Goal: Task Accomplishment & Management: Use online tool/utility

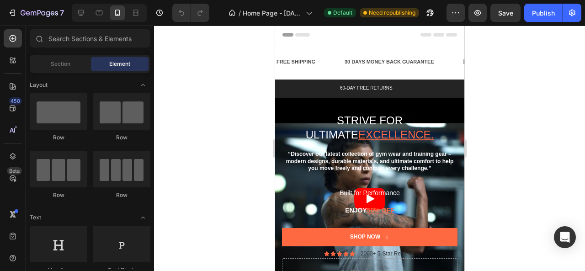
click at [213, 82] on div at bounding box center [369, 149] width 431 height 246
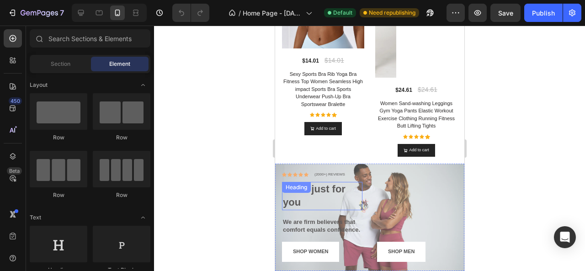
scroll to position [686, 0]
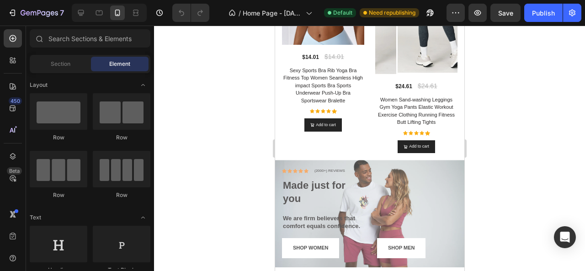
click at [538, 147] on div at bounding box center [369, 149] width 431 height 246
click at [405, 167] on div "SHOP MEN Button" at bounding box center [417, 212] width 80 height 91
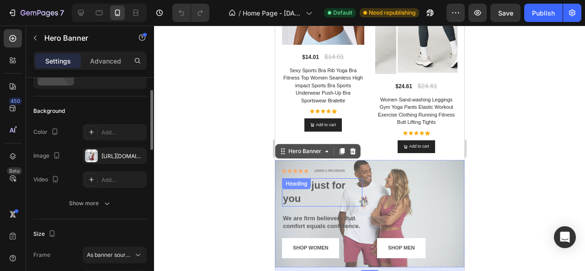
scroll to position [778, 0]
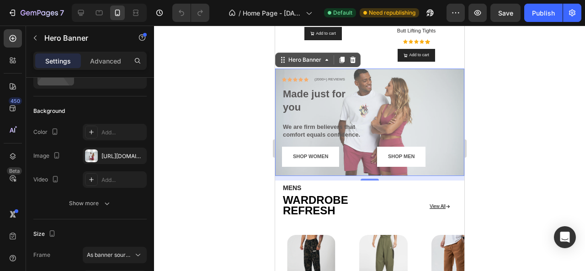
click at [207, 171] on div at bounding box center [369, 149] width 431 height 246
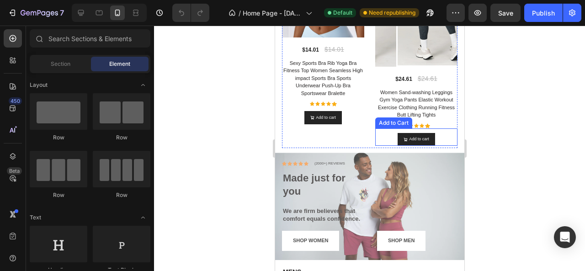
scroll to position [686, 0]
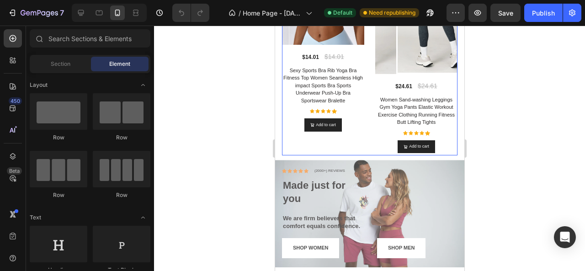
click at [350, 128] on div "Product Images Row $14.01 Product Price Product Price $14.01 Compare Price Comp…" at bounding box center [323, 57] width 82 height 191
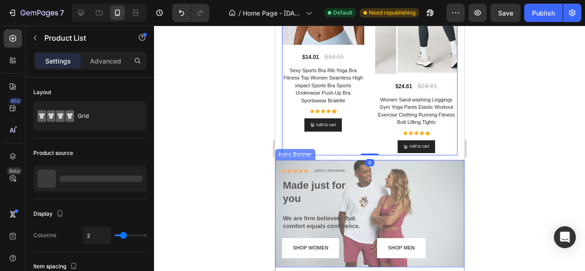
click at [398, 172] on div "SHOP MEN Button" at bounding box center [417, 212] width 80 height 91
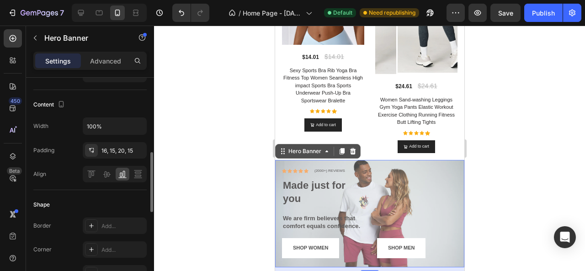
scroll to position [412, 0]
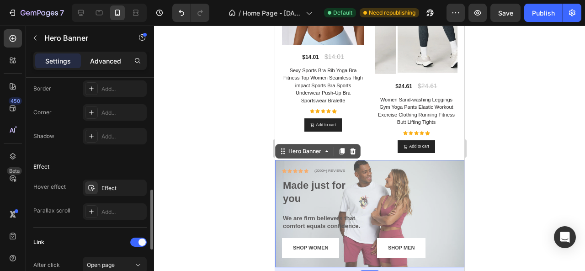
click at [112, 60] on p "Advanced" at bounding box center [105, 61] width 31 height 10
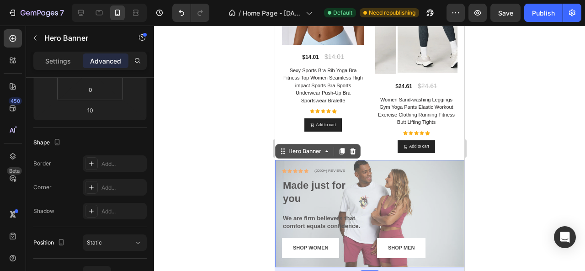
scroll to position [322, 0]
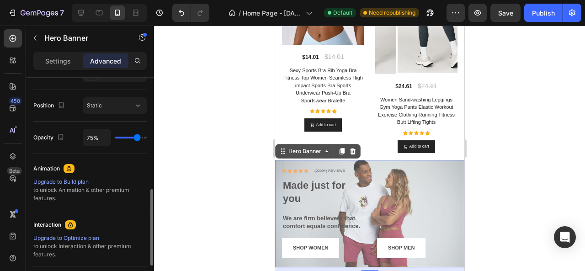
type input "100%"
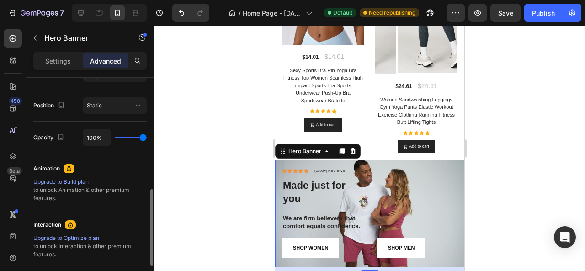
drag, startPoint x: 137, startPoint y: 139, endPoint x: 185, endPoint y: 140, distance: 47.6
type input "100"
click at [147, 139] on input "range" at bounding box center [131, 138] width 32 height 2
click at [221, 147] on div at bounding box center [369, 149] width 431 height 246
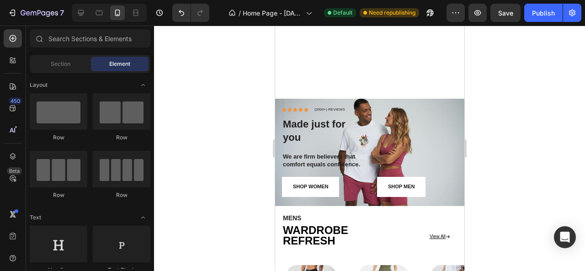
scroll to position [869, 0]
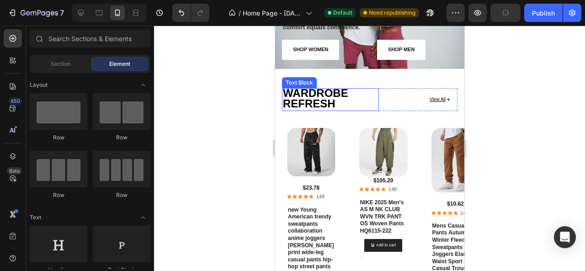
click at [335, 99] on strong "WARDROBE REFRESH" at bounding box center [315, 98] width 65 height 23
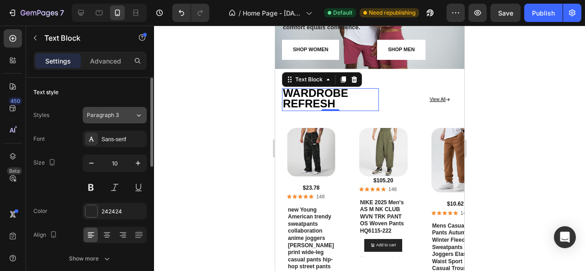
click at [129, 114] on div "Paragraph 3" at bounding box center [111, 115] width 48 height 8
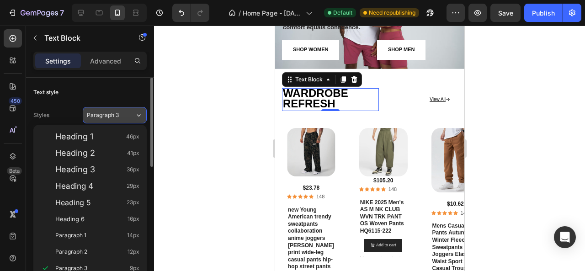
click at [129, 114] on div "Paragraph 3" at bounding box center [111, 115] width 48 height 8
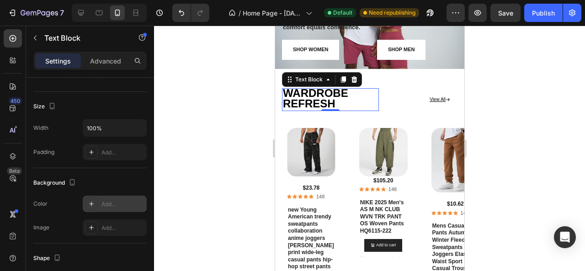
scroll to position [320, 0]
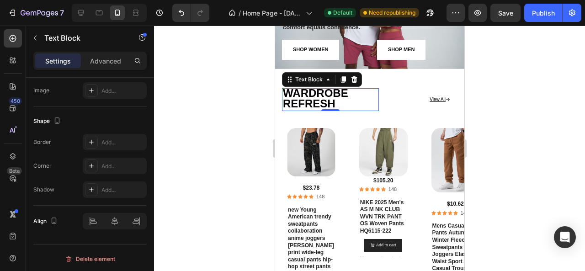
click at [495, 105] on div at bounding box center [369, 149] width 431 height 246
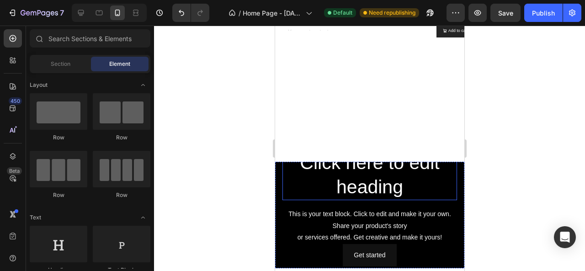
scroll to position [1235, 0]
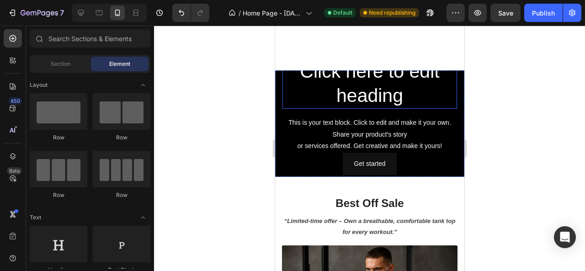
click at [349, 91] on h2 "Click here to edit heading" at bounding box center [369, 84] width 175 height 51
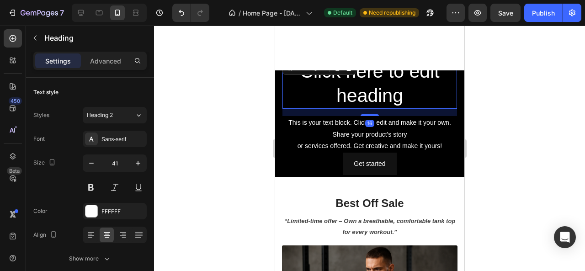
click at [349, 91] on h2 "Click here to edit heading" at bounding box center [369, 84] width 175 height 51
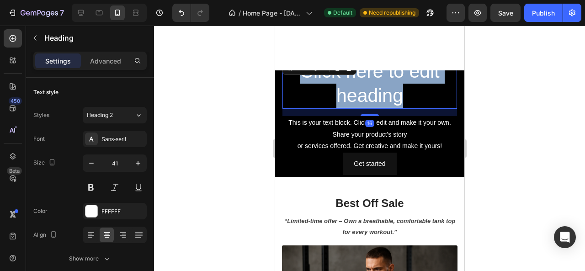
click at [349, 91] on p "Click here to edit heading" at bounding box center [369, 83] width 173 height 49
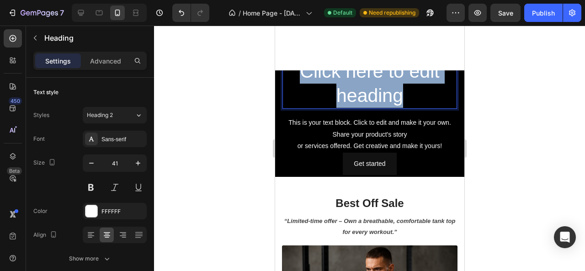
scroll to position [1247, 0]
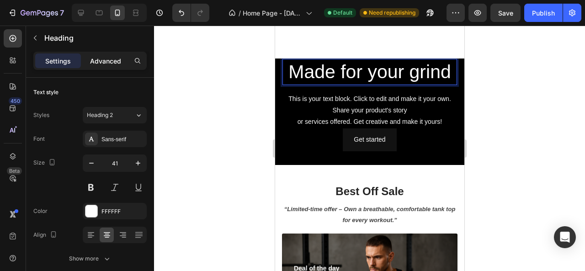
click at [104, 58] on p "Advanced" at bounding box center [105, 61] width 31 height 10
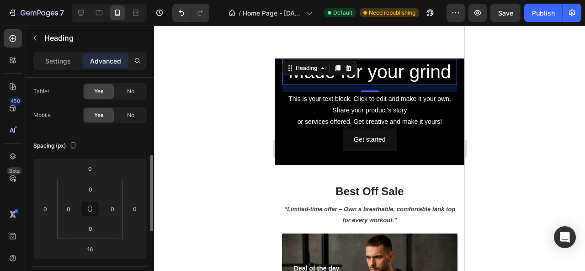
scroll to position [91, 0]
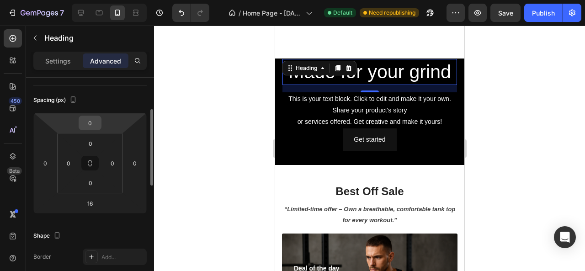
click at [96, 121] on input "0" at bounding box center [90, 123] width 18 height 14
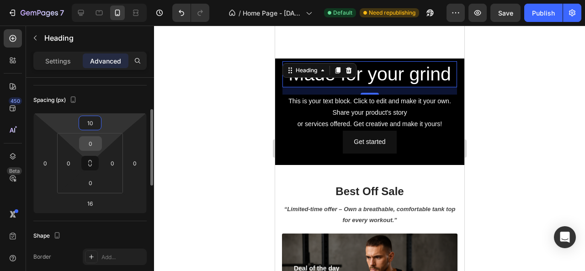
type input "10"
click at [95, 141] on input "0" at bounding box center [90, 144] width 18 height 14
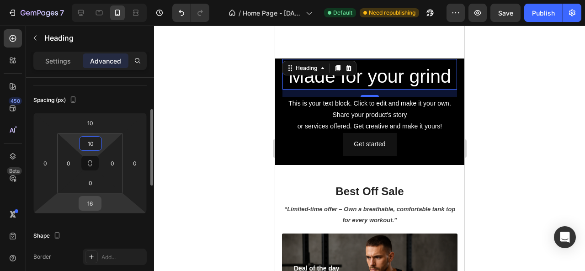
type input "10"
click at [95, 203] on input "16" at bounding box center [90, 204] width 18 height 14
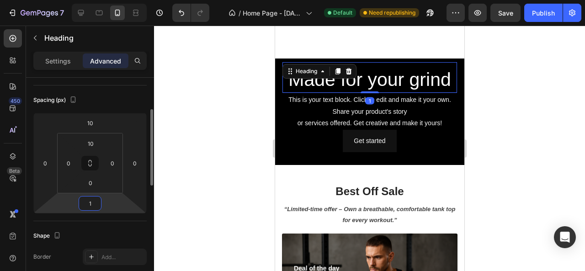
type input "10"
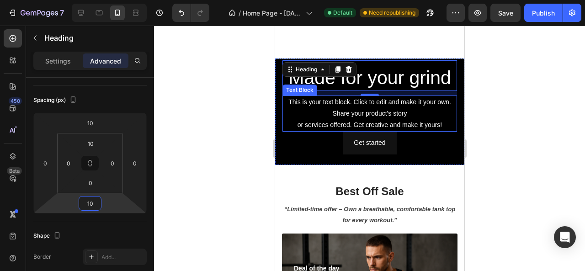
click at [282, 109] on div "This is your text block. Click to edit and make it your own. Share your product…" at bounding box center [369, 114] width 175 height 37
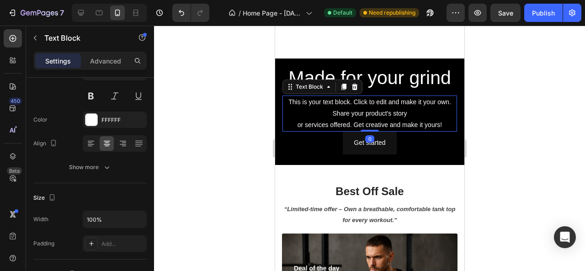
scroll to position [0, 0]
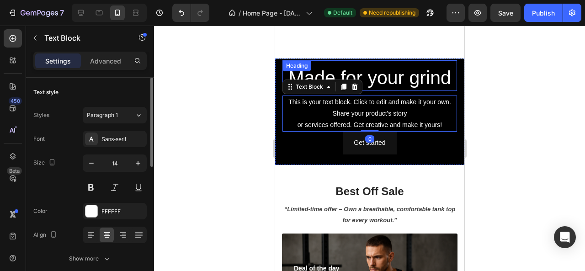
click at [313, 69] on div "Made for your grind Heading" at bounding box center [369, 75] width 175 height 31
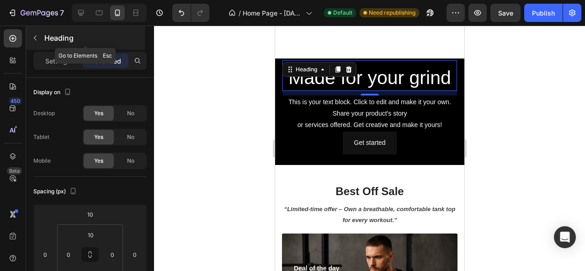
click at [42, 37] on button "button" at bounding box center [35, 38] width 15 height 15
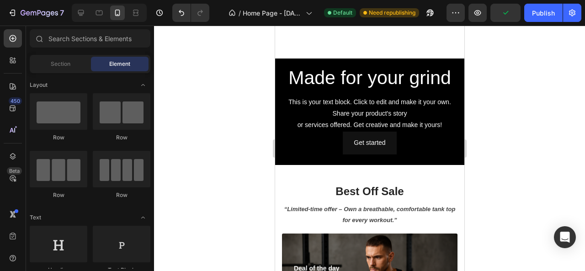
click at [241, 76] on div at bounding box center [369, 149] width 431 height 246
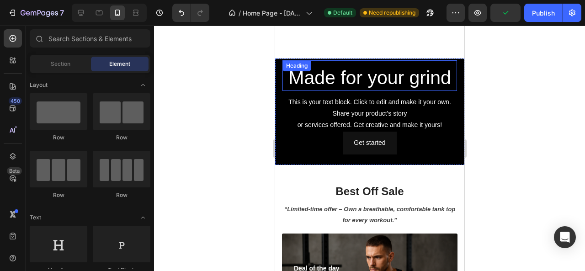
click at [324, 82] on p "Made for your grind" at bounding box center [369, 78] width 173 height 24
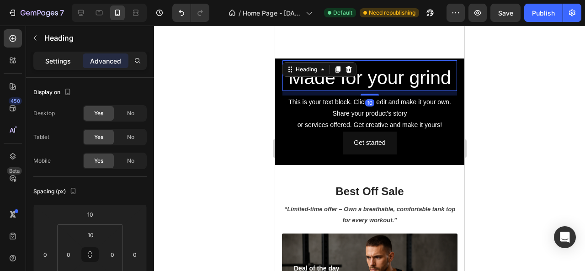
click at [41, 59] on div "Settings" at bounding box center [58, 61] width 46 height 15
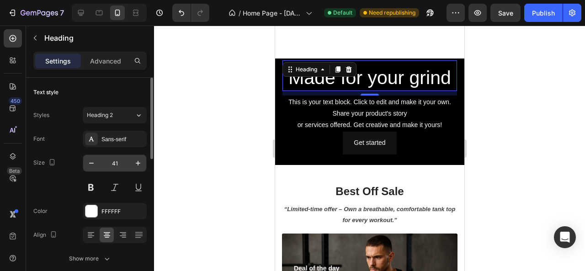
click at [114, 160] on input "41" at bounding box center [115, 163] width 30 height 16
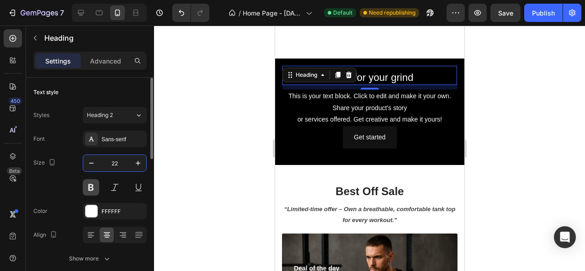
type input "22"
click at [90, 190] on button at bounding box center [91, 187] width 16 height 16
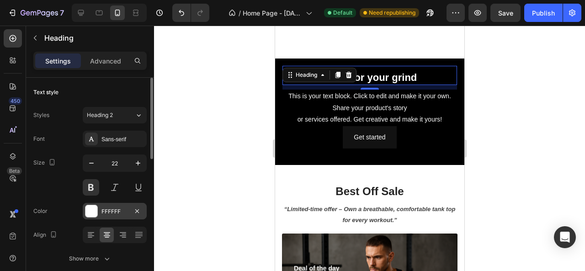
click at [103, 210] on div "FFFFFF" at bounding box center [115, 212] width 27 height 8
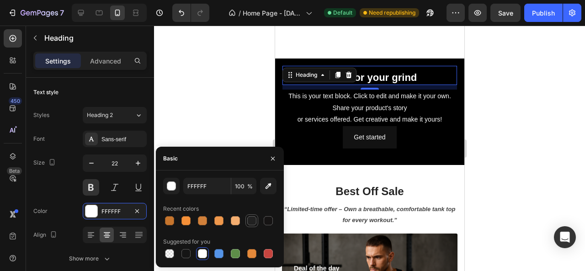
click at [252, 222] on div at bounding box center [251, 220] width 9 height 9
type input "212121"
click at [205, 85] on div at bounding box center [369, 149] width 431 height 246
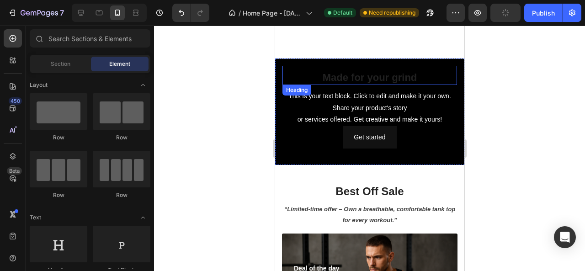
click at [351, 75] on p "Made for your grind" at bounding box center [369, 77] width 173 height 13
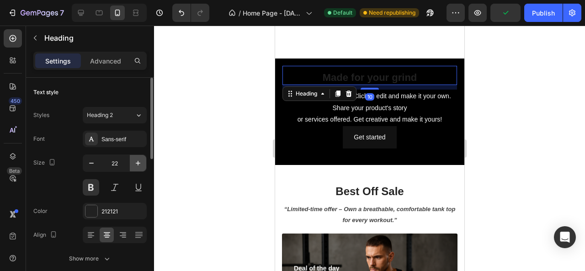
click at [139, 160] on icon "button" at bounding box center [138, 163] width 9 height 9
type input "24"
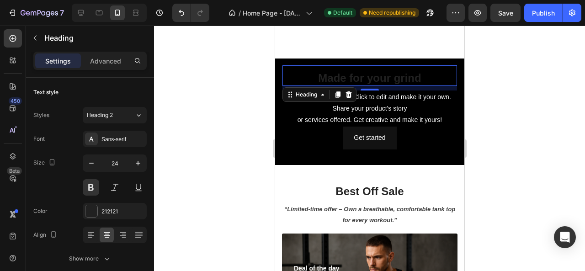
click at [522, 91] on div at bounding box center [369, 149] width 431 height 246
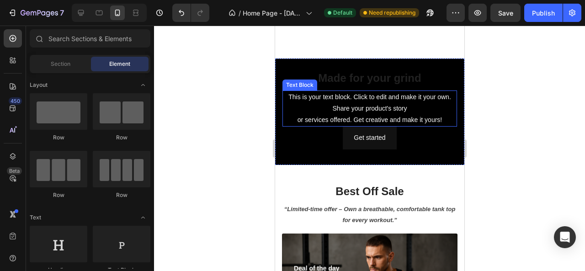
click at [340, 104] on div "This is your text block. Click to edit and make it your own. Share your product…" at bounding box center [369, 109] width 175 height 37
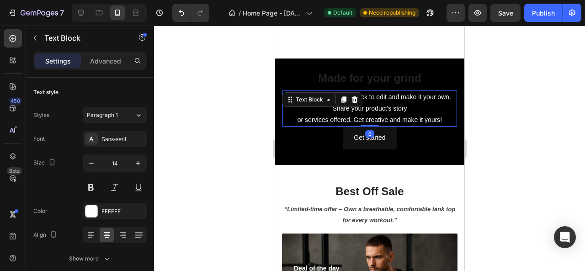
click at [340, 104] on div "Text Block" at bounding box center [322, 99] width 80 height 15
click at [363, 109] on div "This is your text block. Click to edit and make it your own. Share your product…" at bounding box center [369, 109] width 175 height 37
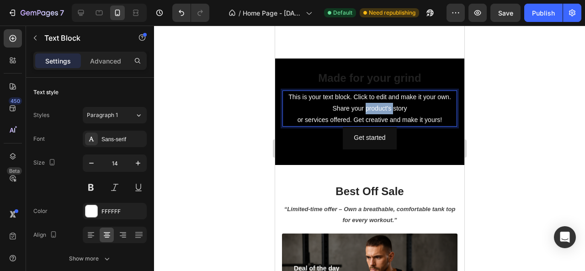
click at [363, 109] on p "This is your text block. Click to edit and make it your own. Share your product…" at bounding box center [369, 108] width 173 height 35
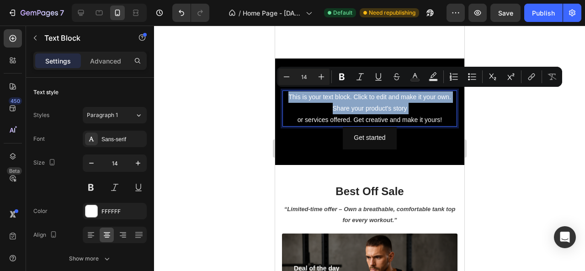
click at [363, 109] on p "This is your text block. Click to edit and make it your own. Share your product…" at bounding box center [369, 108] width 173 height 35
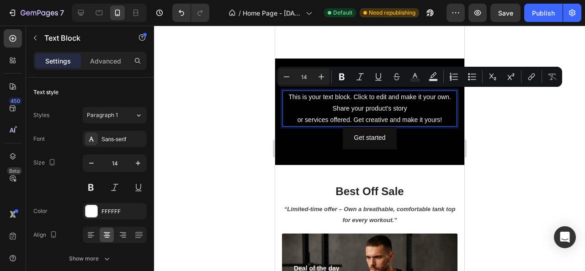
click at [405, 117] on p "This is your text block. Click to edit and make it your own. Share your product…" at bounding box center [369, 108] width 173 height 35
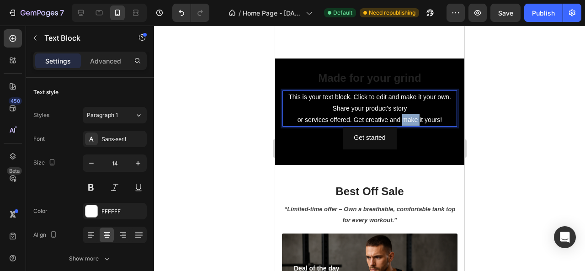
click at [405, 117] on p "This is your text block. Click to edit and make it your own. Share your product…" at bounding box center [369, 108] width 173 height 35
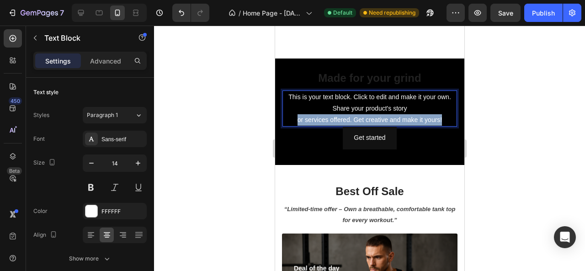
click at [405, 117] on p "This is your text block. Click to edit and make it your own. Share your product…" at bounding box center [369, 108] width 173 height 35
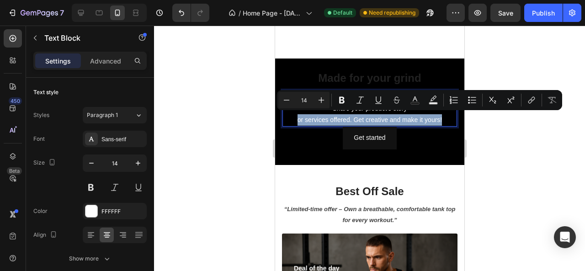
click at [415, 116] on p "This is your text block. Click to edit and make it your own. Share your product…" at bounding box center [369, 108] width 173 height 35
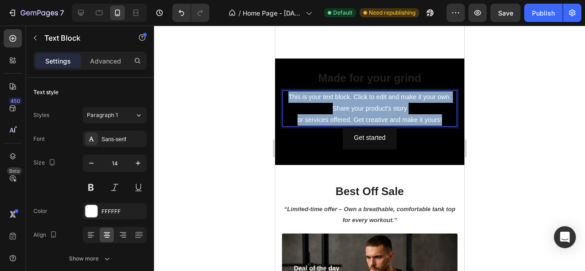
drag, startPoint x: 439, startPoint y: 118, endPoint x: 285, endPoint y: 96, distance: 154.8
click at [285, 96] on p "This is your text block. Click to edit and make it your own. Share your product…" at bounding box center [369, 108] width 173 height 35
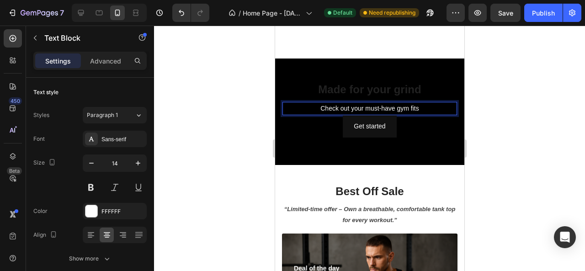
scroll to position [1259, 0]
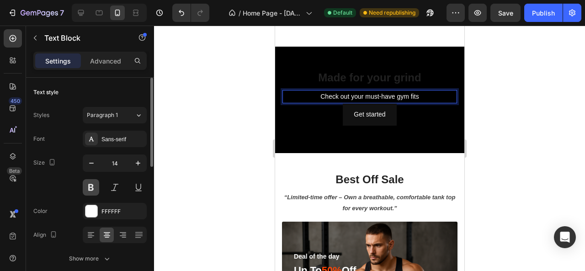
click at [95, 187] on button at bounding box center [91, 187] width 16 height 16
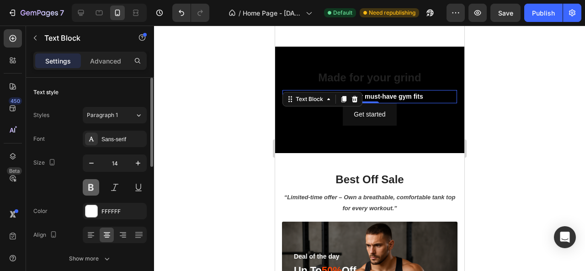
click at [89, 187] on button at bounding box center [91, 187] width 16 height 16
click at [102, 216] on div "FFFFFF" at bounding box center [115, 211] width 64 height 16
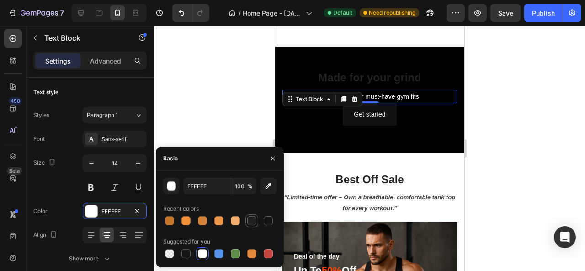
click at [249, 218] on div at bounding box center [251, 220] width 9 height 9
type input "212121"
click at [201, 100] on div at bounding box center [369, 149] width 431 height 246
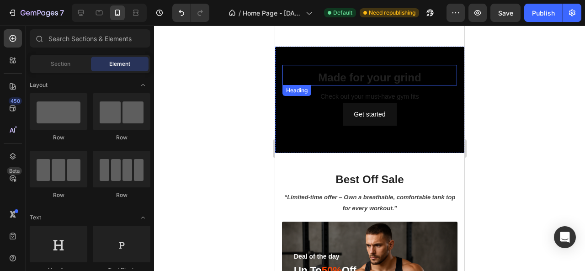
click at [356, 78] on p "Made for your grind" at bounding box center [369, 77] width 173 height 14
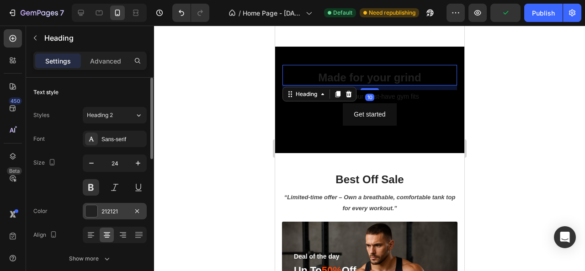
click at [106, 212] on div "212121" at bounding box center [115, 212] width 27 height 8
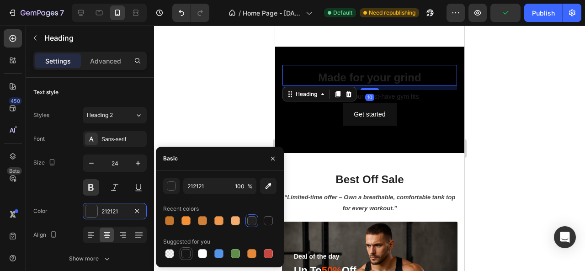
click at [186, 251] on div at bounding box center [186, 253] width 9 height 9
type input "151515"
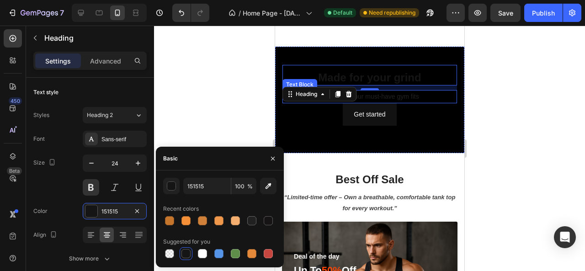
click at [384, 97] on p "Check out your must-have gym fits" at bounding box center [369, 96] width 173 height 11
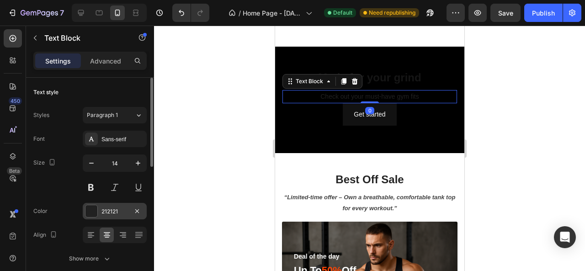
click at [117, 215] on div "212121" at bounding box center [115, 211] width 64 height 16
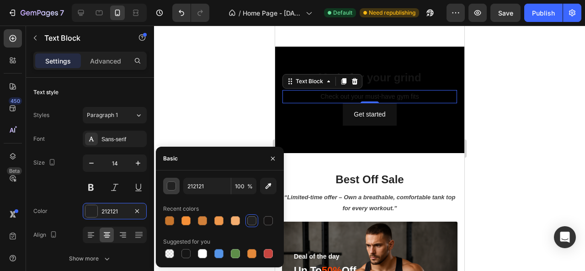
click at [172, 189] on div "button" at bounding box center [171, 186] width 9 height 9
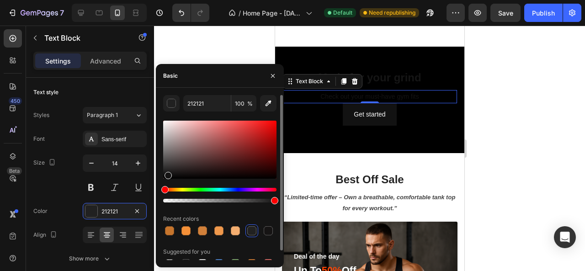
click at [167, 174] on div at bounding box center [168, 175] width 7 height 7
type input "141313"
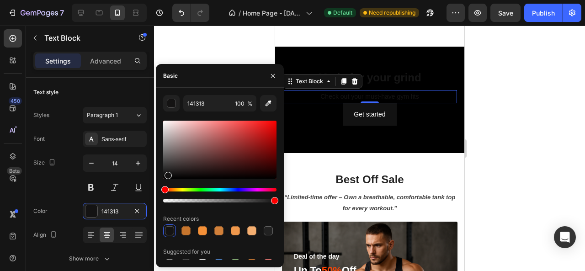
click at [186, 55] on div at bounding box center [369, 149] width 431 height 246
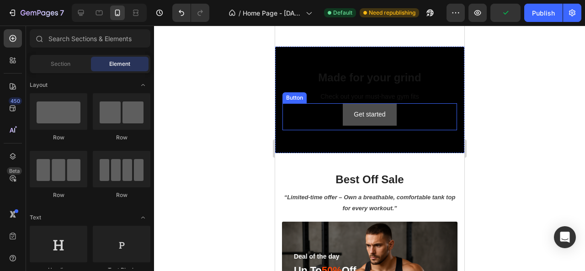
click at [344, 109] on button "Get started" at bounding box center [370, 114] width 54 height 22
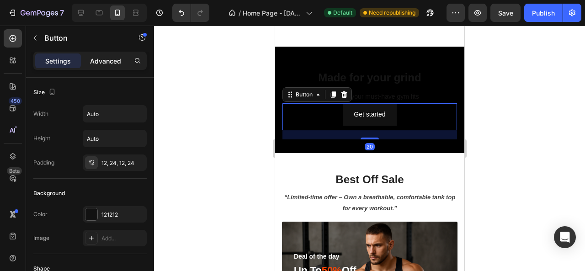
click at [95, 64] on p "Advanced" at bounding box center [105, 61] width 31 height 10
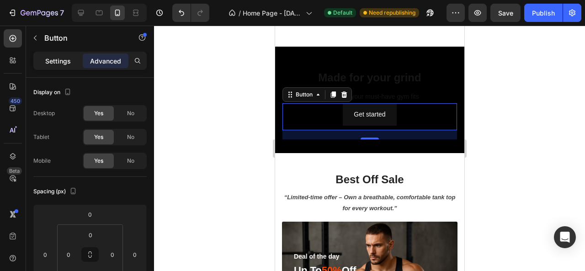
click at [68, 60] on p "Settings" at bounding box center [58, 61] width 26 height 10
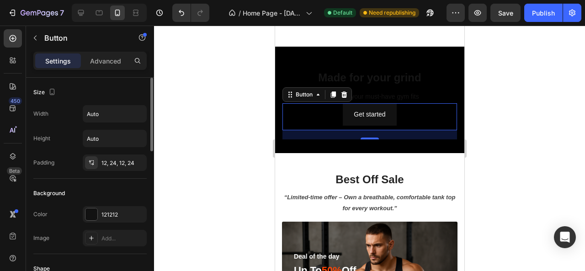
scroll to position [46, 0]
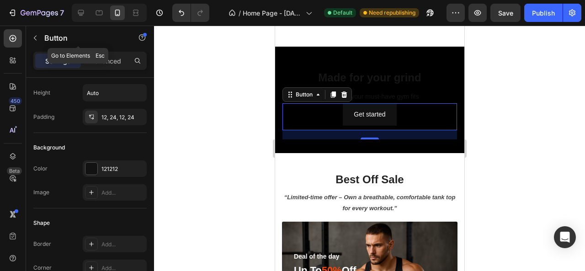
click at [117, 50] on div "Button" at bounding box center [78, 39] width 104 height 26
click at [111, 59] on p "Advanced" at bounding box center [105, 61] width 31 height 10
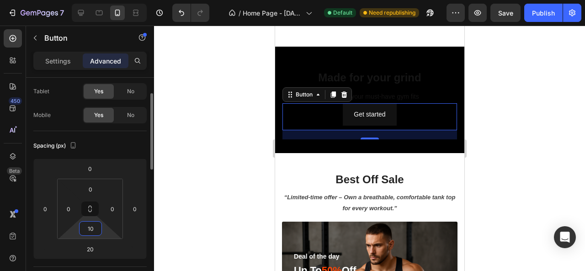
click at [98, 228] on input "10" at bounding box center [90, 229] width 18 height 14
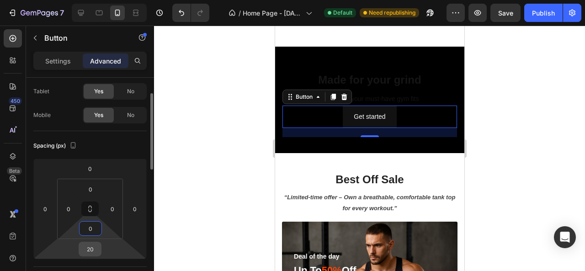
type input "0"
click at [96, 253] on input "20" at bounding box center [90, 249] width 18 height 14
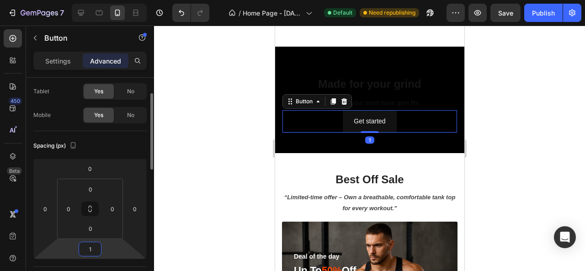
type input "10"
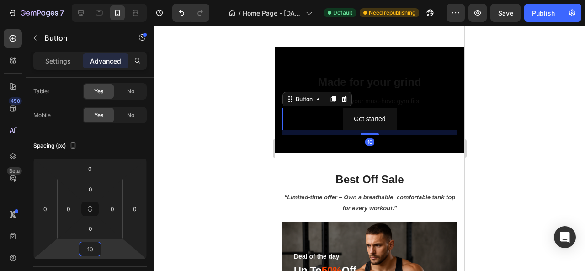
click at [184, 186] on div at bounding box center [369, 149] width 431 height 246
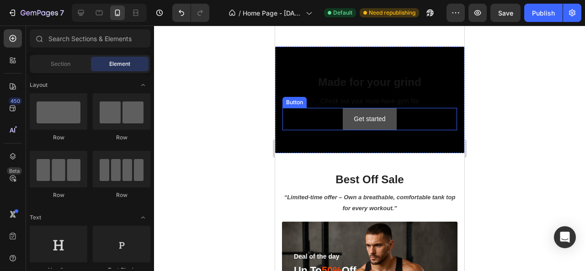
click at [343, 113] on button "Get started" at bounding box center [370, 119] width 54 height 22
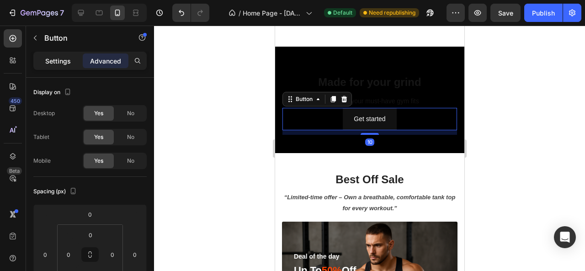
click at [61, 63] on p "Settings" at bounding box center [58, 61] width 26 height 10
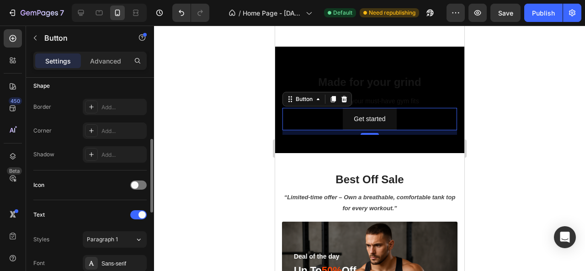
scroll to position [274, 0]
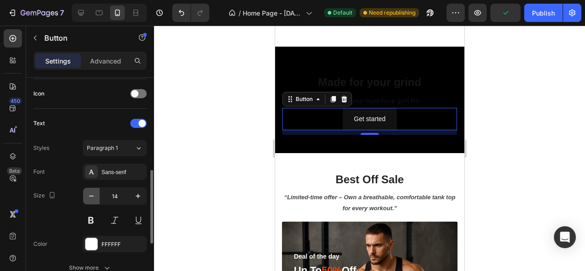
click at [91, 197] on icon "button" at bounding box center [91, 196] width 9 height 9
click at [92, 197] on icon "button" at bounding box center [91, 196] width 9 height 9
type input "11"
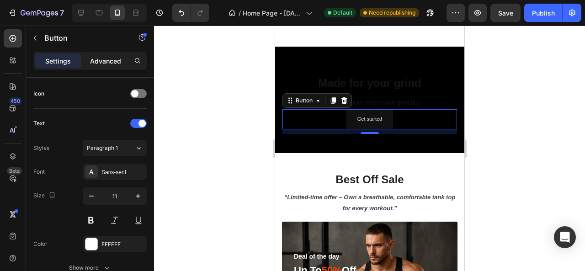
click at [120, 59] on p "Advanced" at bounding box center [105, 61] width 31 height 10
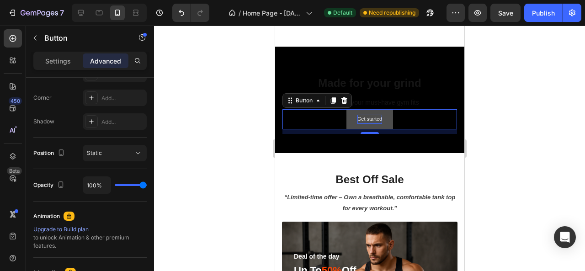
click at [360, 116] on div "Get started" at bounding box center [369, 119] width 25 height 9
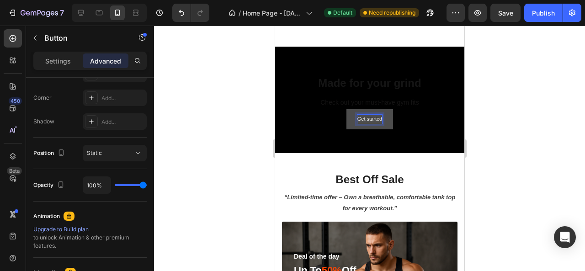
click at [360, 116] on p "Get started" at bounding box center [369, 119] width 25 height 9
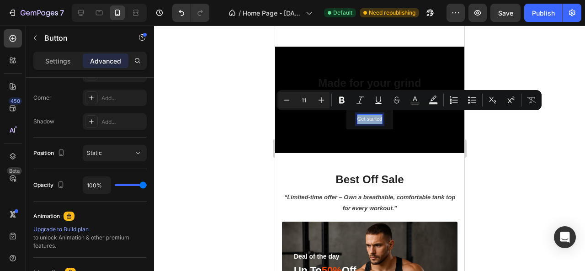
copy p "Get started"
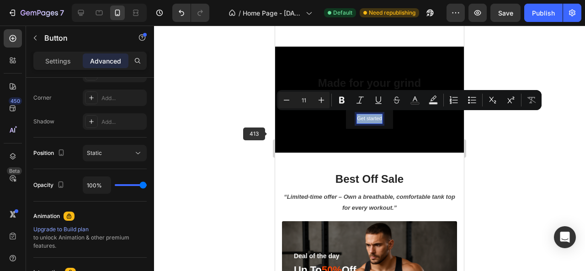
scroll to position [1258, 0]
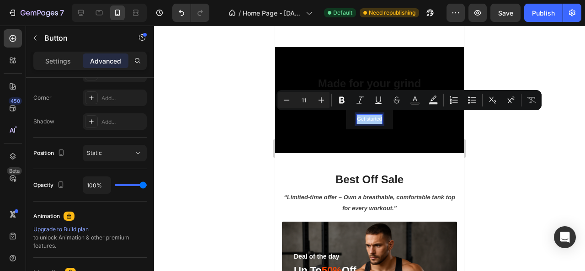
click at [260, 132] on div at bounding box center [369, 149] width 431 height 246
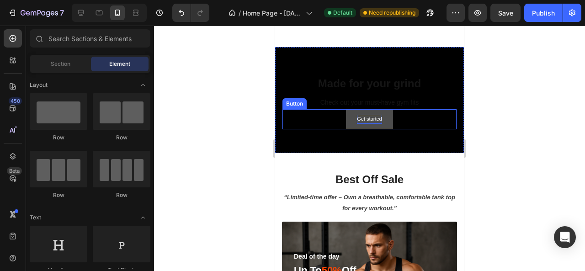
click at [358, 118] on p "Get started" at bounding box center [369, 119] width 25 height 9
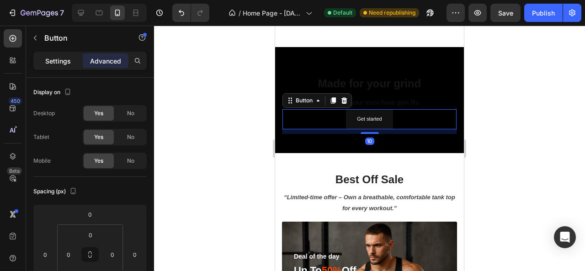
click at [64, 59] on p "Settings" at bounding box center [58, 61] width 26 height 10
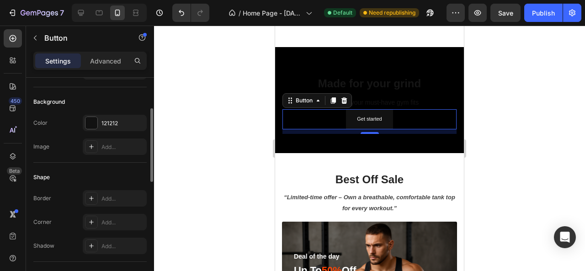
scroll to position [183, 0]
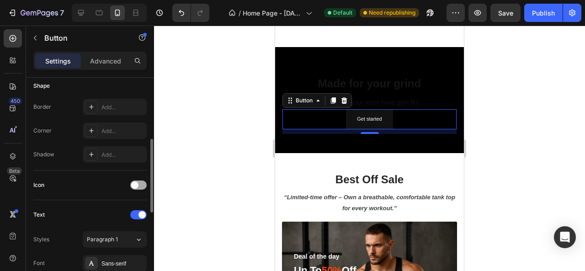
click at [142, 186] on div at bounding box center [138, 185] width 16 height 9
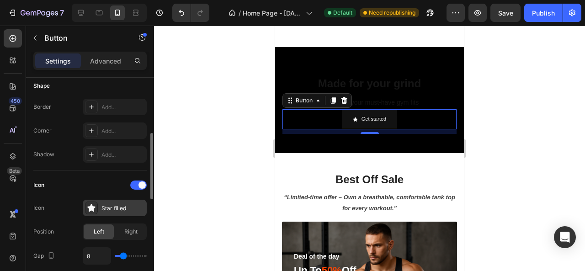
click at [127, 204] on div "Star filled" at bounding box center [123, 208] width 43 height 8
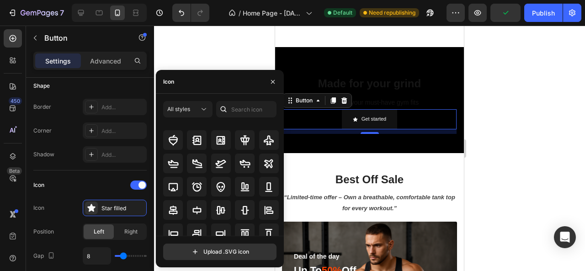
scroll to position [0, 0]
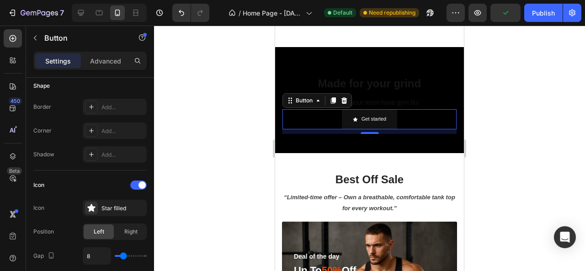
click at [209, 44] on div at bounding box center [369, 149] width 431 height 246
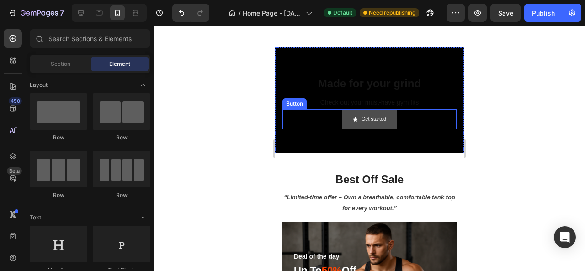
click at [353, 118] on icon "Get started" at bounding box center [355, 119] width 5 height 4
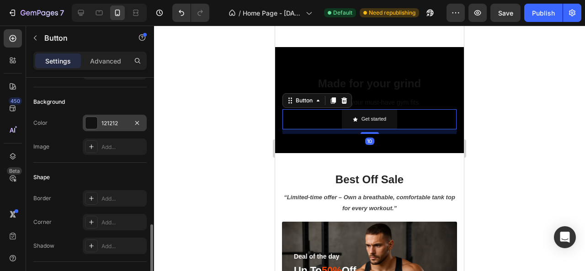
scroll to position [183, 0]
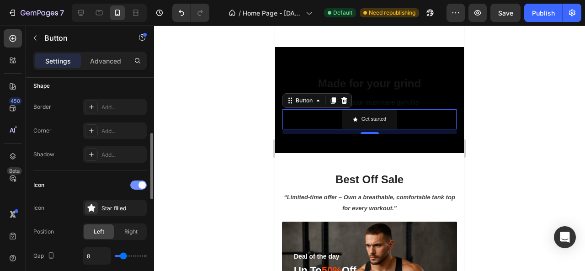
click at [136, 185] on div at bounding box center [138, 185] width 16 height 9
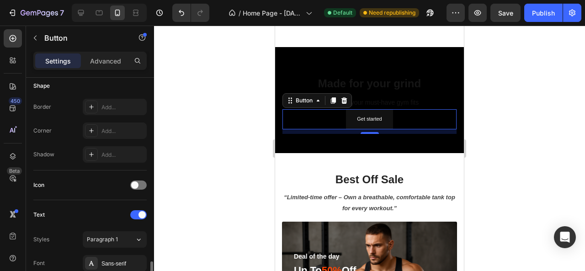
scroll to position [274, 0]
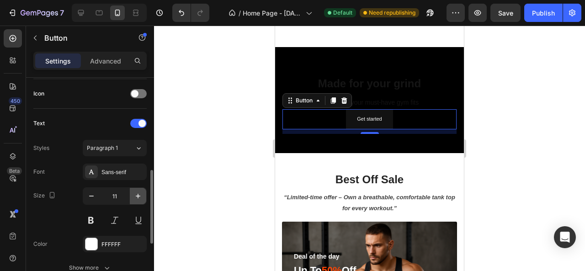
click at [139, 195] on icon "button" at bounding box center [138, 196] width 9 height 9
type input "12"
click at [92, 224] on button at bounding box center [91, 220] width 16 height 16
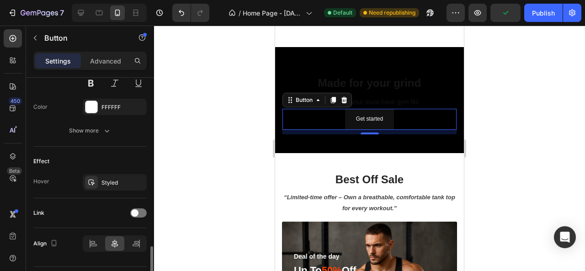
scroll to position [434, 0]
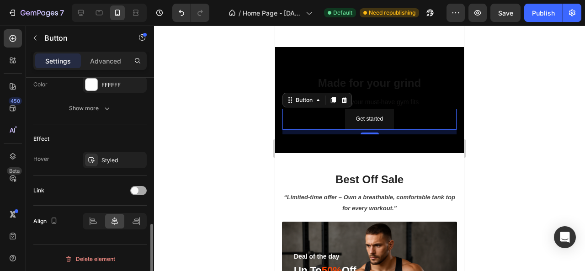
click at [140, 188] on div at bounding box center [138, 190] width 16 height 9
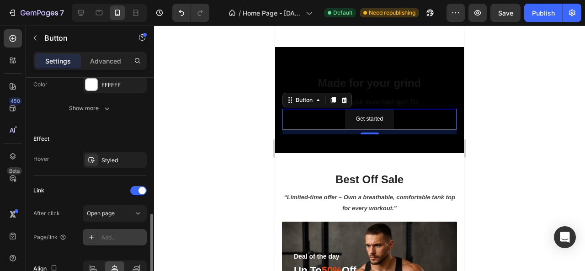
click at [119, 230] on div "Add..." at bounding box center [115, 237] width 64 height 16
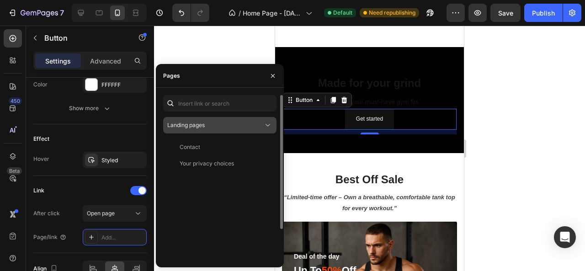
click at [191, 127] on span "Landing pages" at bounding box center [186, 125] width 38 height 7
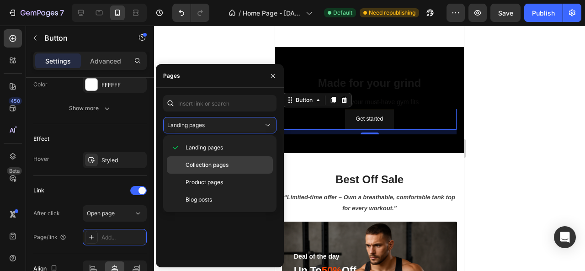
click at [199, 166] on span "Collection pages" at bounding box center [207, 165] width 43 height 8
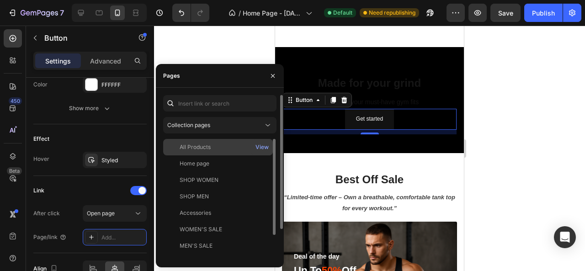
click at [199, 147] on div "All Products" at bounding box center [195, 147] width 31 height 8
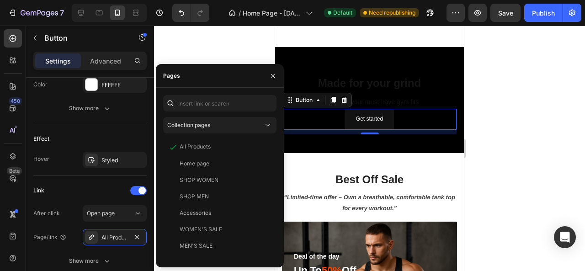
click at [201, 57] on div at bounding box center [369, 149] width 431 height 246
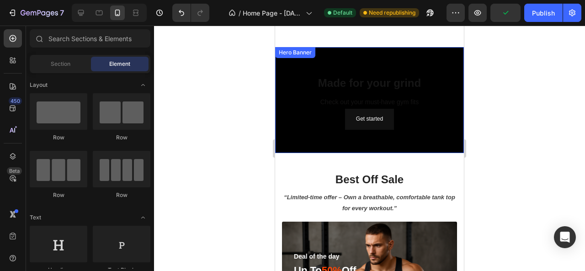
click at [284, 60] on div "Made for your grind Heading Check out your must-have gym fits Text Block Get st…" at bounding box center [369, 100] width 189 height 106
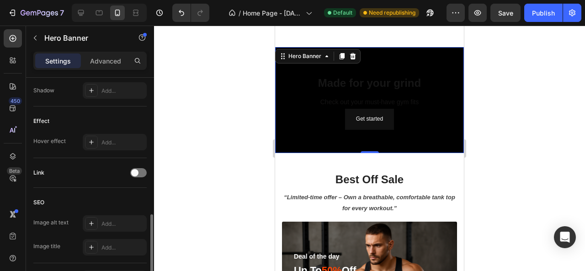
scroll to position [515, 0]
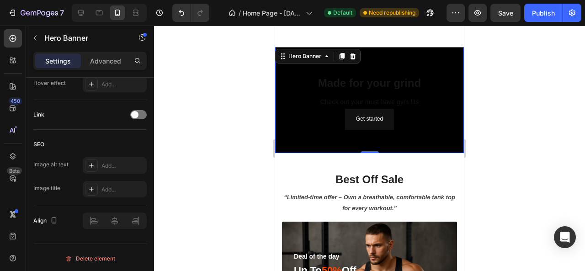
click at [499, 88] on div at bounding box center [369, 149] width 431 height 246
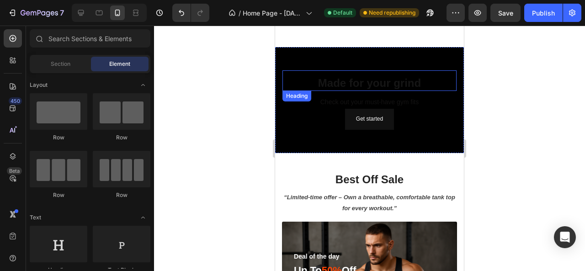
click at [397, 78] on p "Made for your grind" at bounding box center [370, 83] width 172 height 14
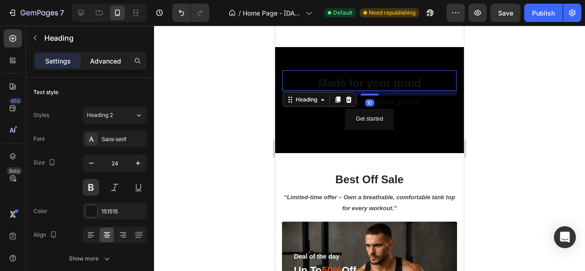
click at [97, 60] on p "Advanced" at bounding box center [105, 61] width 31 height 10
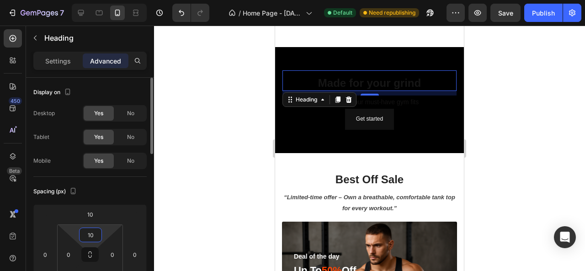
click at [95, 231] on input "10" at bounding box center [90, 235] width 18 height 14
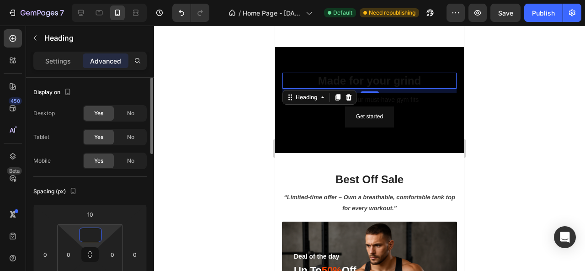
type input "0"
click at [220, 182] on div at bounding box center [369, 149] width 431 height 246
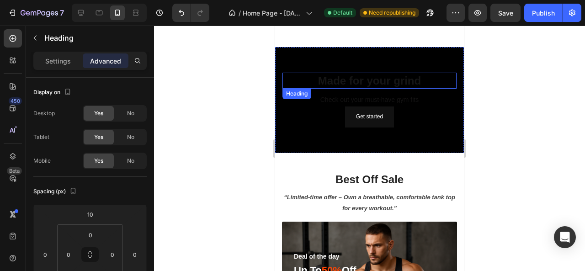
click at [320, 80] on p "Made for your grind" at bounding box center [370, 81] width 172 height 14
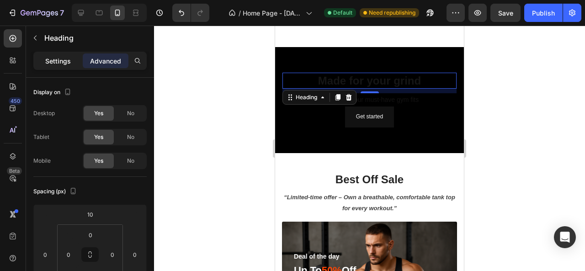
click at [60, 62] on p "Settings" at bounding box center [58, 61] width 26 height 10
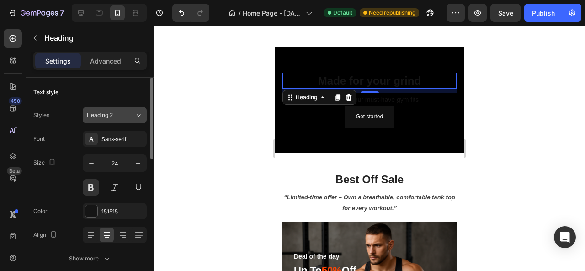
click at [131, 119] on button "Heading 2" at bounding box center [115, 115] width 64 height 16
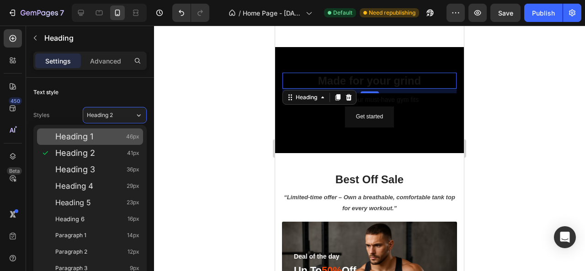
click at [117, 134] on div "Heading 1 46px" at bounding box center [97, 136] width 84 height 9
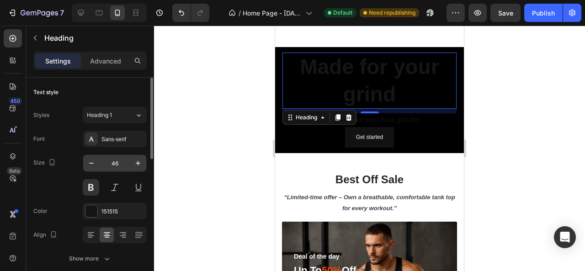
click at [111, 162] on input "46" at bounding box center [115, 163] width 30 height 16
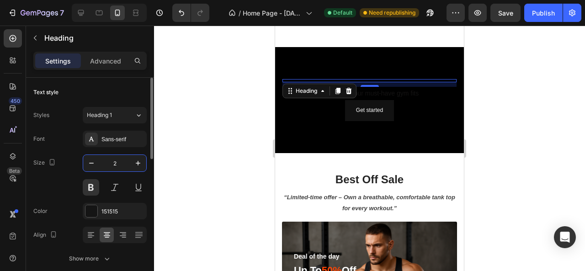
type input "24"
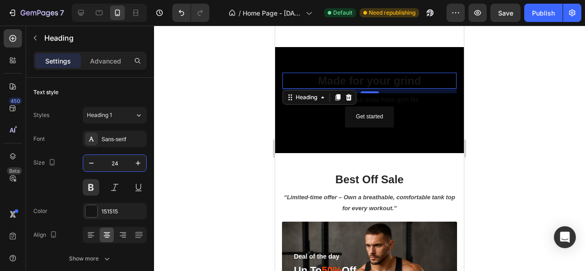
click at [199, 129] on div at bounding box center [369, 149] width 431 height 246
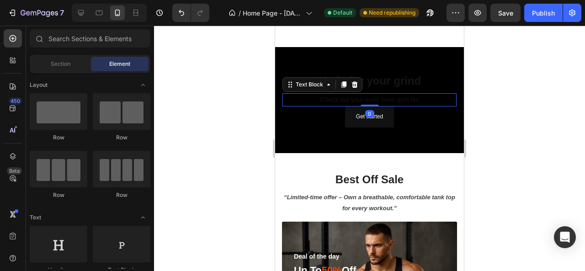
click at [317, 97] on p "Check out your must-have gym fits" at bounding box center [370, 99] width 172 height 11
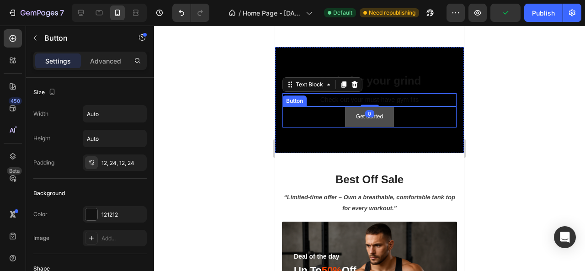
click at [345, 120] on link "Get started" at bounding box center [369, 117] width 49 height 21
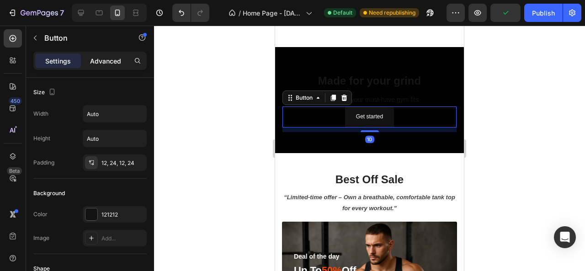
click at [109, 54] on div "Advanced" at bounding box center [106, 61] width 46 height 15
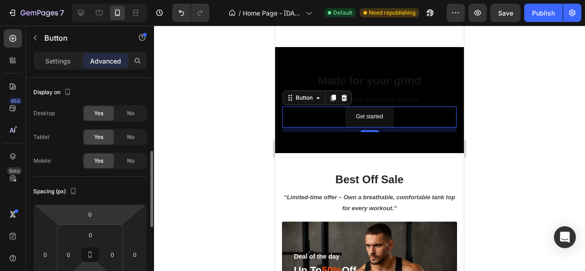
scroll to position [54, 0]
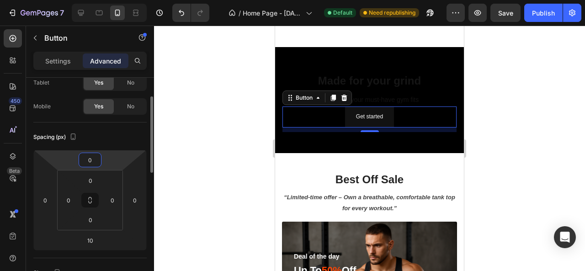
click at [96, 161] on input "0" at bounding box center [90, 160] width 18 height 14
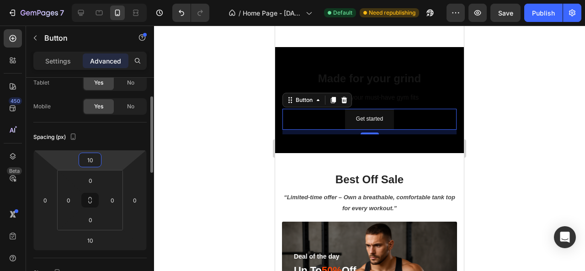
type input "1"
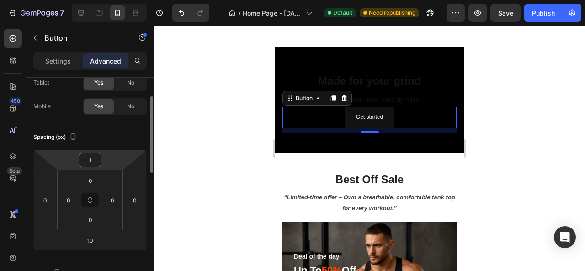
type input "15"
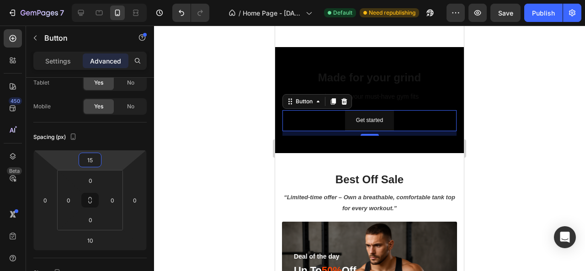
click at [210, 161] on div at bounding box center [369, 149] width 431 height 246
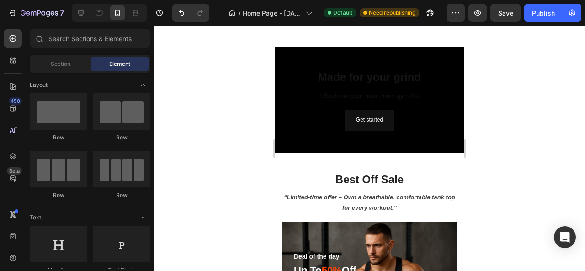
scroll to position [1304, 0]
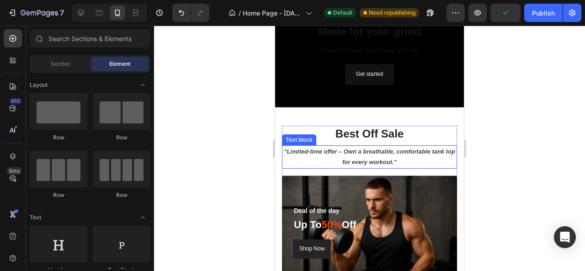
click at [318, 151] on p "“Limited-time offer – Own a breathable, comfortable tank top for every workout.”" at bounding box center [369, 156] width 173 height 21
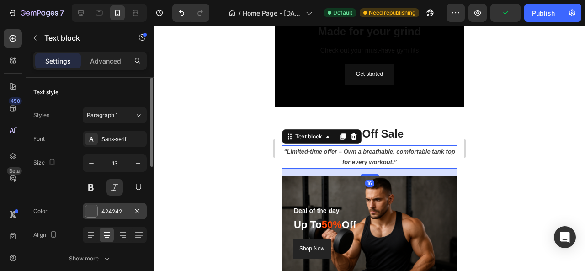
click at [105, 208] on div "424242" at bounding box center [115, 212] width 27 height 8
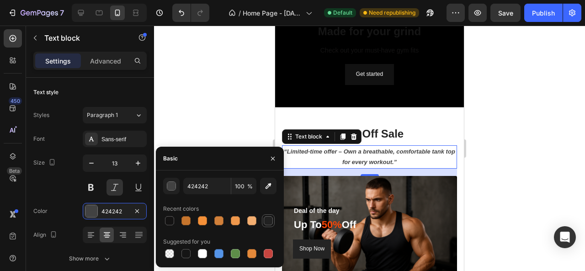
click at [266, 219] on div at bounding box center [268, 220] width 9 height 9
type input "212121"
click at [219, 80] on div at bounding box center [369, 149] width 431 height 246
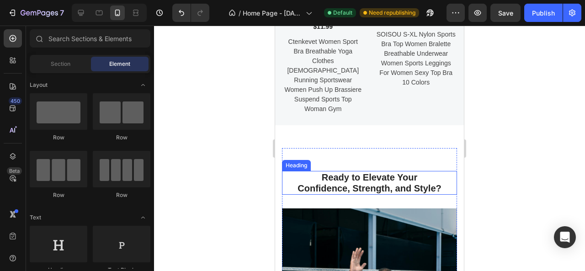
scroll to position [2127, 0]
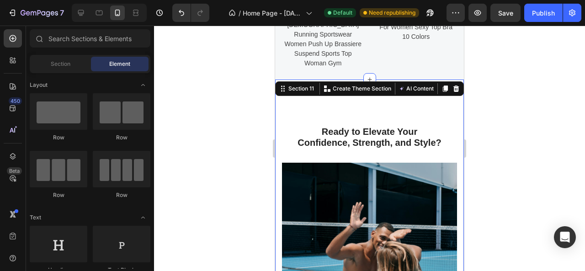
click at [331, 80] on div "Ready to Elevate Your Confidence, Strength, and Style? Heading Image At GymoraH…" at bounding box center [369, 269] width 189 height 378
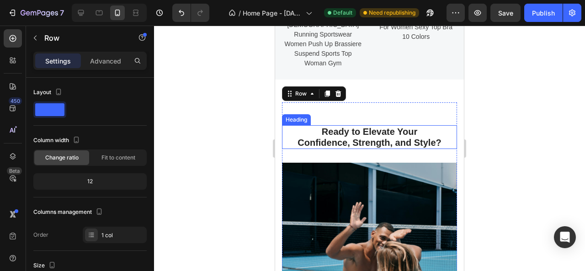
click at [338, 125] on h2 "Ready to Elevate Your Confidence, Strength, and Style?" at bounding box center [369, 137] width 175 height 24
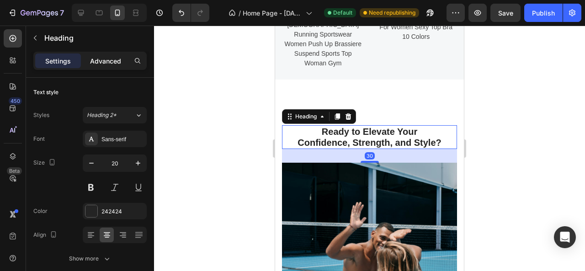
click at [102, 58] on p "Advanced" at bounding box center [105, 61] width 31 height 10
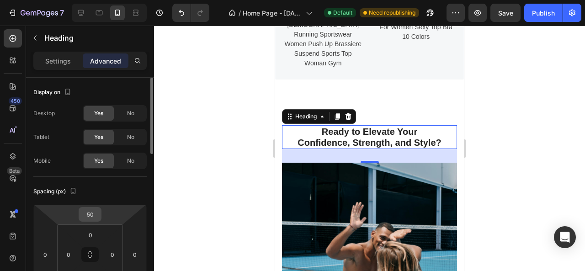
scroll to position [46, 0]
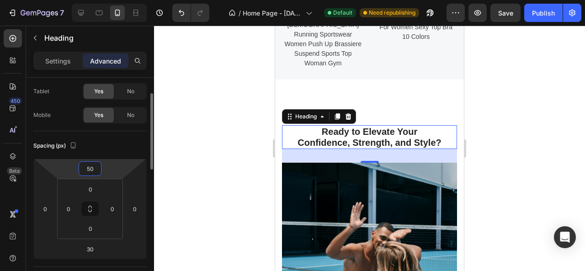
click at [92, 168] on input "50" at bounding box center [90, 169] width 18 height 14
type input "40"
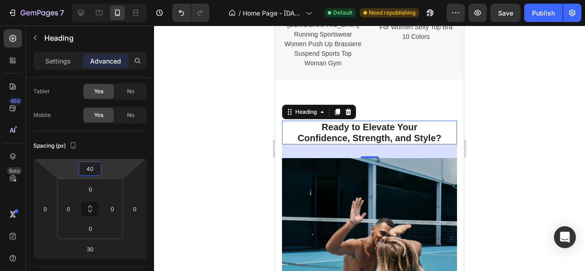
click at [228, 117] on div at bounding box center [369, 149] width 431 height 246
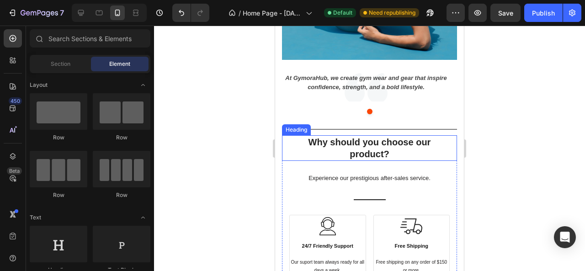
scroll to position [2445, 0]
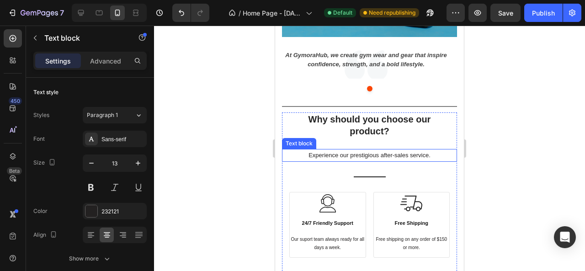
click at [346, 150] on p "Experience our prestigious after-sales service." at bounding box center [369, 155] width 173 height 11
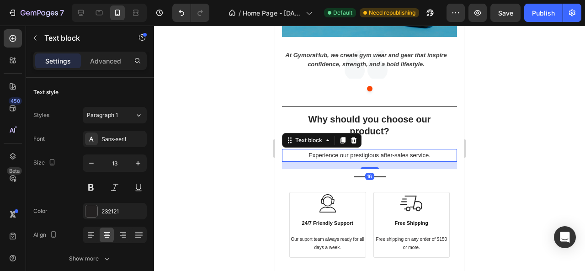
click at [355, 150] on p "Experience our prestigious after-sales service." at bounding box center [369, 155] width 173 height 11
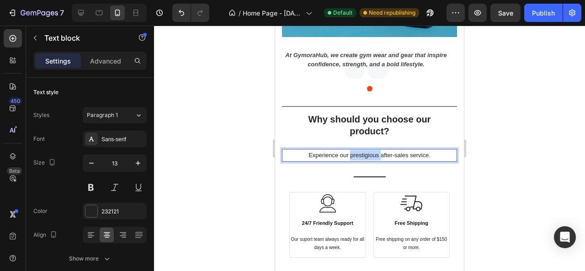
click at [355, 150] on p "Experience our prestigious after-sales service." at bounding box center [369, 155] width 173 height 11
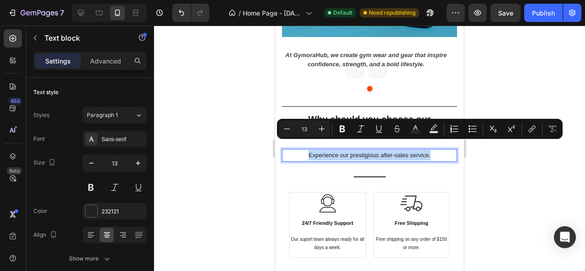
copy p "Experience our prestigious after-sales service."
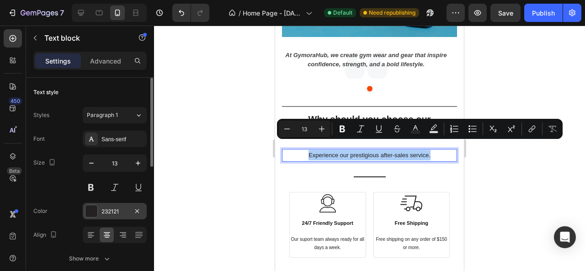
click at [113, 212] on div "232121" at bounding box center [115, 212] width 27 height 8
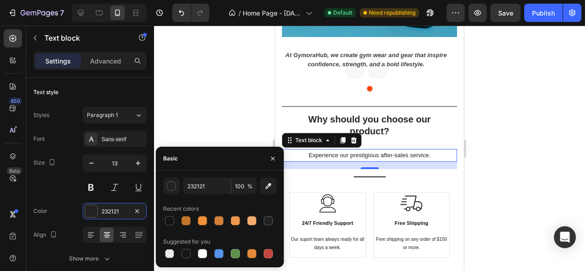
click at [265, 219] on div at bounding box center [268, 220] width 9 height 9
type input "212121"
click at [269, 224] on div at bounding box center [268, 220] width 9 height 9
click at [215, 107] on div at bounding box center [369, 149] width 431 height 246
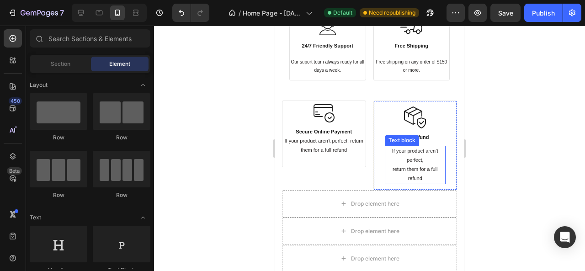
scroll to position [2628, 0]
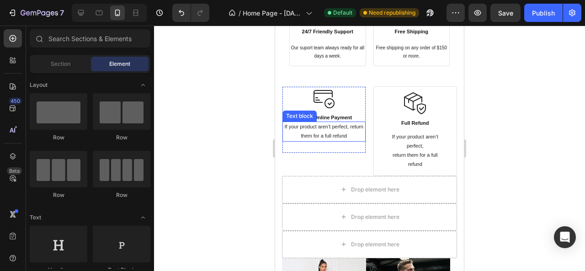
click at [331, 129] on p "If your product aren’t perfect, return them for a full refund" at bounding box center [324, 132] width 81 height 18
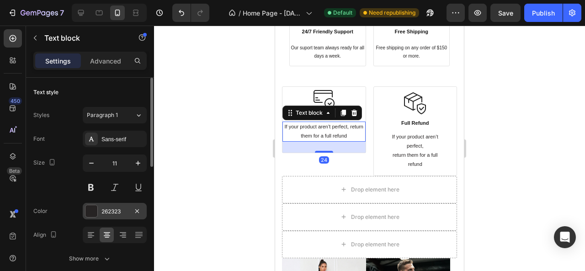
click at [105, 213] on div "262323" at bounding box center [115, 212] width 27 height 8
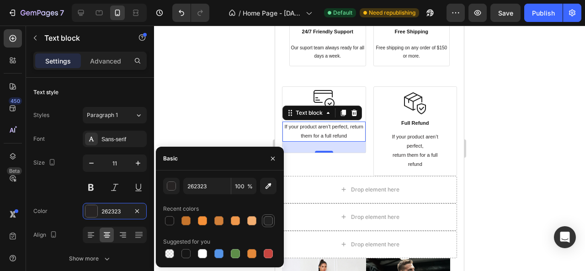
click at [267, 220] on div at bounding box center [268, 220] width 9 height 9
click at [169, 186] on div "button" at bounding box center [171, 186] width 9 height 9
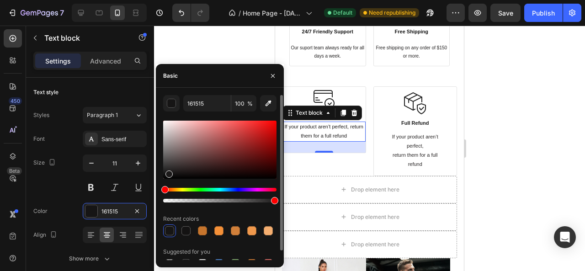
click at [168, 172] on div at bounding box center [169, 174] width 7 height 7
type input "1C1A1A"
drag, startPoint x: 168, startPoint y: 230, endPoint x: 191, endPoint y: 226, distance: 23.2
click at [169, 230] on div at bounding box center [169, 230] width 9 height 9
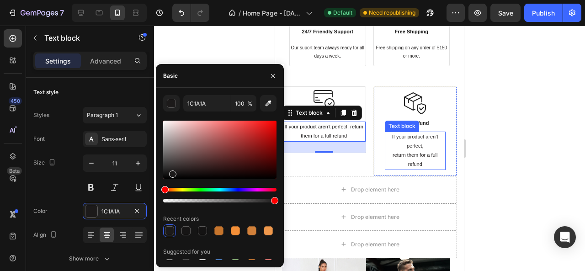
click at [394, 140] on p "If your product aren’t perfect, return them for a full refund" at bounding box center [415, 151] width 59 height 36
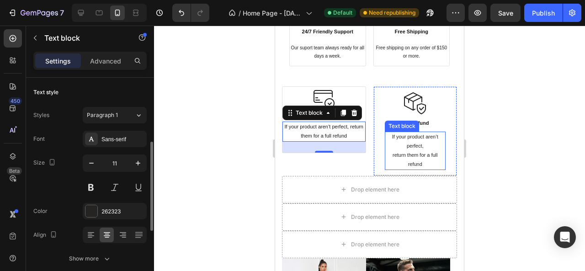
scroll to position [46, 0]
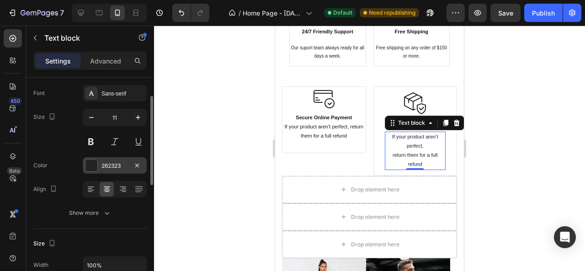
click at [95, 165] on div at bounding box center [92, 166] width 12 height 12
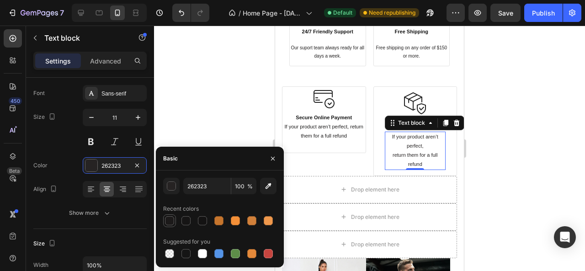
click at [172, 224] on div at bounding box center [169, 220] width 9 height 9
type input "1C1A1A"
click at [335, 58] on p "Our suport team always ready for all days a week." at bounding box center [328, 52] width 74 height 16
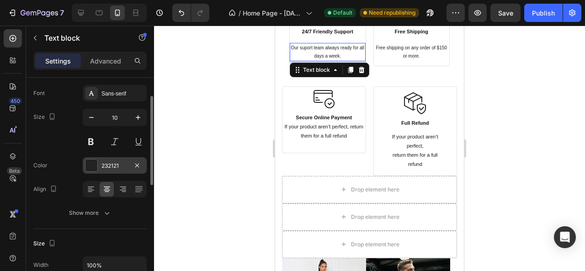
click at [99, 163] on div "232121" at bounding box center [115, 165] width 64 height 16
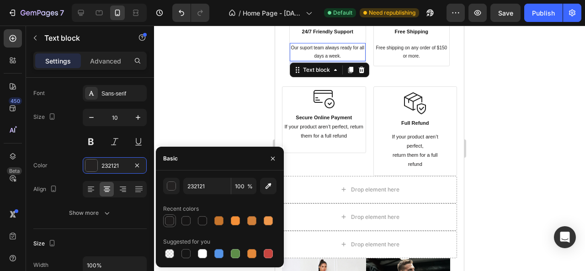
click at [174, 220] on div at bounding box center [169, 220] width 11 height 11
type input "1C1A1A"
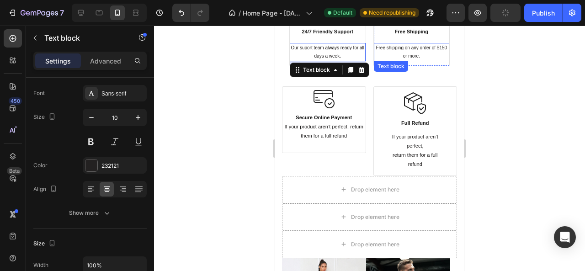
click at [405, 52] on p "Free shipping on any order of $150 or more." at bounding box center [412, 52] width 74 height 16
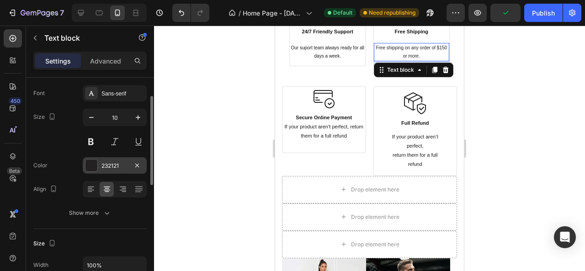
click at [97, 163] on div at bounding box center [92, 166] width 12 height 12
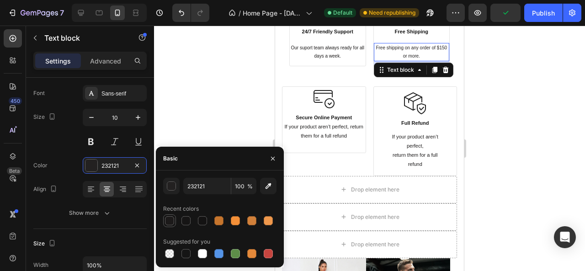
click at [167, 220] on div at bounding box center [169, 220] width 9 height 9
type input "1C1A1A"
click at [401, 145] on p "If your product aren’t perfect, return them for a full refund" at bounding box center [415, 151] width 59 height 36
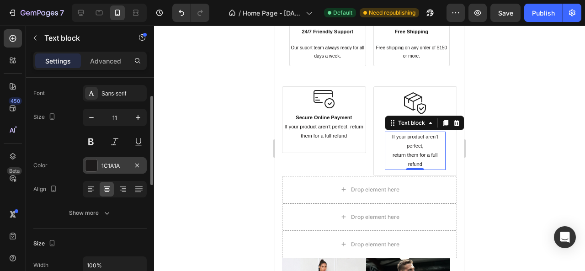
click at [95, 162] on div at bounding box center [92, 166] width 12 height 12
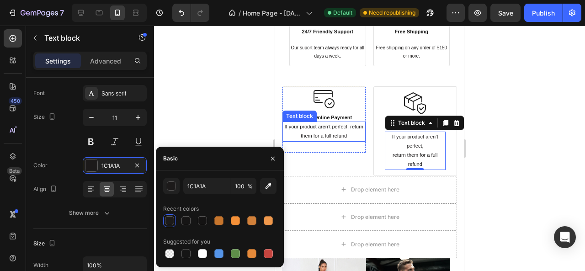
click at [300, 124] on p "If your product aren’t perfect, return them for a full refund" at bounding box center [324, 132] width 81 height 18
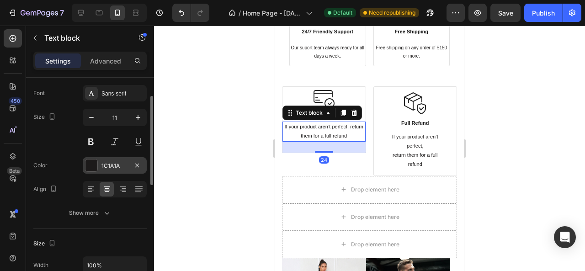
click at [96, 160] on div at bounding box center [92, 166] width 12 height 12
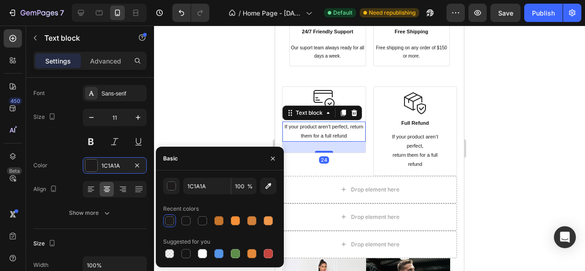
click at [200, 105] on div at bounding box center [369, 149] width 431 height 246
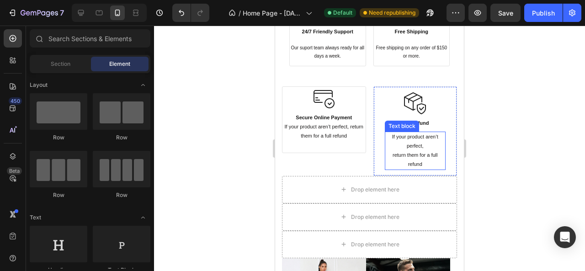
click at [414, 149] on p "If your product aren’t perfect, return them for a full refund" at bounding box center [415, 151] width 59 height 36
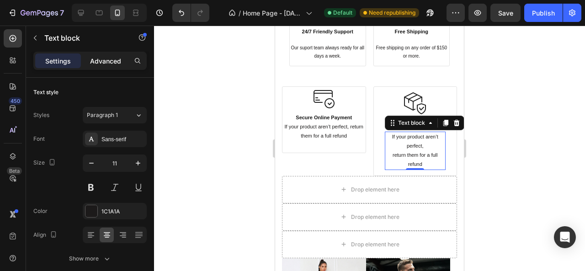
click at [115, 61] on p "Advanced" at bounding box center [105, 61] width 31 height 10
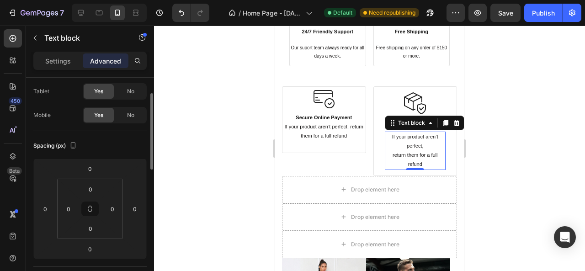
click at [236, 163] on div at bounding box center [369, 149] width 431 height 246
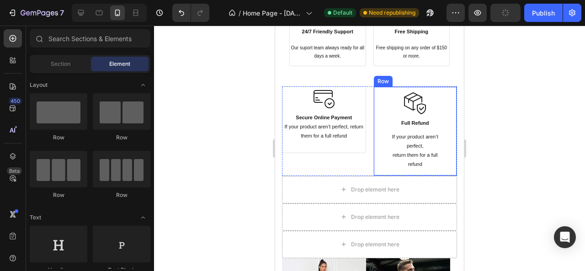
click at [415, 152] on p "If your product aren’t perfect, return them for a full refund" at bounding box center [415, 151] width 59 height 36
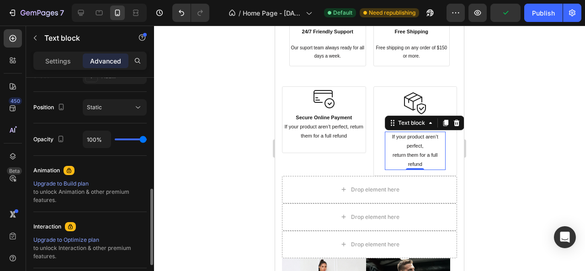
scroll to position [412, 0]
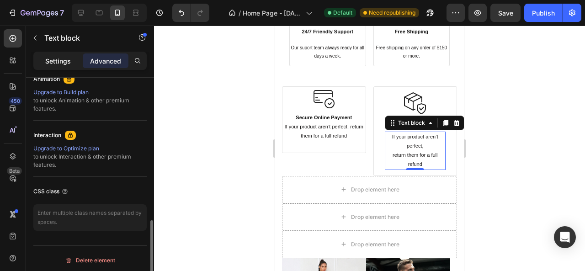
click at [62, 56] on p "Settings" at bounding box center [58, 61] width 26 height 10
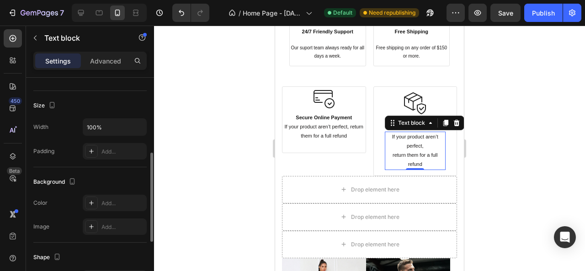
scroll to position [47, 0]
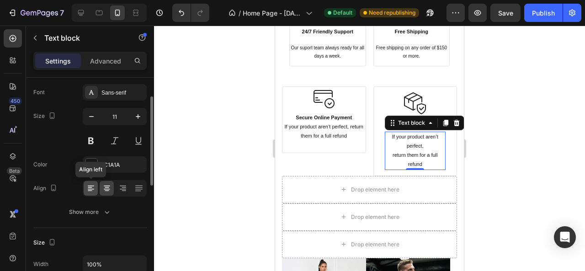
click at [91, 191] on icon at bounding box center [90, 191] width 5 height 1
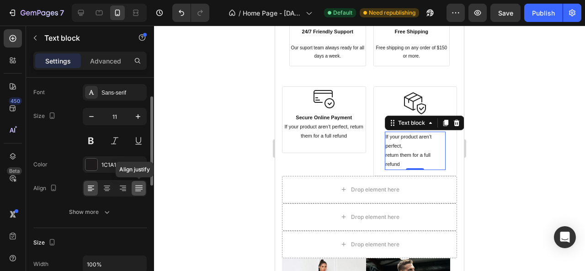
click at [138, 189] on icon at bounding box center [138, 188] width 9 height 9
click at [108, 188] on icon at bounding box center [107, 188] width 5 height 1
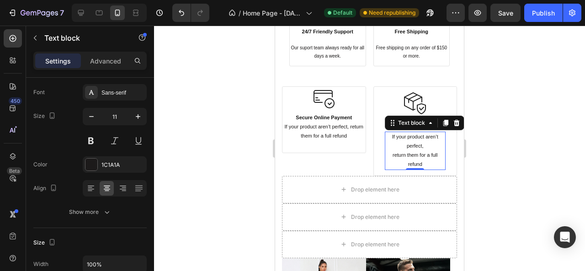
click at [209, 164] on div at bounding box center [369, 149] width 431 height 246
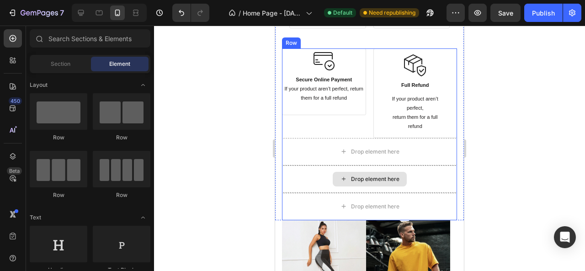
scroll to position [2673, 0]
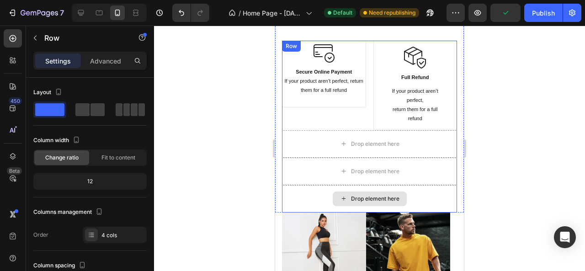
click at [298, 198] on div "Drop element here" at bounding box center [369, 198] width 175 height 27
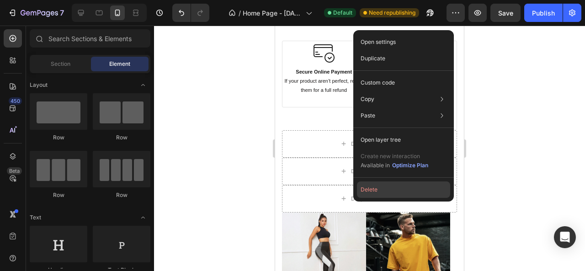
click at [367, 192] on button "Delete" at bounding box center [403, 190] width 93 height 16
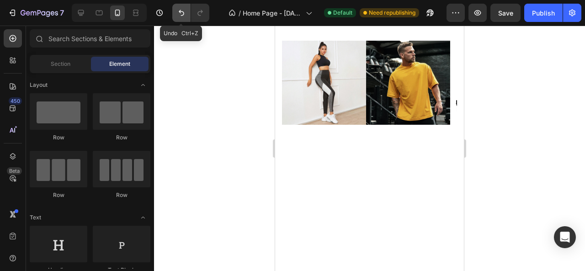
click at [176, 11] on button "Undo/Redo" at bounding box center [181, 13] width 18 height 18
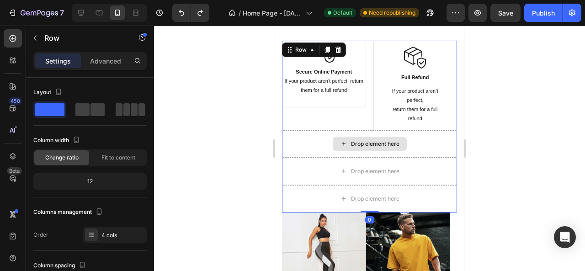
click at [314, 140] on div "Drop element here" at bounding box center [369, 143] width 175 height 27
click at [316, 144] on div "Drop element here" at bounding box center [369, 143] width 175 height 27
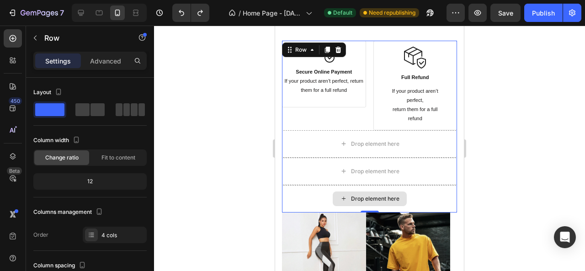
click at [415, 190] on div "Drop element here" at bounding box center [369, 198] width 175 height 27
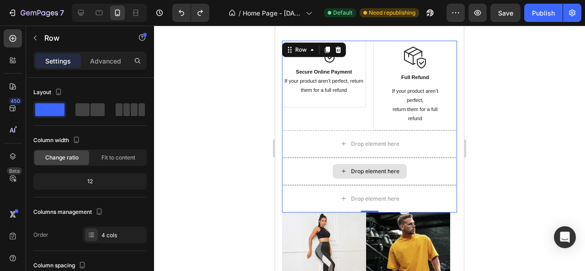
click at [393, 158] on div "Drop element here" at bounding box center [369, 171] width 175 height 27
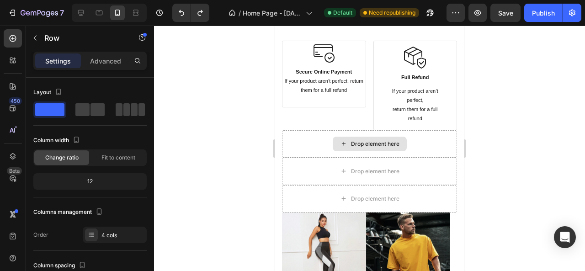
click at [365, 137] on div "Drop element here" at bounding box center [370, 144] width 74 height 15
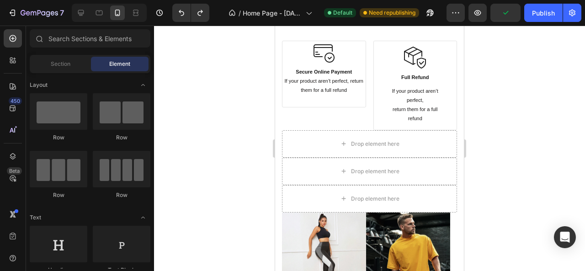
click at [221, 126] on div at bounding box center [369, 149] width 431 height 246
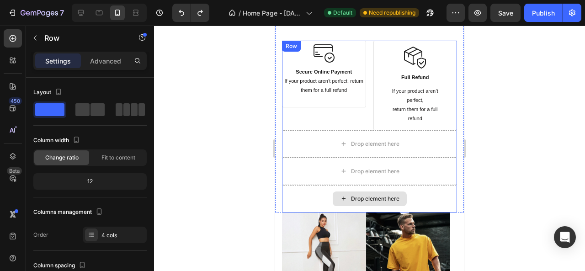
click at [319, 204] on div "Drop element here" at bounding box center [369, 198] width 175 height 27
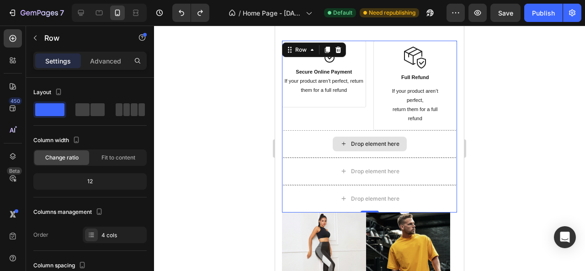
click at [431, 136] on div "Drop element here" at bounding box center [369, 143] width 175 height 27
click at [515, 131] on div at bounding box center [369, 149] width 431 height 246
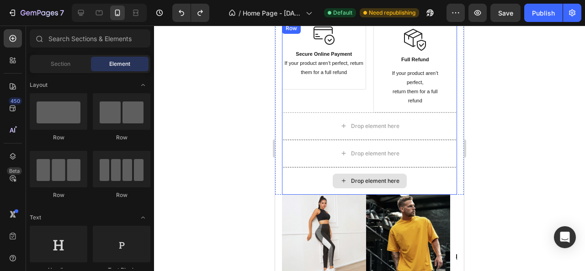
scroll to position [2719, 0]
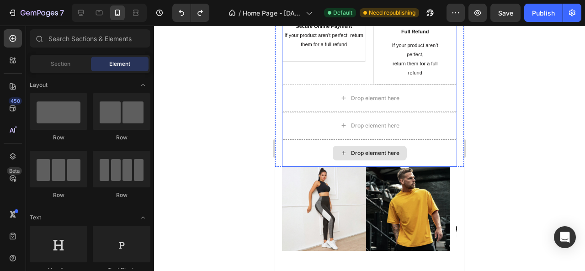
click at [309, 154] on div "Drop element here" at bounding box center [369, 152] width 175 height 27
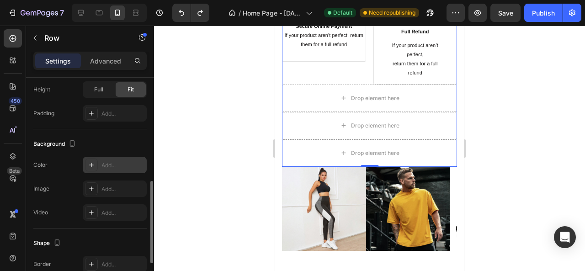
scroll to position [365, 0]
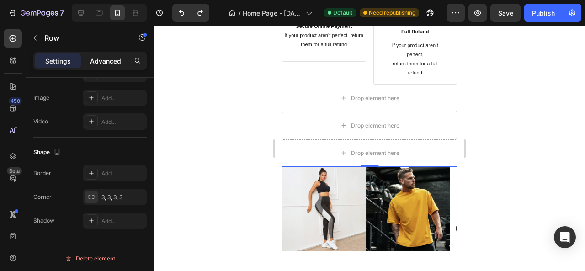
click at [111, 64] on p "Advanced" at bounding box center [105, 61] width 31 height 10
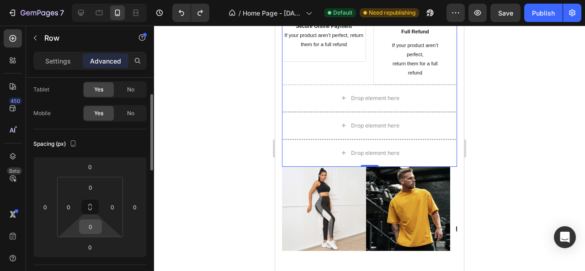
scroll to position [93, 0]
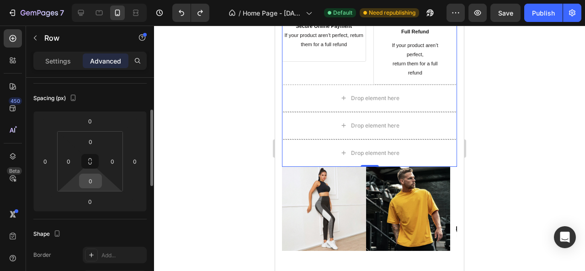
click at [91, 181] on input "0" at bounding box center [90, 181] width 18 height 14
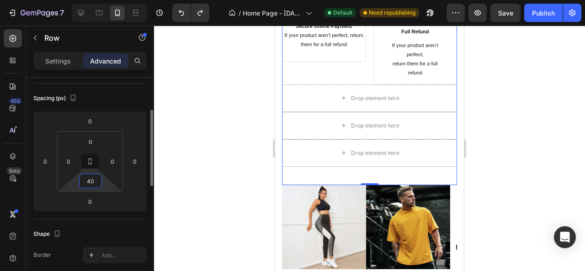
type input "4"
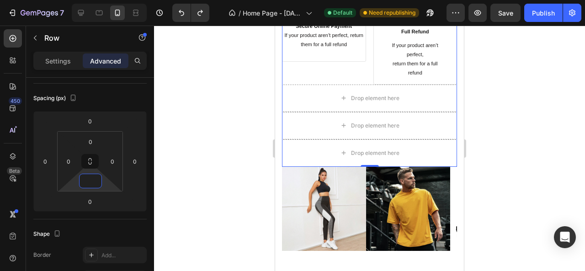
click at [223, 179] on div at bounding box center [369, 149] width 431 height 246
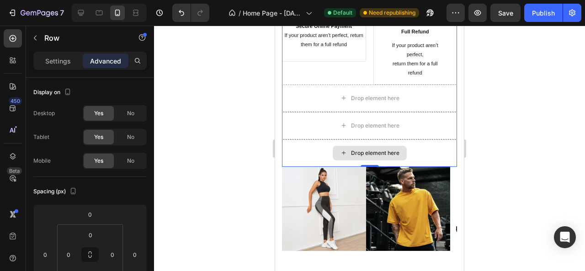
click at [289, 139] on div "Drop element here" at bounding box center [369, 152] width 175 height 27
click at [307, 143] on div "Drop element here" at bounding box center [369, 152] width 175 height 27
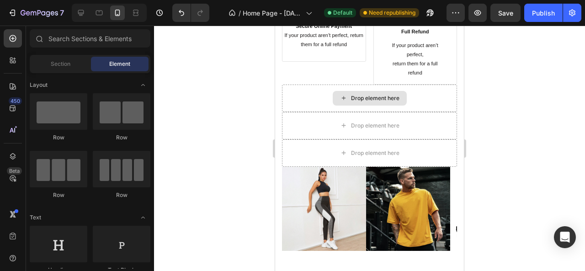
click at [359, 97] on div "Drop element here" at bounding box center [375, 98] width 48 height 7
click at [194, 107] on div at bounding box center [369, 149] width 431 height 246
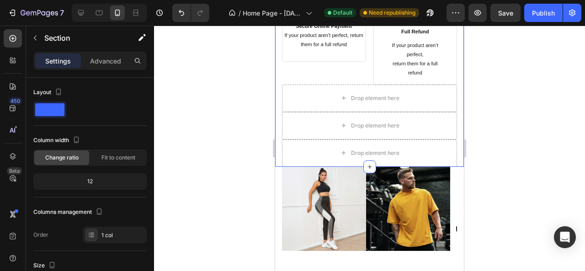
click at [524, 139] on div at bounding box center [369, 149] width 431 height 246
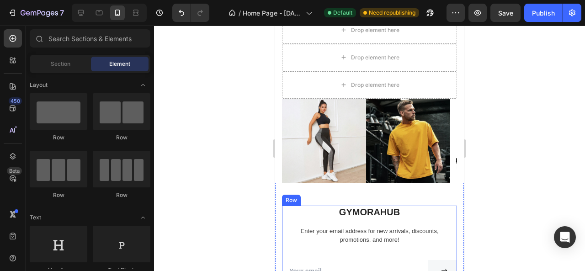
scroll to position [2811, 0]
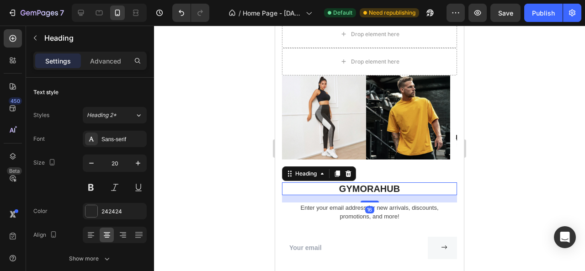
click at [373, 182] on h2 "Gymorahub" at bounding box center [369, 188] width 175 height 13
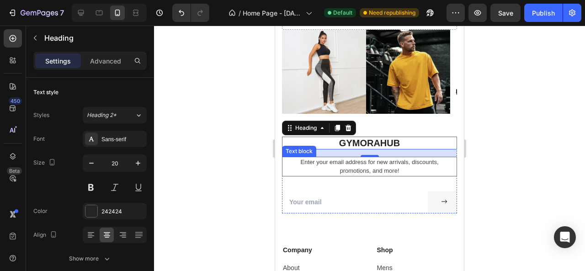
click at [309, 170] on p "Enter your email address for new arrivals, discounts, promotions, and more!" at bounding box center [369, 167] width 173 height 18
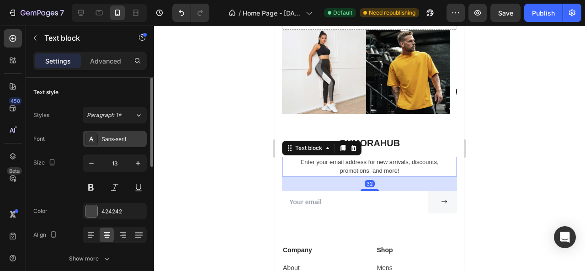
click at [98, 140] on div "Sans-serif" at bounding box center [115, 139] width 64 height 16
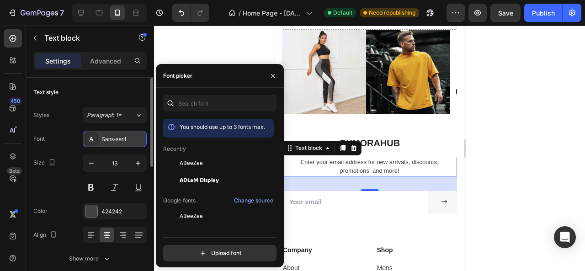
click at [91, 141] on icon at bounding box center [91, 138] width 7 height 7
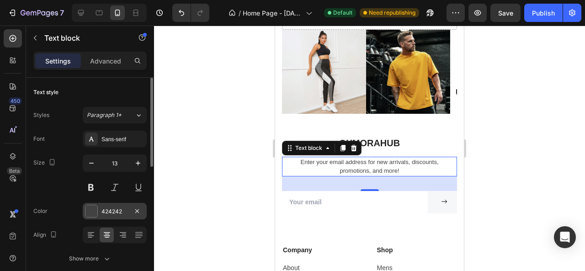
click at [102, 211] on div "424242" at bounding box center [115, 212] width 27 height 8
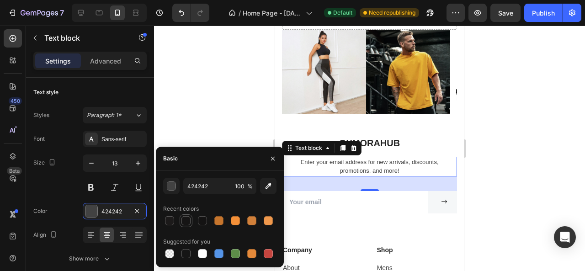
click at [183, 222] on div at bounding box center [186, 220] width 9 height 9
type input "161515"
click at [211, 136] on div at bounding box center [369, 149] width 431 height 246
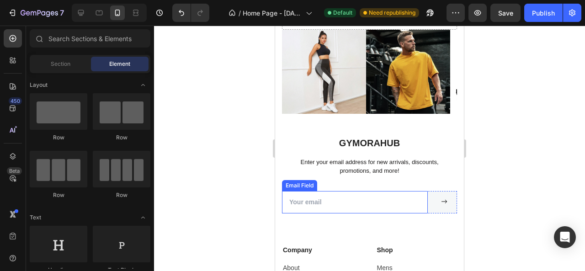
click at [319, 202] on input "email" at bounding box center [355, 202] width 146 height 22
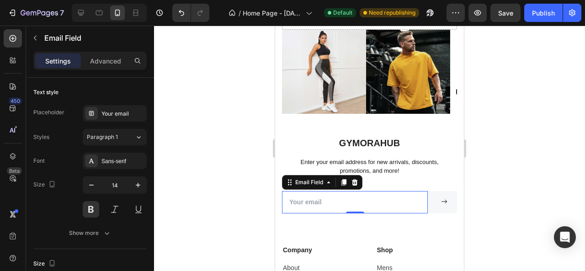
click at [319, 202] on input "email" at bounding box center [355, 202] width 146 height 22
click at [300, 202] on input "email" at bounding box center [355, 202] width 146 height 22
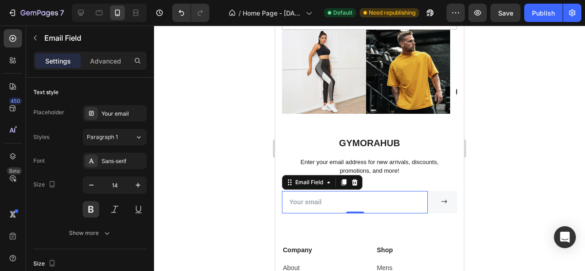
click at [300, 202] on input "email" at bounding box center [355, 202] width 146 height 22
click at [346, 197] on input "email" at bounding box center [355, 202] width 146 height 22
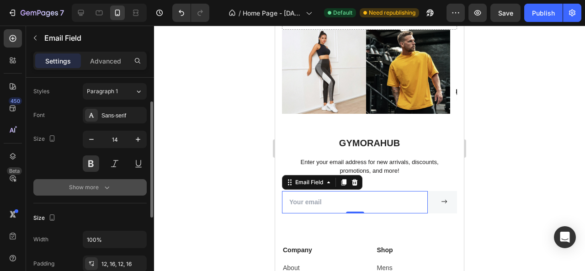
click at [101, 187] on div "Show more" at bounding box center [90, 187] width 43 height 9
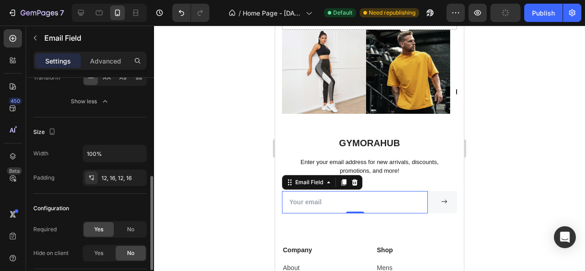
scroll to position [293, 0]
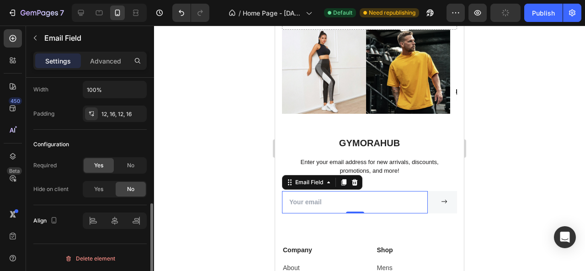
click at [195, 165] on div at bounding box center [369, 149] width 431 height 246
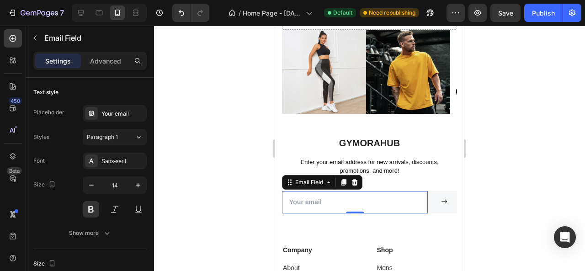
click at [391, 206] on input "email" at bounding box center [355, 202] width 146 height 22
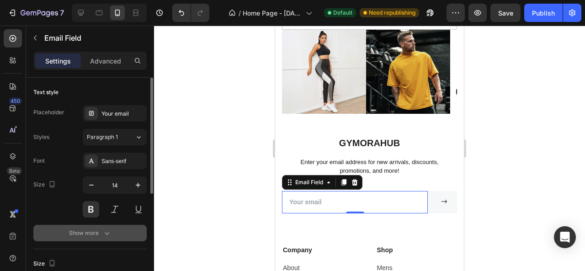
click at [99, 229] on div "Show more" at bounding box center [90, 233] width 43 height 9
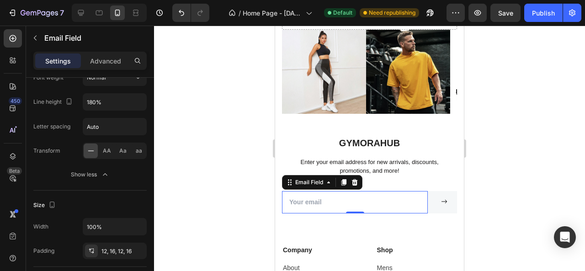
scroll to position [0, 0]
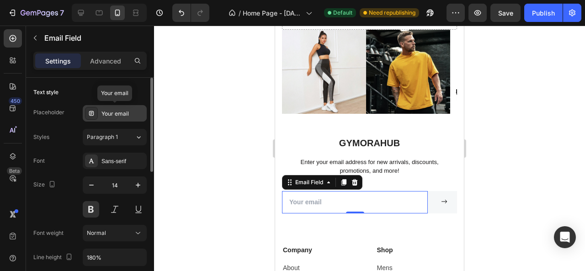
click at [117, 111] on div "Your email" at bounding box center [123, 114] width 43 height 8
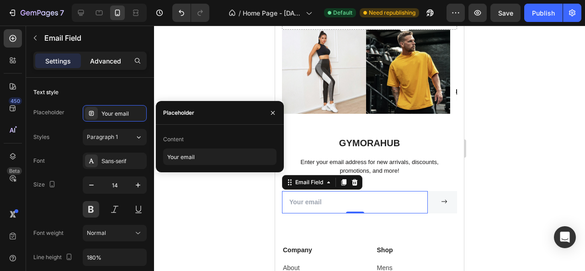
click at [116, 59] on p "Advanced" at bounding box center [105, 61] width 31 height 10
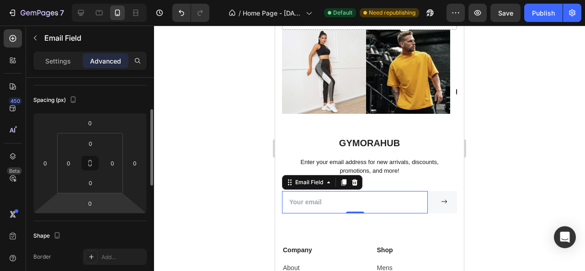
scroll to position [229, 0]
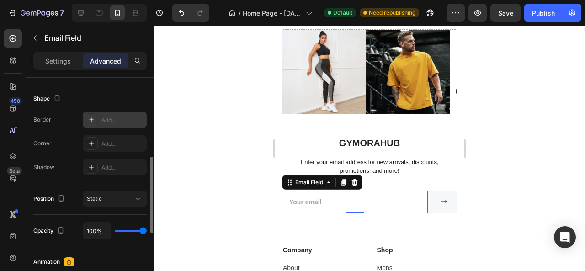
click at [91, 115] on div at bounding box center [91, 119] width 13 height 13
click at [217, 90] on div at bounding box center [369, 149] width 431 height 246
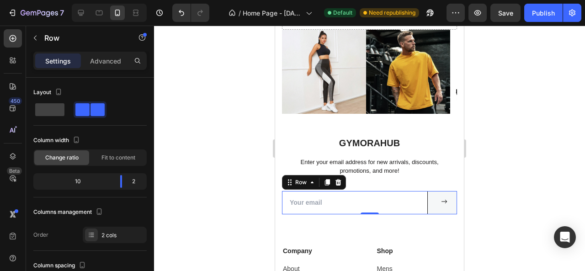
click at [434, 212] on div "Submit Button" at bounding box center [442, 202] width 29 height 23
click at [106, 61] on p "Advanced" at bounding box center [105, 61] width 31 height 10
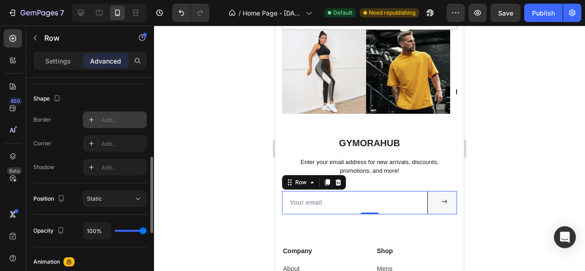
click at [102, 122] on div "Add..." at bounding box center [123, 120] width 43 height 8
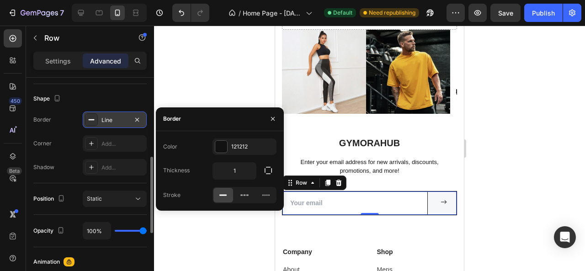
click at [199, 84] on div at bounding box center [369, 149] width 431 height 246
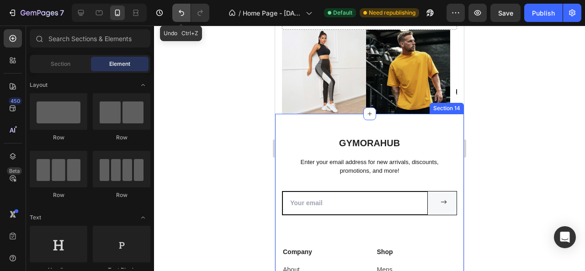
click at [180, 9] on icon "Undo/Redo" at bounding box center [181, 12] width 9 height 9
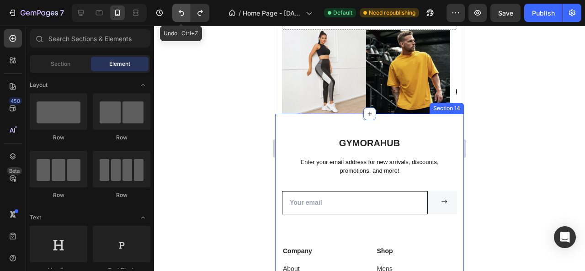
click at [180, 9] on icon "Undo/Redo" at bounding box center [181, 12] width 9 height 9
click at [178, 11] on icon "Undo/Redo" at bounding box center [181, 12] width 9 height 9
click at [184, 12] on icon "Undo/Redo" at bounding box center [181, 12] width 9 height 9
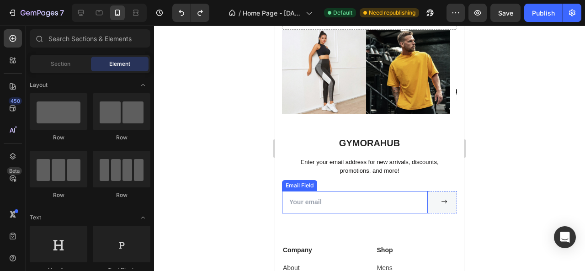
click at [392, 208] on input "email" at bounding box center [355, 202] width 146 height 22
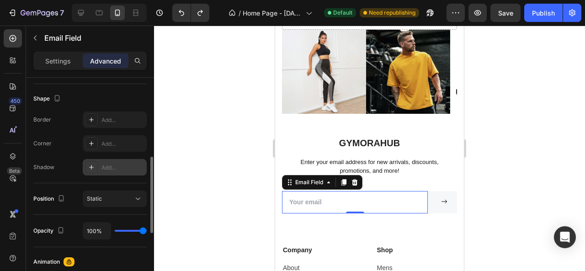
click at [115, 166] on div "Add..." at bounding box center [123, 168] width 43 height 8
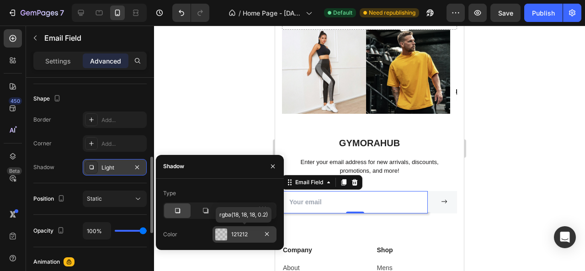
click at [221, 237] on div at bounding box center [221, 235] width 12 height 12
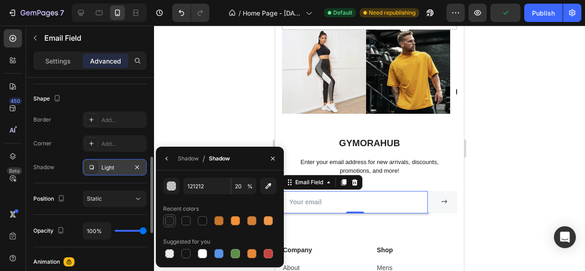
click at [169, 220] on div at bounding box center [169, 220] width 9 height 9
type input "1C1A1A"
type input "100"
click at [169, 220] on div at bounding box center [169, 220] width 9 height 9
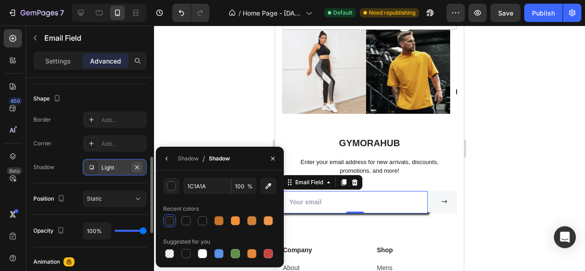
click at [136, 164] on icon "button" at bounding box center [137, 167] width 7 height 7
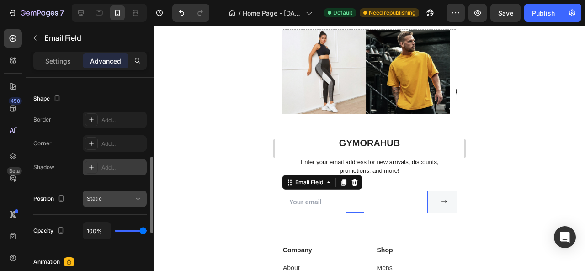
click at [116, 198] on div "Static" at bounding box center [110, 199] width 47 height 8
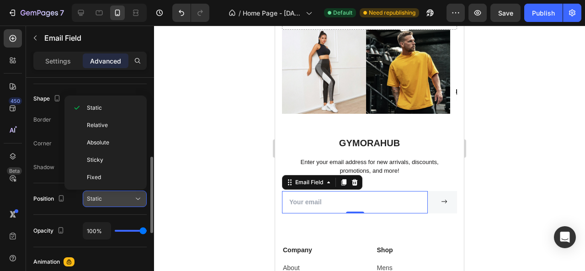
click at [116, 198] on div "Static" at bounding box center [110, 199] width 47 height 8
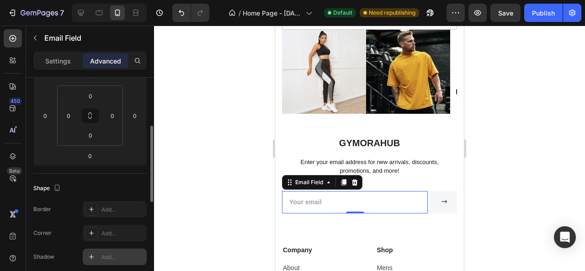
scroll to position [231, 0]
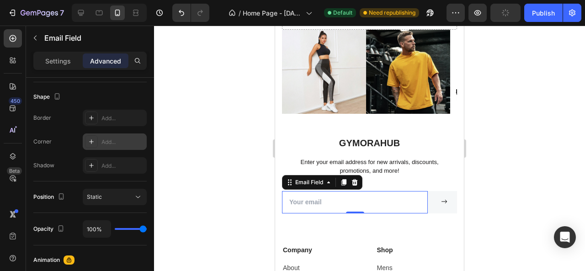
click at [110, 139] on div "Add..." at bounding box center [123, 142] width 43 height 8
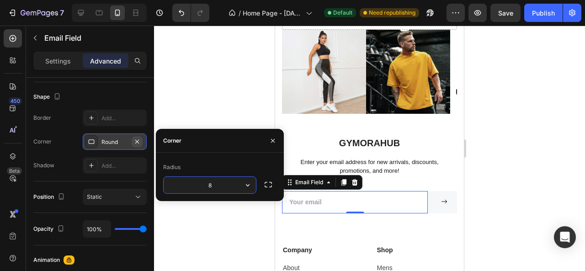
click at [137, 138] on icon "button" at bounding box center [137, 141] width 7 height 7
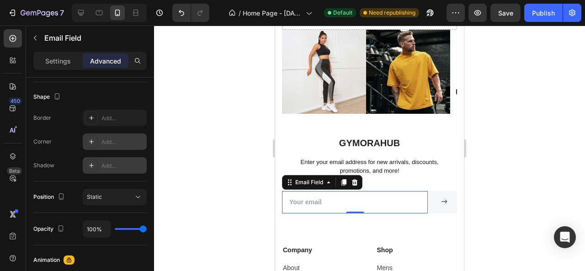
click at [120, 167] on div "Add..." at bounding box center [123, 166] width 43 height 8
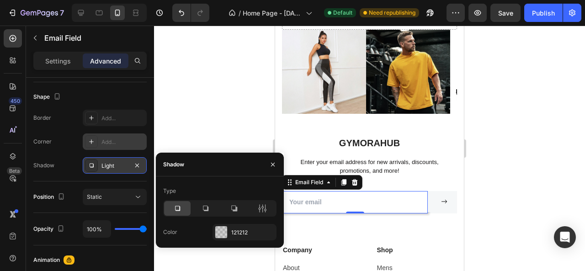
click at [120, 167] on div "Light" at bounding box center [115, 166] width 27 height 8
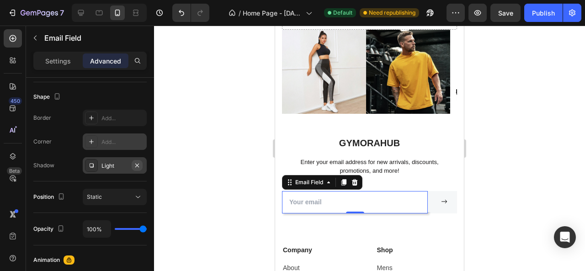
click at [138, 164] on icon "button" at bounding box center [137, 165] width 7 height 7
click at [53, 62] on p "Settings" at bounding box center [58, 61] width 26 height 10
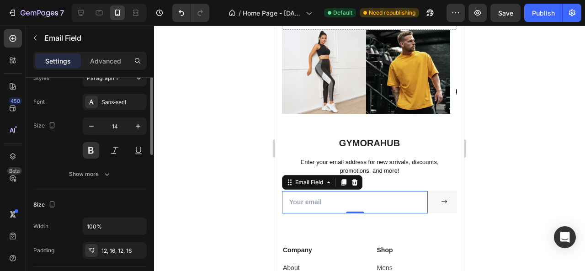
scroll to position [0, 0]
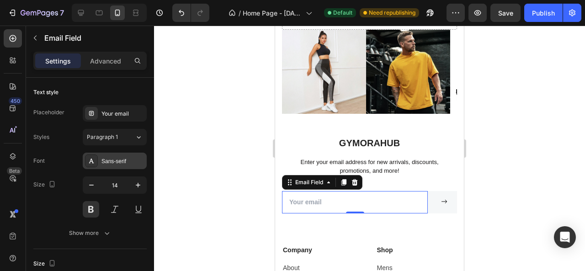
click at [116, 159] on div "Sans-serif" at bounding box center [123, 161] width 43 height 8
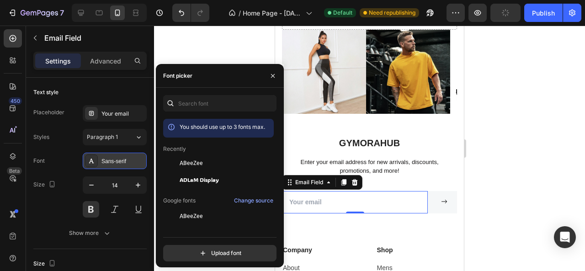
click at [116, 159] on div "Sans-serif" at bounding box center [123, 161] width 43 height 8
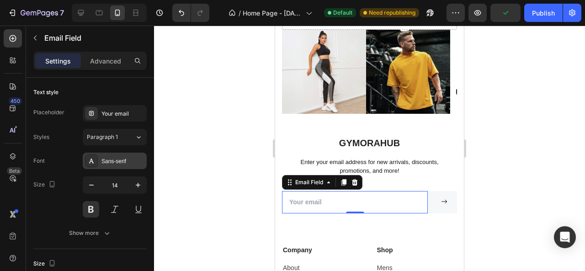
click at [116, 159] on div "Sans-serif" at bounding box center [123, 161] width 43 height 8
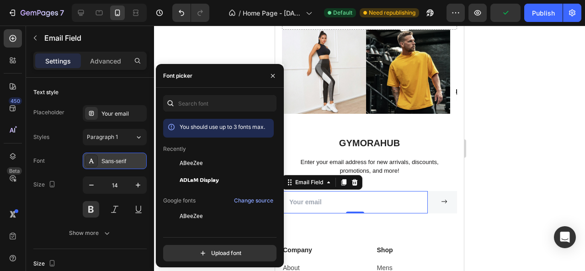
click at [116, 159] on div "Sans-serif" at bounding box center [123, 161] width 43 height 8
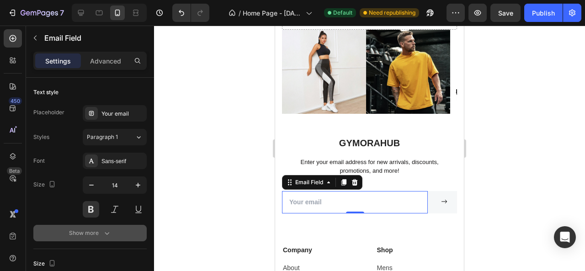
click at [91, 234] on div "Show more" at bounding box center [90, 233] width 43 height 9
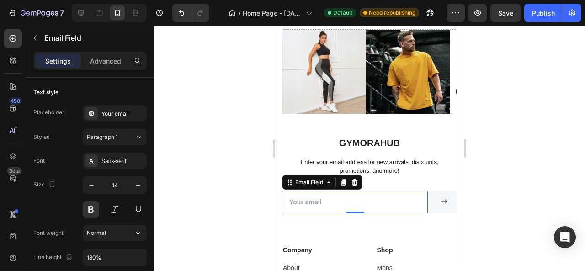
scroll to position [91, 0]
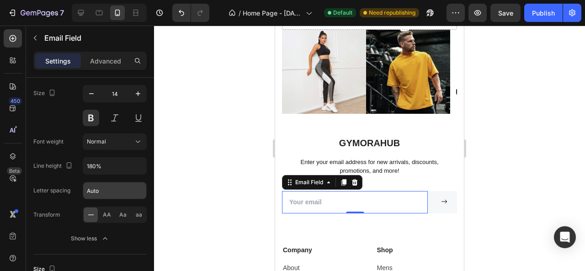
click at [112, 188] on input "Auto" at bounding box center [114, 190] width 63 height 16
click at [188, 181] on div at bounding box center [369, 149] width 431 height 246
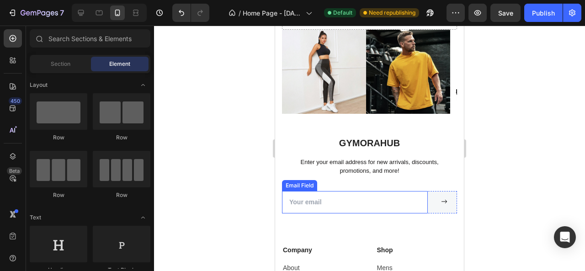
click at [301, 198] on input "email" at bounding box center [355, 202] width 146 height 22
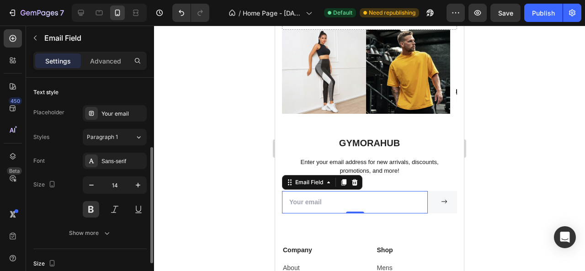
scroll to position [46, 0]
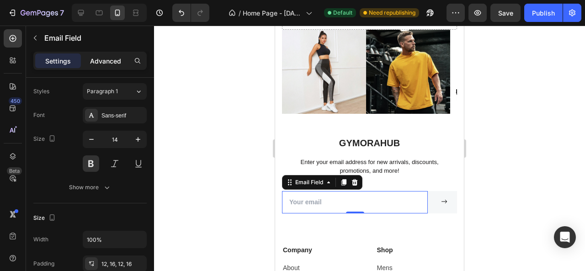
click at [103, 63] on p "Advanced" at bounding box center [105, 61] width 31 height 10
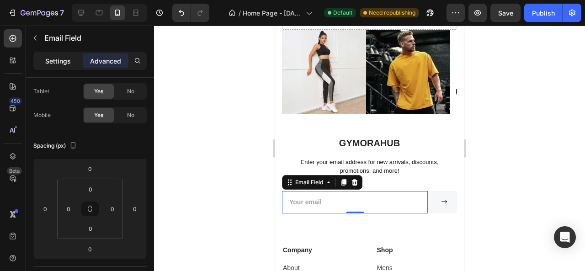
click at [57, 56] on p "Settings" at bounding box center [58, 61] width 26 height 10
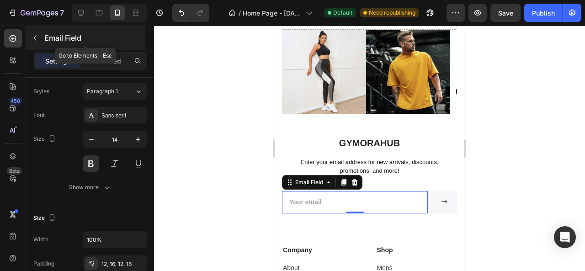
click at [32, 37] on icon "button" at bounding box center [35, 37] width 7 height 7
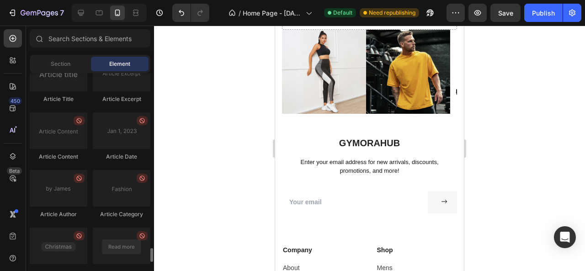
scroll to position [2515, 0]
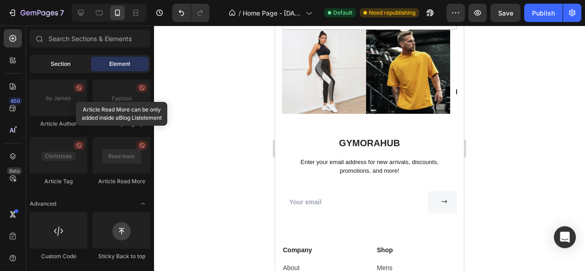
click at [53, 64] on span "Section" at bounding box center [61, 64] width 20 height 8
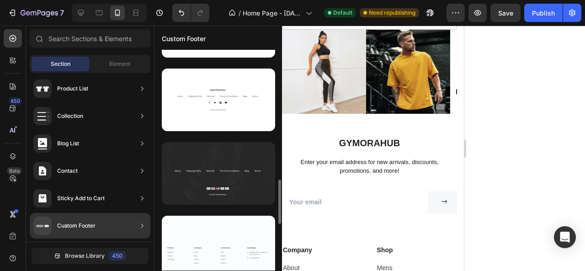
scroll to position [555, 0]
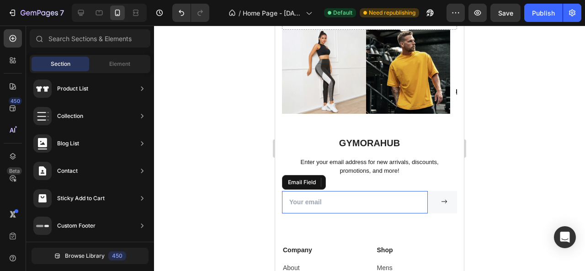
click at [328, 199] on input "email" at bounding box center [355, 202] width 146 height 22
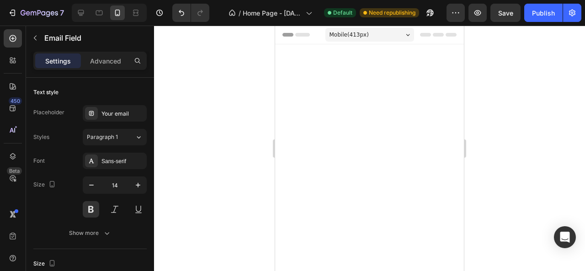
scroll to position [2856, 0]
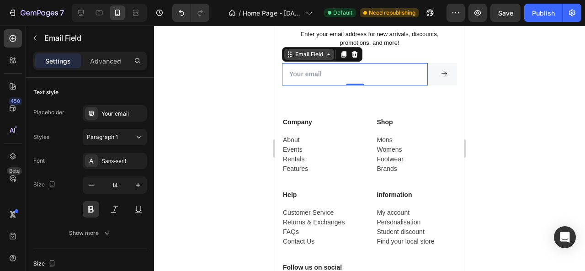
click at [324, 60] on div "Email Field" at bounding box center [309, 54] width 50 height 11
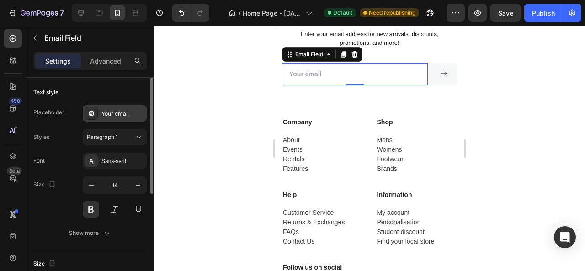
click at [99, 110] on div "Your email" at bounding box center [115, 113] width 64 height 16
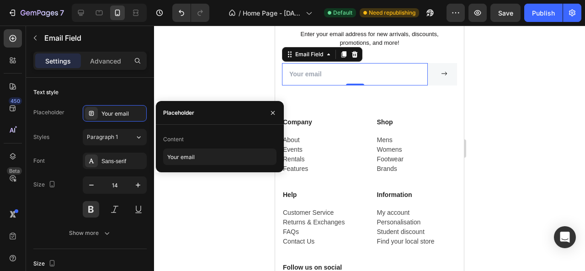
click at [208, 140] on div "Content" at bounding box center [219, 139] width 113 height 15
click at [188, 156] on input "Your email" at bounding box center [219, 157] width 113 height 16
click at [239, 157] on input "Your email" at bounding box center [219, 157] width 113 height 16
click at [192, 159] on input "Your email" at bounding box center [219, 157] width 113 height 16
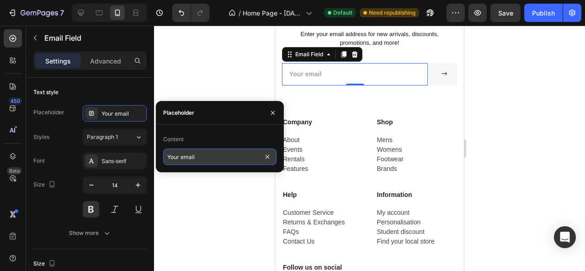
click at [192, 159] on input "Your email" at bounding box center [219, 157] width 113 height 16
click at [298, 86] on input "email" at bounding box center [355, 74] width 146 height 22
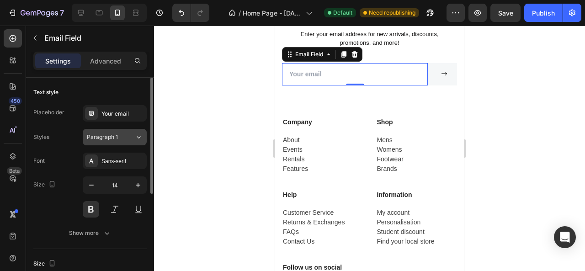
click at [106, 134] on span "Paragraph 1" at bounding box center [102, 137] width 31 height 8
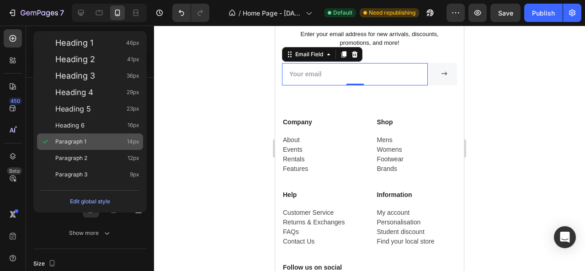
click at [105, 139] on div "Paragraph 1 14px" at bounding box center [97, 141] width 84 height 9
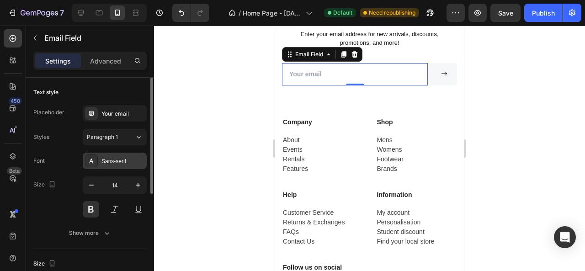
click at [113, 162] on div "Sans-serif" at bounding box center [123, 161] width 43 height 8
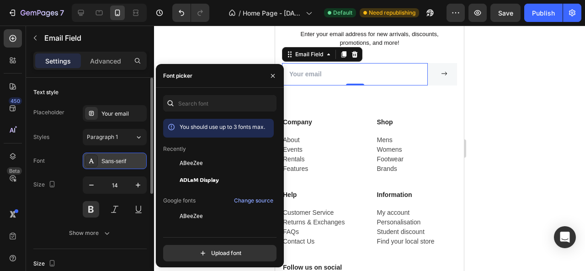
click at [107, 161] on div "Sans-serif" at bounding box center [123, 161] width 43 height 8
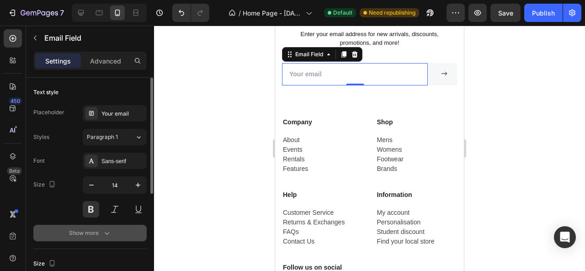
click at [90, 233] on div "Show more" at bounding box center [90, 233] width 43 height 9
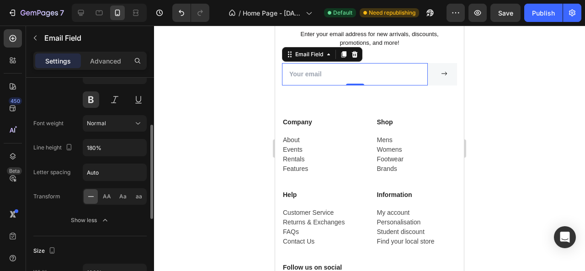
scroll to position [0, 0]
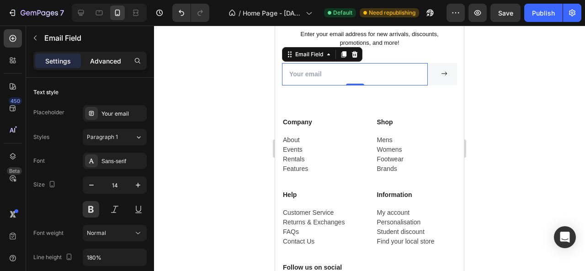
click at [107, 57] on p "Advanced" at bounding box center [105, 61] width 31 height 10
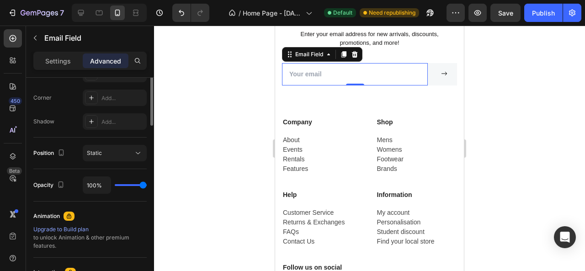
scroll to position [183, 0]
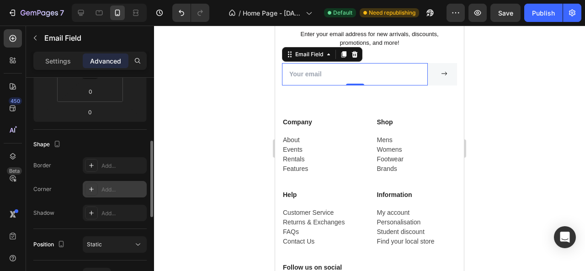
click at [116, 192] on div "Add..." at bounding box center [123, 190] width 43 height 8
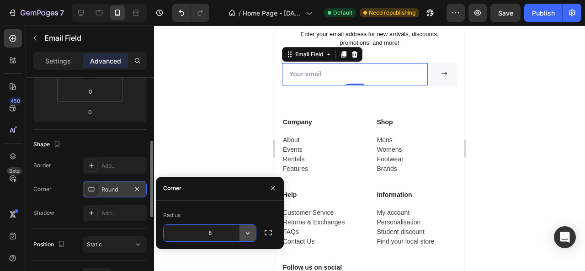
click at [253, 236] on button "button" at bounding box center [248, 233] width 16 height 16
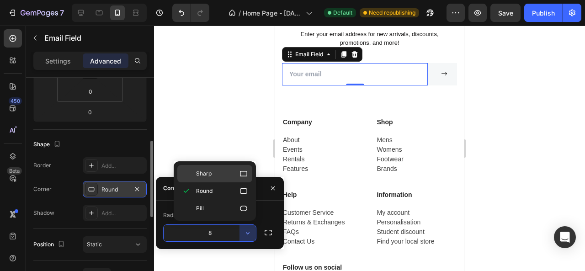
click at [242, 175] on icon at bounding box center [243, 173] width 9 height 9
type input "0"
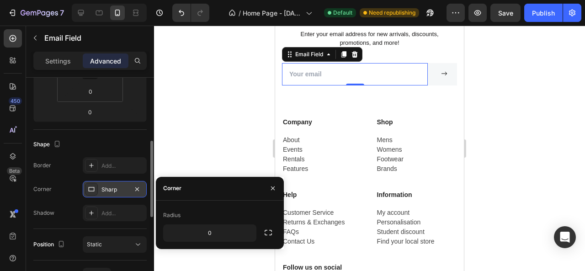
click at [235, 130] on div at bounding box center [369, 149] width 431 height 246
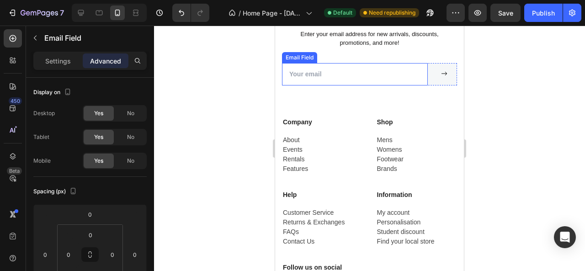
click at [302, 86] on input "email" at bounding box center [355, 74] width 146 height 22
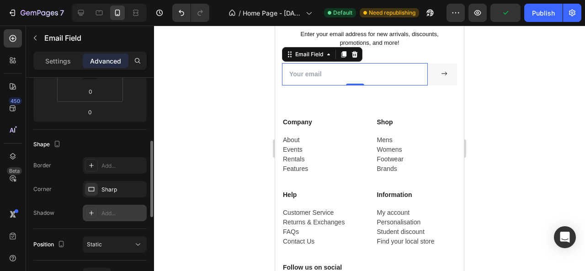
scroll to position [229, 0]
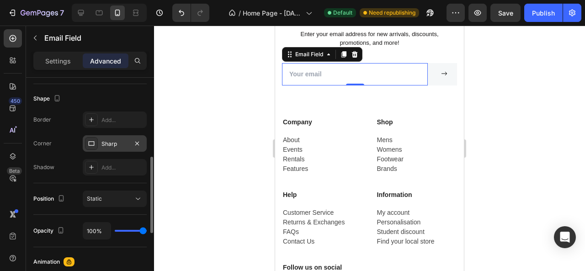
click at [113, 144] on div "Sharp" at bounding box center [115, 144] width 27 height 8
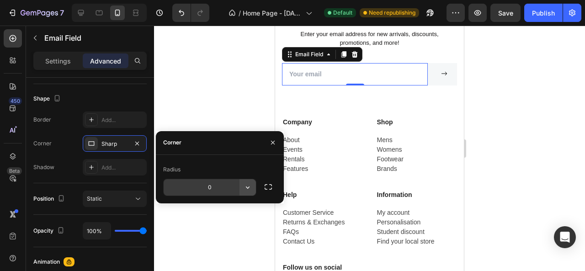
click at [249, 186] on icon "button" at bounding box center [247, 187] width 9 height 9
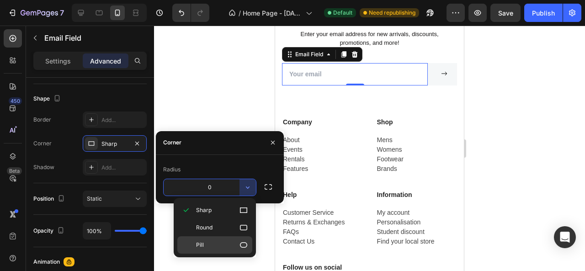
click at [231, 243] on p "Pill" at bounding box center [222, 245] width 52 height 9
type input "9999"
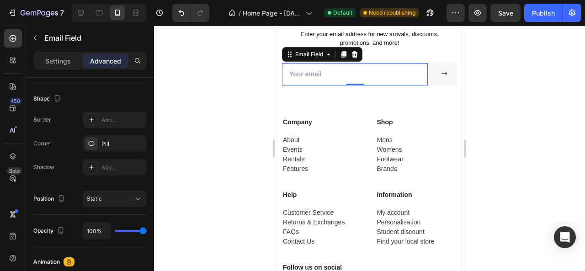
click at [245, 226] on div at bounding box center [369, 149] width 431 height 246
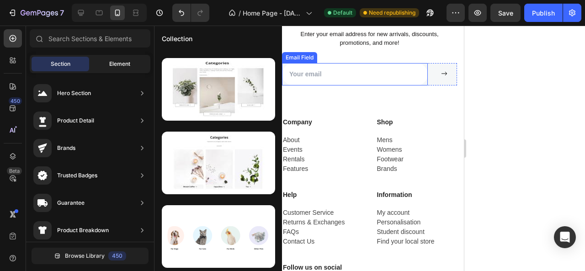
scroll to position [0, 0]
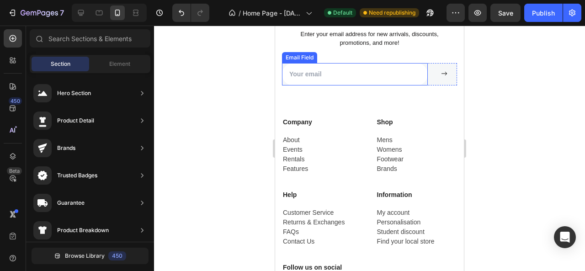
click at [322, 86] on input "email" at bounding box center [355, 74] width 146 height 22
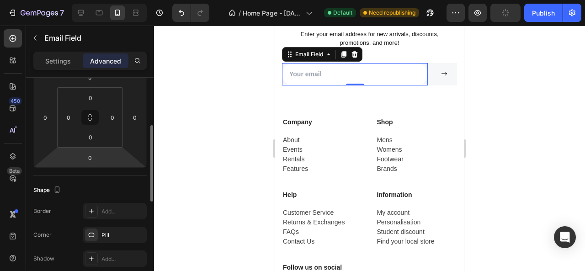
scroll to position [183, 0]
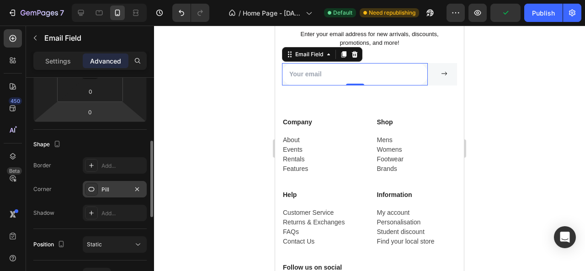
click at [117, 192] on div "Pill" at bounding box center [115, 190] width 27 height 8
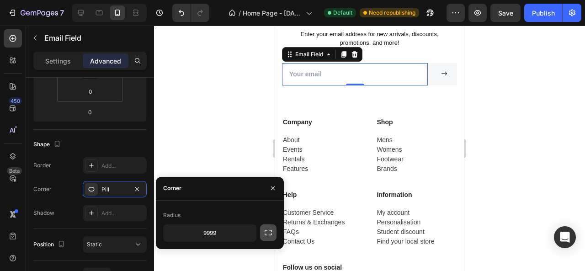
click at [266, 234] on icon "button" at bounding box center [268, 232] width 9 height 9
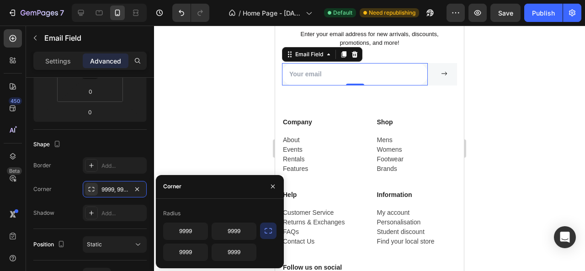
click at [247, 209] on div "Radius" at bounding box center [219, 213] width 113 height 15
click at [269, 183] on icon "button" at bounding box center [272, 186] width 7 height 7
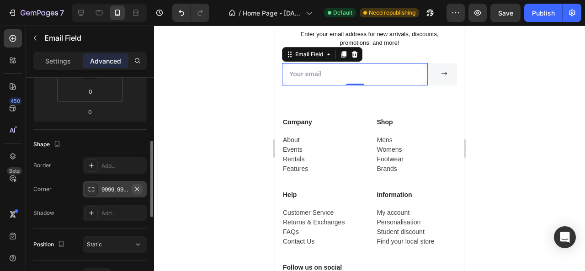
click at [139, 187] on icon "button" at bounding box center [137, 189] width 4 height 4
click at [115, 188] on div "Add..." at bounding box center [123, 190] width 43 height 8
type input "8"
click at [186, 132] on div at bounding box center [369, 149] width 431 height 246
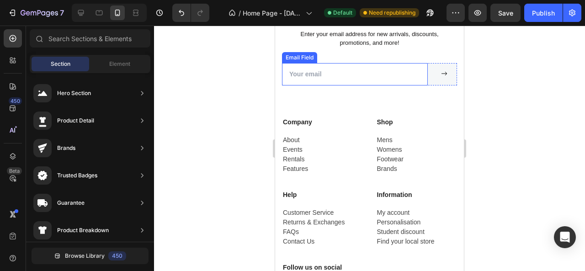
click at [343, 86] on input "email" at bounding box center [355, 74] width 146 height 22
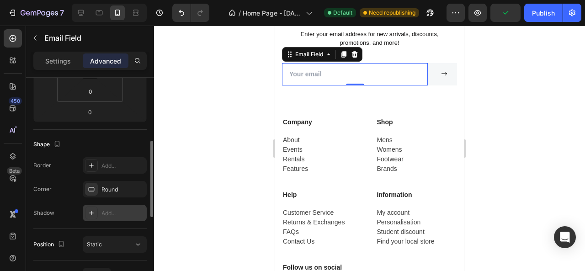
click at [89, 215] on icon at bounding box center [91, 212] width 7 height 7
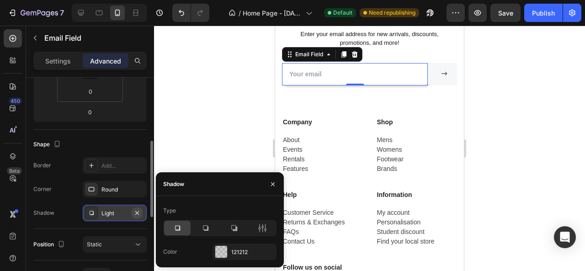
click at [137, 213] on icon "button" at bounding box center [137, 212] width 7 height 7
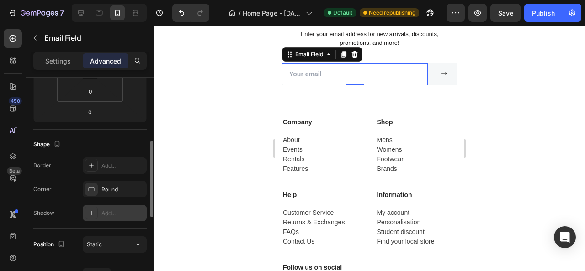
scroll to position [229, 0]
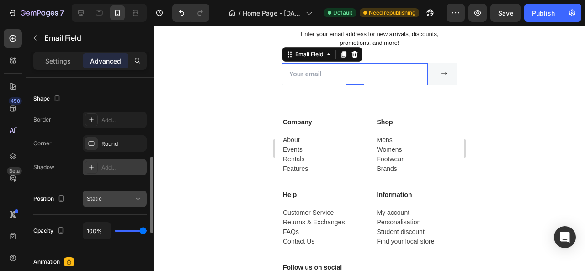
click at [134, 192] on button "Static" at bounding box center [115, 199] width 64 height 16
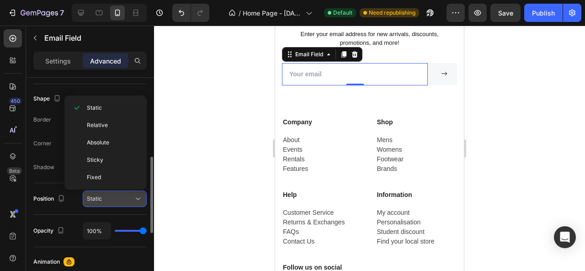
click at [134, 192] on button "Static" at bounding box center [115, 199] width 64 height 16
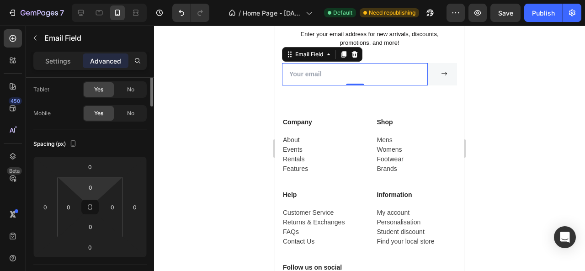
scroll to position [0, 0]
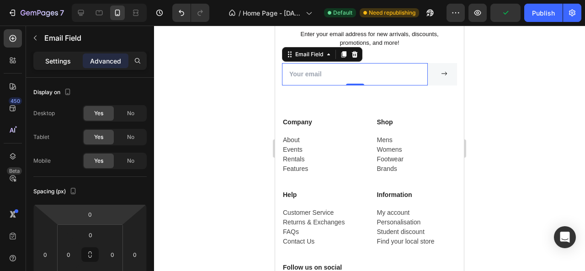
click at [55, 57] on p "Settings" at bounding box center [58, 61] width 26 height 10
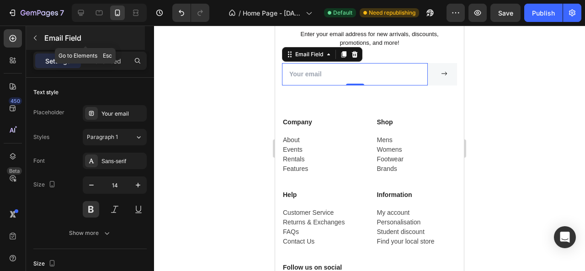
click at [37, 37] on icon "button" at bounding box center [35, 37] width 7 height 7
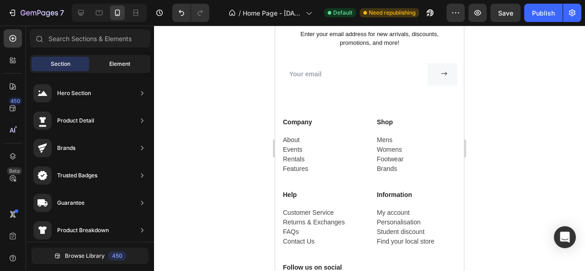
click at [115, 57] on div "Element" at bounding box center [120, 64] width 58 height 15
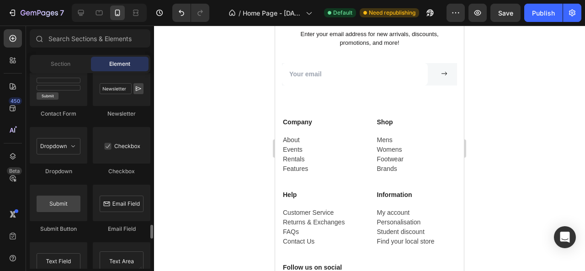
scroll to position [2150, 0]
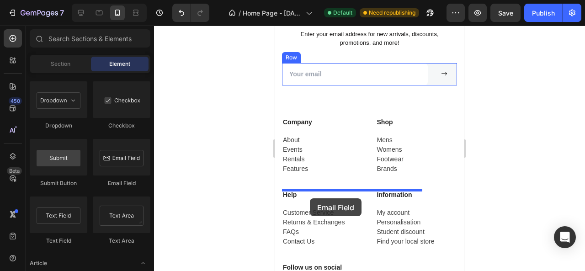
drag, startPoint x: 389, startPoint y: 196, endPoint x: 310, endPoint y: 198, distance: 78.7
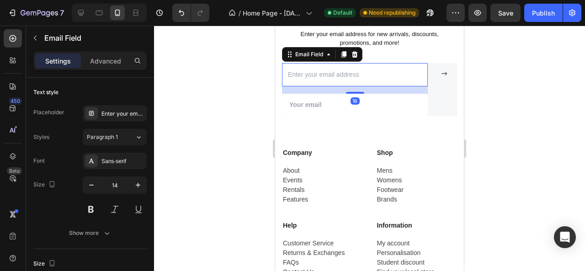
click at [208, 188] on div at bounding box center [369, 149] width 431 height 246
click at [345, 86] on input "email" at bounding box center [355, 74] width 146 height 23
click at [368, 86] on input "email" at bounding box center [355, 74] width 146 height 23
click at [251, 200] on div at bounding box center [369, 149] width 431 height 246
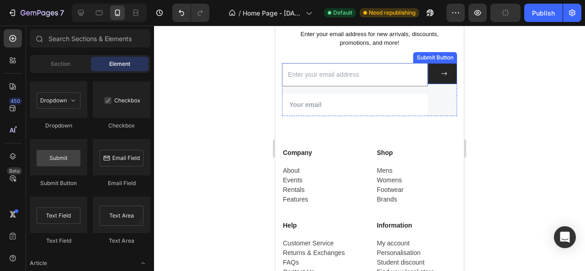
click at [434, 84] on button at bounding box center [442, 73] width 29 height 21
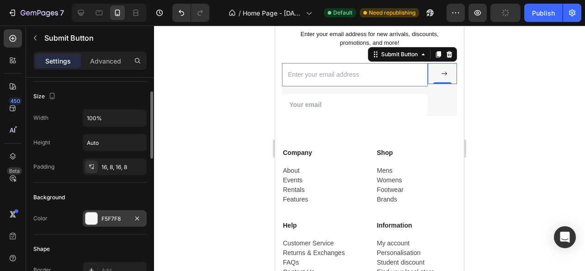
scroll to position [137, 0]
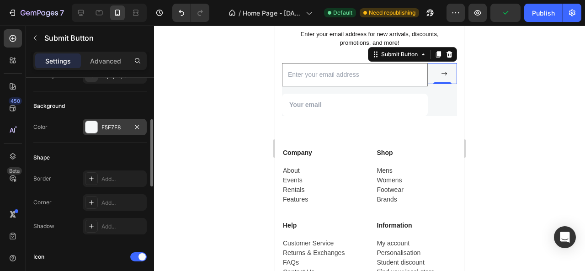
click at [99, 125] on div "F5F7F8" at bounding box center [115, 127] width 64 height 16
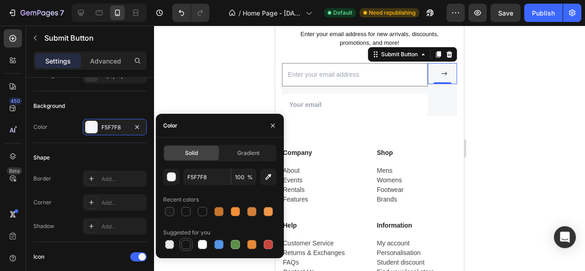
click at [186, 245] on div at bounding box center [186, 244] width 9 height 9
click at [172, 243] on div at bounding box center [169, 244] width 9 height 9
type input "000000"
type input "0"
click at [215, 91] on div at bounding box center [369, 149] width 431 height 246
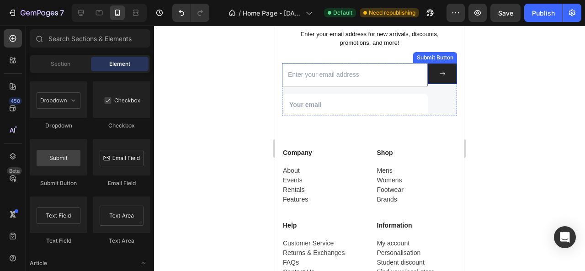
click at [428, 84] on button at bounding box center [442, 73] width 29 height 21
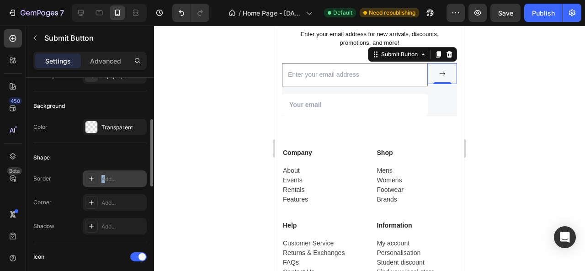
click at [103, 171] on div "Add..." at bounding box center [115, 179] width 64 height 16
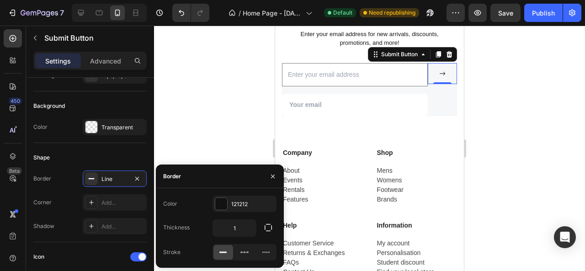
click at [207, 131] on div at bounding box center [369, 149] width 431 height 246
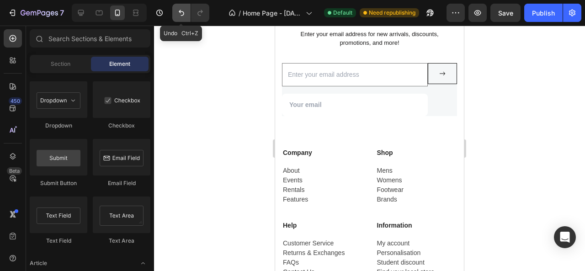
click at [184, 11] on icon "Undo/Redo" at bounding box center [181, 12] width 9 height 9
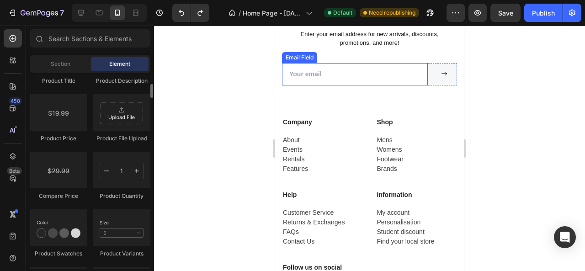
scroll to position [1418, 0]
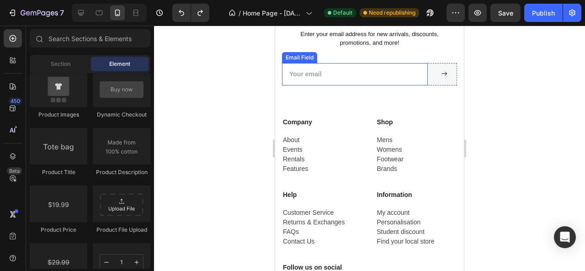
click at [343, 86] on input "email" at bounding box center [355, 74] width 146 height 22
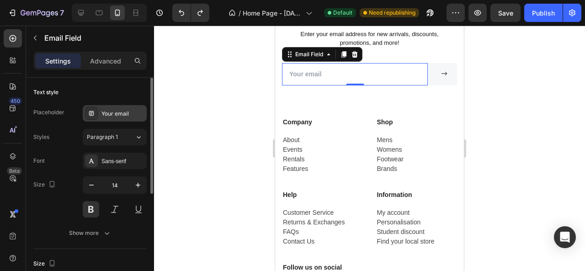
click at [115, 113] on div "Your email" at bounding box center [123, 114] width 43 height 8
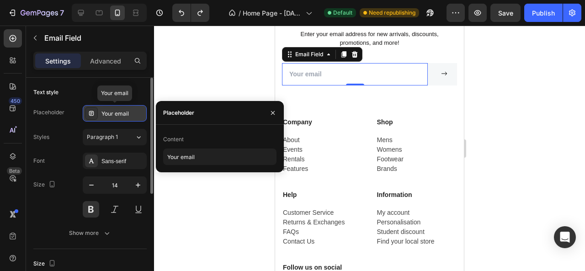
click at [115, 113] on div "Your email" at bounding box center [123, 114] width 43 height 8
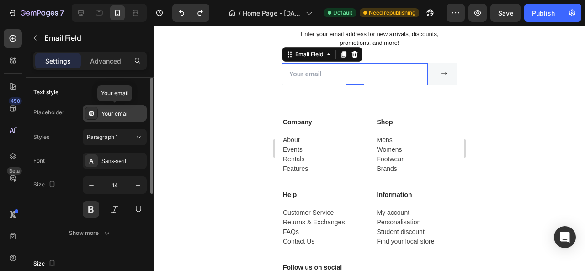
click at [115, 113] on div "Your email" at bounding box center [123, 114] width 43 height 8
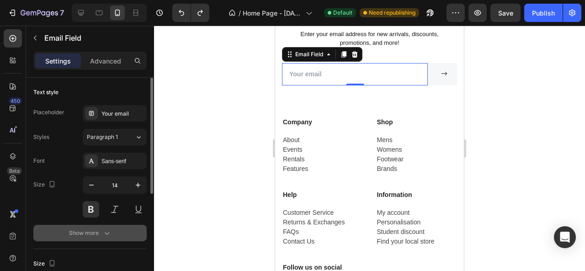
click at [100, 229] on div "Show more" at bounding box center [90, 233] width 43 height 9
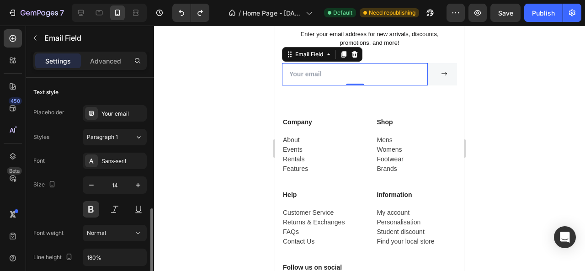
scroll to position [91, 0]
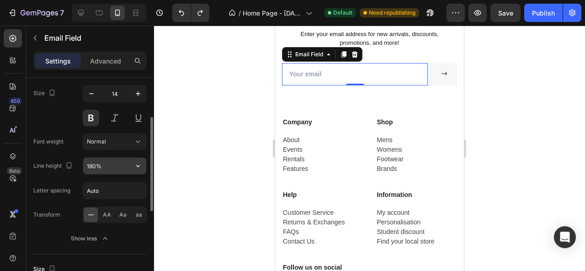
click at [113, 166] on input "180%" at bounding box center [114, 166] width 63 height 16
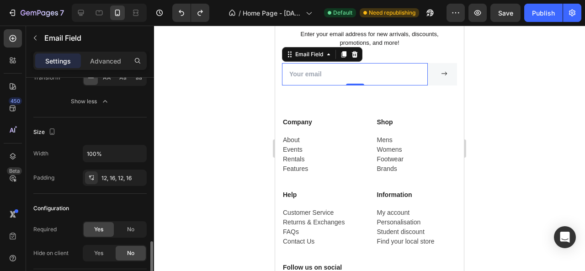
scroll to position [274, 0]
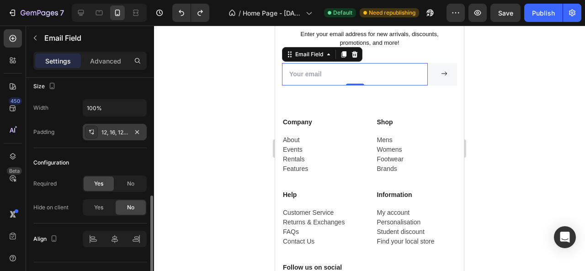
click at [95, 133] on div at bounding box center [91, 132] width 13 height 13
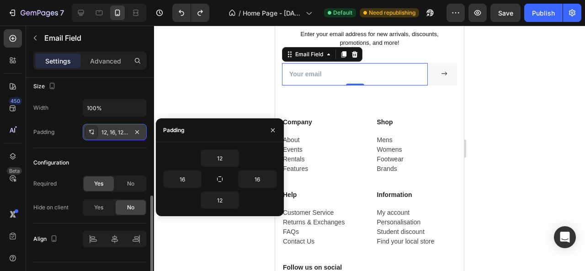
click at [95, 133] on div at bounding box center [91, 132] width 13 height 13
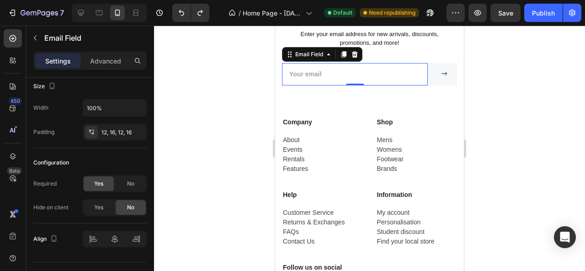
click at [220, 169] on div at bounding box center [369, 149] width 431 height 246
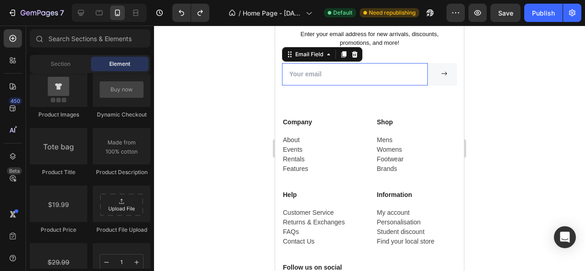
click at [349, 86] on input "email" at bounding box center [355, 74] width 146 height 22
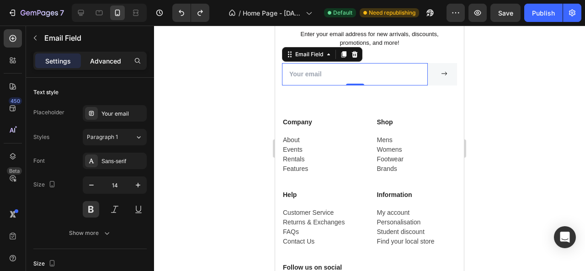
click at [91, 58] on p "Advanced" at bounding box center [105, 61] width 31 height 10
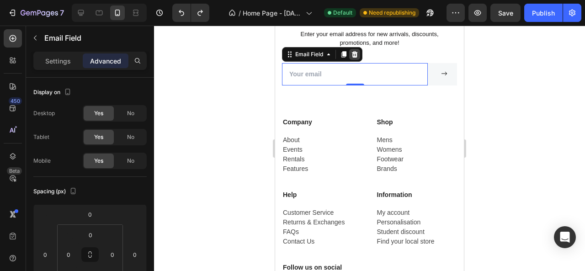
click at [354, 57] on icon at bounding box center [355, 54] width 6 height 6
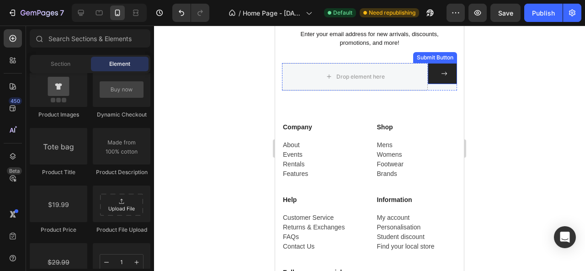
click at [441, 77] on icon at bounding box center [444, 73] width 6 height 6
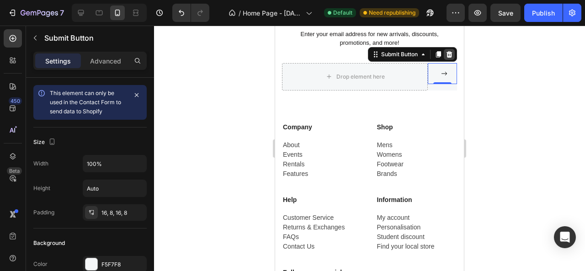
click at [446, 57] on icon at bounding box center [449, 54] width 6 height 6
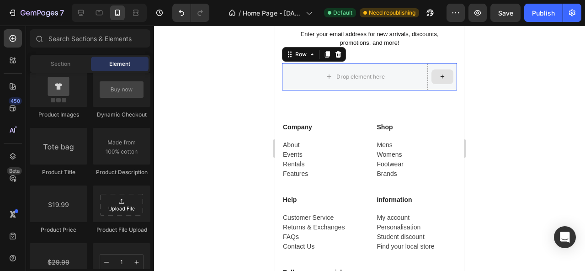
click at [432, 91] on div at bounding box center [442, 76] width 29 height 27
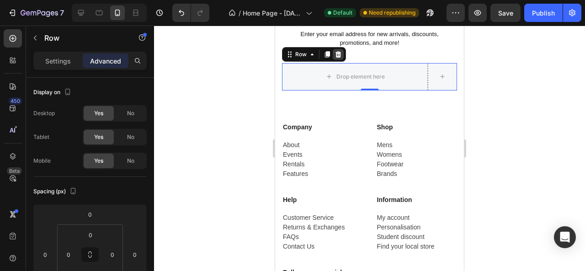
click at [340, 58] on icon at bounding box center [338, 54] width 7 height 7
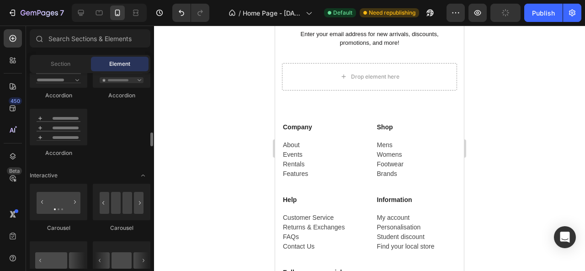
scroll to position [640, 0]
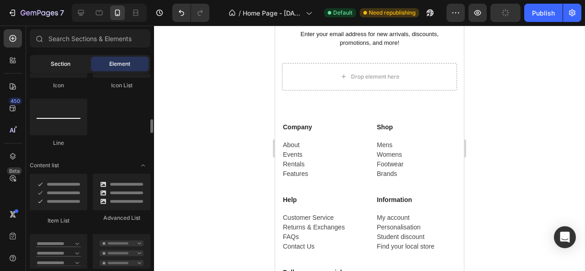
click at [62, 61] on span "Section" at bounding box center [61, 64] width 20 height 8
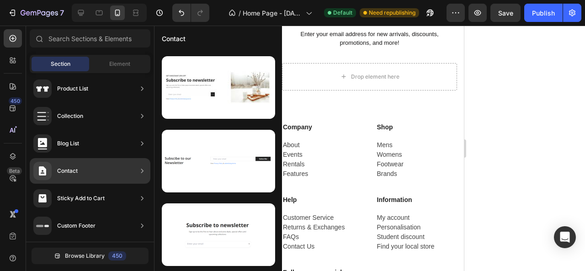
scroll to position [0, 0]
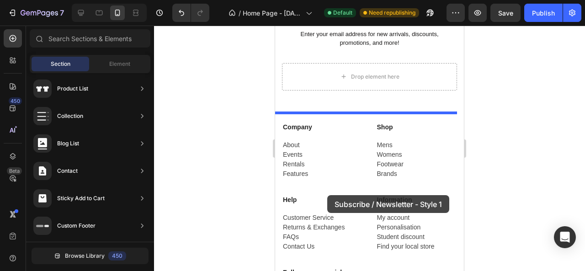
drag, startPoint x: 475, startPoint y: 118, endPoint x: 326, endPoint y: 196, distance: 167.5
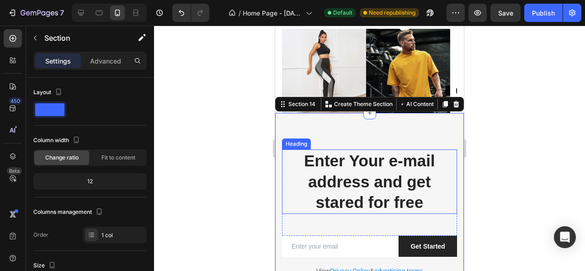
scroll to position [2902, 0]
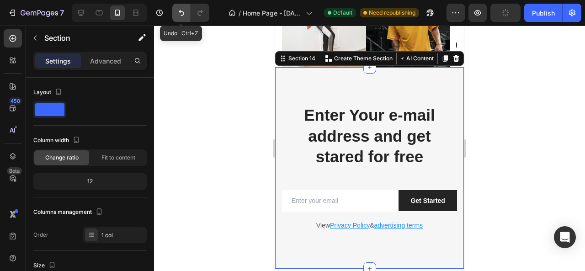
click at [180, 11] on icon "Undo/Redo" at bounding box center [181, 13] width 5 height 6
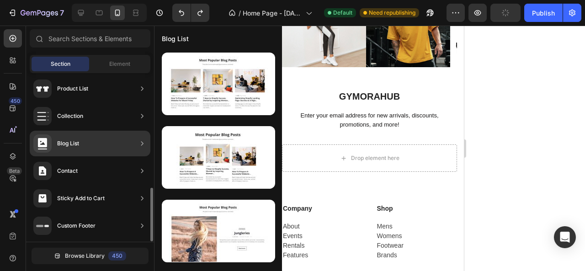
scroll to position [0, 0]
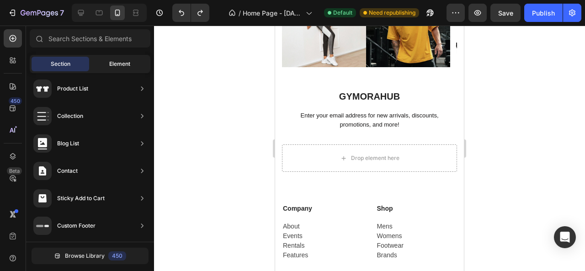
click at [115, 64] on span "Element" at bounding box center [119, 64] width 21 height 8
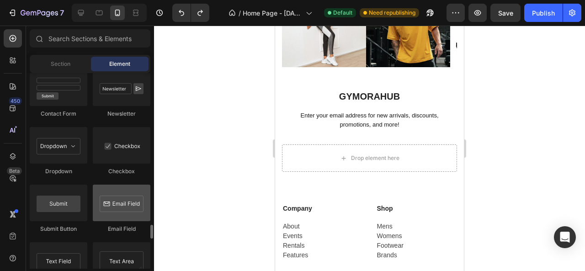
scroll to position [2150, 0]
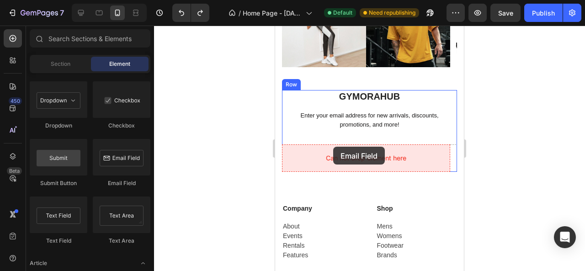
drag, startPoint x: 395, startPoint y: 190, endPoint x: 333, endPoint y: 147, distance: 74.9
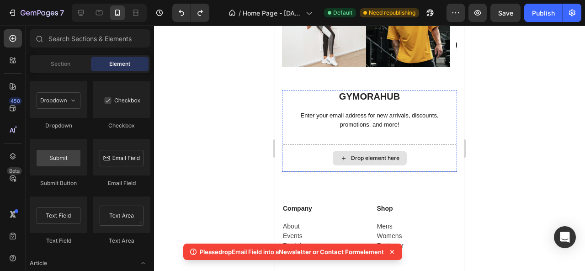
click at [340, 159] on icon at bounding box center [343, 159] width 7 height 8
click at [360, 158] on div "Drop element here" at bounding box center [375, 158] width 48 height 7
click at [72, 63] on div "Section" at bounding box center [61, 64] width 58 height 15
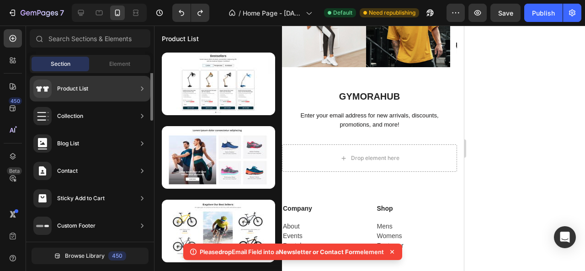
scroll to position [224, 0]
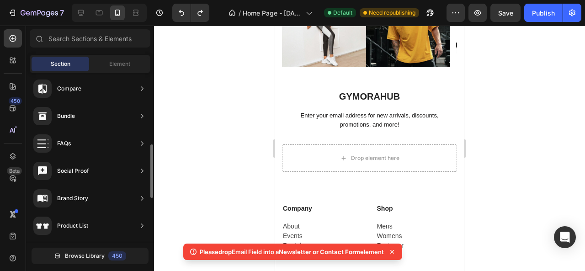
click at [133, 53] on div "Sections(18) Elements(83) Section Element Hero Section Product Detail Brands Tr…" at bounding box center [90, 149] width 128 height 241
click at [126, 64] on span "Element" at bounding box center [119, 64] width 21 height 8
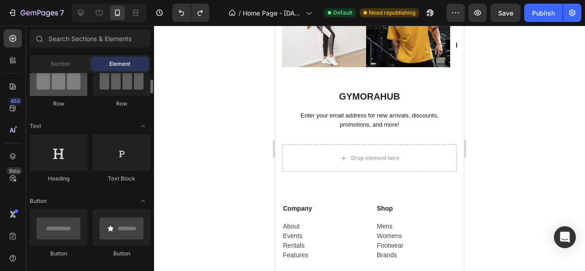
scroll to position [0, 0]
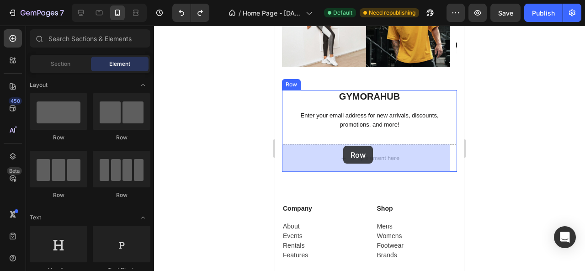
drag, startPoint x: 328, startPoint y: 137, endPoint x: 343, endPoint y: 146, distance: 17.4
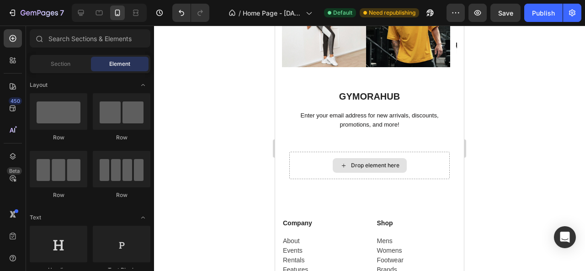
click at [371, 169] on div "Drop element here" at bounding box center [375, 165] width 48 height 7
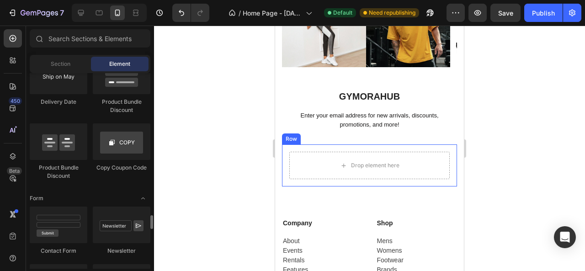
scroll to position [2104, 0]
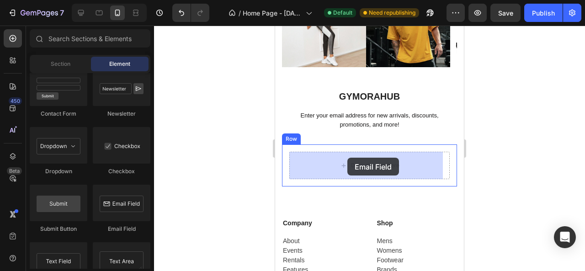
drag, startPoint x: 404, startPoint y: 233, endPoint x: 348, endPoint y: 158, distance: 93.8
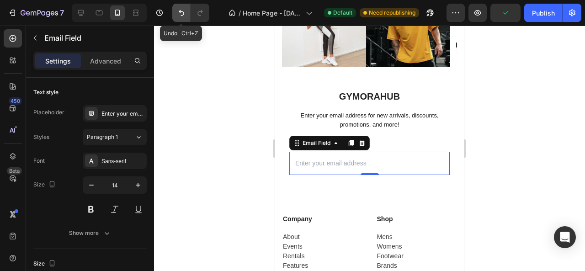
click at [180, 8] on icon "Undo/Redo" at bounding box center [181, 12] width 9 height 9
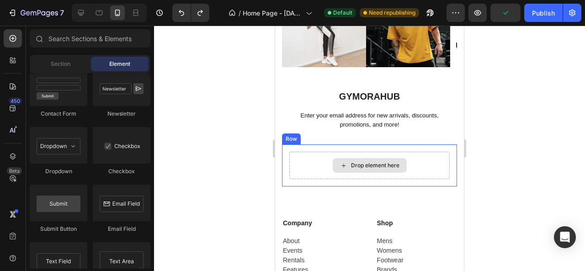
click at [346, 165] on div "Drop element here" at bounding box center [370, 165] width 74 height 15
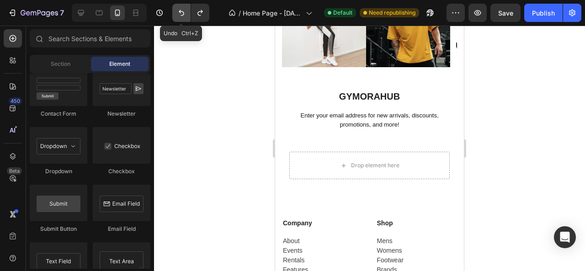
click at [180, 14] on icon "Undo/Redo" at bounding box center [181, 12] width 9 height 9
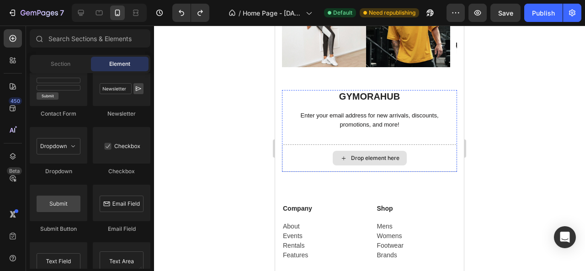
click at [351, 159] on div "Drop element here" at bounding box center [375, 158] width 48 height 7
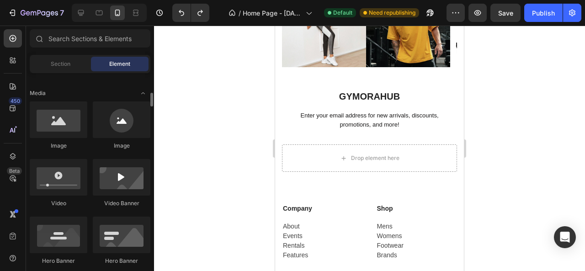
scroll to position [0, 0]
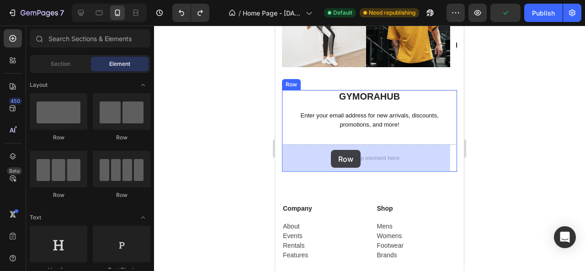
drag, startPoint x: 383, startPoint y: 133, endPoint x: 311, endPoint y: 141, distance: 73.2
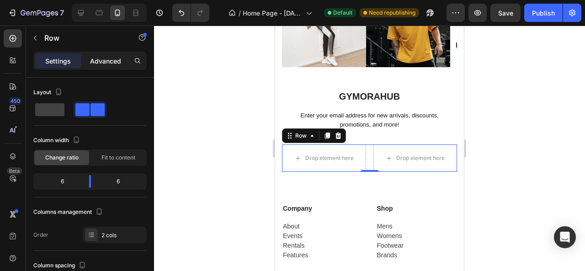
click at [123, 63] on div "Advanced" at bounding box center [106, 61] width 46 height 15
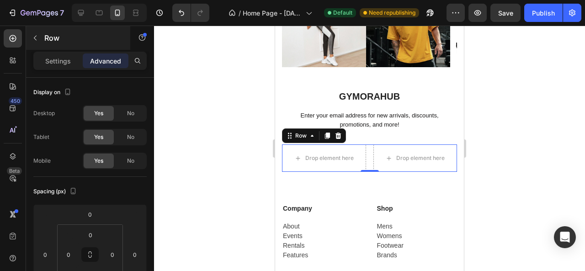
click at [36, 47] on div "Row" at bounding box center [78, 38] width 104 height 24
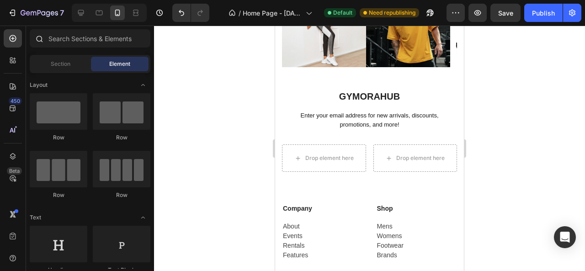
click at [39, 40] on icon at bounding box center [38, 38] width 7 height 7
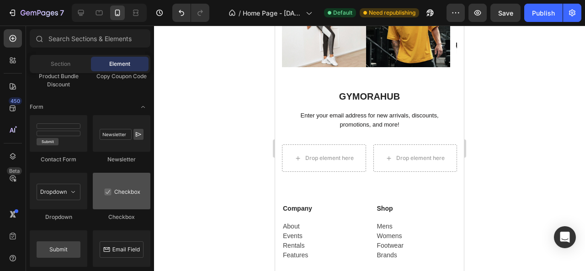
scroll to position [2150, 0]
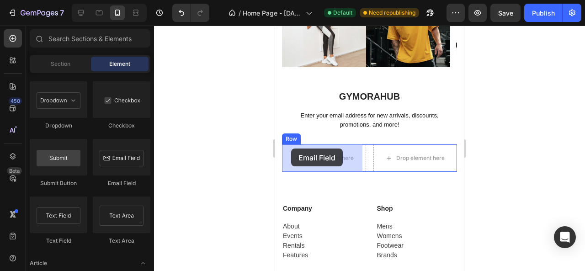
drag, startPoint x: 394, startPoint y: 195, endPoint x: 291, endPoint y: 149, distance: 113.0
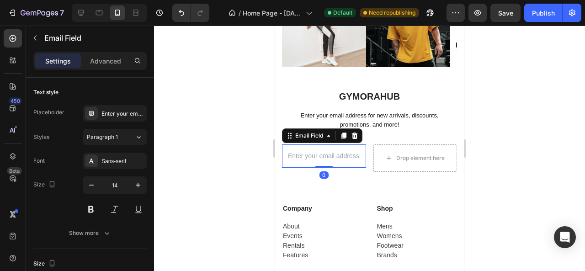
click at [201, 157] on div at bounding box center [369, 149] width 431 height 246
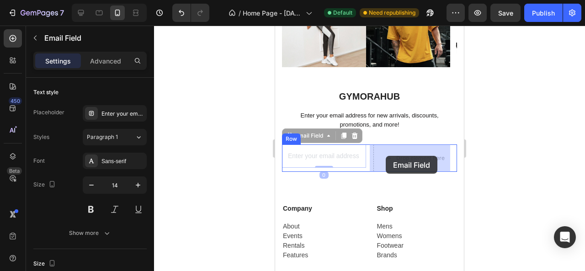
drag, startPoint x: 361, startPoint y: 157, endPoint x: 386, endPoint y: 156, distance: 24.7
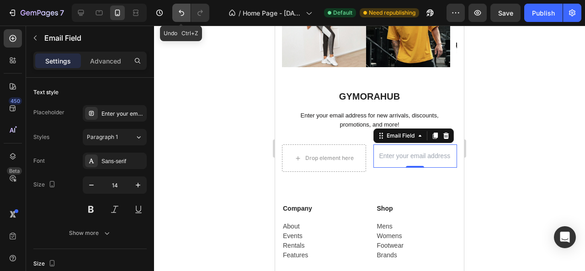
click at [178, 13] on icon "Undo/Redo" at bounding box center [181, 12] width 9 height 9
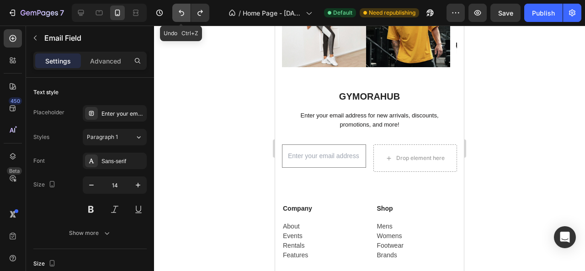
click at [178, 13] on icon "Undo/Redo" at bounding box center [181, 12] width 9 height 9
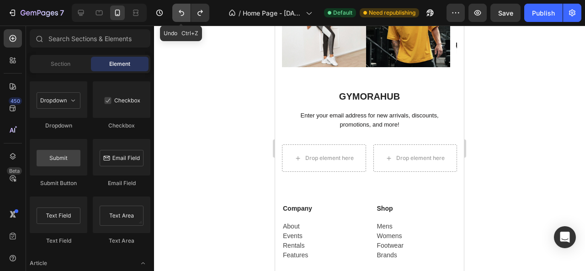
click at [178, 13] on icon "Undo/Redo" at bounding box center [181, 12] width 9 height 9
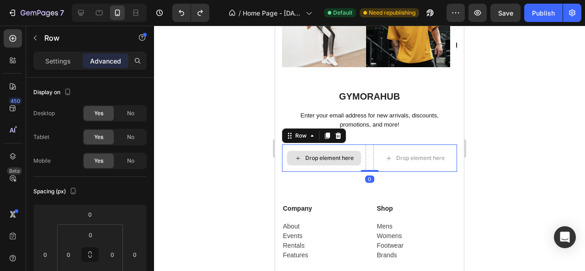
click at [338, 166] on div "Drop element here" at bounding box center [324, 158] width 84 height 27
click at [341, 136] on icon at bounding box center [338, 135] width 7 height 7
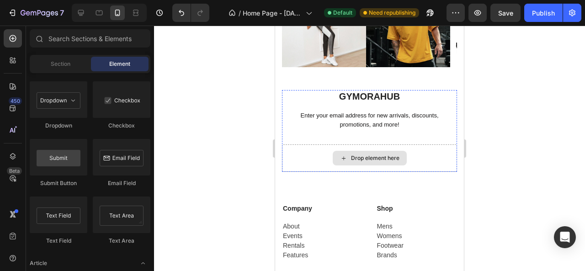
click at [379, 159] on div "Drop element here" at bounding box center [375, 158] width 48 height 7
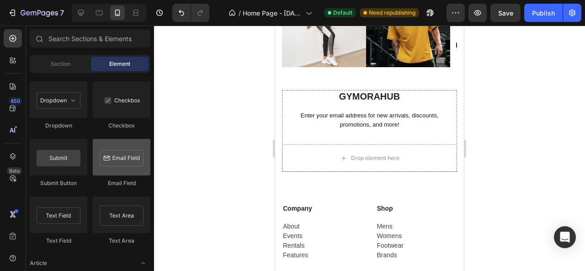
scroll to position [2195, 0]
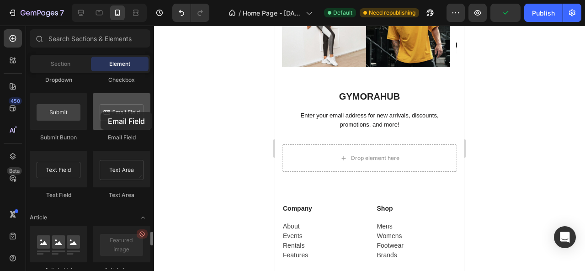
drag, startPoint x: 116, startPoint y: 112, endPoint x: 101, endPoint y: 112, distance: 15.1
click at [101, 112] on div at bounding box center [122, 111] width 58 height 37
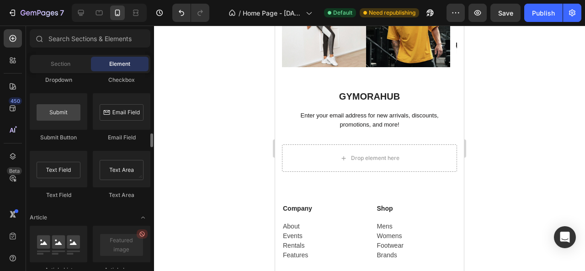
scroll to position [2104, 0]
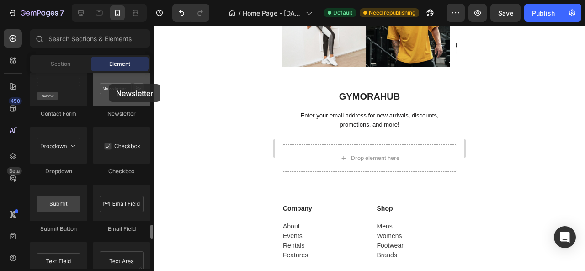
drag, startPoint x: 117, startPoint y: 95, endPoint x: 108, endPoint y: 84, distance: 14.0
click at [108, 84] on div at bounding box center [122, 88] width 58 height 37
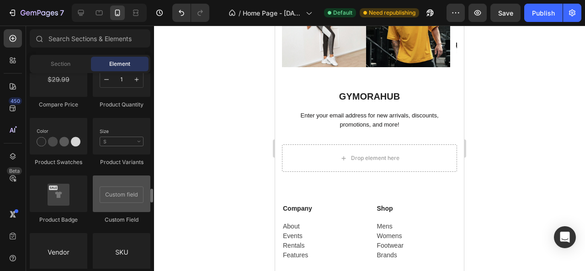
scroll to position [1418, 0]
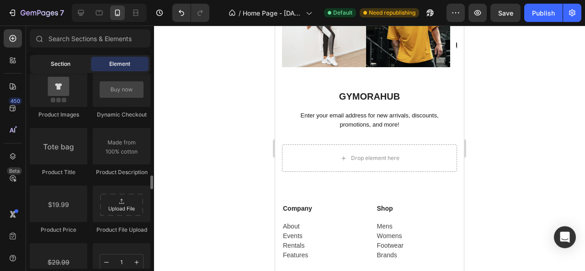
click at [64, 62] on span "Section" at bounding box center [61, 64] width 20 height 8
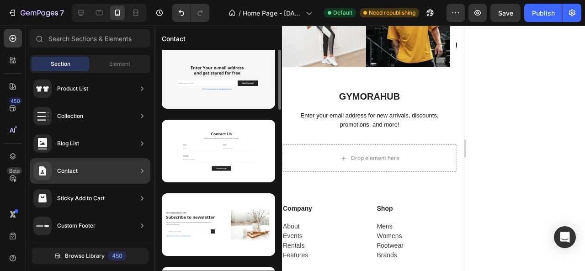
scroll to position [0, 0]
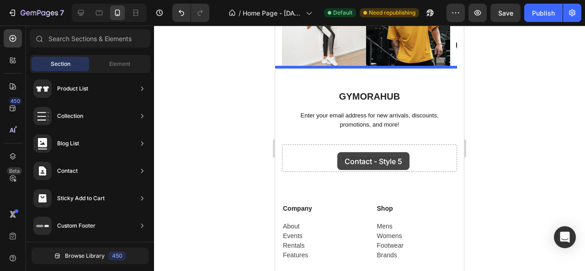
drag, startPoint x: 477, startPoint y: 184, endPoint x: 338, endPoint y: 152, distance: 143.6
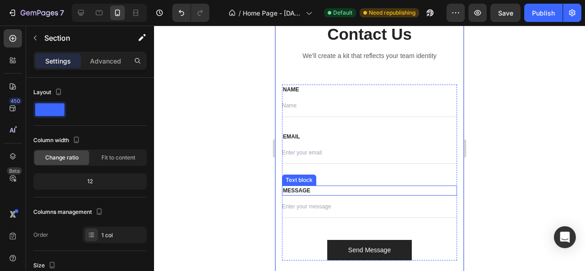
scroll to position [3003, 0]
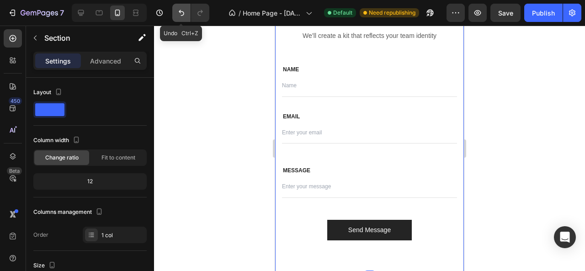
click at [181, 16] on icon "Undo/Redo" at bounding box center [181, 12] width 9 height 9
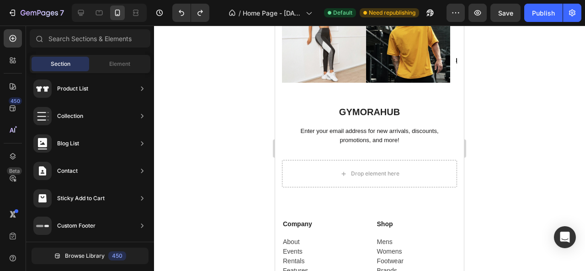
scroll to position [2866, 0]
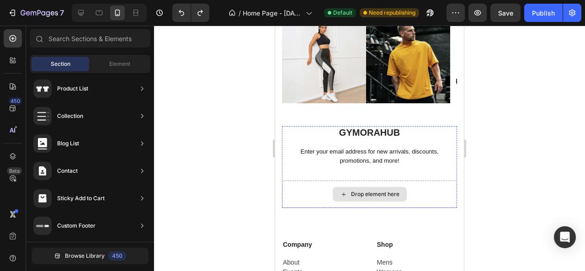
click at [340, 191] on icon at bounding box center [343, 195] width 7 height 8
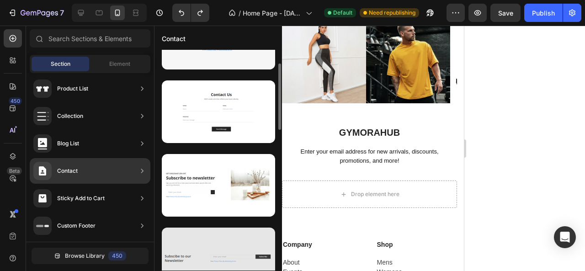
scroll to position [91, 0]
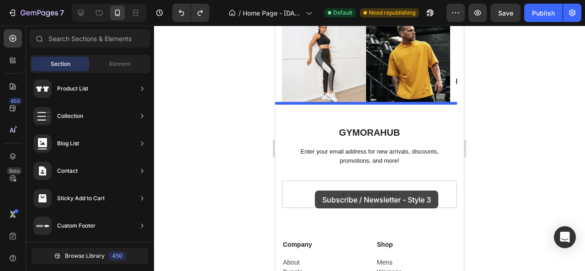
drag, startPoint x: 462, startPoint y: 237, endPoint x: 315, endPoint y: 191, distance: 154.3
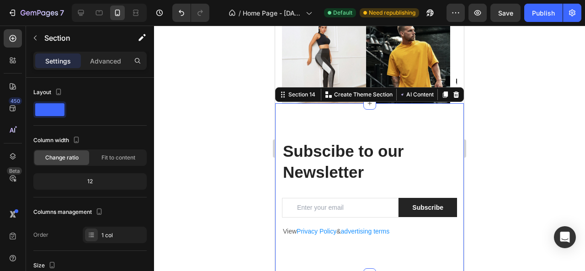
click at [256, 205] on div at bounding box center [369, 149] width 431 height 246
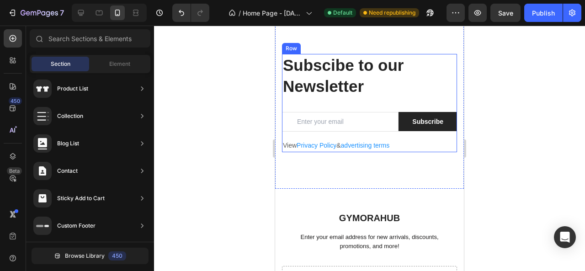
scroll to position [3003, 0]
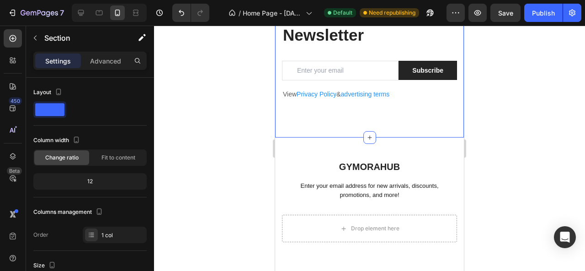
click at [342, 129] on div "Subscibe to our Newsletter Heading Email Field Subscribe Submit Button Row View…" at bounding box center [369, 52] width 189 height 172
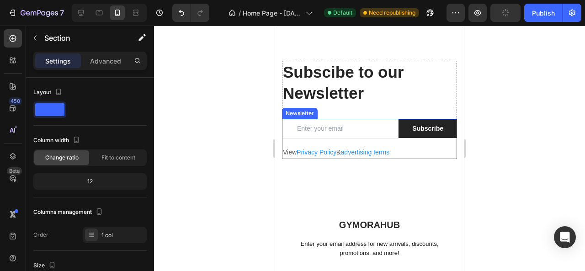
scroll to position [2866, 0]
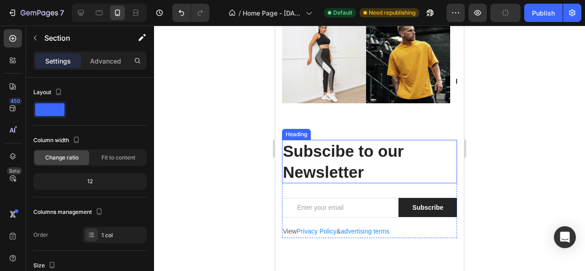
click at [333, 164] on p "Subscibe to our Newsletter" at bounding box center [369, 162] width 173 height 42
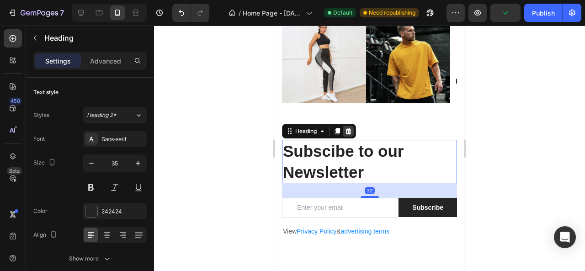
click at [349, 132] on icon at bounding box center [349, 131] width 6 height 6
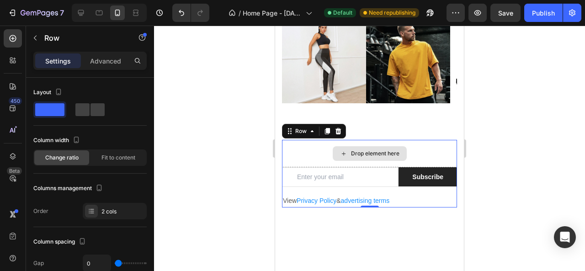
click at [300, 154] on div "Drop element here" at bounding box center [369, 153] width 175 height 27
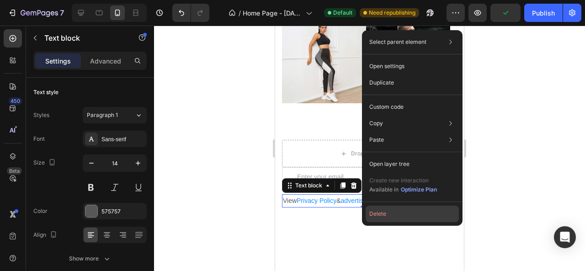
click at [372, 215] on button "Delete" at bounding box center [412, 214] width 93 height 16
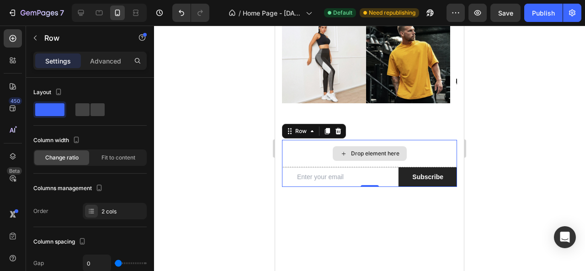
click at [309, 155] on div "Drop element here" at bounding box center [369, 153] width 175 height 27
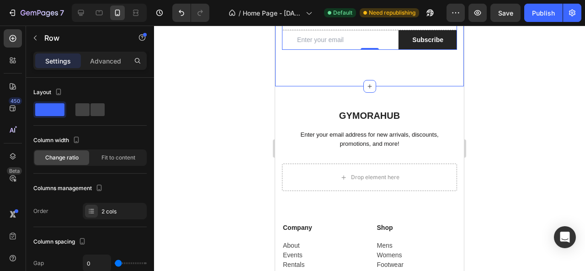
scroll to position [2912, 0]
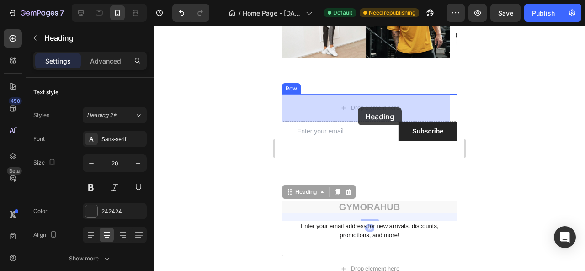
drag, startPoint x: 370, startPoint y: 206, endPoint x: 358, endPoint y: 107, distance: 99.6
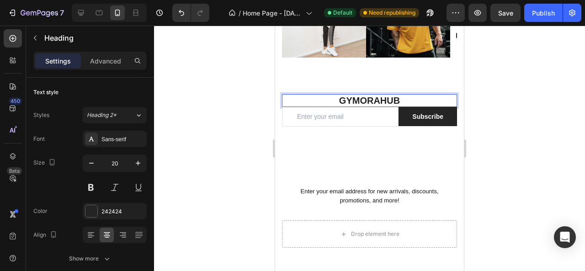
click at [401, 97] on h2 "Gymorahub" at bounding box center [369, 100] width 175 height 13
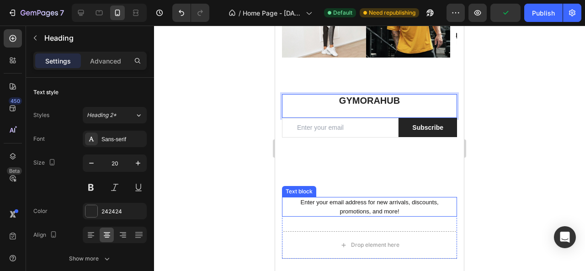
click at [358, 207] on p "Enter your email address for new arrivals, discounts, promotions, and more!" at bounding box center [369, 207] width 173 height 18
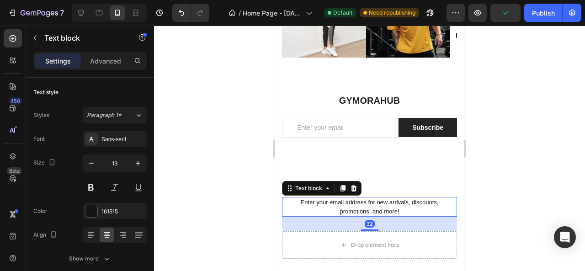
click at [358, 207] on p "Enter your email address for new arrivals, discounts, promotions, and more!" at bounding box center [369, 207] width 173 height 18
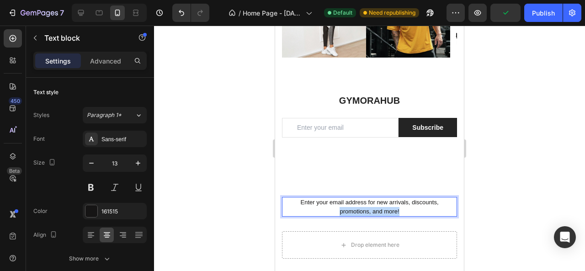
click at [358, 207] on p "Enter your email address for new arrivals, discounts, promotions, and more!" at bounding box center [369, 207] width 173 height 18
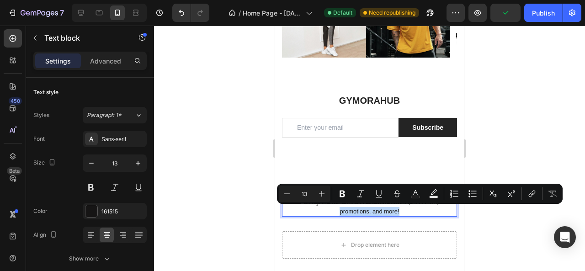
click at [358, 208] on p "Enter your email address for new arrivals, discounts, promotions, and more!" at bounding box center [369, 207] width 173 height 18
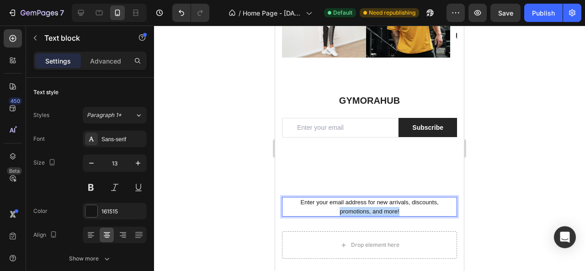
click at [358, 208] on p "Enter your email address for new arrivals, discounts, promotions, and more!" at bounding box center [369, 207] width 173 height 18
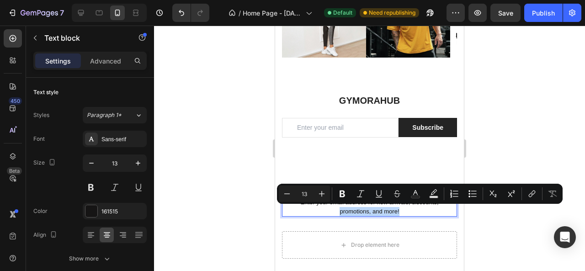
click at [379, 215] on div "Enter your email address for new arrivals, discounts, promotions, and more!" at bounding box center [369, 207] width 175 height 20
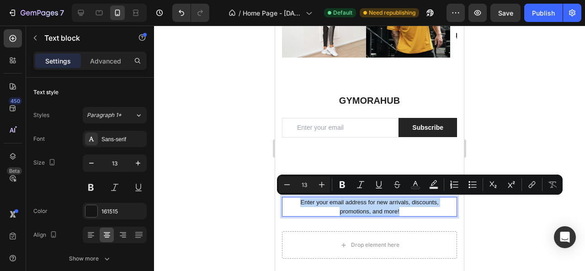
drag, startPoint x: 404, startPoint y: 210, endPoint x: 295, endPoint y: 200, distance: 109.8
click at [295, 200] on p "Enter your email address for new arrivals, discounts, promotions, and more!" at bounding box center [369, 207] width 173 height 18
copy p "Enter your email address for new arrivals, discounts, promotions, and more!"
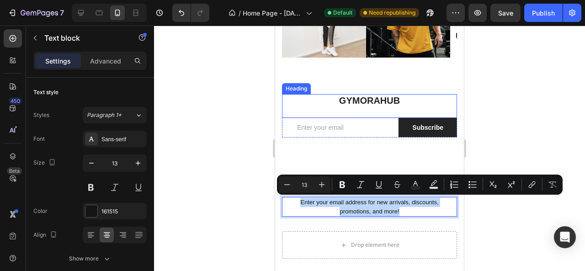
click at [355, 111] on p "Gymorahub" at bounding box center [369, 106] width 173 height 22
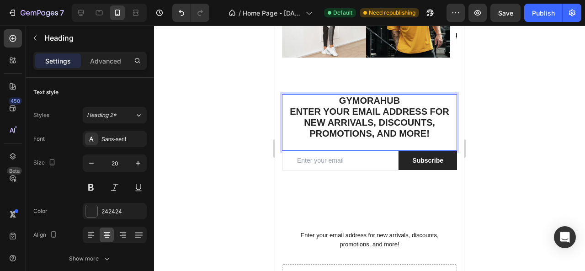
click at [405, 96] on p "Gymorahub Enter your email address for new arrivals, discounts, promotions, and…" at bounding box center [369, 122] width 173 height 55
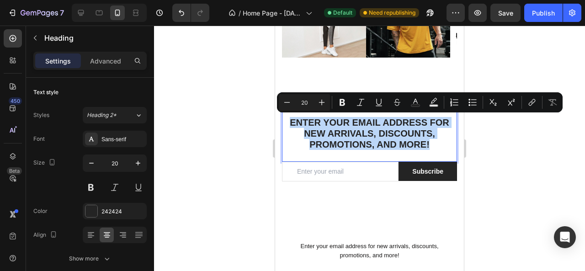
drag, startPoint x: 434, startPoint y: 154, endPoint x: 510, endPoint y: 166, distance: 76.4
click at [284, 120] on p "Gymorahub ⁠⁠⁠⁠⁠⁠⁠ Enter your email address for new arrivals, discounts, promoti…" at bounding box center [369, 128] width 173 height 66
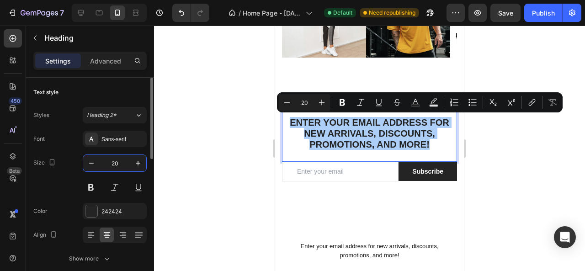
click at [114, 158] on input "20" at bounding box center [115, 163] width 30 height 16
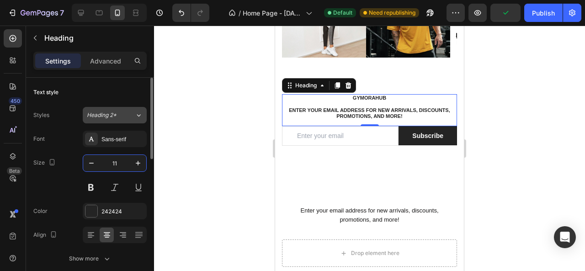
click at [114, 118] on span "Heading 2*" at bounding box center [102, 115] width 30 height 8
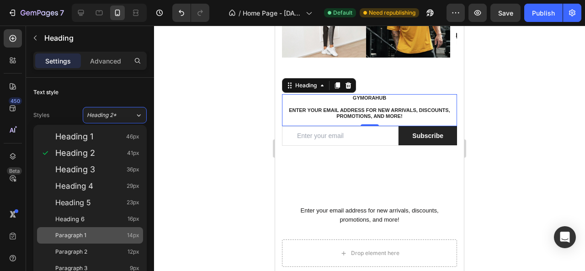
click at [102, 238] on div "Paragraph 1 14px" at bounding box center [97, 235] width 84 height 9
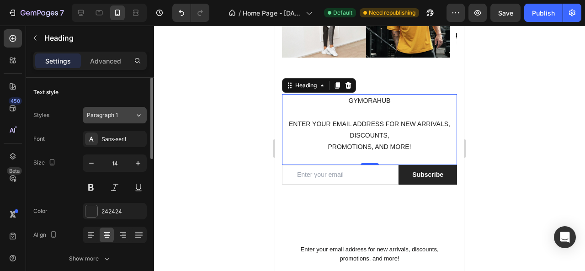
click at [125, 117] on div "Paragraph 1" at bounding box center [111, 115] width 48 height 8
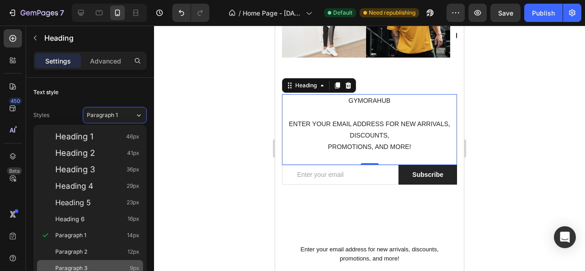
click at [114, 267] on div "Paragraph 3 9px" at bounding box center [97, 268] width 84 height 9
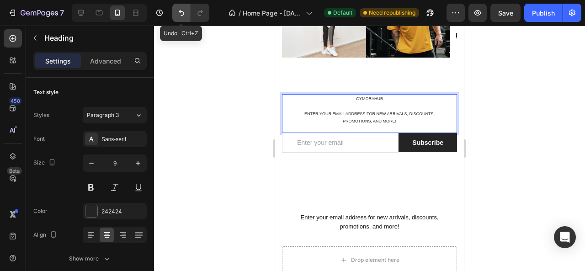
click at [178, 11] on icon "Undo/Redo" at bounding box center [181, 12] width 9 height 9
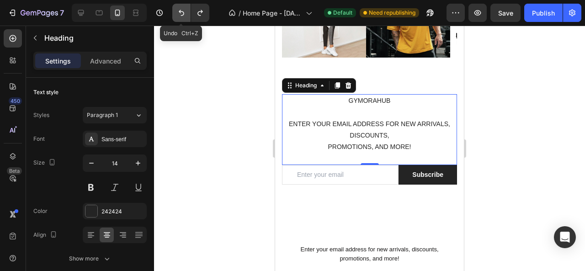
click at [178, 11] on icon "Undo/Redo" at bounding box center [181, 12] width 9 height 9
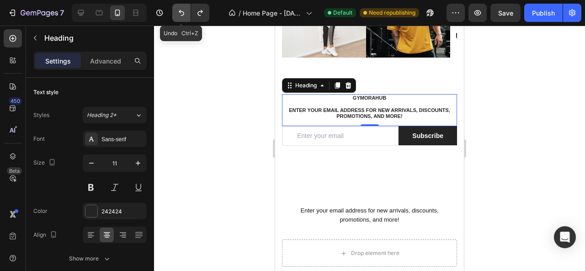
click at [178, 11] on icon "Undo/Redo" at bounding box center [181, 12] width 9 height 9
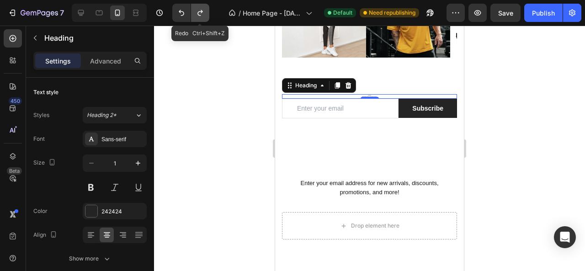
click at [201, 11] on icon "Undo/Redo" at bounding box center [200, 12] width 9 height 9
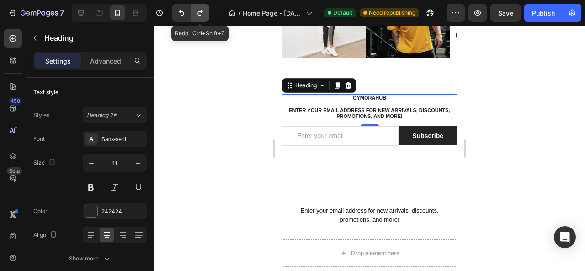
click at [201, 11] on icon "Undo/Redo" at bounding box center [200, 12] width 9 height 9
click at [183, 12] on icon "Undo/Redo" at bounding box center [181, 13] width 5 height 6
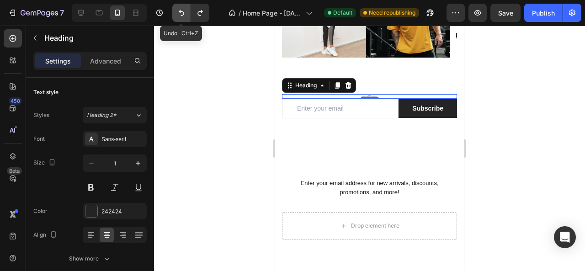
click at [183, 12] on icon "Undo/Redo" at bounding box center [181, 13] width 5 height 6
type input "20"
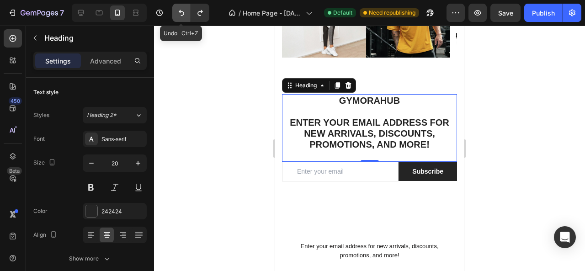
click at [183, 12] on icon "Undo/Redo" at bounding box center [181, 13] width 5 height 6
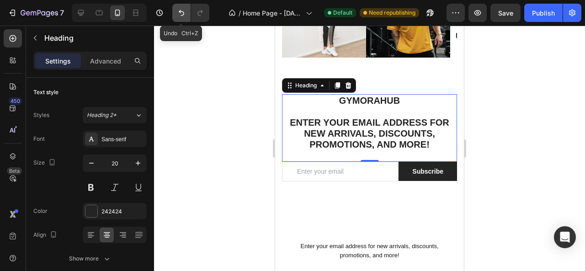
click at [183, 12] on icon "Undo/Redo" at bounding box center [181, 13] width 5 height 6
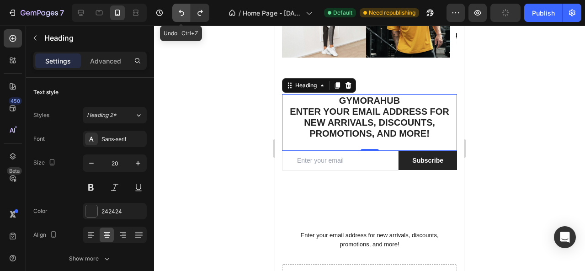
click at [183, 12] on icon "Undo/Redo" at bounding box center [181, 13] width 5 height 6
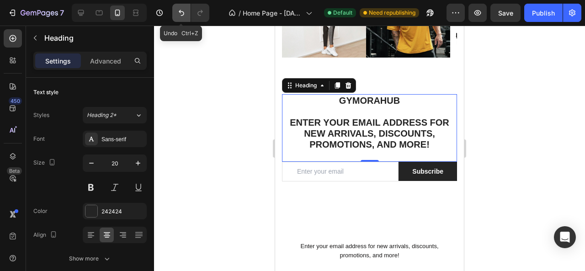
click at [183, 12] on icon "Undo/Redo" at bounding box center [181, 13] width 5 height 6
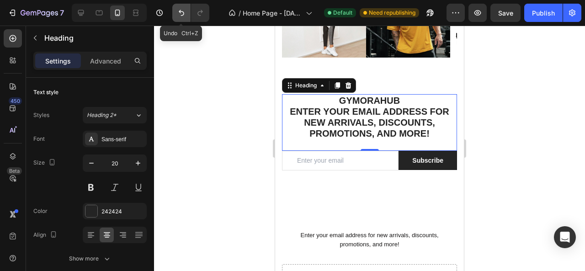
click at [183, 12] on icon "Undo/Redo" at bounding box center [181, 13] width 5 height 6
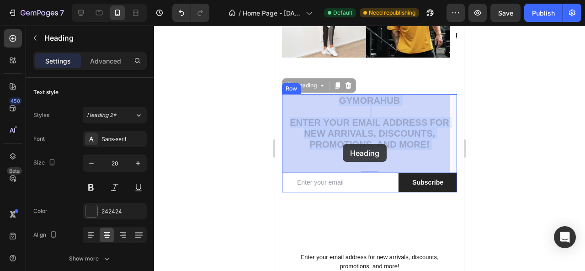
drag, startPoint x: 292, startPoint y: 119, endPoint x: 343, endPoint y: 144, distance: 56.5
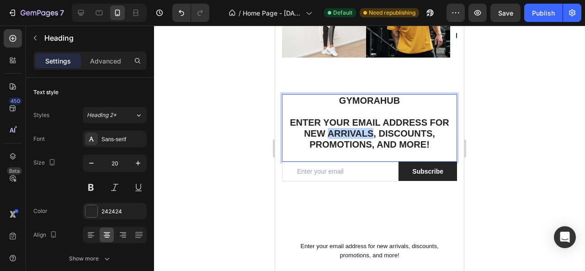
click at [368, 137] on p "Gymorahub Enter your email address for new arrivals, discounts, promotions, and…" at bounding box center [369, 128] width 173 height 66
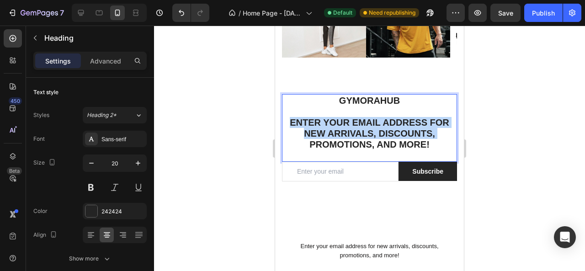
click at [368, 137] on p "Gymorahub Enter your email address for new arrivals, discounts, promotions, and…" at bounding box center [369, 128] width 173 height 66
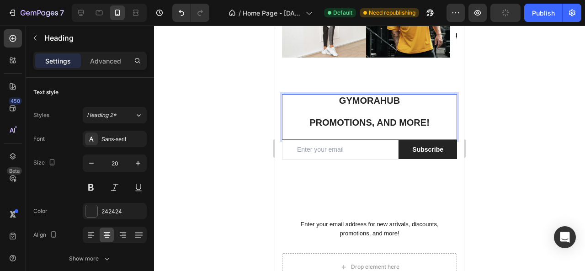
click at [436, 122] on p "Gymorahub promotions, and more!" at bounding box center [369, 117] width 173 height 44
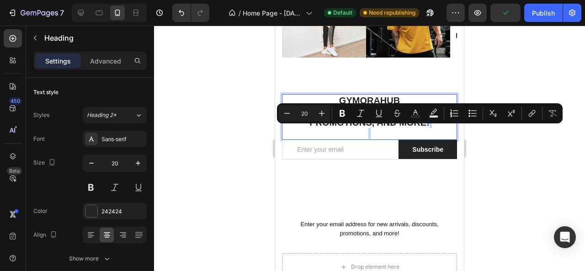
click at [436, 122] on div "Minus 20 Plus Bold Italic Underline Strikethrough Text Color Text Background Co…" at bounding box center [420, 113] width 286 height 20
click at [432, 124] on p "Gymorahub promotions, and more!" at bounding box center [369, 117] width 173 height 44
click at [432, 127] on p "Gymorahub promotions, and more!" at bounding box center [369, 117] width 173 height 44
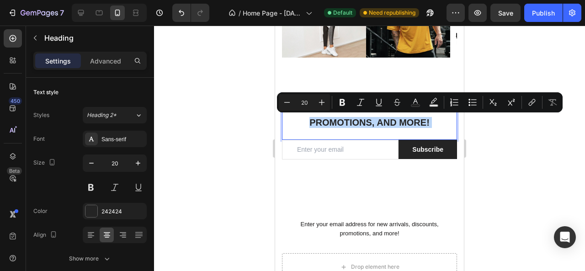
click at [432, 127] on p "Gymorahub promotions, and more!" at bounding box center [369, 117] width 173 height 44
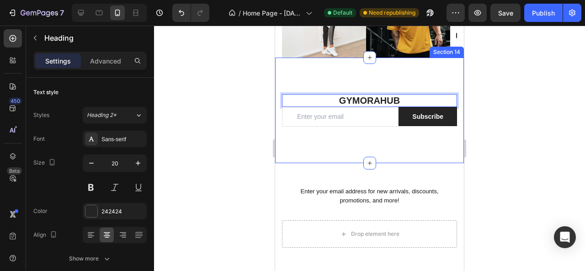
click at [498, 107] on div at bounding box center [369, 149] width 431 height 246
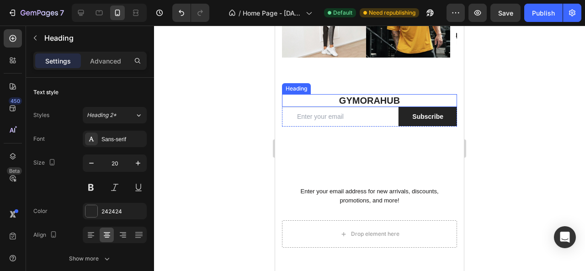
click at [401, 98] on p "Gymorahub" at bounding box center [369, 100] width 173 height 11
click at [252, 116] on div at bounding box center [369, 149] width 431 height 246
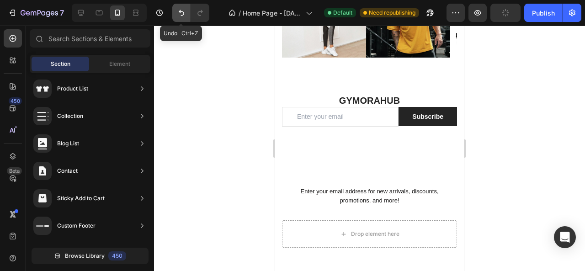
click at [181, 15] on icon "Undo/Redo" at bounding box center [181, 12] width 9 height 9
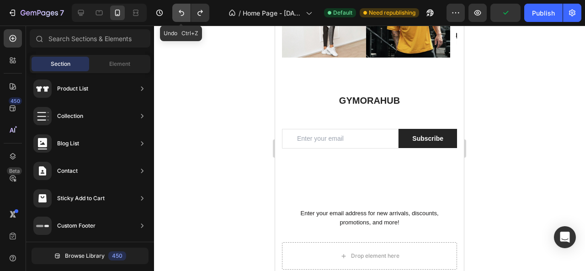
click at [181, 15] on icon "Undo/Redo" at bounding box center [181, 12] width 9 height 9
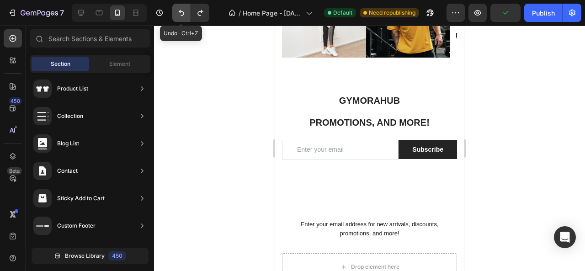
click at [181, 15] on icon "Undo/Redo" at bounding box center [181, 12] width 9 height 9
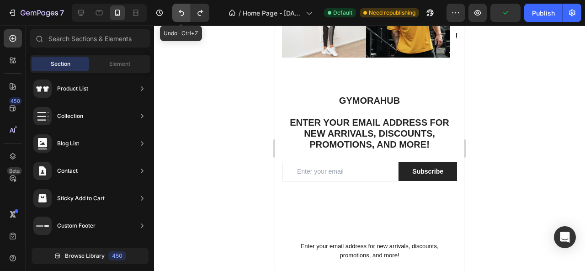
click at [181, 15] on icon "Undo/Redo" at bounding box center [181, 12] width 9 height 9
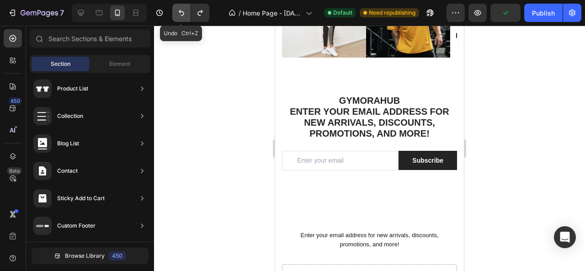
click at [181, 15] on icon "Undo/Redo" at bounding box center [181, 12] width 9 height 9
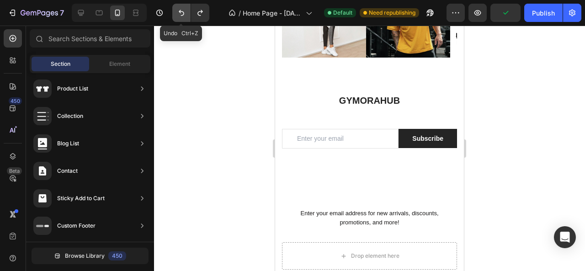
click at [181, 15] on icon "Undo/Redo" at bounding box center [181, 12] width 9 height 9
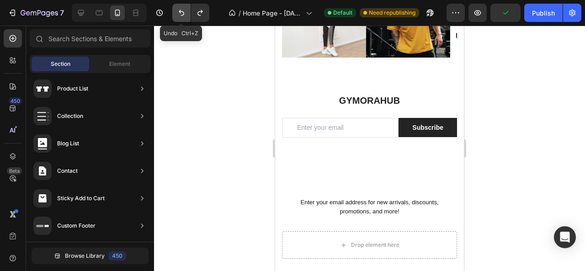
click at [181, 15] on icon "Undo/Redo" at bounding box center [181, 12] width 9 height 9
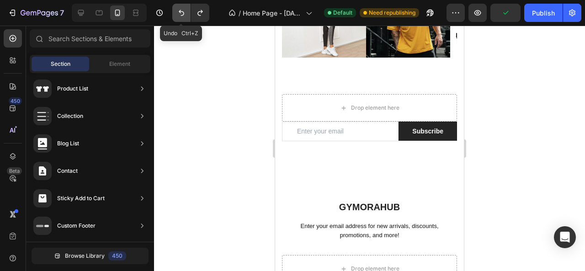
click at [181, 15] on icon "Undo/Redo" at bounding box center [181, 12] width 9 height 9
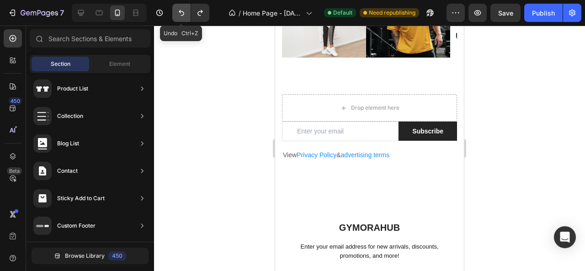
click at [181, 15] on icon "Undo/Redo" at bounding box center [181, 12] width 9 height 9
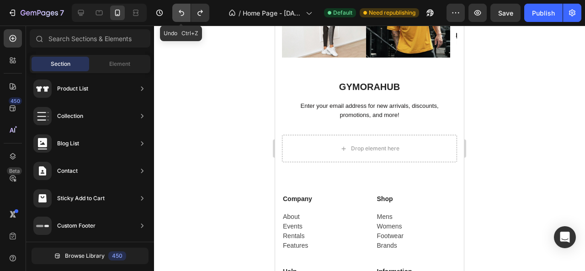
click at [181, 15] on icon "Undo/Redo" at bounding box center [181, 12] width 9 height 9
click at [180, 15] on icon "Undo/Redo" at bounding box center [181, 12] width 9 height 9
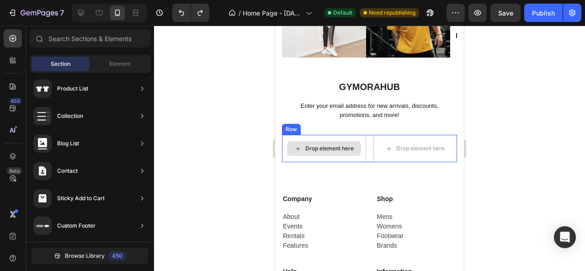
click at [319, 146] on div "Drop element here" at bounding box center [330, 148] width 48 height 7
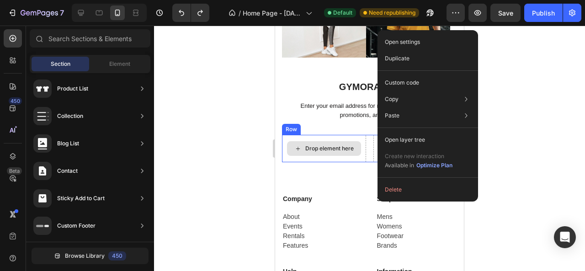
click at [342, 149] on div "Drop element here" at bounding box center [330, 148] width 48 height 7
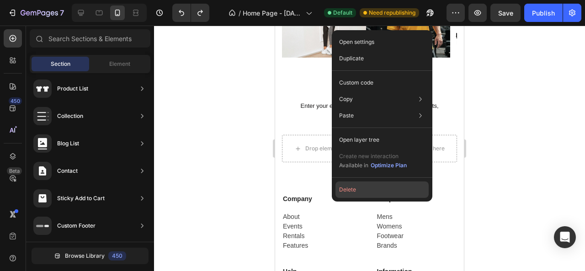
click at [345, 187] on button "Delete" at bounding box center [382, 190] width 93 height 16
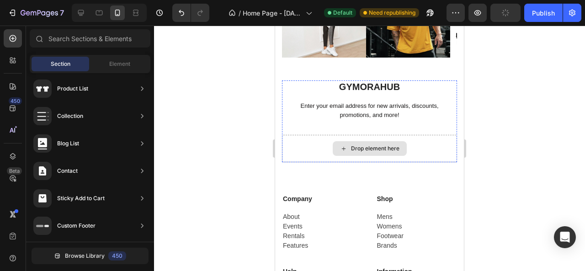
click at [378, 148] on div "Drop element here" at bounding box center [375, 148] width 48 height 7
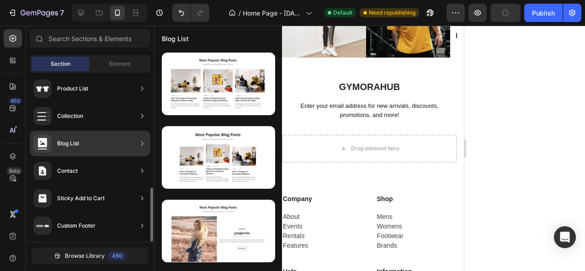
scroll to position [0, 0]
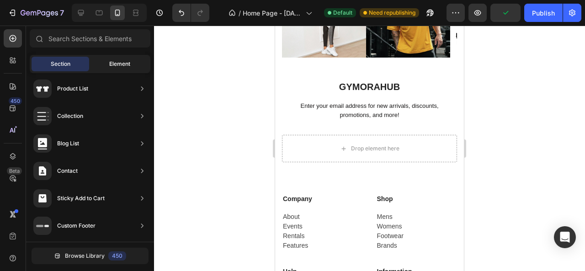
click at [102, 61] on div "Element" at bounding box center [120, 64] width 58 height 15
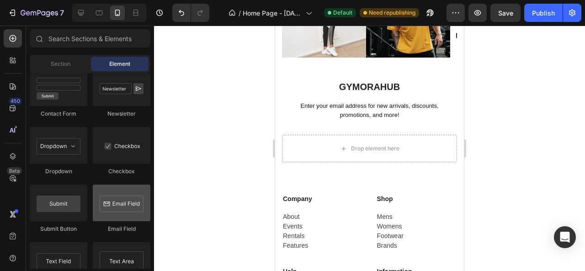
scroll to position [2150, 0]
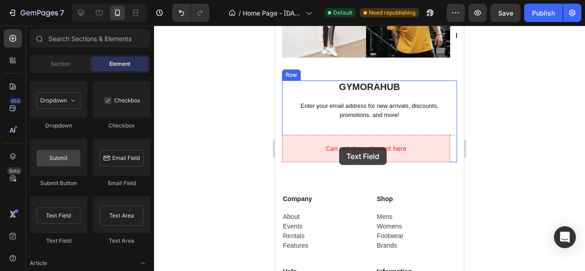
drag, startPoint x: 329, startPoint y: 241, endPoint x: 339, endPoint y: 147, distance: 94.3
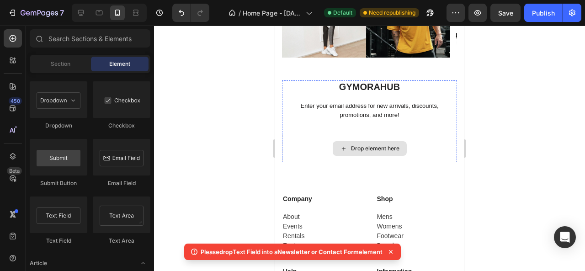
click at [342, 148] on icon at bounding box center [343, 149] width 7 height 8
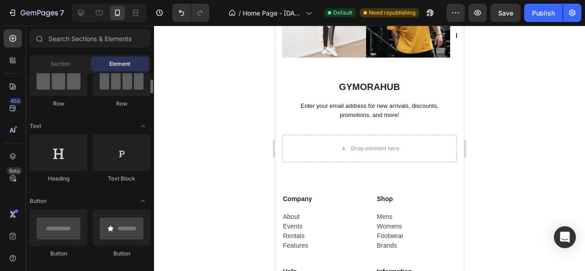
scroll to position [0, 0]
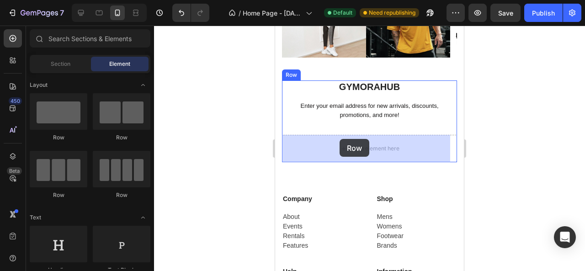
drag, startPoint x: 328, startPoint y: 147, endPoint x: 340, endPoint y: 139, distance: 13.8
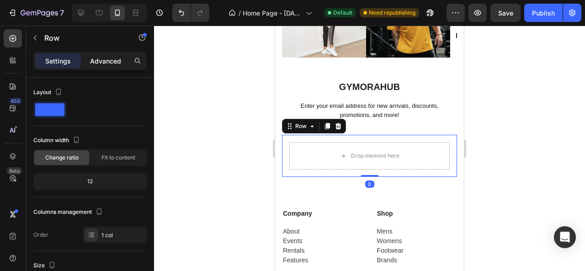
click at [102, 54] on div "Advanced" at bounding box center [106, 61] width 46 height 15
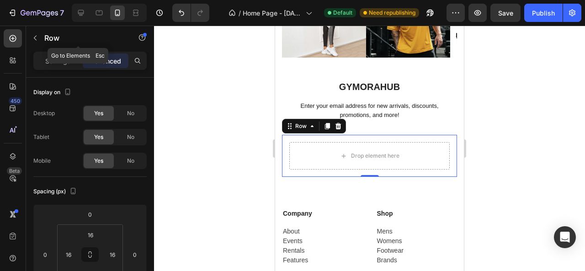
click at [38, 36] on icon "button" at bounding box center [35, 37] width 7 height 7
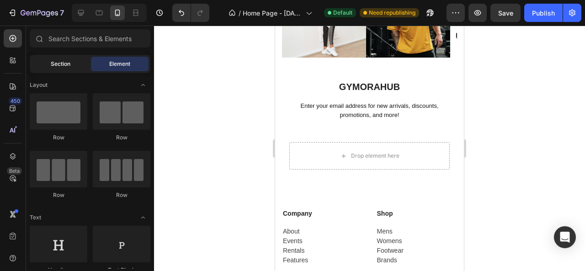
click at [63, 64] on span "Section" at bounding box center [61, 64] width 20 height 8
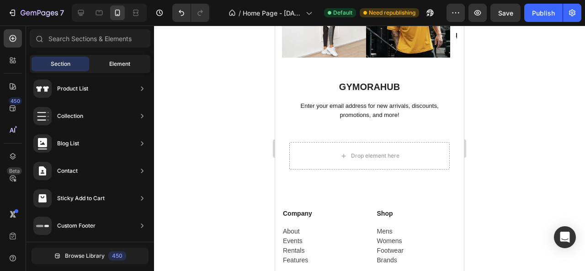
click at [105, 63] on div "Element" at bounding box center [120, 64] width 58 height 15
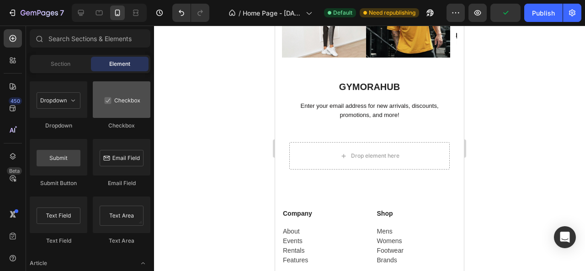
scroll to position [2195, 0]
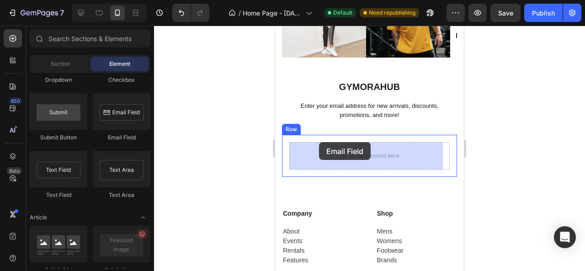
drag, startPoint x: 389, startPoint y: 143, endPoint x: 319, endPoint y: 142, distance: 69.5
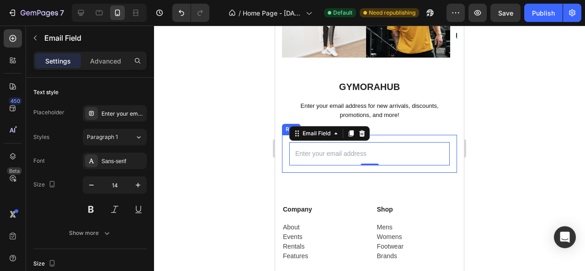
click at [236, 170] on div at bounding box center [369, 149] width 431 height 246
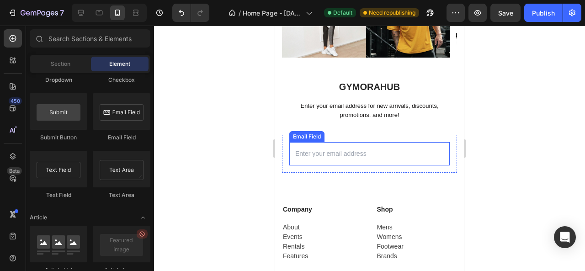
click at [352, 161] on input "email" at bounding box center [370, 153] width 161 height 23
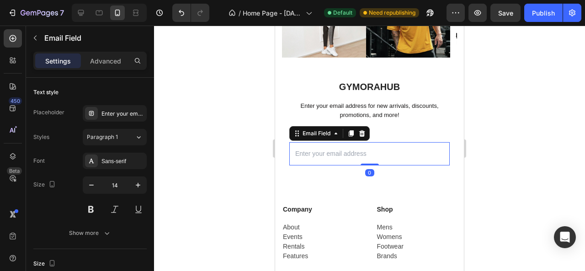
click at [392, 156] on input "email" at bounding box center [370, 153] width 161 height 23
click at [387, 156] on input "email" at bounding box center [370, 153] width 161 height 23
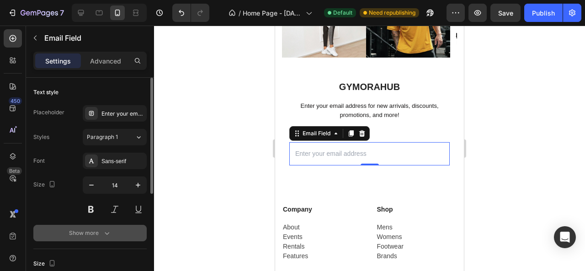
click at [105, 237] on button "Show more" at bounding box center [89, 233] width 113 height 16
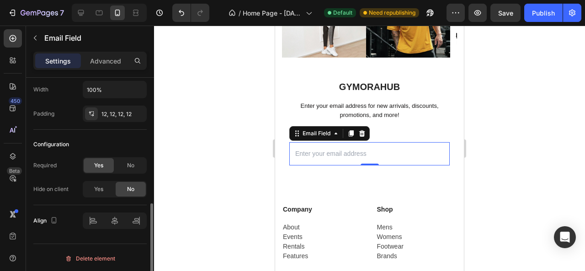
scroll to position [293, 0]
click at [109, 60] on p "Advanced" at bounding box center [105, 61] width 31 height 10
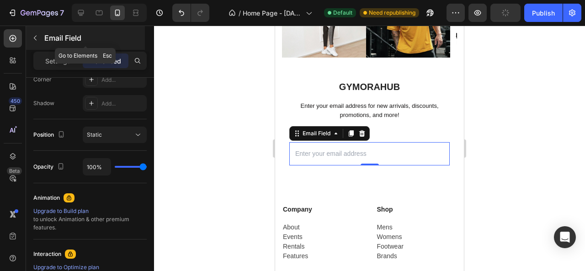
click at [39, 37] on button "button" at bounding box center [35, 38] width 15 height 15
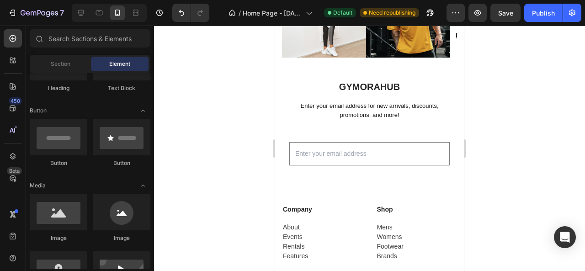
scroll to position [136, 0]
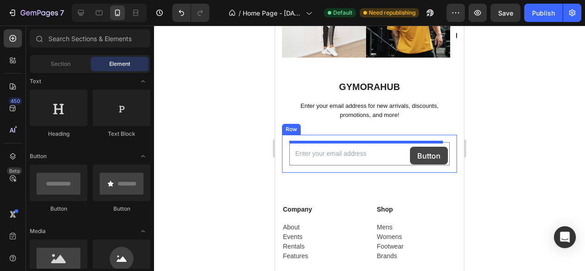
drag, startPoint x: 403, startPoint y: 207, endPoint x: 410, endPoint y: 147, distance: 60.8
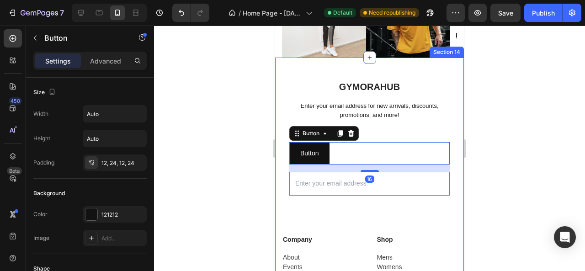
click at [263, 166] on div at bounding box center [369, 149] width 431 height 246
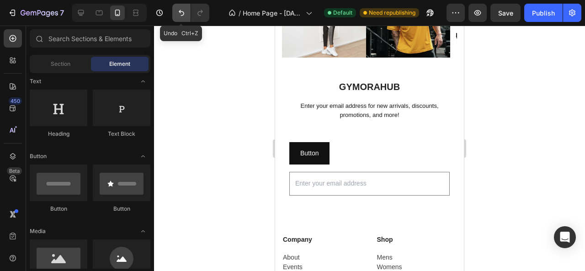
click at [176, 16] on button "Undo/Redo" at bounding box center [181, 13] width 18 height 18
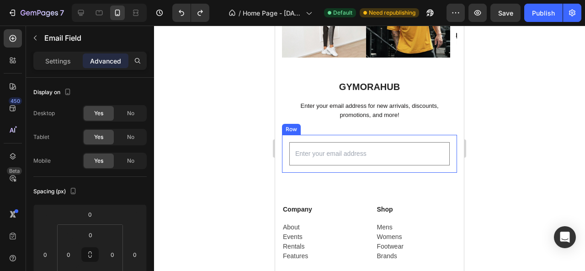
click at [397, 165] on input "email" at bounding box center [370, 153] width 161 height 23
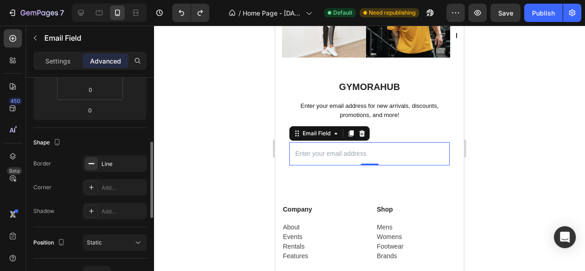
scroll to position [93, 0]
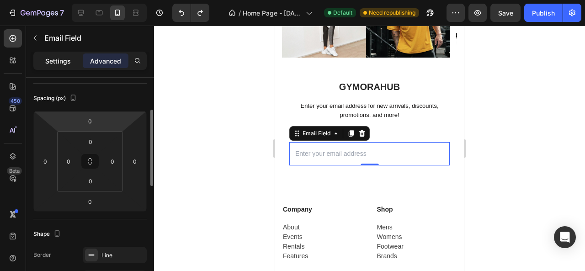
click at [63, 60] on p "Settings" at bounding box center [58, 61] width 26 height 10
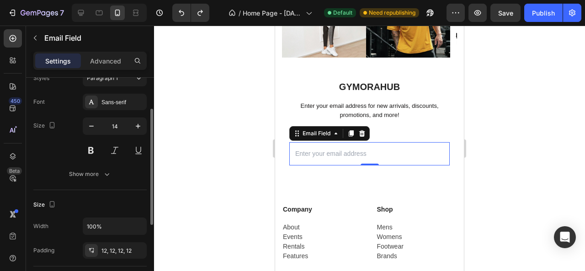
scroll to position [0, 0]
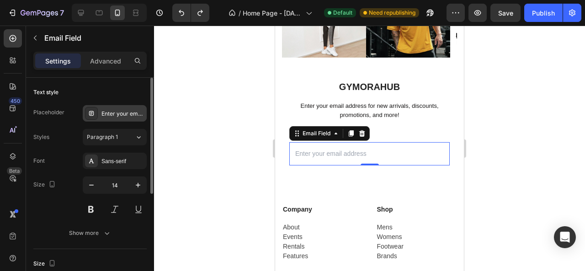
click at [127, 117] on div "Enter your email address" at bounding box center [123, 114] width 43 height 8
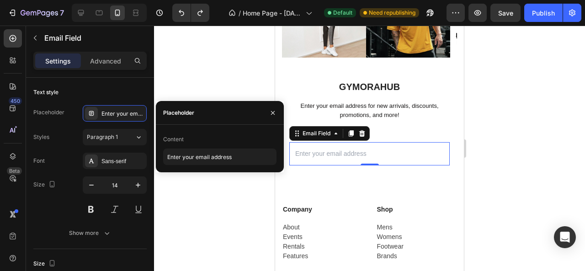
click at [175, 139] on div "Content" at bounding box center [173, 139] width 21 height 8
click at [213, 157] on input "Enter your email address" at bounding box center [219, 157] width 113 height 16
drag, startPoint x: 246, startPoint y: 160, endPoint x: 261, endPoint y: 157, distance: 15.3
click at [246, 160] on input "Enter your email address" at bounding box center [219, 157] width 113 height 16
click at [256, 134] on div "Content" at bounding box center [219, 139] width 113 height 15
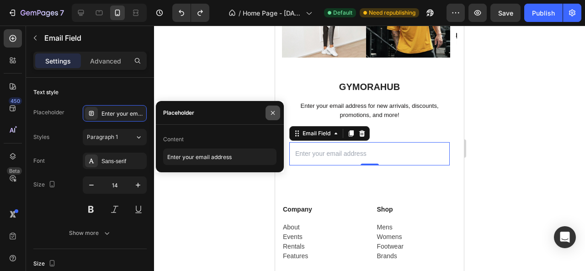
click at [270, 110] on icon "button" at bounding box center [272, 112] width 7 height 7
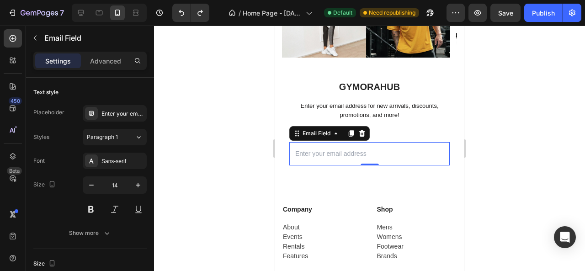
click at [214, 113] on div at bounding box center [369, 149] width 431 height 246
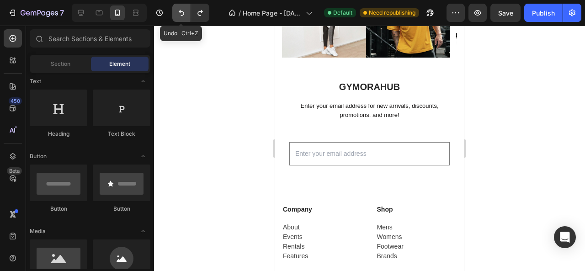
click at [180, 12] on icon "Undo/Redo" at bounding box center [181, 12] width 9 height 9
click at [180, 12] on icon "Undo/Redo" at bounding box center [181, 13] width 5 height 6
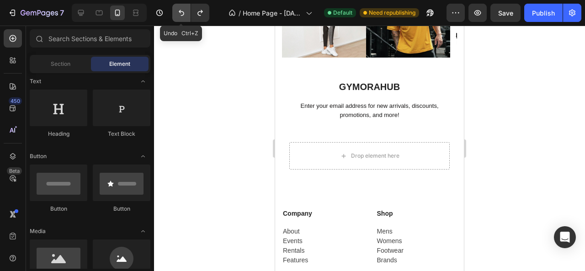
click at [180, 12] on icon "Undo/Redo" at bounding box center [181, 13] width 5 height 6
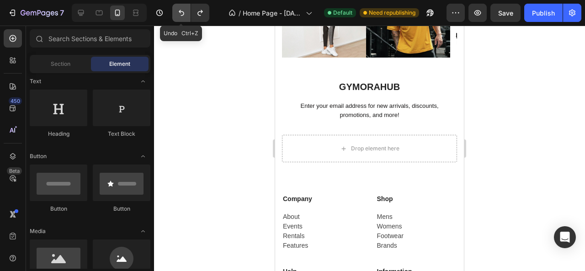
click at [180, 12] on icon "Undo/Redo" at bounding box center [181, 13] width 5 height 6
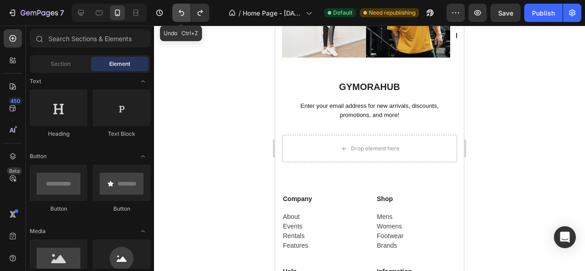
click at [180, 12] on icon "Undo/Redo" at bounding box center [181, 13] width 5 height 6
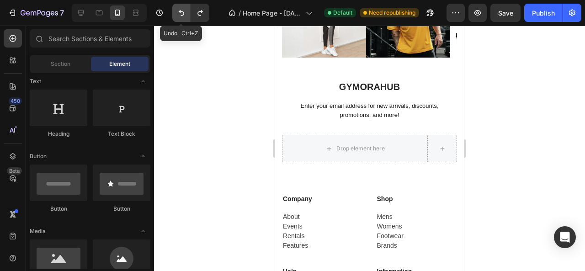
click at [180, 12] on icon "Undo/Redo" at bounding box center [181, 13] width 5 height 6
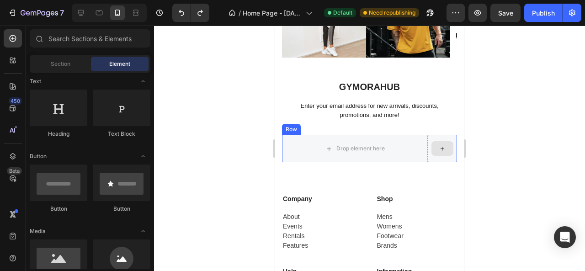
click at [439, 151] on icon at bounding box center [442, 149] width 7 height 8
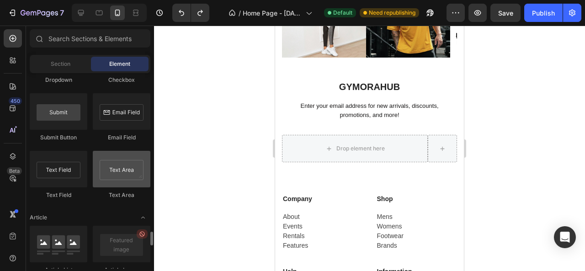
scroll to position [2104, 0]
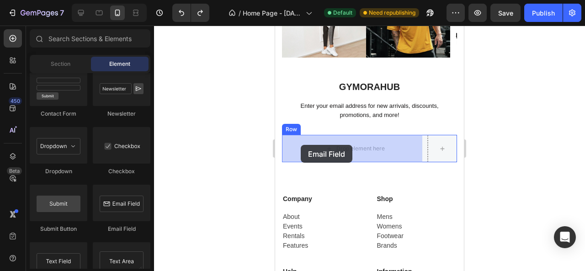
drag, startPoint x: 394, startPoint y: 233, endPoint x: 301, endPoint y: 145, distance: 128.1
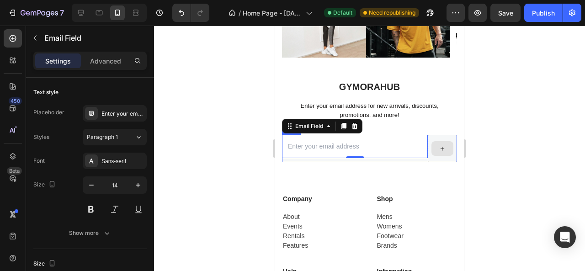
click at [439, 160] on div at bounding box center [442, 148] width 29 height 27
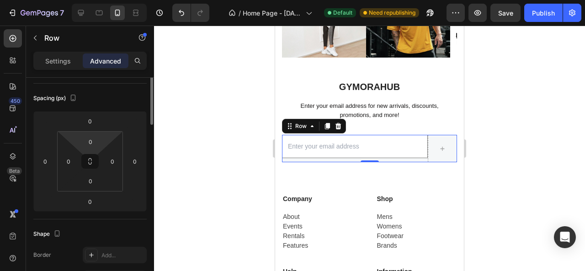
scroll to position [0, 0]
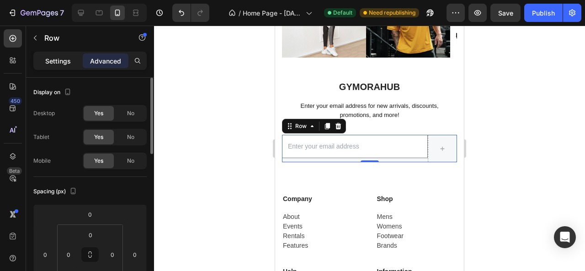
click at [59, 65] on p "Settings" at bounding box center [58, 61] width 26 height 10
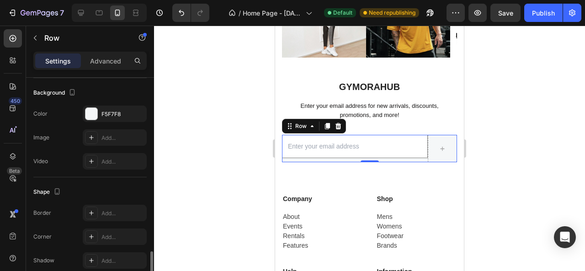
scroll to position [371, 0]
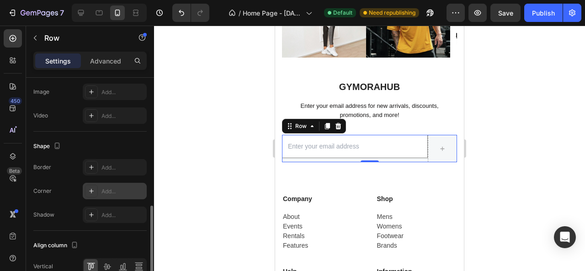
click at [95, 187] on div at bounding box center [91, 191] width 13 height 13
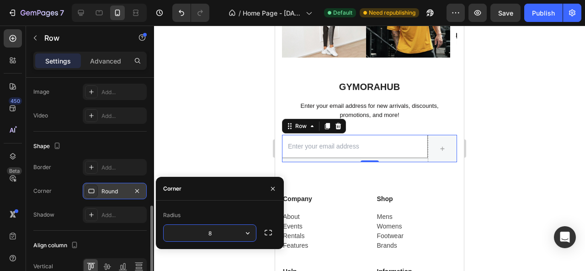
click at [95, 187] on div at bounding box center [91, 191] width 13 height 13
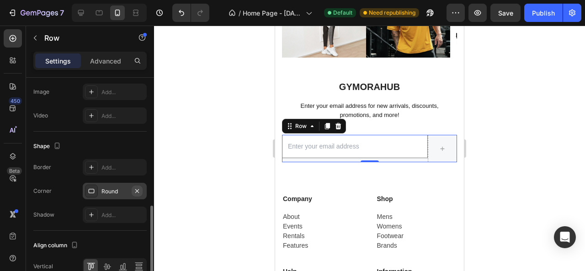
click at [134, 190] on icon "button" at bounding box center [137, 191] width 7 height 7
click at [108, 164] on div "Add..." at bounding box center [123, 168] width 43 height 8
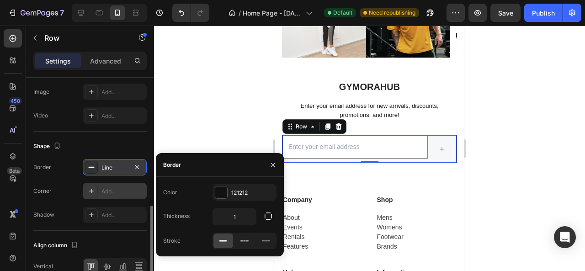
click at [108, 164] on div "Line" at bounding box center [115, 168] width 27 height 8
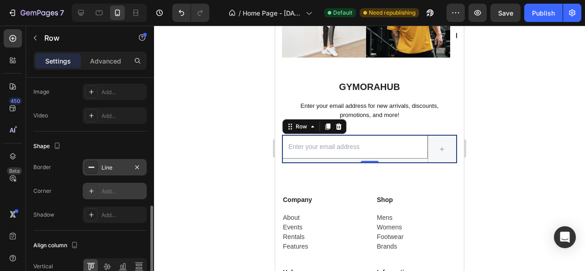
click at [210, 159] on div at bounding box center [369, 149] width 431 height 246
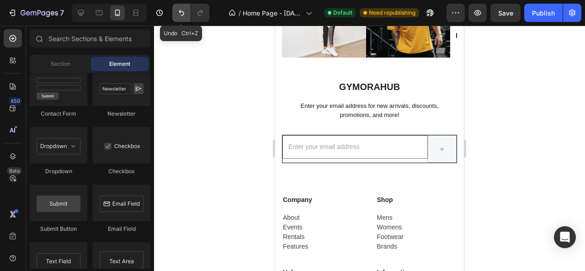
click at [182, 8] on button "Undo/Redo" at bounding box center [181, 13] width 18 height 18
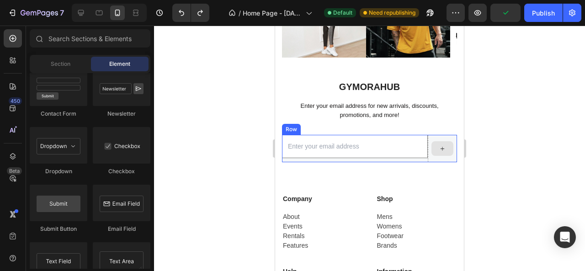
click at [432, 150] on div at bounding box center [443, 148] width 22 height 15
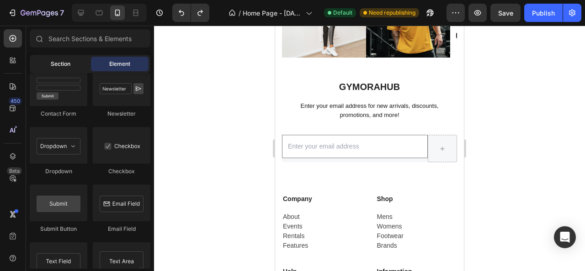
click at [69, 61] on span "Section" at bounding box center [61, 64] width 20 height 8
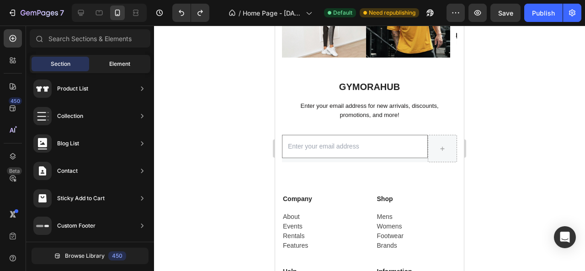
click at [117, 64] on span "Element" at bounding box center [119, 64] width 21 height 8
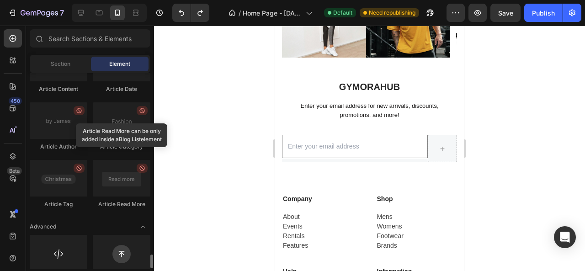
scroll to position [2515, 0]
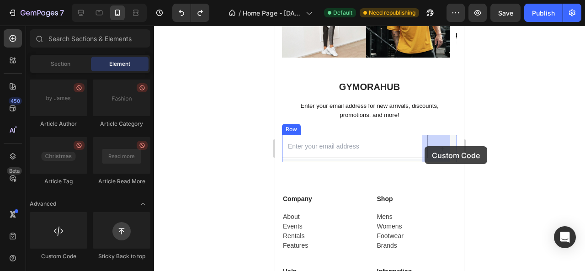
drag, startPoint x: 351, startPoint y: 263, endPoint x: 425, endPoint y: 146, distance: 137.9
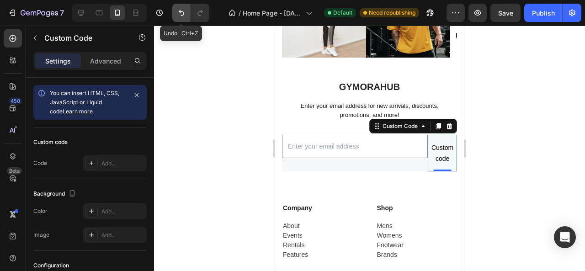
click at [182, 10] on icon "Undo/Redo" at bounding box center [181, 12] width 9 height 9
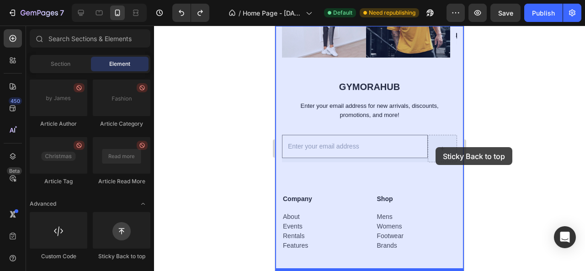
drag, startPoint x: 392, startPoint y: 261, endPoint x: 436, endPoint y: 147, distance: 121.8
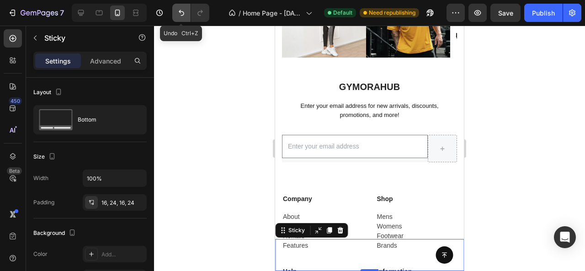
click at [178, 9] on icon "Undo/Redo" at bounding box center [181, 12] width 9 height 9
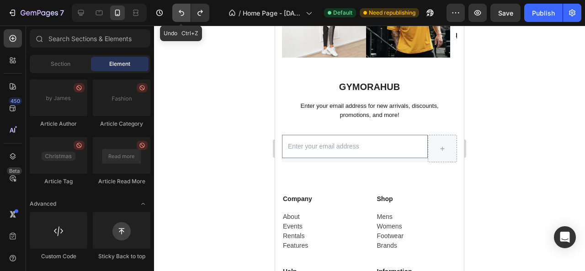
click at [177, 11] on icon "Undo/Redo" at bounding box center [181, 12] width 9 height 9
click at [178, 11] on icon "Undo/Redo" at bounding box center [181, 12] width 9 height 9
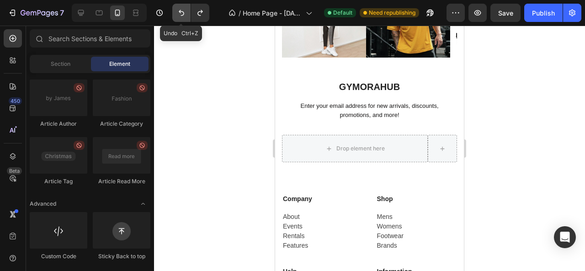
click at [178, 11] on icon "Undo/Redo" at bounding box center [181, 12] width 9 height 9
click at [179, 16] on icon "Undo/Redo" at bounding box center [181, 12] width 9 height 9
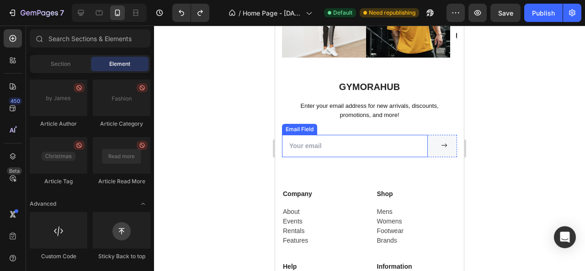
click at [374, 153] on input "email" at bounding box center [355, 146] width 146 height 22
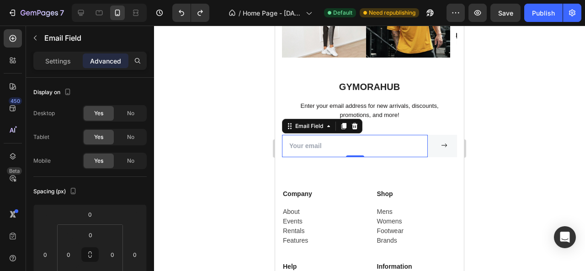
click at [210, 142] on div at bounding box center [369, 149] width 431 height 246
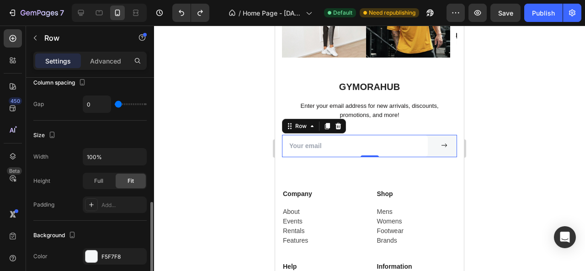
scroll to position [229, 0]
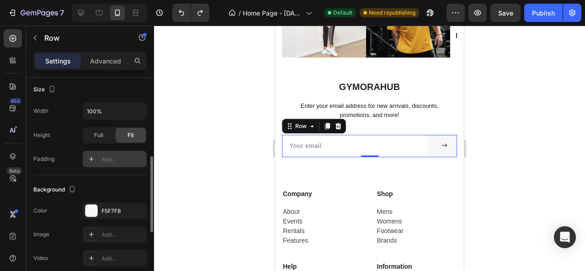
click at [110, 161] on div "Add..." at bounding box center [123, 160] width 43 height 8
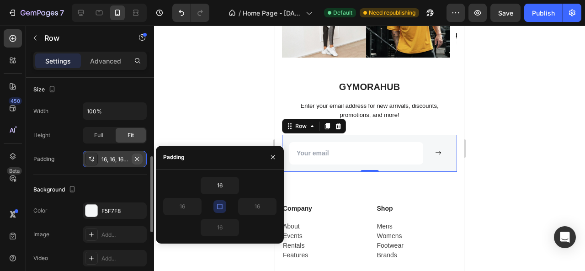
click at [138, 156] on icon "button" at bounding box center [137, 159] width 7 height 7
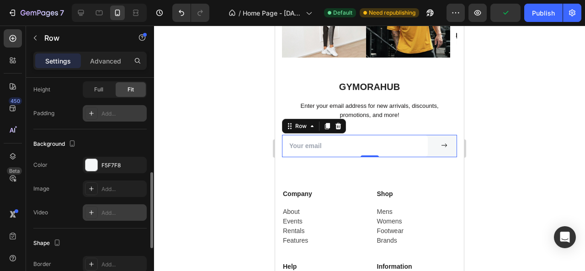
scroll to position [320, 0]
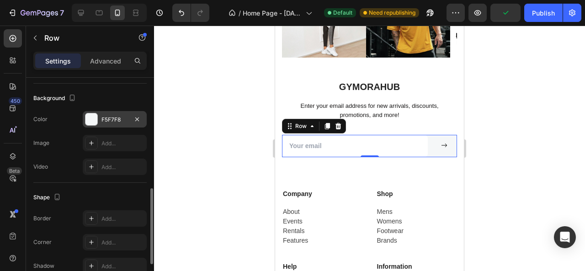
click at [102, 121] on div "F5F7F8" at bounding box center [115, 120] width 27 height 8
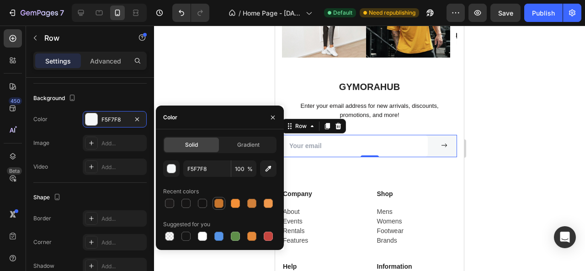
click at [215, 204] on div at bounding box center [219, 203] width 9 height 9
click at [199, 204] on div at bounding box center [202, 203] width 9 height 9
type input "141313"
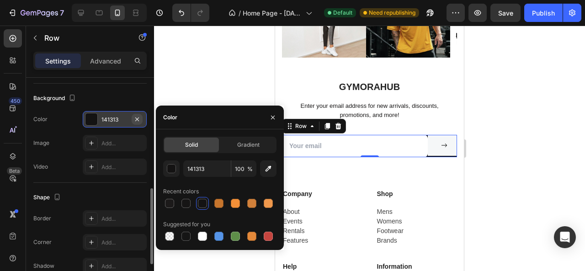
click at [137, 116] on icon "button" at bounding box center [137, 119] width 7 height 7
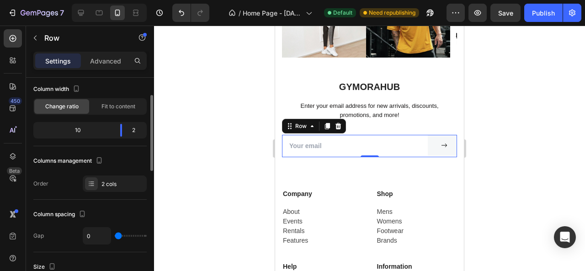
scroll to position [0, 0]
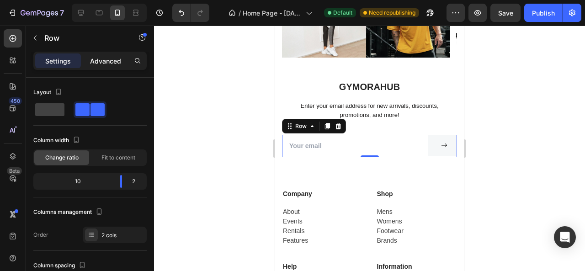
click at [104, 61] on p "Advanced" at bounding box center [105, 61] width 31 height 10
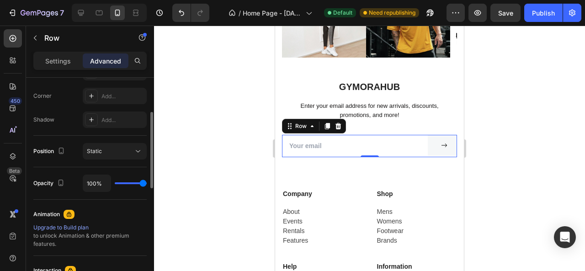
scroll to position [185, 0]
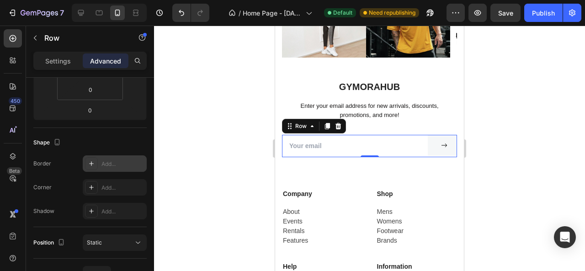
click at [102, 162] on div "Add..." at bounding box center [123, 164] width 43 height 8
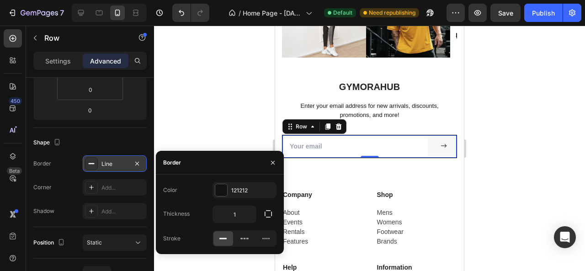
click at [213, 108] on div at bounding box center [369, 149] width 431 height 246
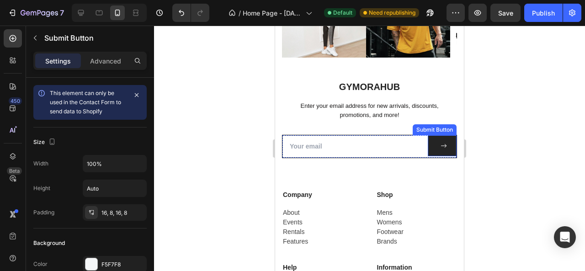
click at [428, 151] on button at bounding box center [442, 145] width 29 height 21
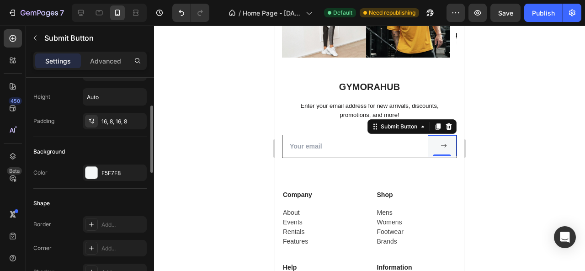
scroll to position [183, 0]
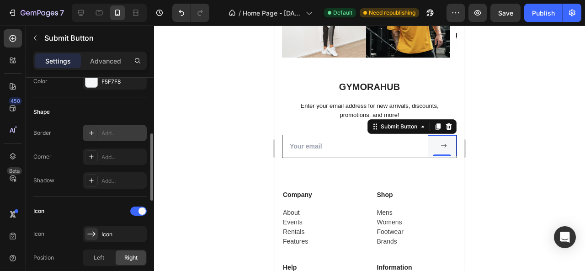
click at [105, 133] on div "Add..." at bounding box center [123, 133] width 43 height 8
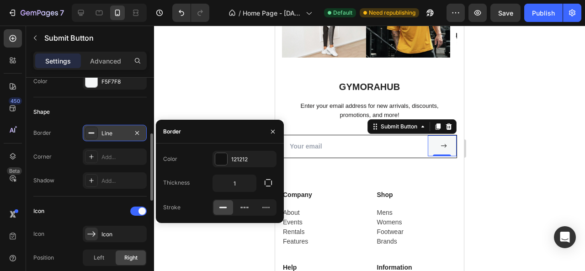
click at [193, 91] on div at bounding box center [369, 149] width 431 height 246
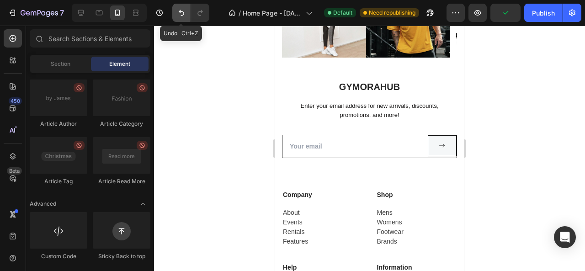
click at [181, 15] on icon "Undo/Redo" at bounding box center [181, 13] width 5 height 6
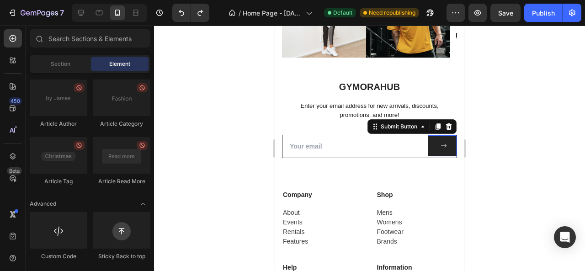
click at [428, 152] on button at bounding box center [442, 145] width 29 height 21
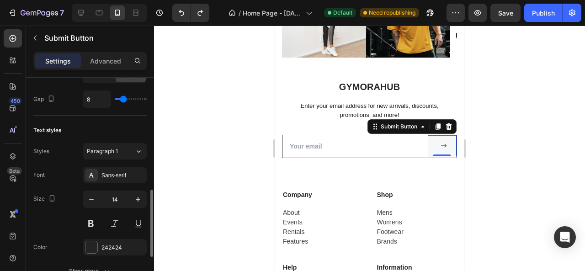
scroll to position [412, 0]
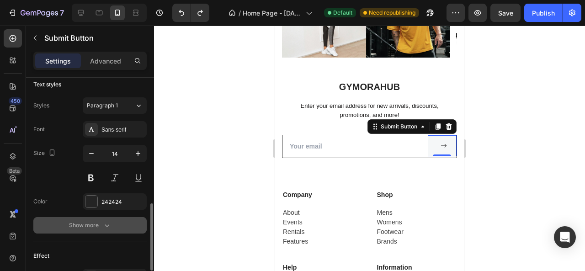
click at [103, 218] on button "Show more" at bounding box center [89, 225] width 113 height 16
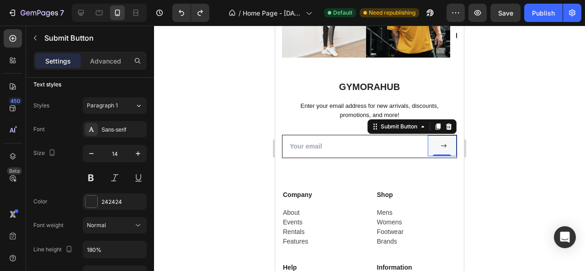
click at [193, 135] on div at bounding box center [369, 149] width 431 height 246
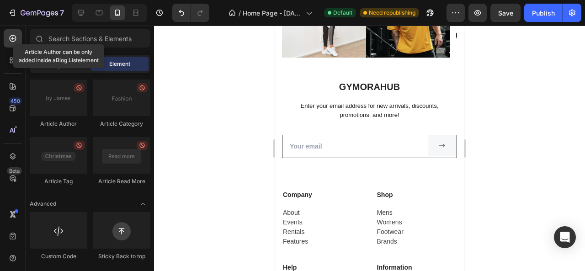
click at [70, 67] on div "Section" at bounding box center [61, 64] width 58 height 15
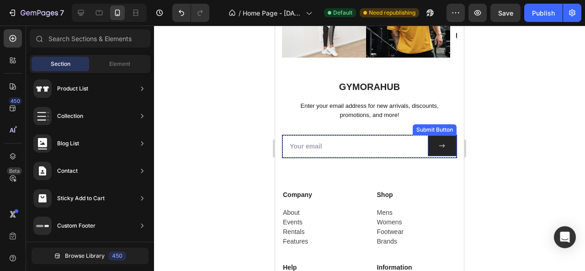
click at [428, 150] on button at bounding box center [442, 145] width 29 height 21
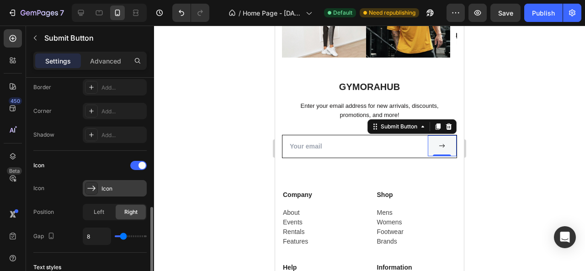
scroll to position [274, 0]
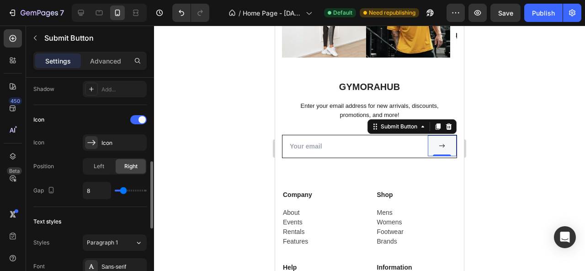
type input "5"
type input "4"
type input "3"
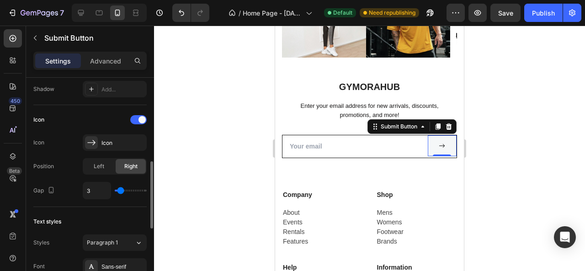
type input "3"
type input "2"
type input "0"
drag, startPoint x: 122, startPoint y: 191, endPoint x: 109, endPoint y: 196, distance: 13.8
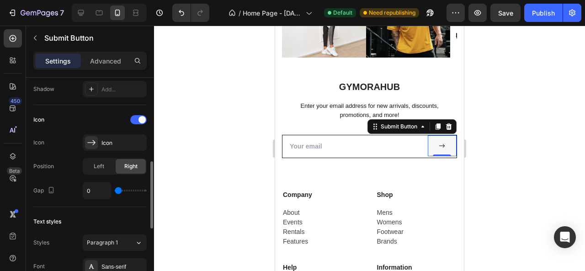
type input "0"
click at [115, 192] on input "range" at bounding box center [131, 191] width 32 height 2
drag, startPoint x: 116, startPoint y: 189, endPoint x: 109, endPoint y: 192, distance: 8.0
click at [115, 192] on input "range" at bounding box center [131, 191] width 32 height 2
type input "5"
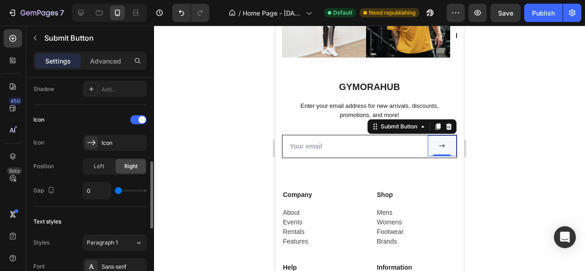
type input "5"
type input "6"
type input "7"
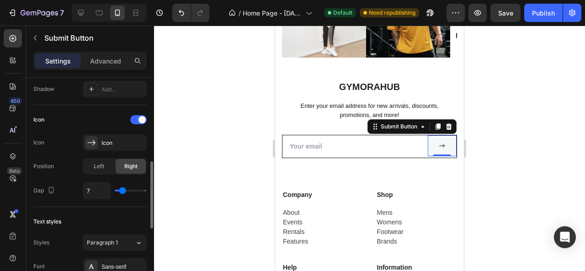
type input "8"
type input "9"
type input "8"
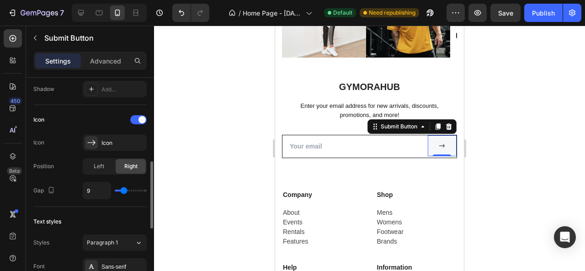
type input "8"
type input "7"
type input "6"
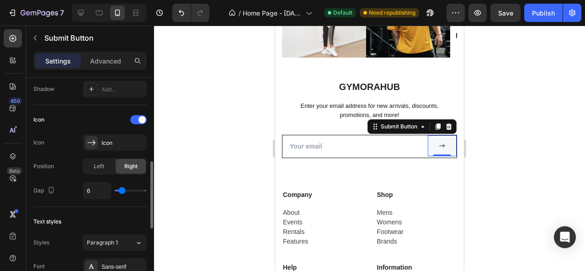
type input "5"
type input "6"
type input "7"
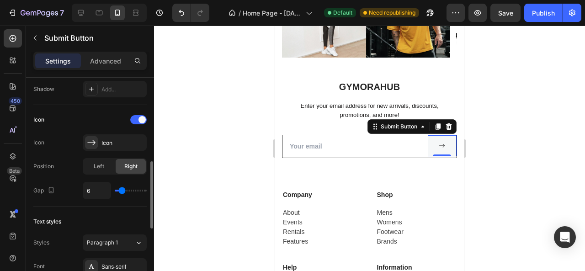
type input "7"
type input "6"
type input "5"
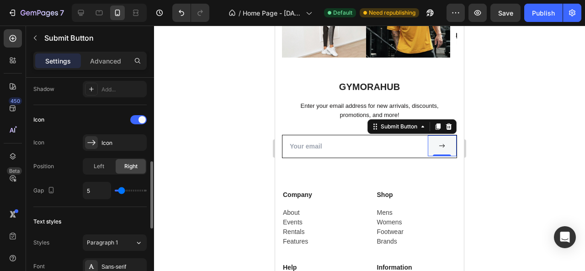
type input "6"
type input "7"
type input "8"
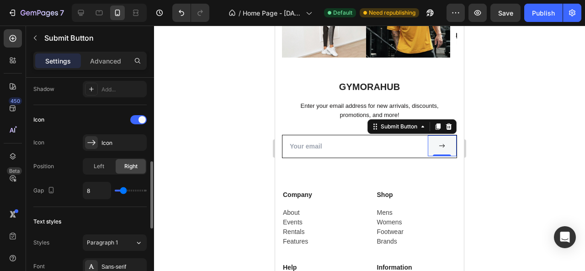
type input "8"
click at [123, 190] on input "range" at bounding box center [131, 191] width 32 height 2
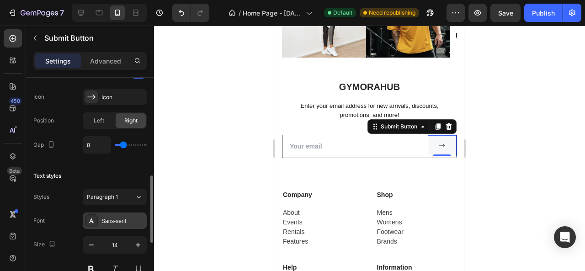
scroll to position [366, 0]
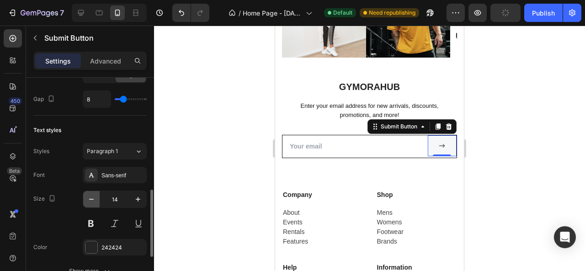
click at [94, 196] on icon "button" at bounding box center [91, 199] width 9 height 9
click at [135, 199] on icon "button" at bounding box center [138, 199] width 9 height 9
type input "14"
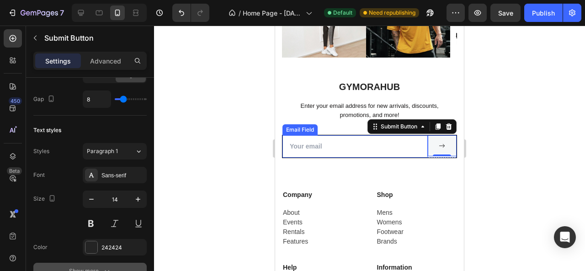
scroll to position [457, 0]
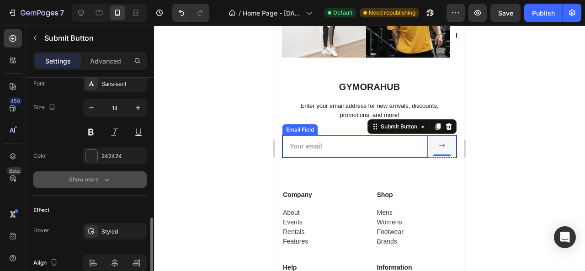
click at [113, 174] on button "Show more" at bounding box center [89, 180] width 113 height 16
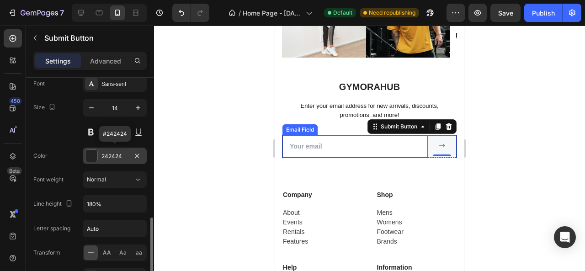
click at [111, 152] on div "242424" at bounding box center [115, 156] width 27 height 8
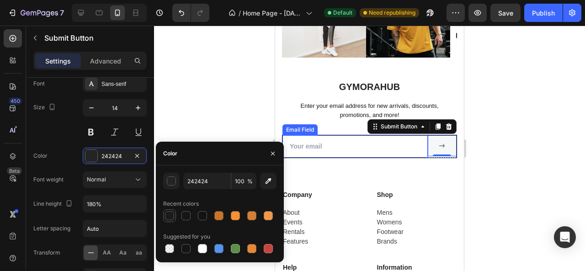
click at [167, 218] on div at bounding box center [169, 215] width 9 height 9
type input "1C1A1A"
click at [209, 77] on div at bounding box center [369, 149] width 431 height 246
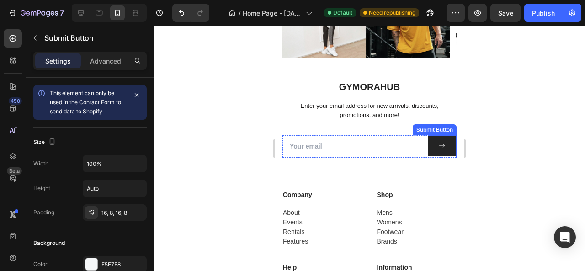
click at [428, 153] on button at bounding box center [442, 145] width 29 height 21
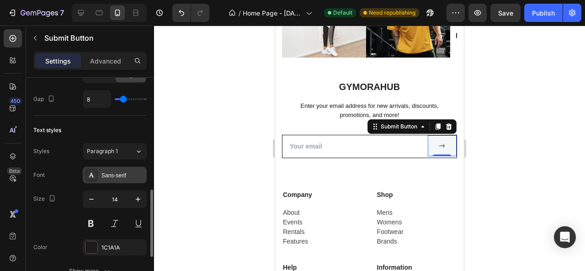
scroll to position [412, 0]
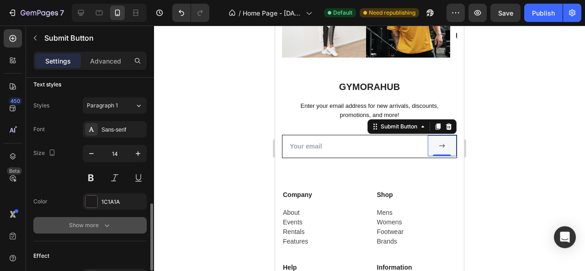
click at [107, 221] on icon "button" at bounding box center [106, 225] width 9 height 9
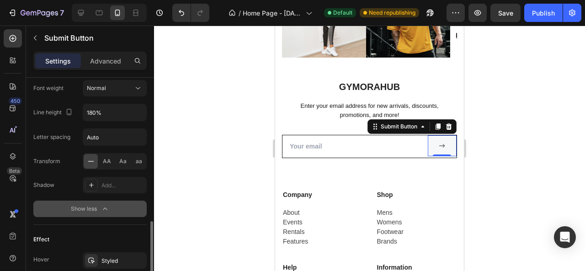
scroll to position [619, 0]
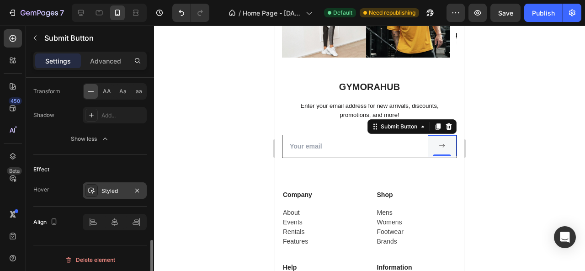
click at [101, 191] on div "Styled" at bounding box center [115, 190] width 64 height 16
click at [492, 156] on div at bounding box center [369, 149] width 431 height 246
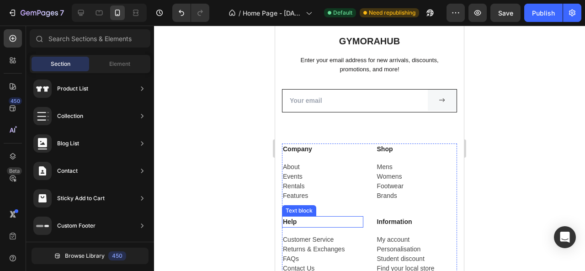
scroll to position [3003, 0]
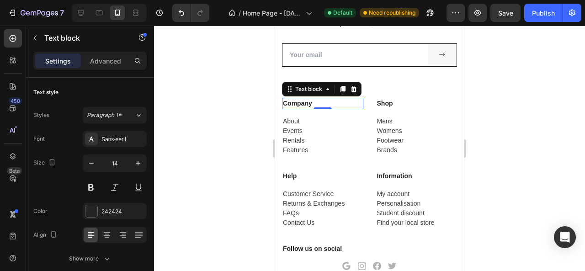
click at [317, 103] on p "Company" at bounding box center [323, 104] width 80 height 10
click at [111, 231] on icon at bounding box center [106, 235] width 9 height 9
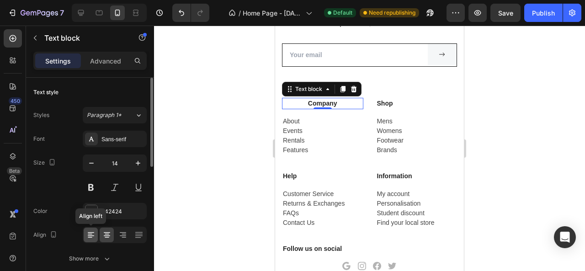
click at [93, 237] on icon at bounding box center [90, 235] width 9 height 9
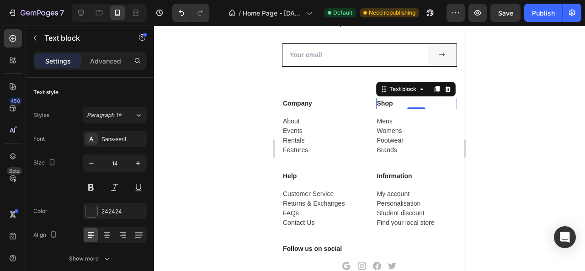
click at [396, 102] on p "Shop" at bounding box center [417, 104] width 80 height 10
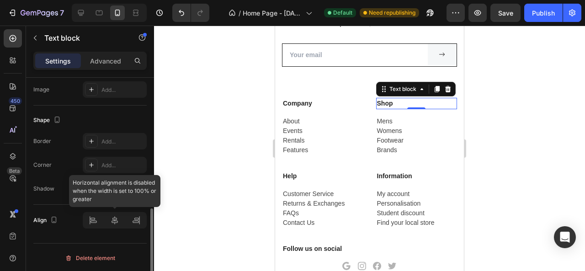
click at [139, 222] on div at bounding box center [115, 220] width 64 height 16
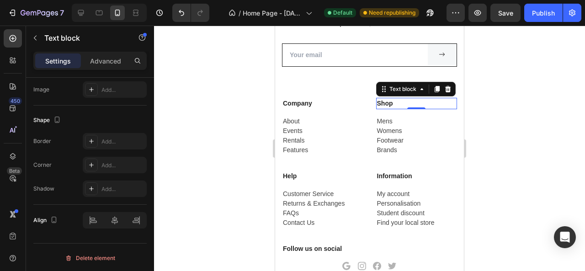
click at [202, 167] on div at bounding box center [369, 149] width 431 height 246
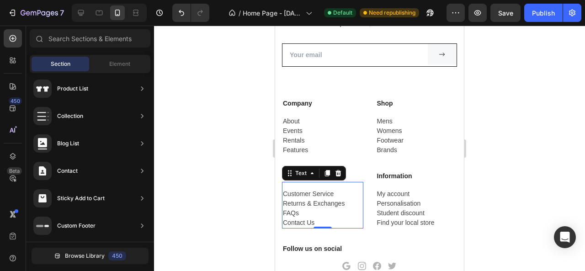
click at [312, 204] on p "Returns & Exchanges" at bounding box center [323, 204] width 80 height 10
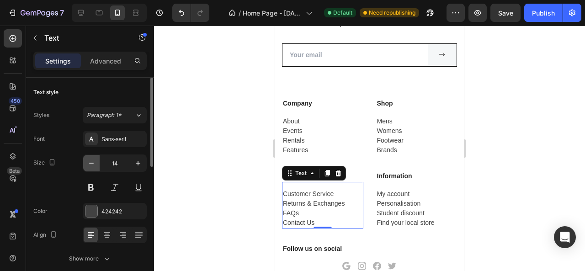
click at [94, 165] on icon "button" at bounding box center [91, 163] width 9 height 9
click at [138, 161] on icon "button" at bounding box center [138, 163] width 5 height 5
type input "13"
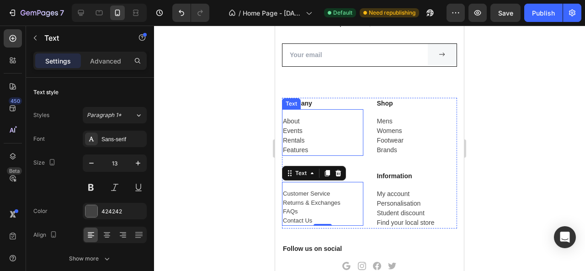
click at [309, 143] on p "Rentals" at bounding box center [323, 141] width 80 height 10
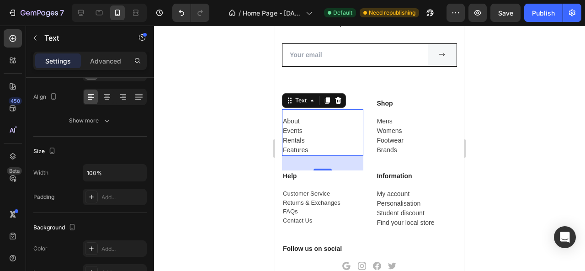
scroll to position [1, 0]
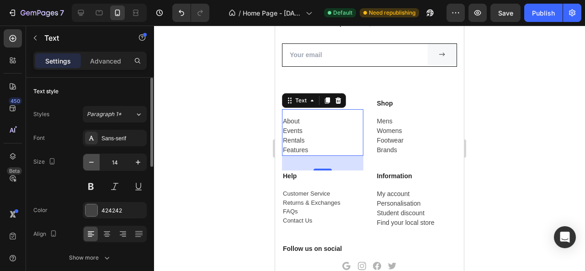
click at [95, 163] on icon "button" at bounding box center [91, 162] width 9 height 9
click at [94, 164] on icon "button" at bounding box center [91, 162] width 9 height 9
type input "12"
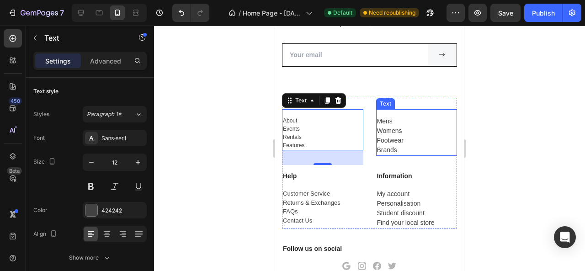
click at [378, 134] on p "Womens" at bounding box center [417, 131] width 80 height 10
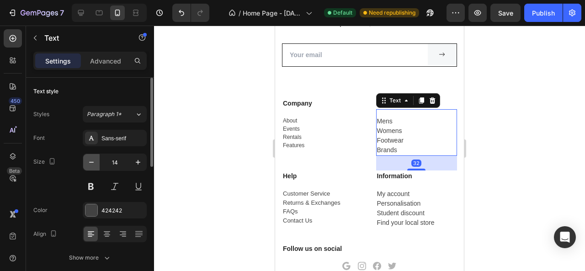
click at [89, 158] on icon "button" at bounding box center [91, 162] width 9 height 9
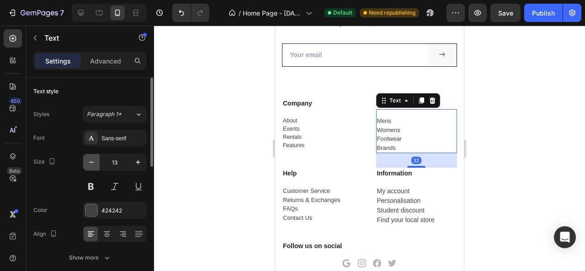
click at [89, 158] on icon "button" at bounding box center [91, 162] width 9 height 9
type input "12"
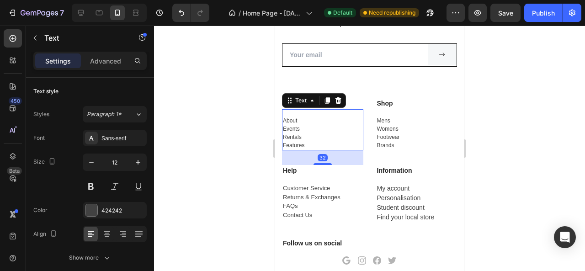
click at [300, 135] on p "Rentals" at bounding box center [323, 137] width 80 height 8
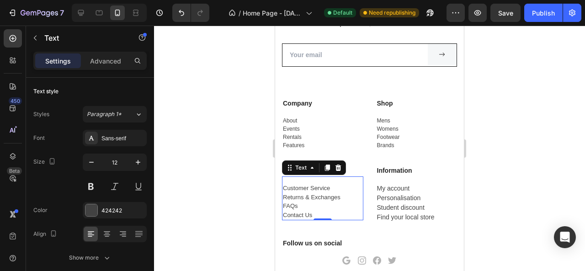
click at [310, 207] on p "FAQs" at bounding box center [323, 206] width 80 height 9
click at [90, 162] on icon "button" at bounding box center [91, 162] width 5 height 1
type input "12"
click at [390, 199] on p "Personalisation" at bounding box center [417, 198] width 80 height 10
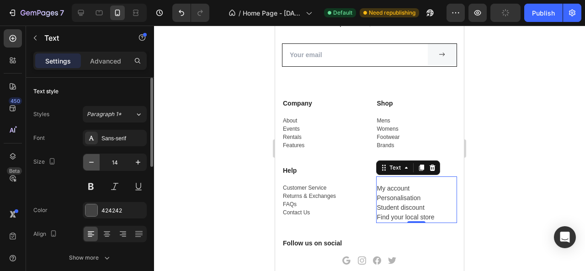
click at [87, 165] on icon "button" at bounding box center [91, 162] width 9 height 9
type input "12"
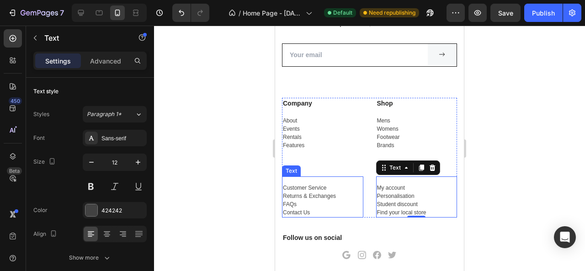
click at [310, 202] on p "FAQs" at bounding box center [323, 204] width 80 height 8
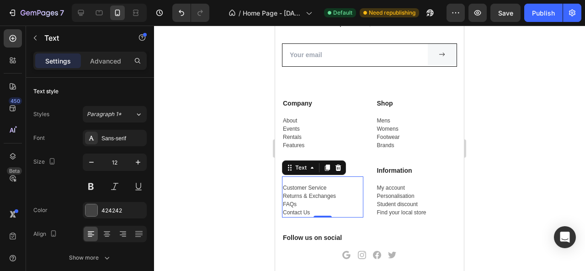
click at [101, 68] on div "Settings Advanced" at bounding box center [89, 61] width 113 height 18
click at [104, 63] on p "Advanced" at bounding box center [105, 61] width 31 height 10
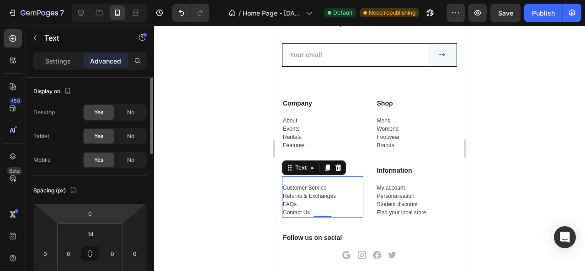
scroll to position [47, 0]
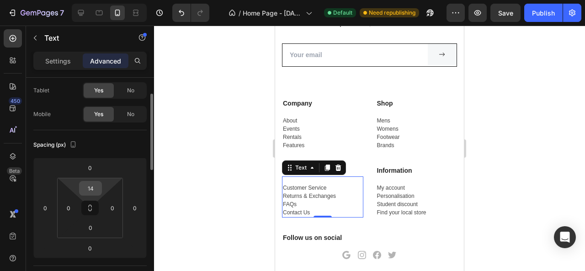
click at [93, 190] on input "14" at bounding box center [90, 189] width 18 height 14
type input "1"
type input "8"
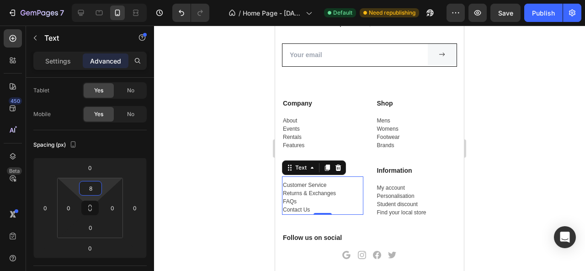
click at [228, 186] on div at bounding box center [369, 149] width 431 height 246
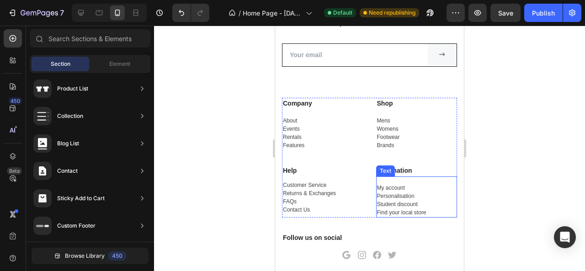
click at [414, 193] on p "Personalisation" at bounding box center [417, 196] width 80 height 8
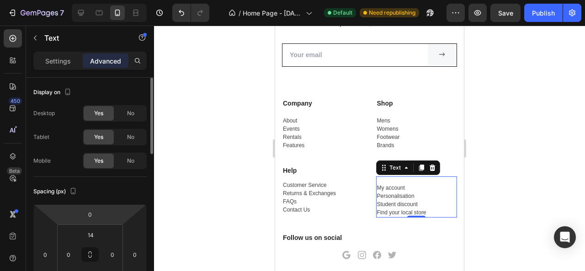
scroll to position [46, 0]
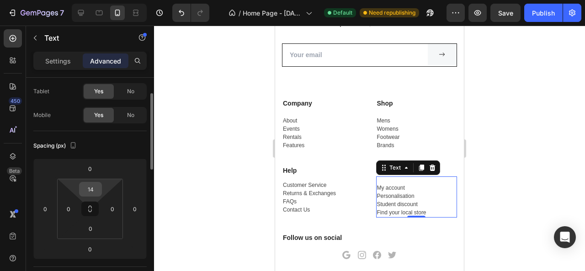
click at [95, 190] on input "14" at bounding box center [90, 189] width 18 height 14
type input "8"
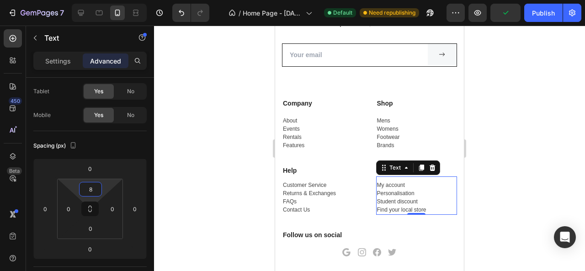
click at [187, 174] on div at bounding box center [369, 149] width 431 height 246
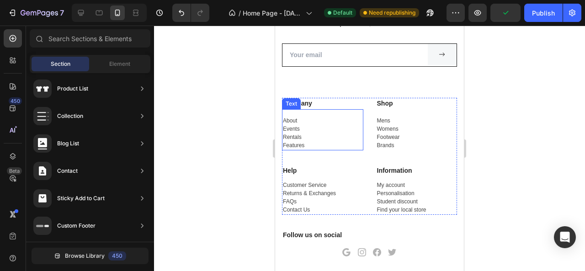
click at [307, 125] on p "Events" at bounding box center [323, 129] width 80 height 8
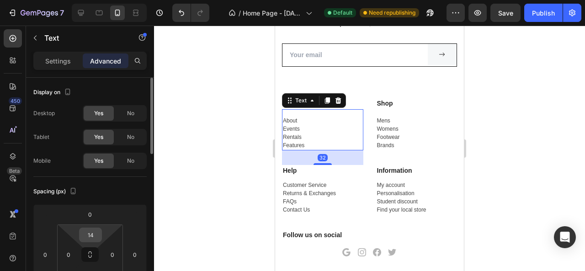
click at [96, 231] on input "14" at bounding box center [90, 235] width 18 height 14
type input "8"
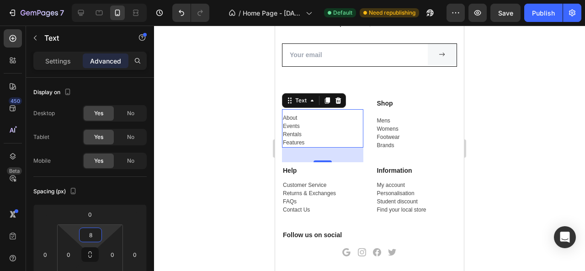
click at [205, 158] on div at bounding box center [369, 149] width 431 height 246
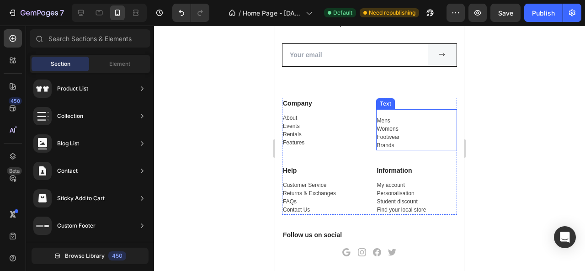
click at [403, 122] on div "Mens Womens Footwear Brands" at bounding box center [416, 133] width 81 height 35
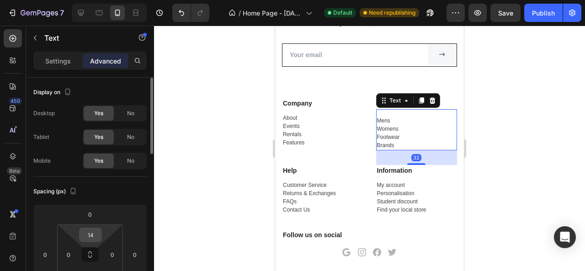
click at [91, 234] on input "14" at bounding box center [90, 235] width 18 height 14
type input "8"
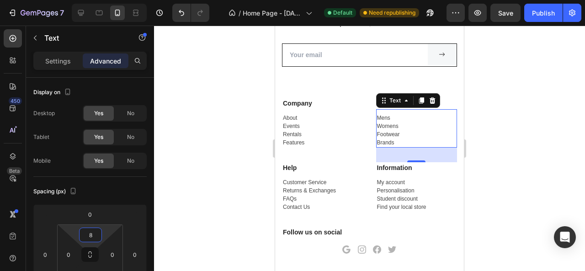
click at [198, 174] on div at bounding box center [369, 149] width 431 height 246
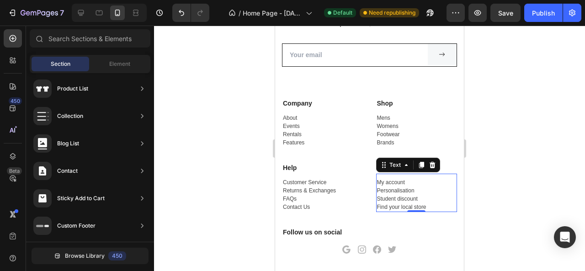
click at [390, 195] on p "Student discount" at bounding box center [417, 199] width 80 height 8
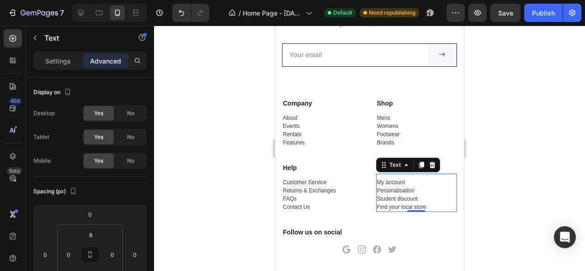
click at [201, 202] on div at bounding box center [369, 149] width 431 height 246
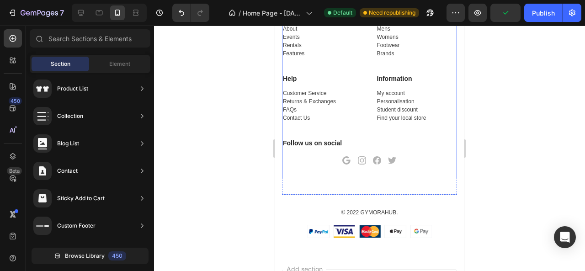
scroll to position [3095, 0]
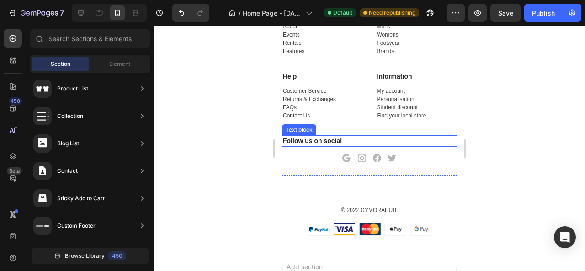
click at [318, 142] on p "Follow us on social" at bounding box center [369, 141] width 173 height 10
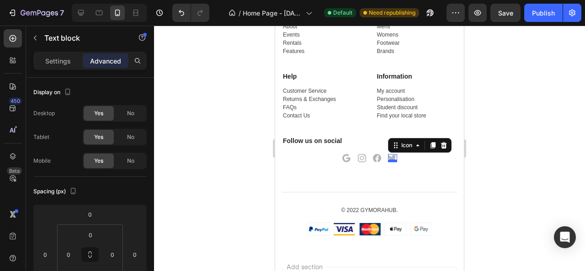
click at [388, 161] on div "Icon 0" at bounding box center [392, 158] width 9 height 8
click at [443, 145] on icon at bounding box center [444, 145] width 6 height 6
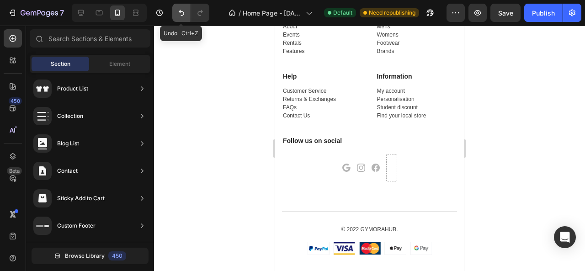
click at [180, 16] on icon "Undo/Redo" at bounding box center [181, 12] width 9 height 9
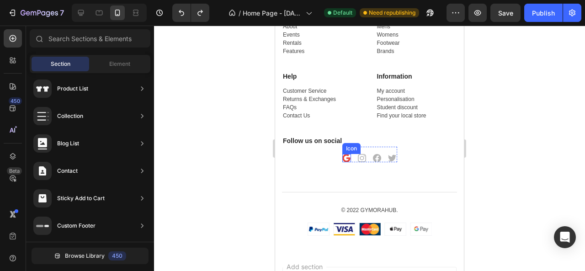
click at [346, 162] on div "Icon" at bounding box center [347, 158] width 9 height 8
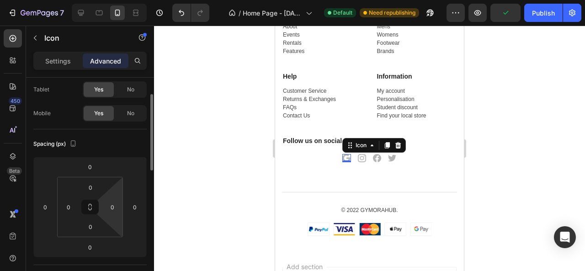
scroll to position [0, 0]
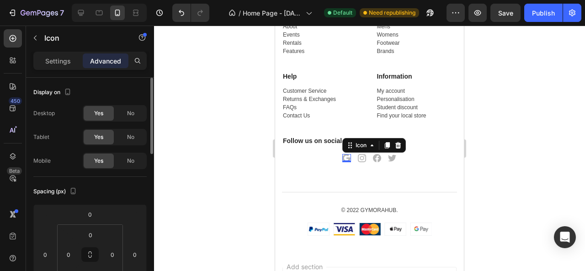
click at [45, 55] on div "Settings" at bounding box center [58, 61] width 46 height 15
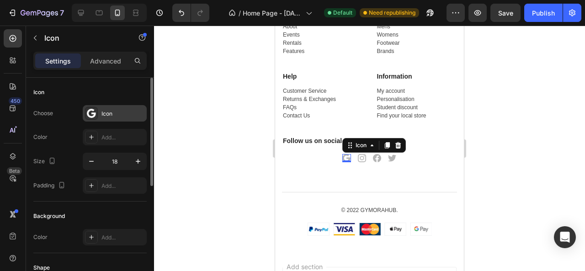
click at [117, 112] on div "Icon" at bounding box center [123, 114] width 43 height 8
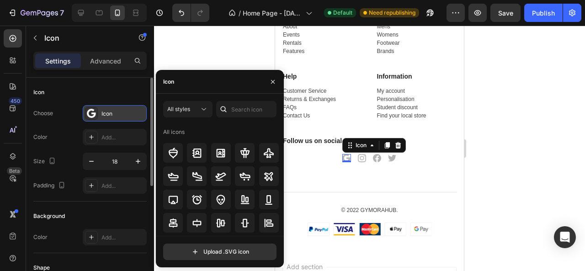
click at [117, 112] on div "Icon" at bounding box center [123, 114] width 43 height 8
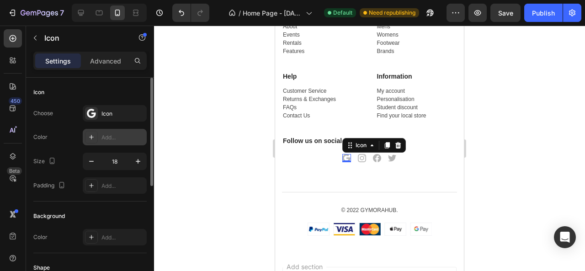
click at [116, 132] on div "Add..." at bounding box center [115, 137] width 64 height 16
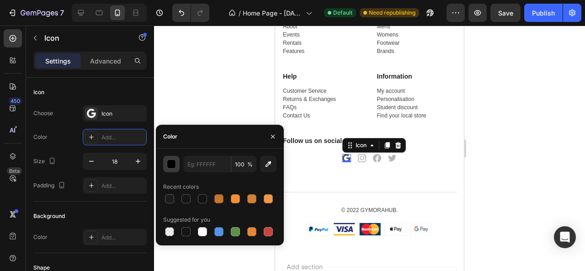
click at [172, 165] on div "button" at bounding box center [171, 164] width 9 height 9
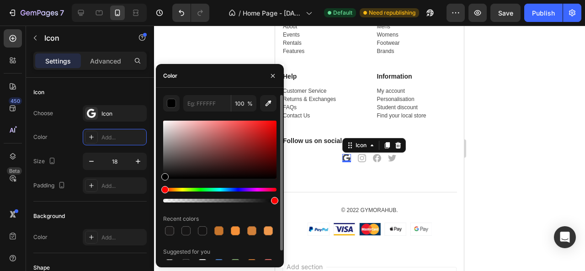
click at [269, 141] on div at bounding box center [219, 150] width 113 height 58
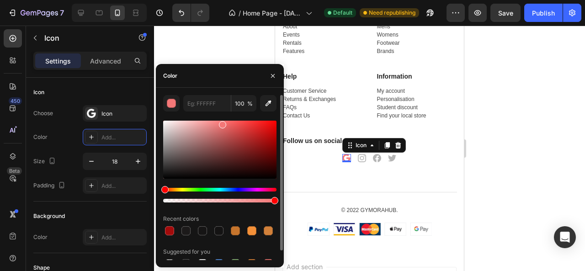
drag, startPoint x: 272, startPoint y: 144, endPoint x: 222, endPoint y: 123, distance: 54.1
click at [222, 123] on div at bounding box center [222, 124] width 7 height 7
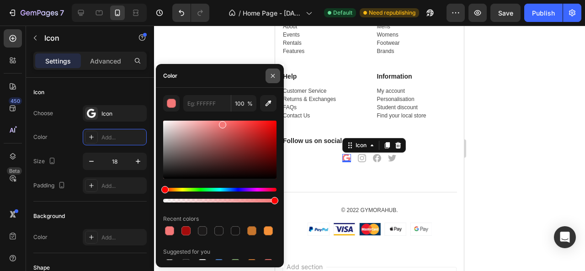
click at [271, 75] on icon "button" at bounding box center [272, 75] width 7 height 7
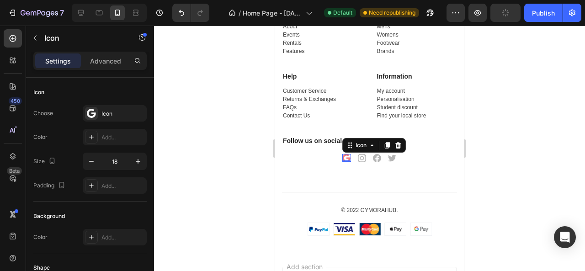
click at [186, 128] on div at bounding box center [369, 149] width 431 height 246
click at [347, 161] on div "Icon" at bounding box center [347, 158] width 9 height 8
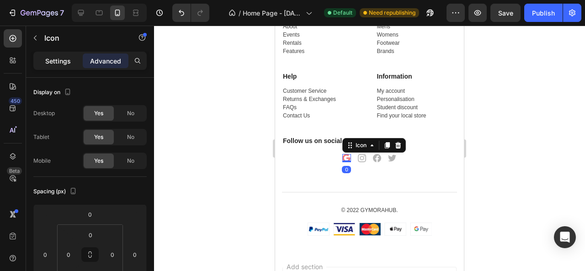
click at [60, 64] on p "Settings" at bounding box center [58, 61] width 26 height 10
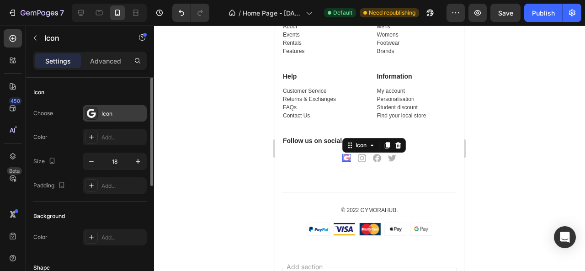
click at [104, 111] on div "Icon" at bounding box center [123, 114] width 43 height 8
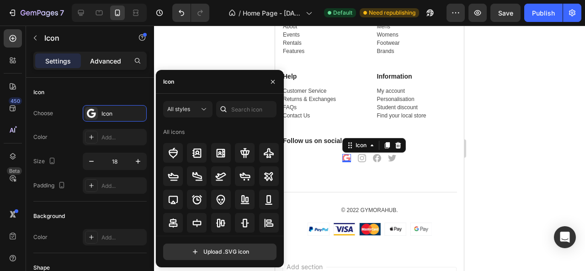
click at [102, 66] on div "Advanced" at bounding box center [106, 61] width 46 height 15
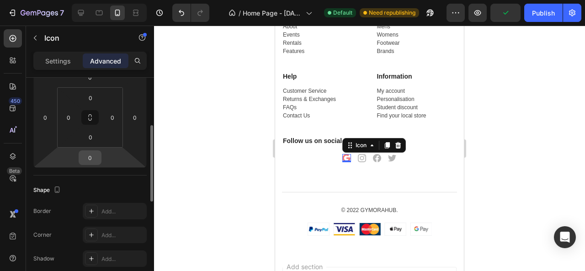
scroll to position [229, 0]
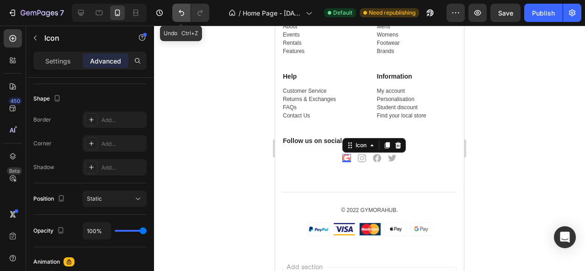
click at [182, 12] on icon "Undo/Redo" at bounding box center [181, 12] width 9 height 9
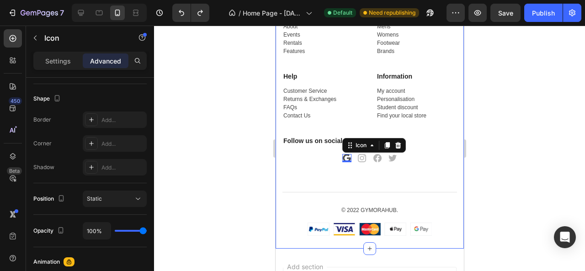
click at [488, 170] on div at bounding box center [369, 149] width 431 height 246
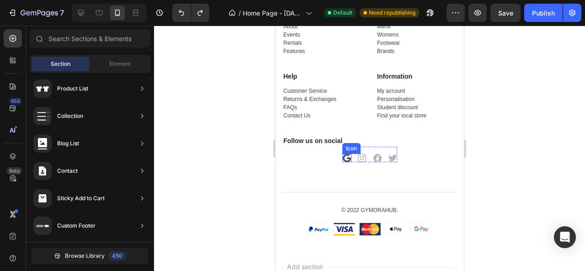
click at [343, 159] on icon at bounding box center [347, 158] width 8 height 8
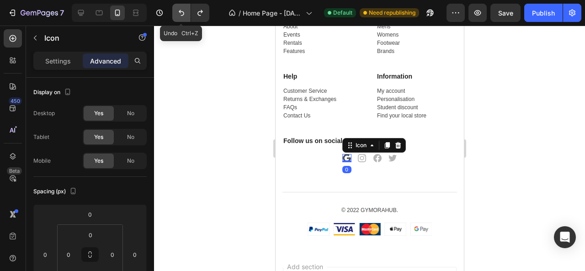
click at [180, 12] on icon "Undo/Redo" at bounding box center [181, 13] width 5 height 6
click at [249, 159] on div at bounding box center [369, 149] width 431 height 246
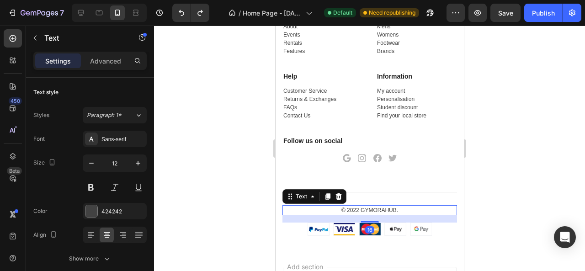
click at [376, 210] on p "© 2022 Gymorahub." at bounding box center [369, 210] width 173 height 8
click at [355, 210] on p "© 2022 Gymorahub." at bounding box center [369, 210] width 173 height 8
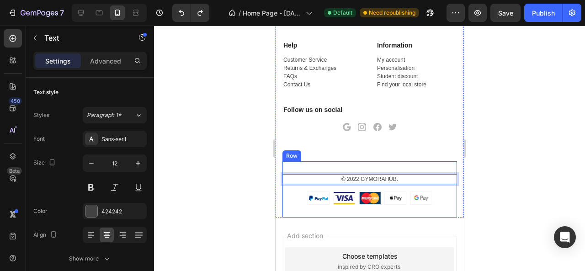
scroll to position [3140, 0]
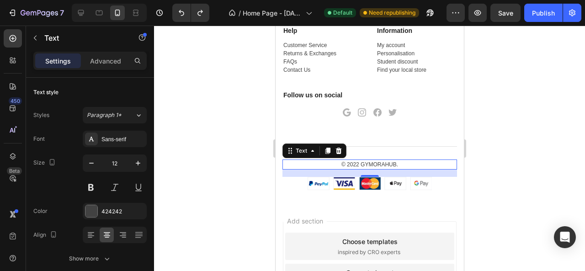
click at [203, 165] on div at bounding box center [369, 149] width 431 height 246
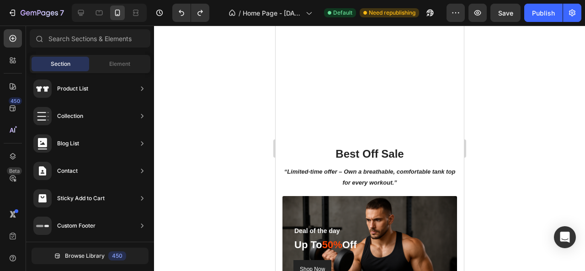
scroll to position [1527, 0]
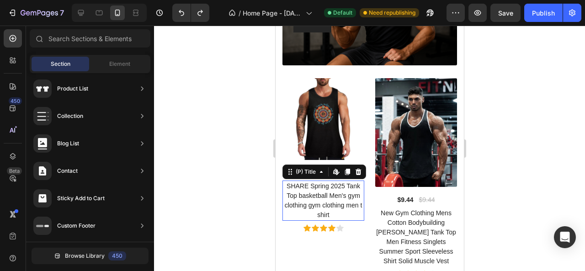
click at [302, 201] on h1 "SHARE Spring 2025 Tank Top basketball Men's gym clothing gym clothing men t shi…" at bounding box center [323, 201] width 82 height 40
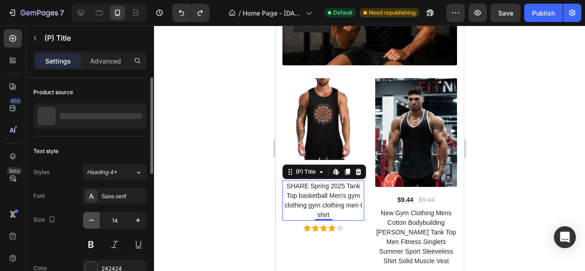
click at [97, 220] on button "button" at bounding box center [91, 220] width 16 height 16
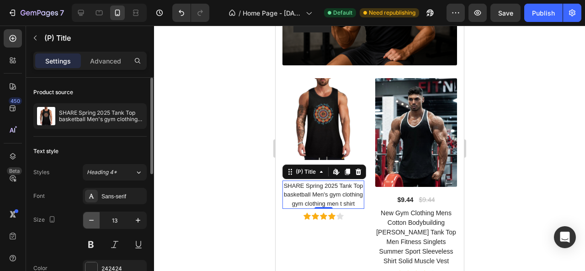
click at [97, 220] on button "button" at bounding box center [91, 220] width 16 height 16
type input "12"
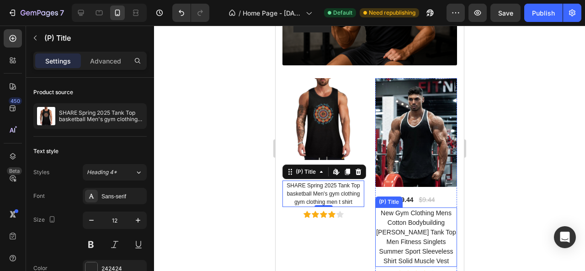
click at [407, 225] on h1 "New Gym Clothing Mens Cotton Bodybuilding Stringer Tank Top Men Fitness Singlet…" at bounding box center [416, 237] width 82 height 59
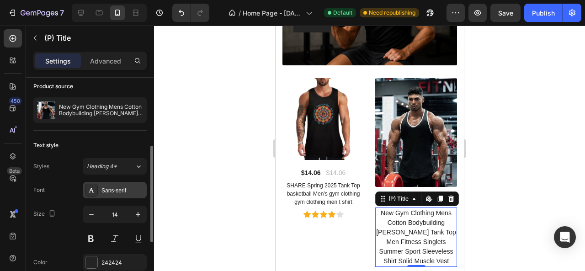
scroll to position [52, 0]
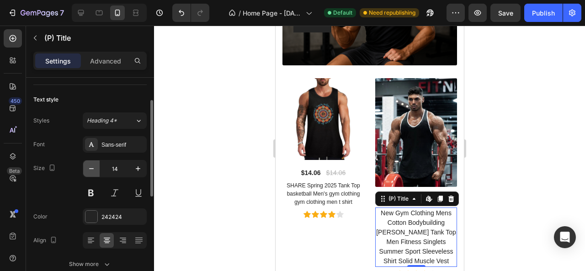
click at [92, 165] on icon "button" at bounding box center [91, 168] width 9 height 9
type input "12"
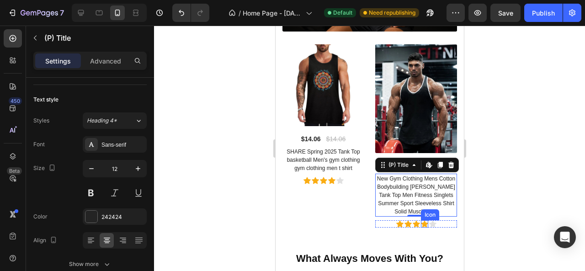
scroll to position [1572, 0]
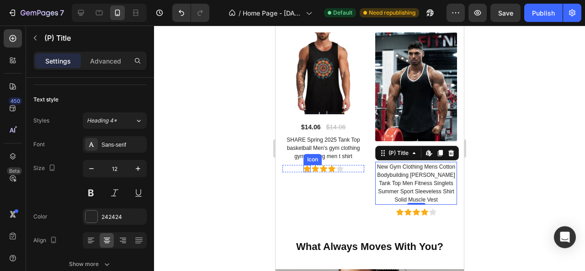
click at [305, 165] on div "Icon" at bounding box center [306, 168] width 7 height 7
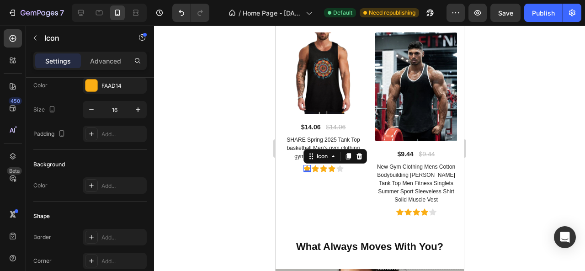
scroll to position [0, 0]
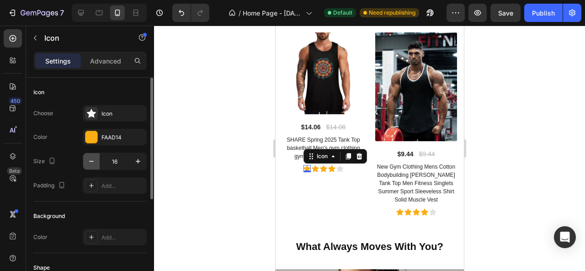
click at [95, 163] on icon "button" at bounding box center [91, 161] width 9 height 9
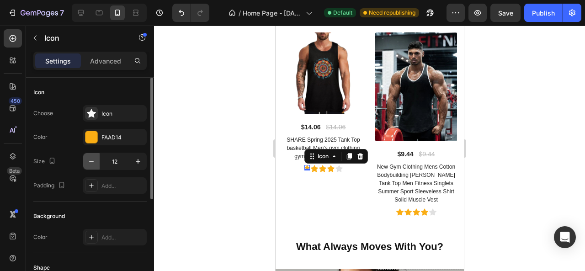
type input "11"
click at [207, 156] on div at bounding box center [369, 149] width 431 height 246
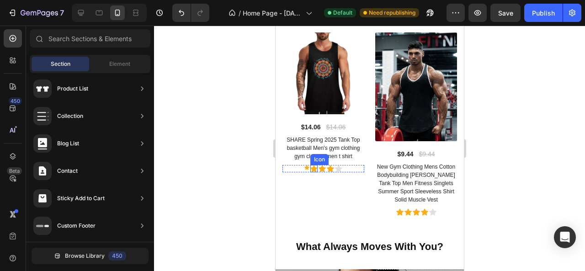
click at [311, 165] on div "Icon" at bounding box center [313, 168] width 7 height 7
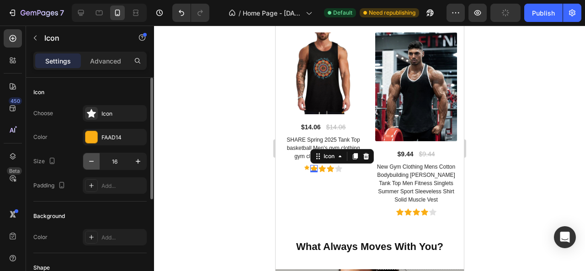
click at [97, 160] on button "button" at bounding box center [91, 161] width 16 height 16
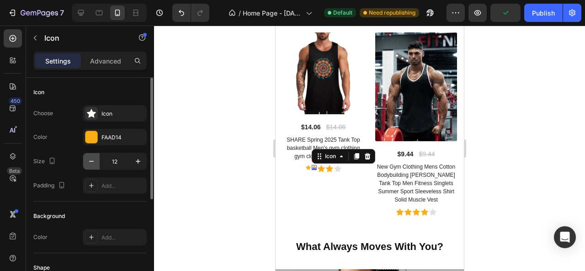
type input "11"
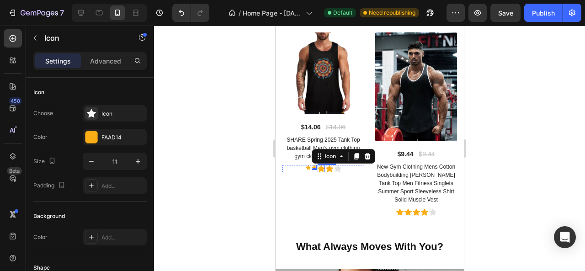
click at [319, 166] on div "Icon" at bounding box center [320, 168] width 7 height 7
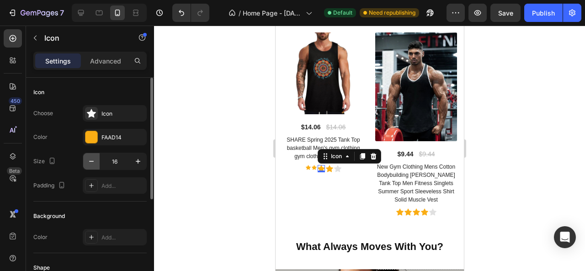
click at [93, 160] on icon "button" at bounding box center [91, 161] width 9 height 9
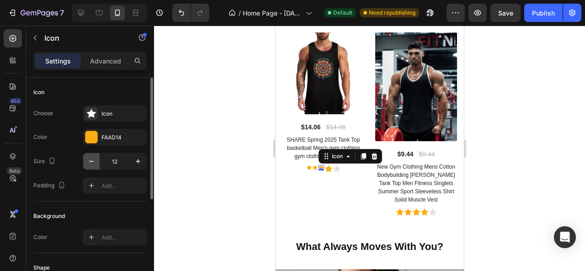
type input "11"
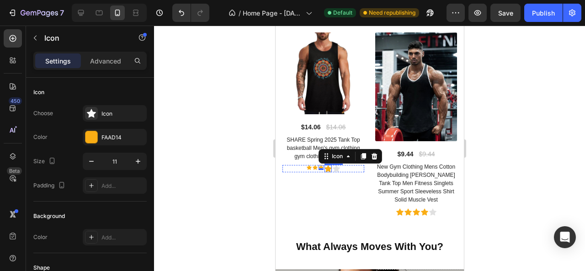
click at [327, 166] on div "Icon" at bounding box center [327, 168] width 7 height 7
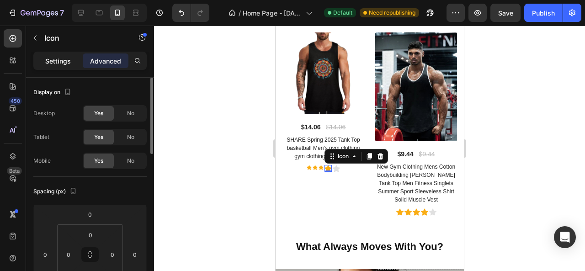
click at [53, 59] on p "Settings" at bounding box center [58, 61] width 26 height 10
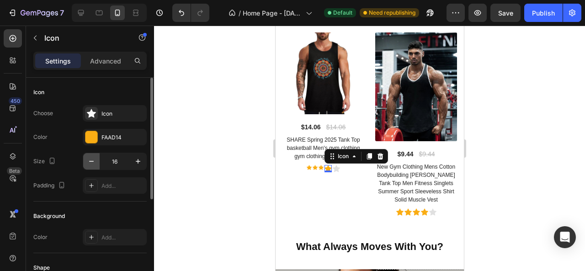
click at [90, 164] on icon "button" at bounding box center [91, 161] width 9 height 9
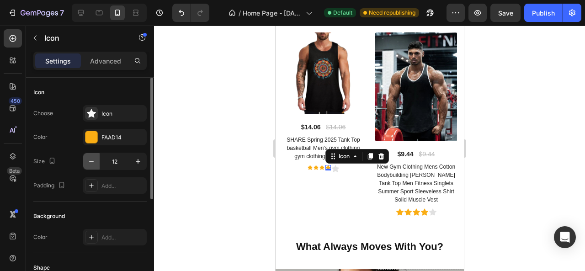
type input "11"
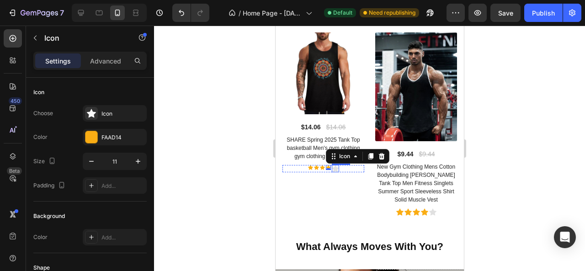
click at [334, 166] on div "Icon" at bounding box center [335, 168] width 7 height 7
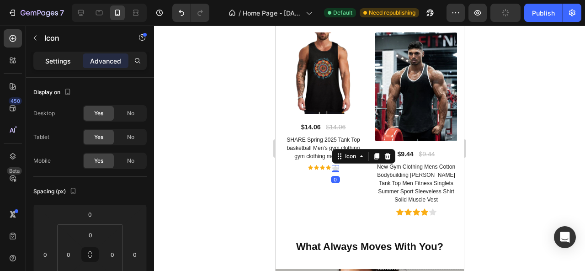
click at [48, 60] on p "Settings" at bounding box center [58, 61] width 26 height 10
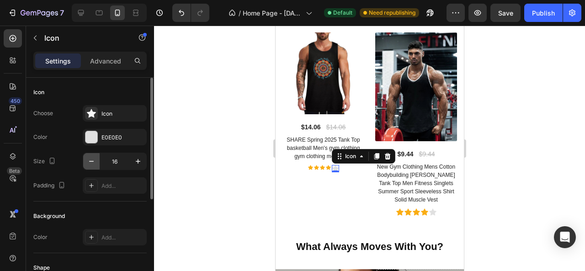
click at [94, 166] on button "button" at bounding box center [91, 161] width 16 height 16
click at [94, 165] on icon "button" at bounding box center [91, 161] width 9 height 9
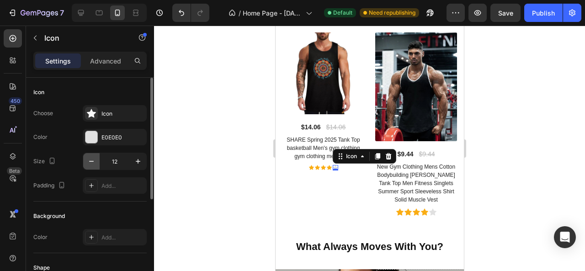
type input "11"
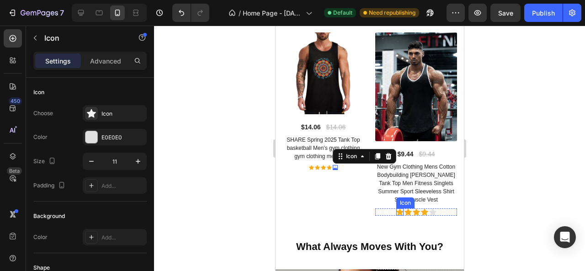
click at [396, 209] on div "Icon" at bounding box center [399, 212] width 7 height 7
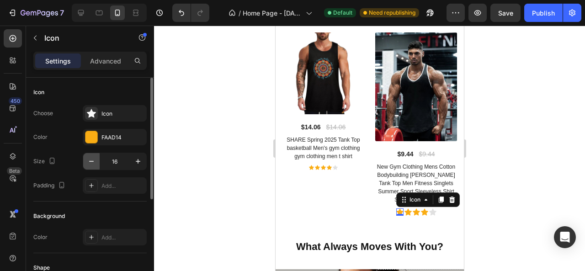
click at [96, 162] on button "button" at bounding box center [91, 161] width 16 height 16
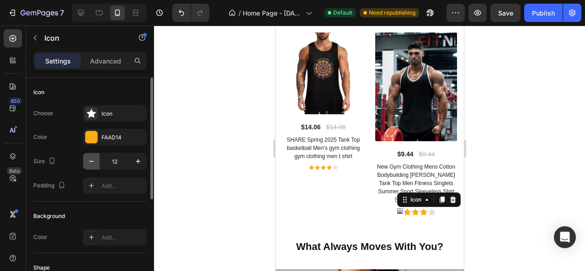
type input "11"
drag, startPoint x: 402, startPoint y: 210, endPoint x: 449, endPoint y: 207, distance: 47.2
click at [403, 210] on div "Icon 0" at bounding box center [406, 212] width 7 height 7
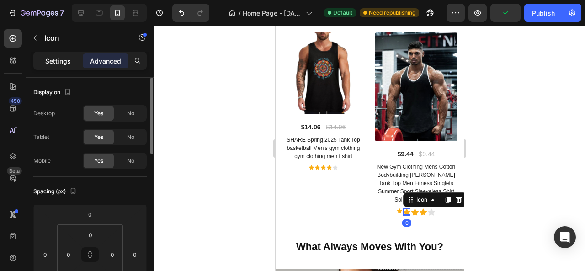
click at [53, 60] on p "Settings" at bounding box center [58, 61] width 26 height 10
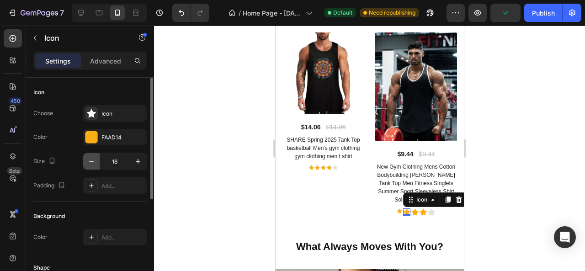
click at [93, 164] on icon "button" at bounding box center [91, 161] width 9 height 9
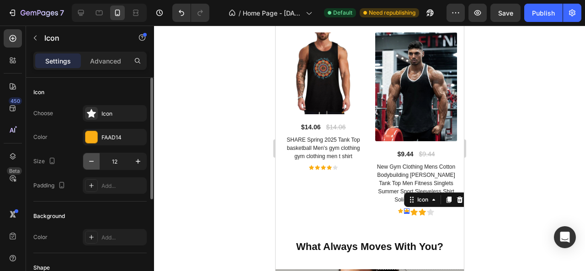
type input "11"
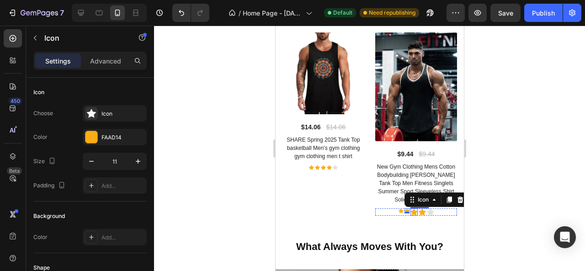
click at [410, 209] on div "Icon" at bounding box center [413, 212] width 7 height 7
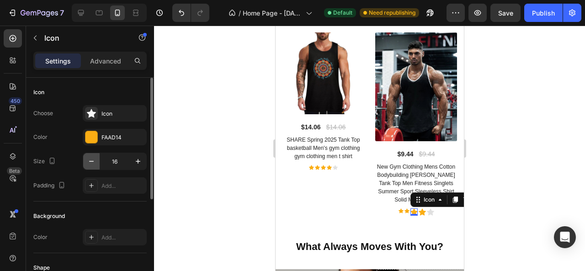
click at [96, 155] on button "button" at bounding box center [91, 161] width 16 height 16
click at [96, 156] on button "button" at bounding box center [91, 161] width 16 height 16
click at [95, 156] on button "button" at bounding box center [91, 161] width 16 height 16
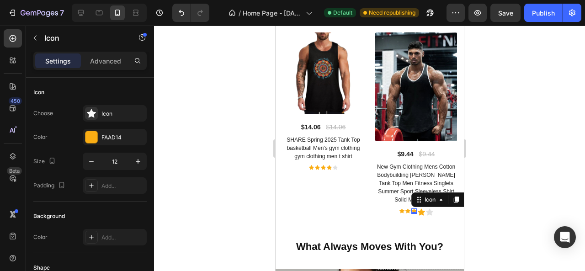
type input "11"
click at [418, 209] on div "Icon 0" at bounding box center [420, 212] width 7 height 7
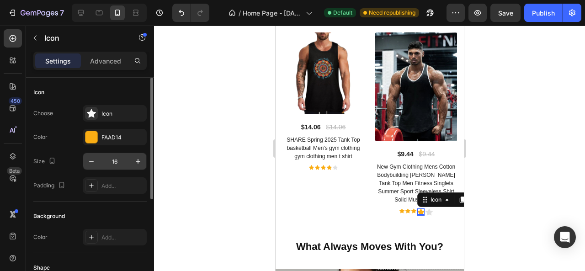
click at [100, 161] on input "16" at bounding box center [115, 161] width 30 height 16
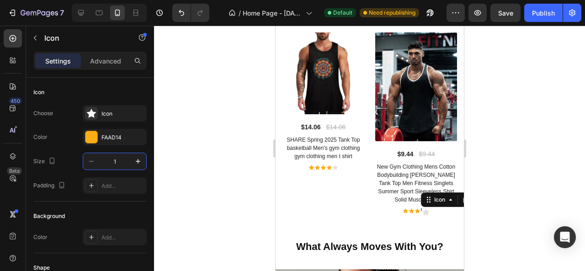
type input "11"
click at [215, 176] on div at bounding box center [369, 149] width 431 height 246
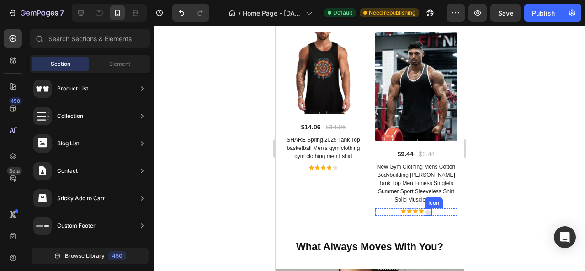
click at [424, 209] on div "Icon" at bounding box center [427, 212] width 7 height 7
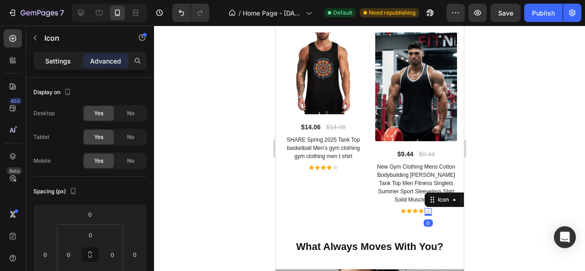
click at [52, 62] on p "Settings" at bounding box center [58, 61] width 26 height 10
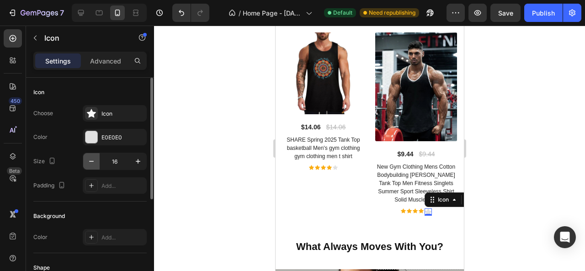
click at [91, 162] on icon "button" at bounding box center [91, 161] width 9 height 9
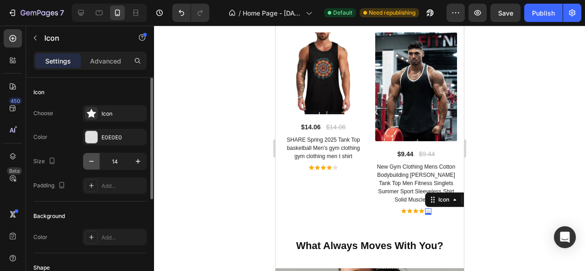
click at [91, 162] on icon "button" at bounding box center [91, 161] width 9 height 9
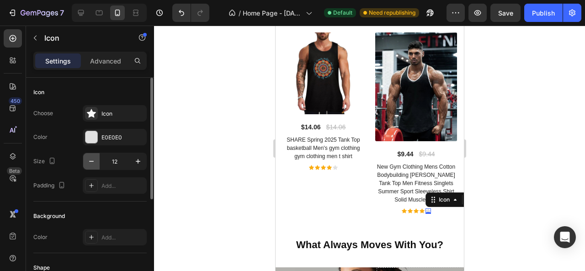
click at [91, 162] on icon "button" at bounding box center [91, 161] width 9 height 9
type input "11"
click at [91, 134] on div at bounding box center [92, 137] width 12 height 12
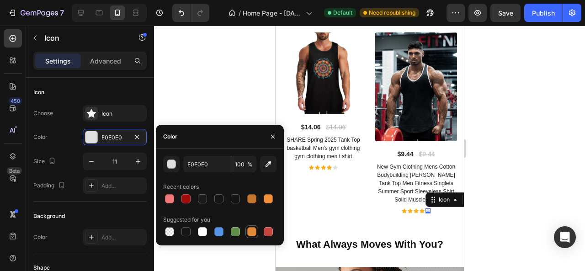
click at [252, 232] on div at bounding box center [251, 231] width 9 height 9
click at [172, 166] on div "button" at bounding box center [171, 164] width 9 height 9
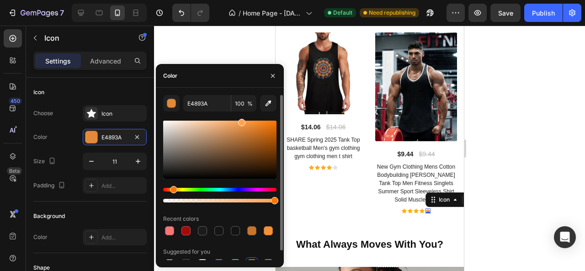
drag, startPoint x: 249, startPoint y: 129, endPoint x: 241, endPoint y: 120, distance: 11.6
click at [241, 120] on div at bounding box center [241, 122] width 7 height 7
type input "FFA251"
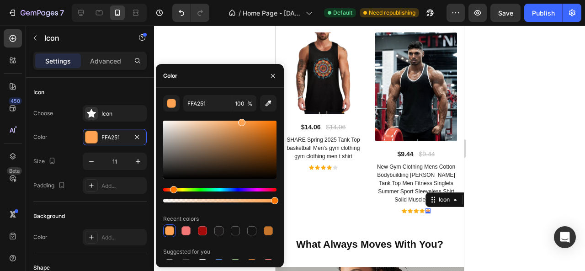
click at [241, 42] on div at bounding box center [369, 149] width 431 height 246
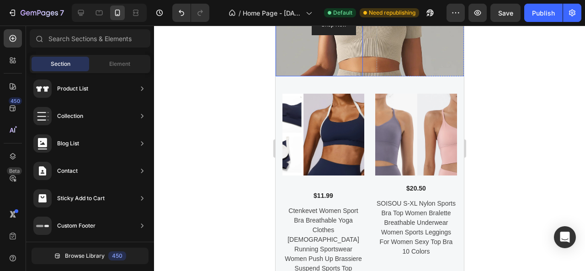
scroll to position [1984, 0]
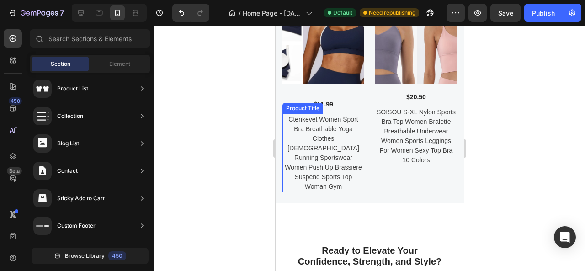
click at [321, 157] on h2 "Ctenkevet Women Sport Bra Breathable Yoga Clothes [DEMOGRAPHIC_DATA] Running Sp…" at bounding box center [323, 153] width 82 height 79
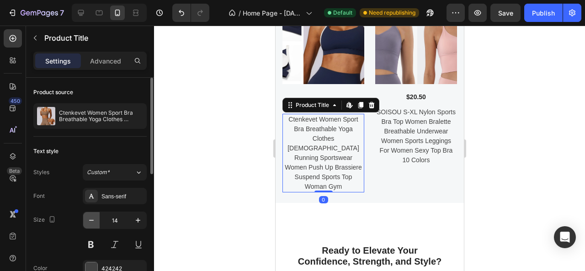
click at [95, 223] on icon "button" at bounding box center [91, 220] width 9 height 9
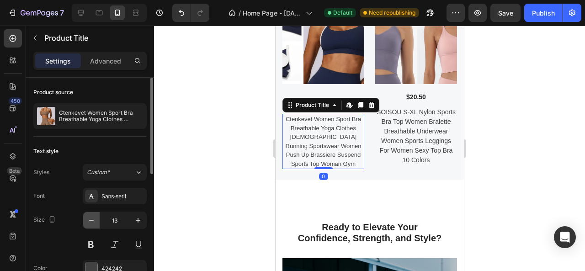
type input "12"
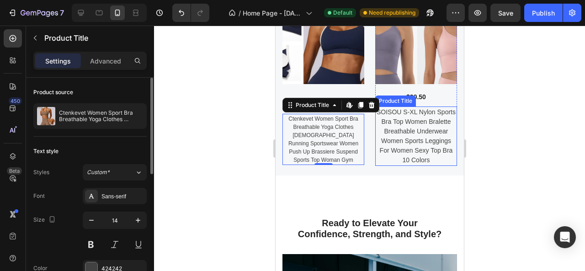
click at [387, 147] on h2 "SOISOU S-XL Nylon Sports Bra Top Women Bralette Breathable Underwear Women Spor…" at bounding box center [416, 136] width 82 height 59
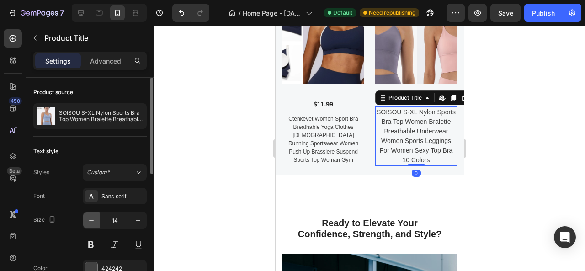
click at [92, 217] on icon "button" at bounding box center [91, 220] width 9 height 9
type input "12"
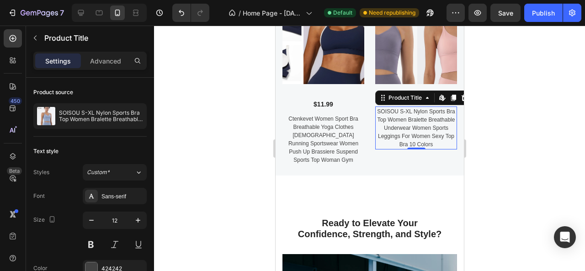
click at [231, 160] on div at bounding box center [369, 149] width 431 height 246
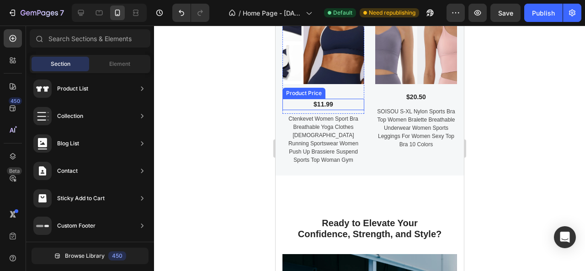
click at [336, 99] on div "$11.99" at bounding box center [323, 104] width 82 height 11
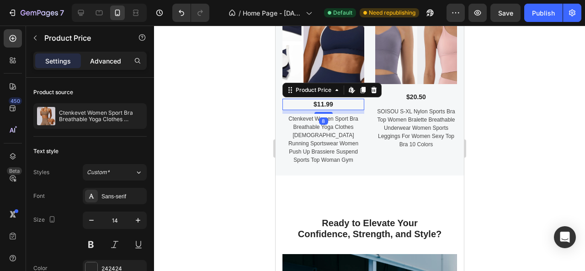
click at [116, 61] on p "Advanced" at bounding box center [105, 61] width 31 height 10
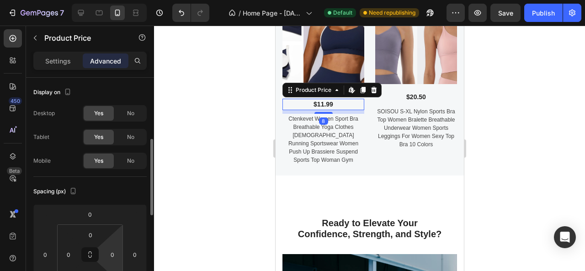
scroll to position [46, 0]
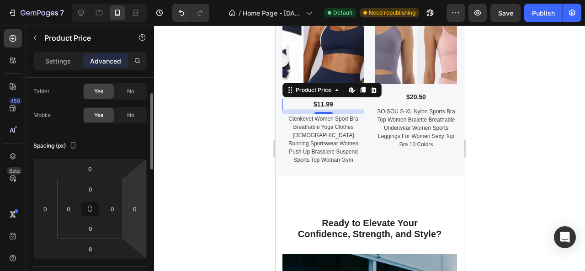
click at [217, 112] on div at bounding box center [369, 149] width 431 height 246
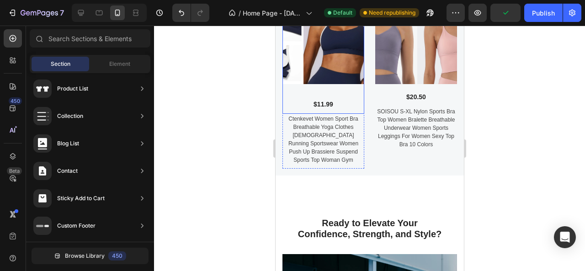
click at [300, 85] on div "Product Images" at bounding box center [323, 46] width 82 height 89
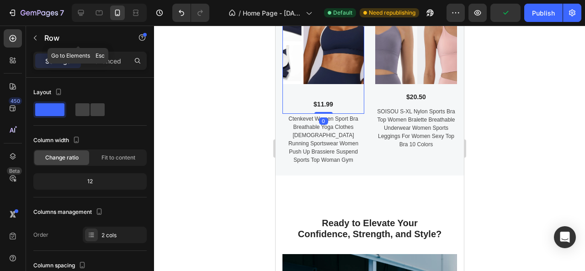
click at [107, 50] on div "Row" at bounding box center [78, 39] width 104 height 26
click at [109, 59] on p "Advanced" at bounding box center [105, 61] width 31 height 10
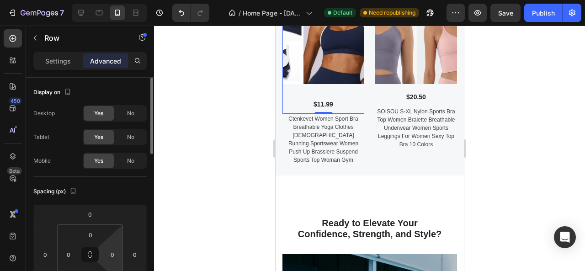
scroll to position [91, 0]
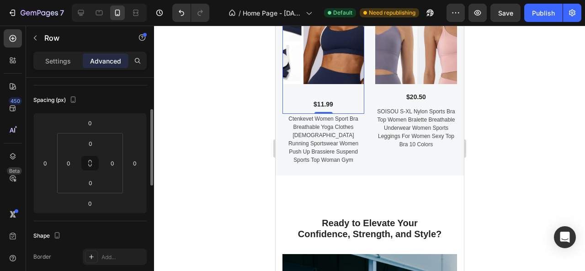
click at [237, 154] on div at bounding box center [369, 149] width 431 height 246
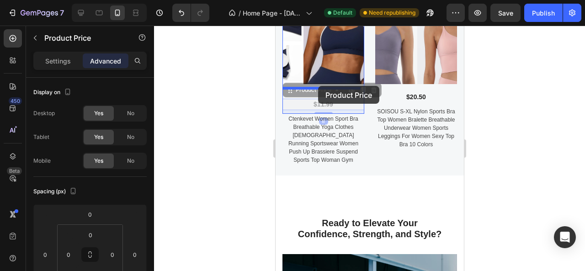
drag, startPoint x: 334, startPoint y: 98, endPoint x: 318, endPoint y: 86, distance: 20.2
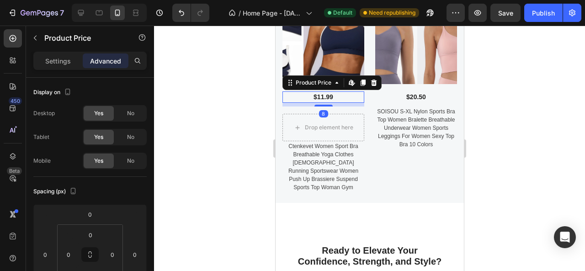
click at [246, 99] on div at bounding box center [369, 149] width 431 height 246
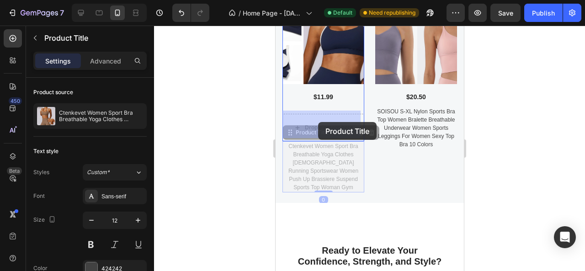
drag, startPoint x: 321, startPoint y: 159, endPoint x: 317, endPoint y: 122, distance: 36.7
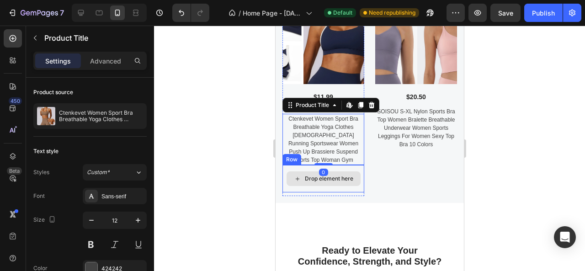
click at [305, 175] on div "Drop element here" at bounding box center [329, 178] width 48 height 7
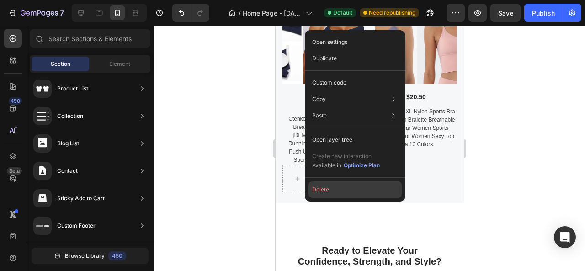
click at [331, 192] on button "Delete" at bounding box center [355, 190] width 93 height 16
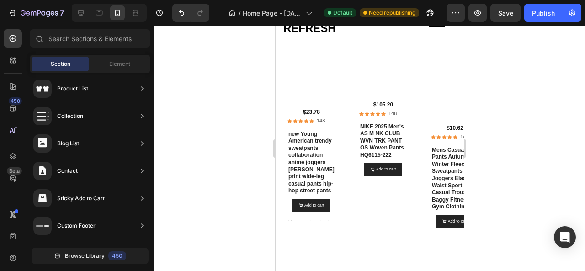
scroll to position [998, 0]
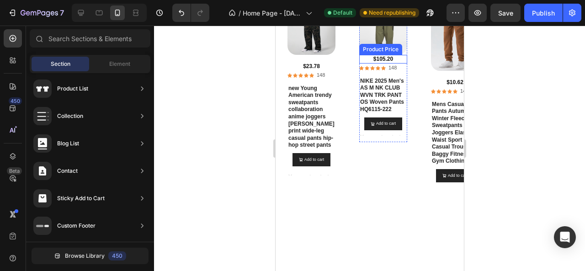
click at [386, 55] on div "$105.20" at bounding box center [383, 59] width 48 height 9
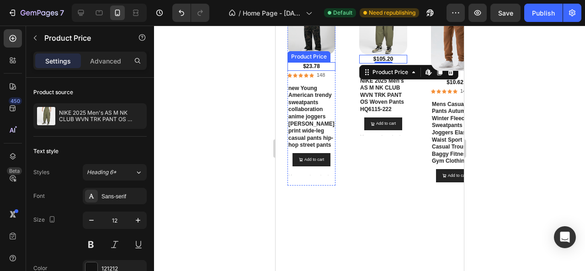
click at [309, 64] on div "$23.78" at bounding box center [311, 66] width 48 height 9
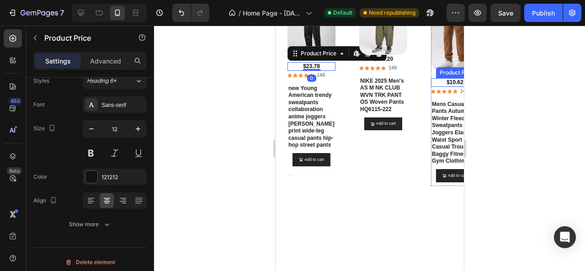
click at [445, 81] on div "$10.62" at bounding box center [455, 82] width 48 height 9
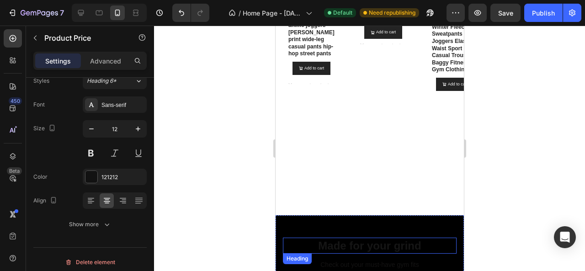
scroll to position [998, 0]
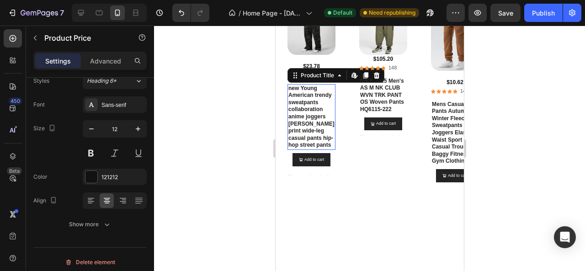
click at [317, 122] on h1 "new Young American trendy sweatpants collaboration anime joggers cotton terry p…" at bounding box center [311, 117] width 48 height 66
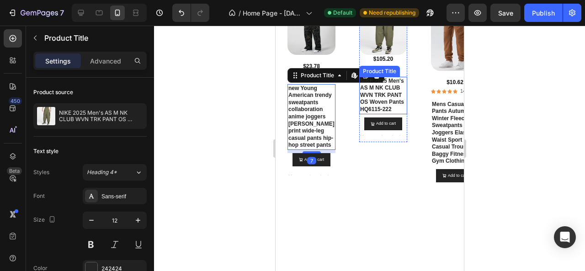
click at [382, 97] on h1 "NIKE 2025 Men's AS M NK CLUB WVN TRK PANT OS Woven Pants HQ6115-222" at bounding box center [383, 96] width 48 height 38
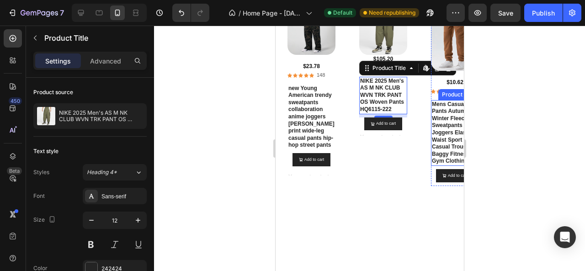
click at [443, 127] on h1 "Mens Casual Pants Autumn Winter Fleece Sweatpants Men Joggers Elastic Waist Spo…" at bounding box center [455, 133] width 48 height 66
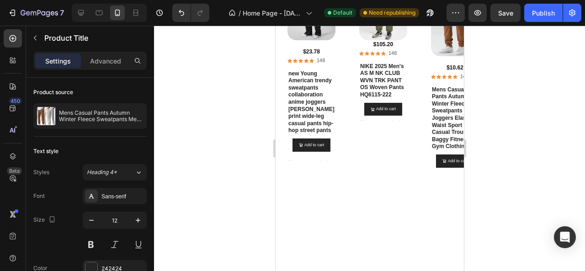
scroll to position [998, 0]
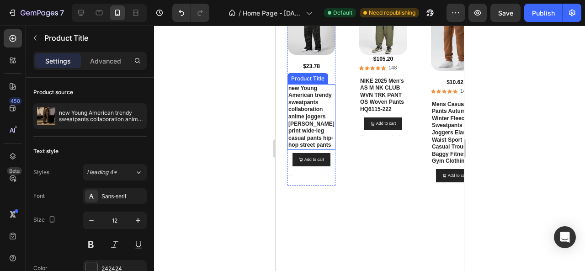
click at [300, 127] on h1 "new Young American trendy sweatpants collaboration anime joggers cotton terry p…" at bounding box center [311, 117] width 48 height 66
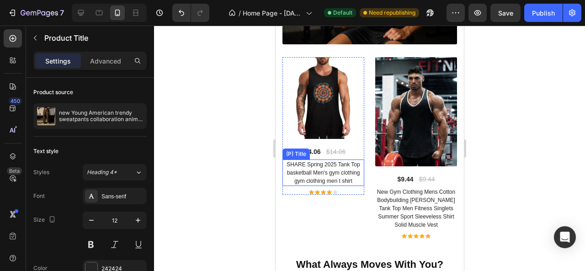
scroll to position [1638, 0]
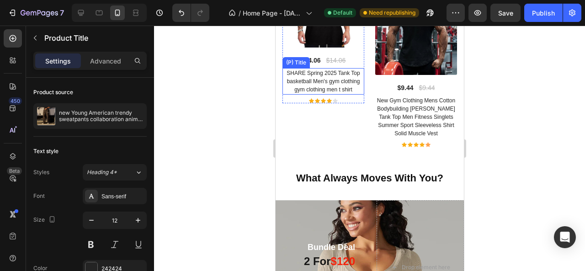
click at [312, 75] on h1 "SHARE Spring 2025 Tank Top basketball Men's gym clothing gym clothing men t shi…" at bounding box center [323, 81] width 82 height 27
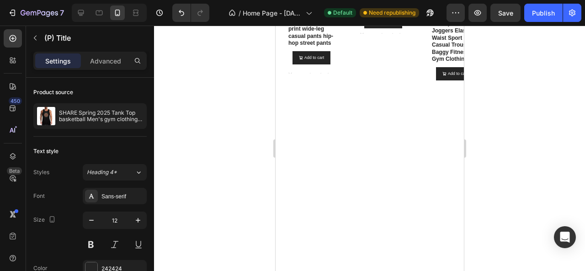
scroll to position [998, 0]
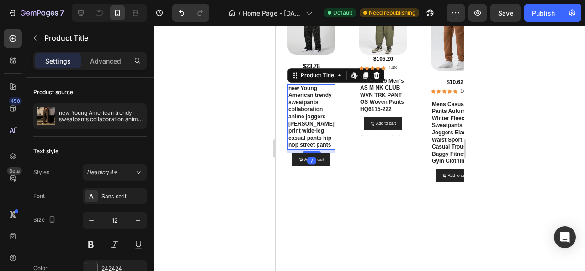
click at [310, 118] on h1 "new Young American trendy sweatpants collaboration anime joggers cotton terry p…" at bounding box center [311, 117] width 48 height 66
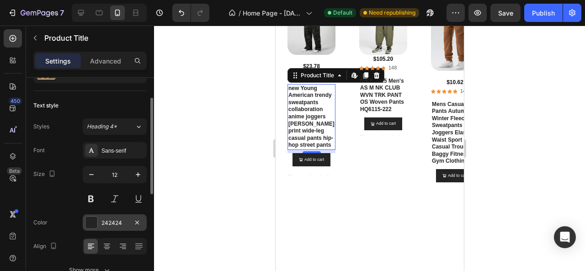
click at [108, 221] on div "242424" at bounding box center [115, 223] width 27 height 8
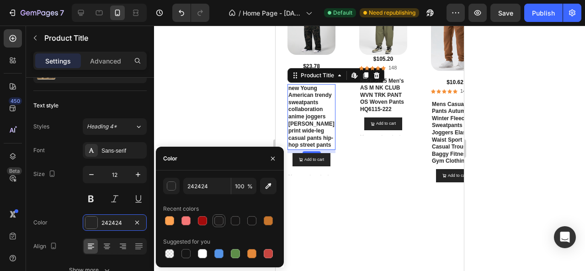
click at [221, 222] on div at bounding box center [219, 220] width 9 height 9
click at [236, 222] on div at bounding box center [235, 220] width 9 height 9
click at [171, 254] on div at bounding box center [169, 253] width 9 height 9
type input "000000"
type input "0"
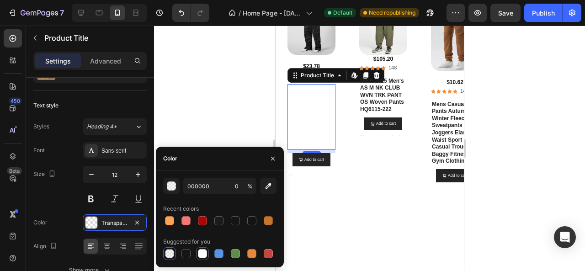
click at [205, 257] on div at bounding box center [202, 253] width 9 height 9
type input "FFFFFF"
type input "100"
click at [169, 190] on div "button" at bounding box center [171, 186] width 9 height 9
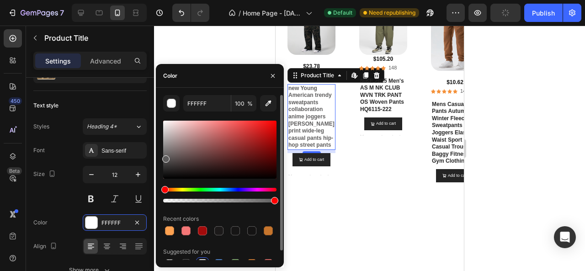
drag, startPoint x: 165, startPoint y: 125, endPoint x: 165, endPoint y: 157, distance: 32.5
click at [165, 157] on div at bounding box center [165, 159] width 7 height 7
type input "5E5D5D"
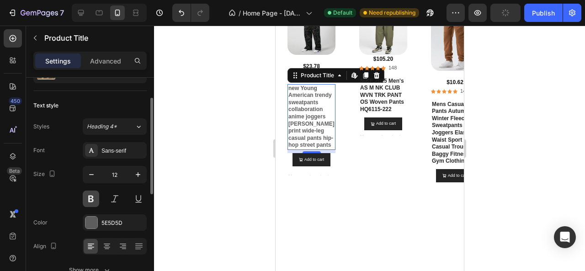
click at [90, 194] on button at bounding box center [91, 199] width 16 height 16
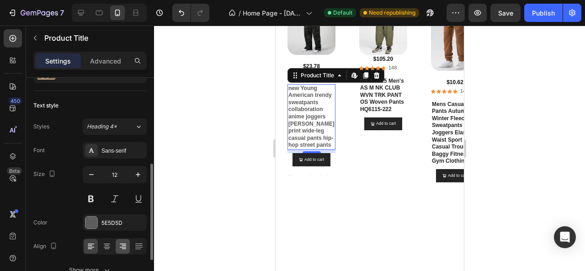
scroll to position [137, 0]
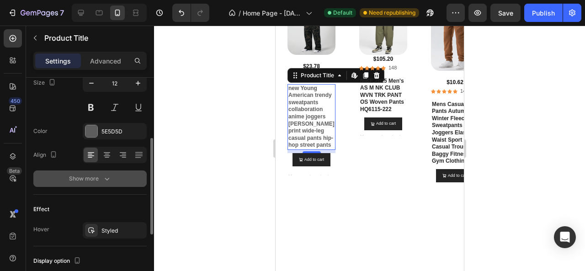
click at [106, 177] on icon "button" at bounding box center [106, 178] width 9 height 9
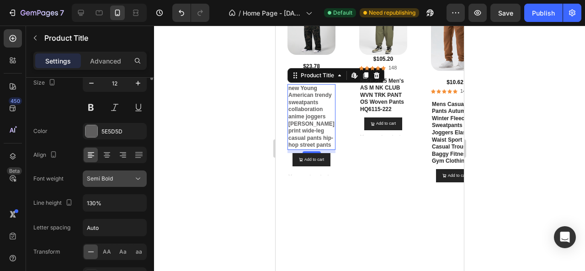
scroll to position [46, 0]
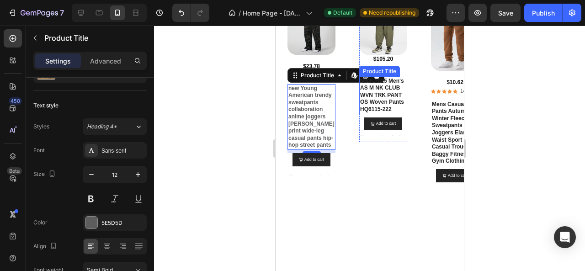
click at [364, 104] on h1 "NIKE 2025 Men's AS M NK CLUB WVN TRK PANT OS Woven Pants HQ6115-222" at bounding box center [383, 96] width 48 height 38
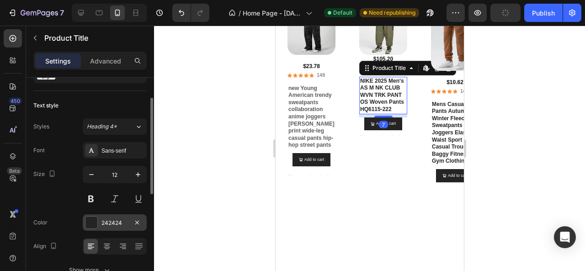
click at [110, 220] on div "242424" at bounding box center [115, 223] width 27 height 8
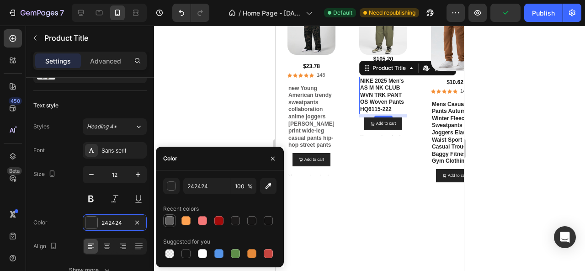
drag, startPoint x: 170, startPoint y: 221, endPoint x: 119, endPoint y: 110, distance: 121.6
click at [170, 221] on div at bounding box center [169, 220] width 9 height 9
type input "5E5D5D"
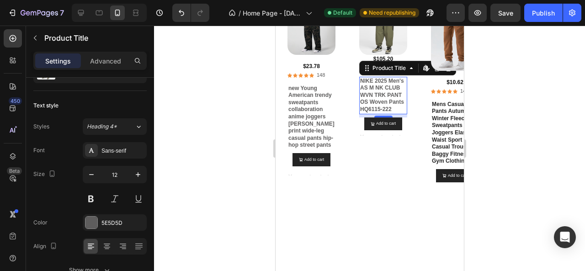
click at [235, 112] on div at bounding box center [369, 149] width 431 height 246
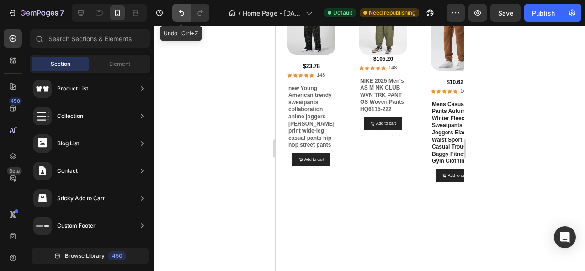
click at [182, 11] on icon "Undo/Redo" at bounding box center [181, 12] width 9 height 9
click at [181, 11] on icon "Undo/Redo" at bounding box center [181, 13] width 5 height 6
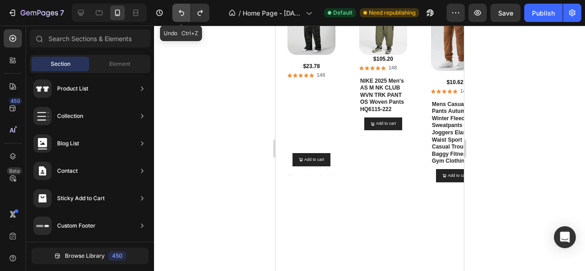
click at [181, 11] on icon "Undo/Redo" at bounding box center [181, 13] width 5 height 6
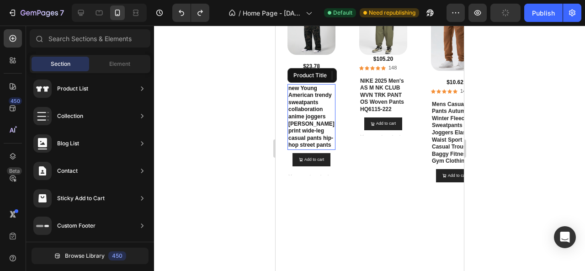
click at [303, 108] on h1 "new Young American trendy sweatpants collaboration anime joggers cotton terry p…" at bounding box center [311, 117] width 48 height 66
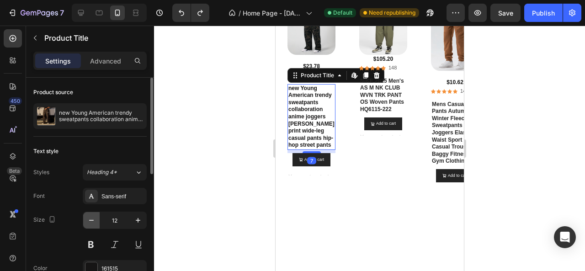
click at [95, 218] on icon "button" at bounding box center [91, 220] width 9 height 9
type input "11"
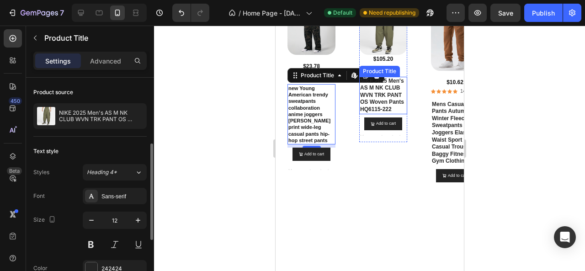
click at [377, 99] on h1 "NIKE 2025 Men's AS M NK CLUB WVN TRK PANT OS Woven Pants HQ6115-222" at bounding box center [383, 96] width 48 height 38
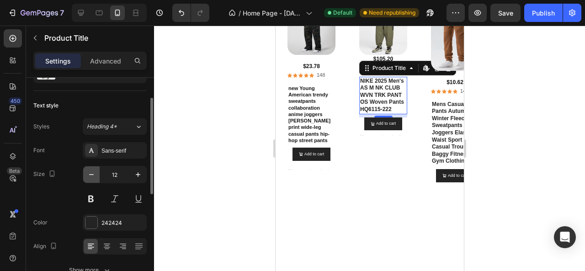
click at [94, 175] on icon "button" at bounding box center [91, 174] width 9 height 9
type input "11"
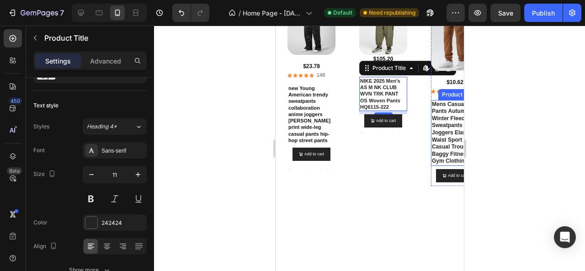
click at [439, 136] on h1 "Mens Casual Pants Autumn Winter Fleece Sweatpants Men Joggers Elastic Waist Spo…" at bounding box center [455, 133] width 48 height 66
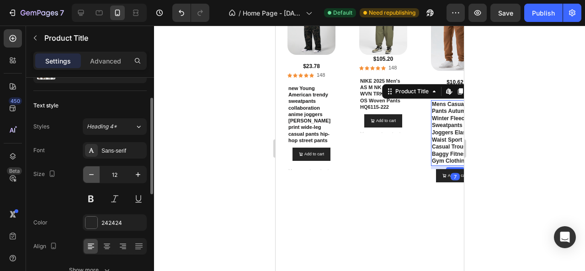
click at [94, 175] on icon "button" at bounding box center [91, 174] width 9 height 9
type input "11"
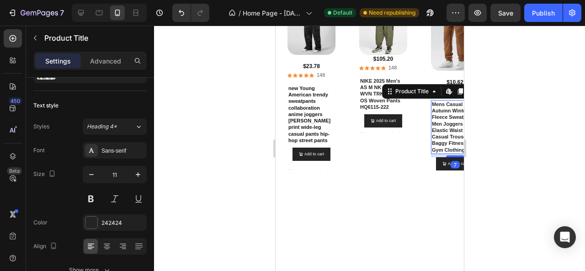
click at [197, 188] on div at bounding box center [369, 149] width 431 height 246
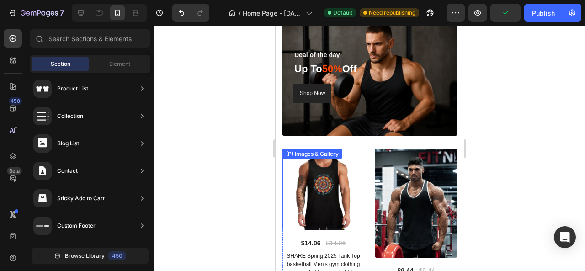
scroll to position [1501, 0]
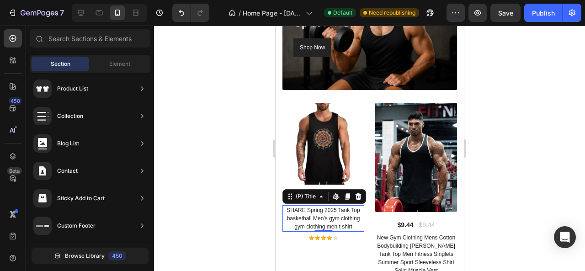
click at [326, 205] on h1 "SHARE Spring 2025 Tank Top basketball Men's gym clothing gym clothing men t shi…" at bounding box center [323, 218] width 82 height 27
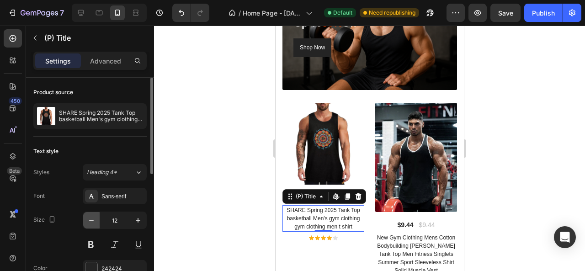
click at [97, 216] on button "button" at bounding box center [91, 220] width 16 height 16
type input "11"
click at [115, 196] on div "Sans-serif" at bounding box center [123, 197] width 43 height 8
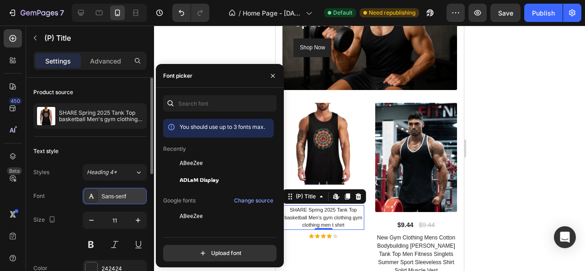
click at [115, 196] on div "Sans-serif" at bounding box center [123, 197] width 43 height 8
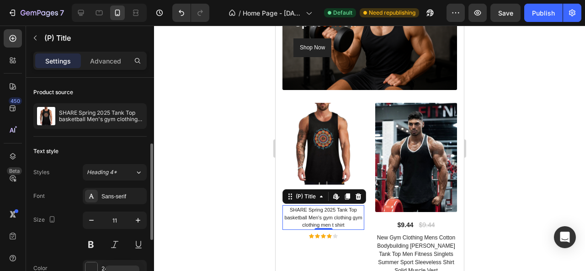
scroll to position [46, 0]
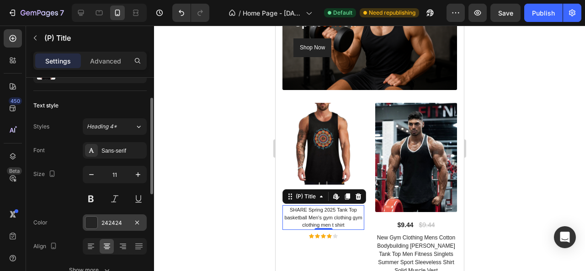
click at [104, 222] on div "242424" at bounding box center [115, 223] width 27 height 8
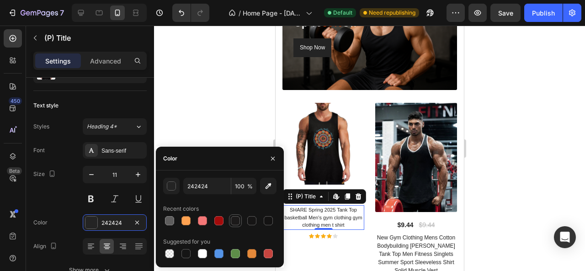
click at [236, 222] on div at bounding box center [235, 220] width 9 height 9
click at [184, 252] on div at bounding box center [186, 253] width 9 height 9
type input "151515"
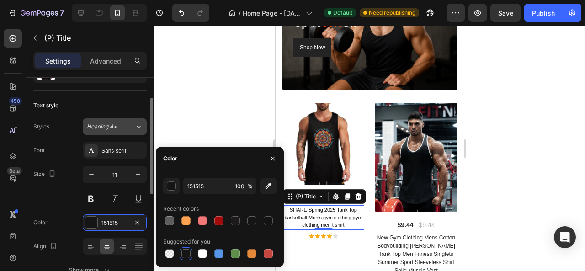
click at [106, 120] on button "Heading 4*" at bounding box center [115, 126] width 64 height 16
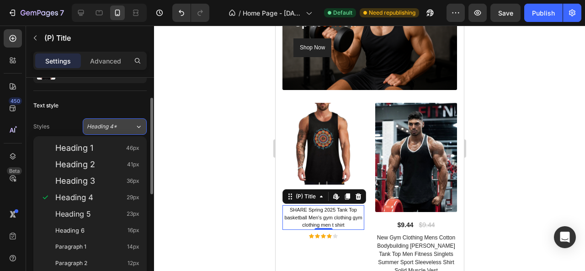
click at [106, 120] on button "Heading 4*" at bounding box center [115, 126] width 64 height 16
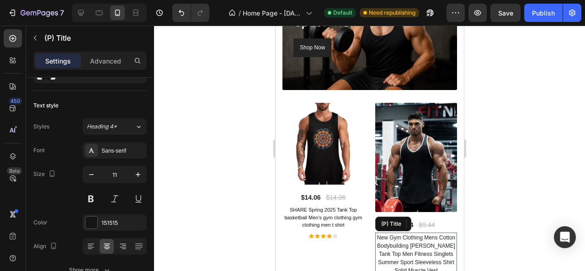
click at [400, 246] on h1 "New Gym Clothing Mens Cotton Bodybuilding Stringer Tank Top Men Fitness Singlet…" at bounding box center [416, 254] width 82 height 43
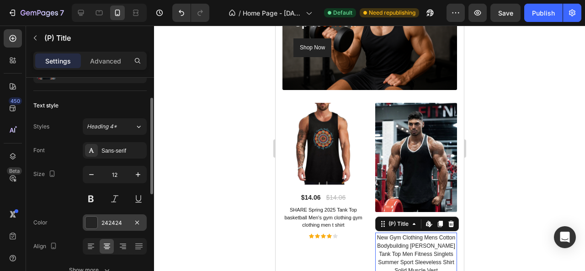
click at [105, 225] on div "242424" at bounding box center [115, 223] width 27 height 8
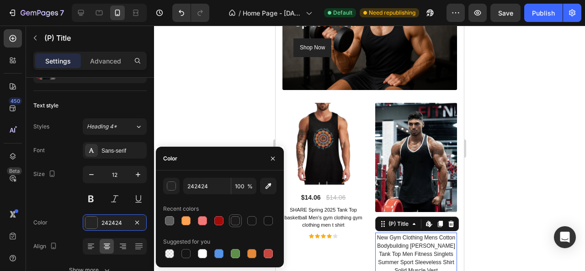
click at [234, 226] on div at bounding box center [235, 220] width 11 height 11
type input "1C1A1A"
click at [90, 169] on button "button" at bounding box center [91, 174] width 16 height 16
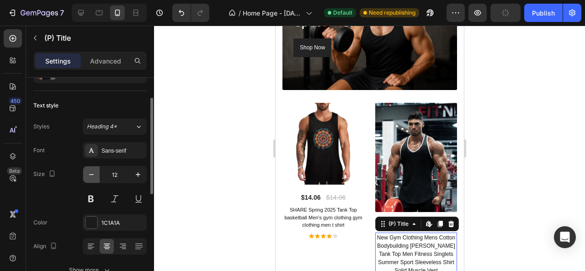
type input "11"
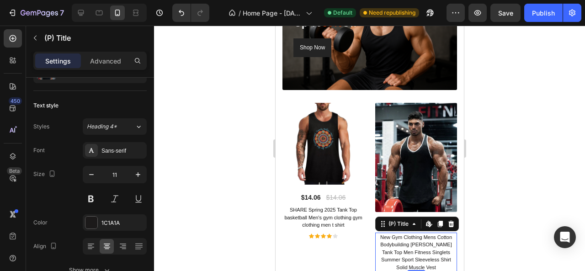
click at [206, 160] on div at bounding box center [369, 149] width 431 height 246
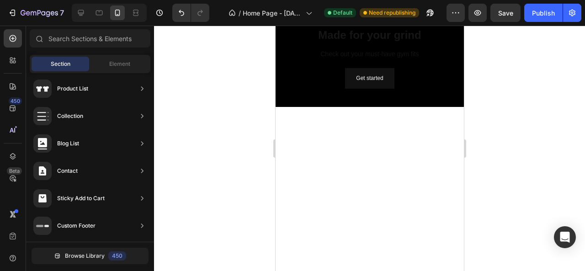
scroll to position [1044, 0]
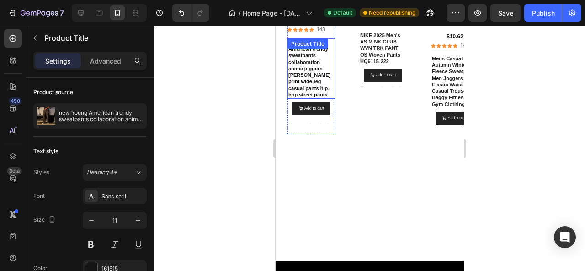
click at [295, 65] on h1 "new Young American trendy sweatpants collaboration anime joggers cotton terry p…" at bounding box center [311, 68] width 48 height 61
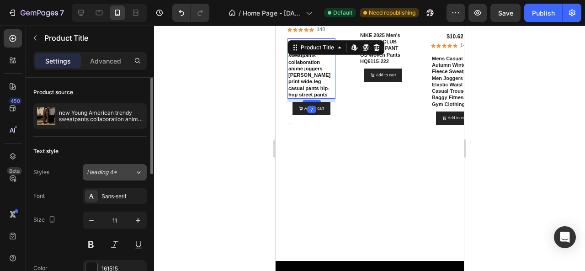
click at [141, 174] on icon at bounding box center [139, 172] width 8 height 9
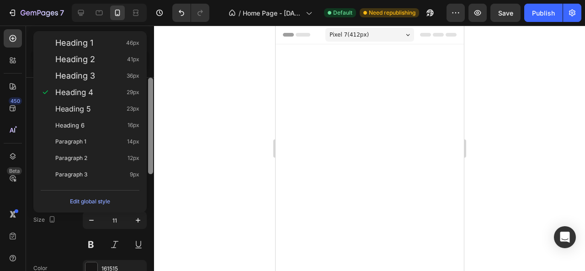
scroll to position [1044, 0]
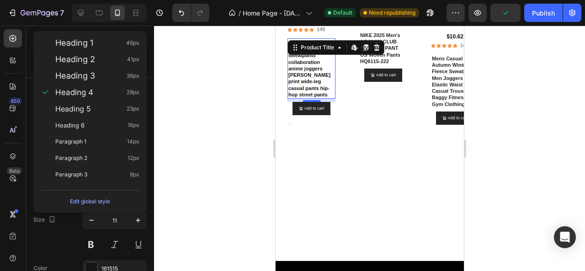
click at [214, 169] on div at bounding box center [369, 149] width 431 height 246
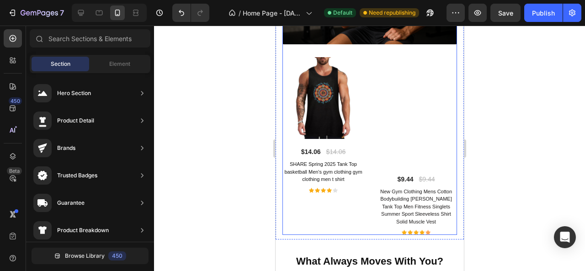
scroll to position [1638, 0]
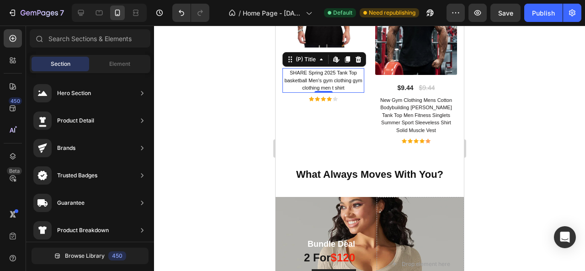
drag, startPoint x: 296, startPoint y: 71, endPoint x: 486, endPoint y: 129, distance: 198.2
click at [296, 71] on h1 "SHARE Spring 2025 Tank Top basketball Men's gym clothing gym clothing men t shi…" at bounding box center [323, 80] width 82 height 25
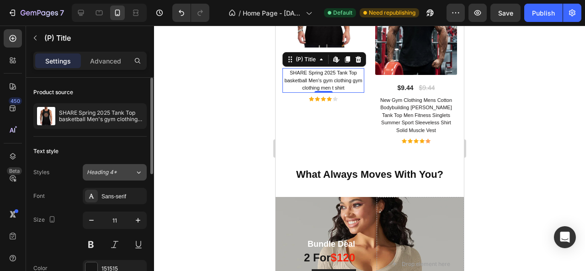
click at [127, 176] on button "Heading 4*" at bounding box center [115, 172] width 64 height 16
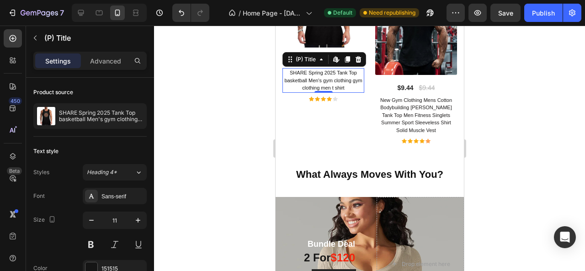
click at [193, 134] on div at bounding box center [369, 149] width 431 height 246
click at [326, 75] on h1 "SHARE Spring 2025 Tank Top basketball Men's gym clothing gym clothing men t shi…" at bounding box center [323, 80] width 82 height 25
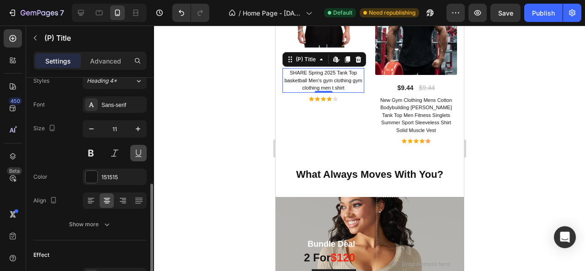
scroll to position [137, 0]
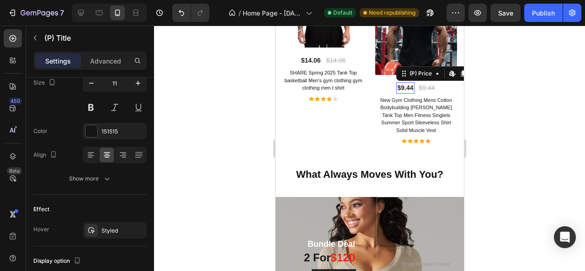
click at [405, 83] on div "$9.44" at bounding box center [405, 87] width 18 height 11
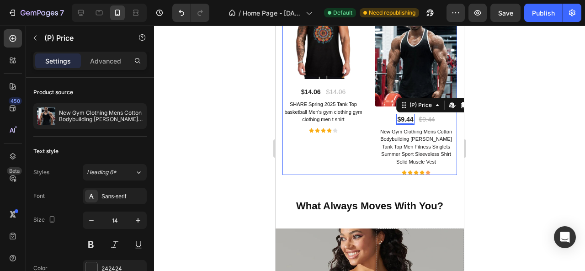
scroll to position [1593, 0]
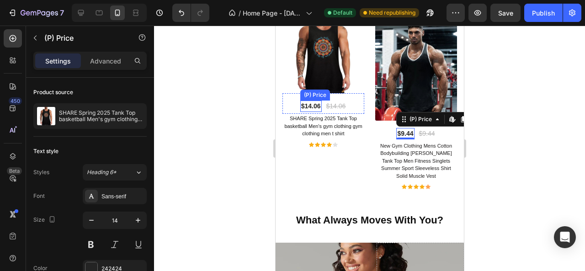
click at [316, 105] on div "$14.06" at bounding box center [310, 106] width 21 height 11
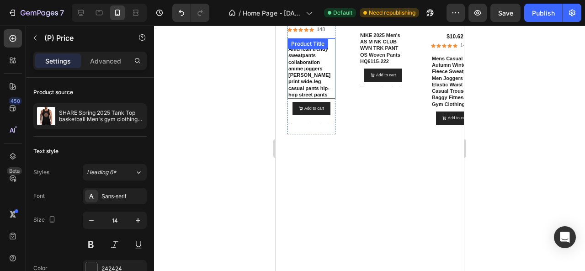
scroll to position [998, 0]
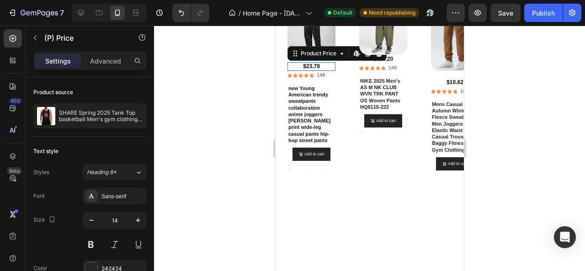
click at [311, 64] on div "$23.78" at bounding box center [311, 66] width 48 height 9
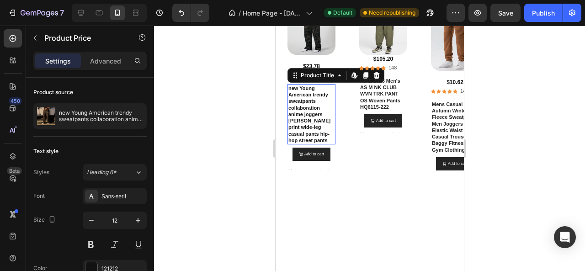
click at [316, 104] on h1 "new Young American trendy sweatpants collaboration anime joggers [PERSON_NAME] …" at bounding box center [311, 114] width 48 height 61
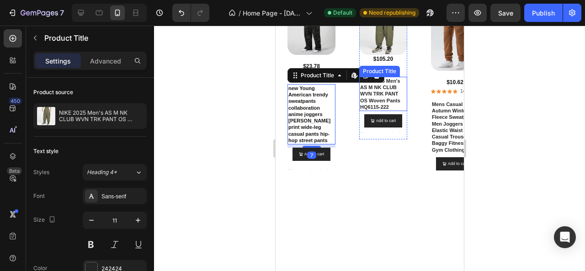
click at [391, 105] on h1 "NIKE 2025 Men's AS M NK CLUB WVN TRK PANT OS Woven Pants HQ6115-222" at bounding box center [383, 94] width 48 height 34
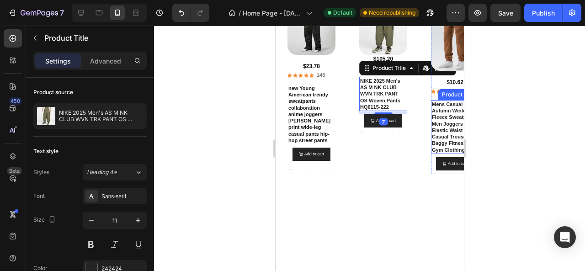
click at [435, 113] on h1 "Mens Casual Pants Autumn Winter Fleece Sweatpants Men Joggers Elastic Waist Spo…" at bounding box center [455, 127] width 48 height 54
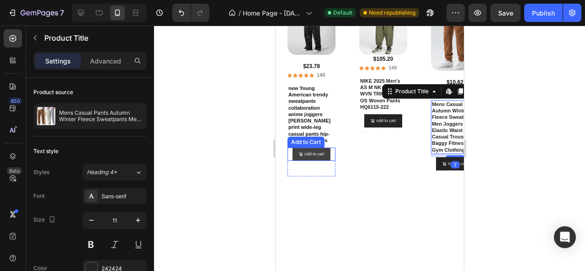
click at [327, 158] on button "Add to cart" at bounding box center [311, 154] width 38 height 13
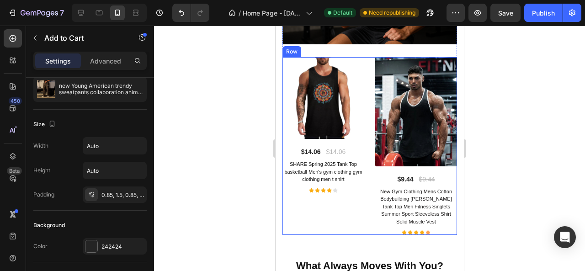
scroll to position [1593, 0]
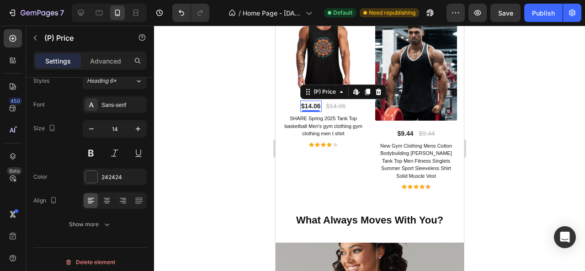
click at [312, 101] on div "$14.06" at bounding box center [310, 106] width 21 height 11
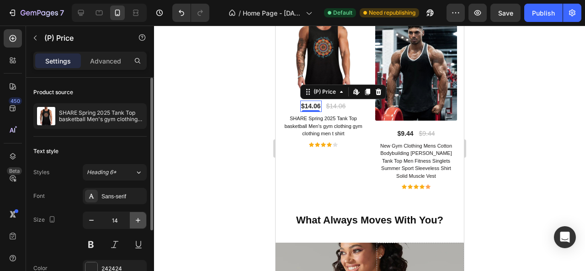
click at [141, 221] on icon "button" at bounding box center [138, 220] width 9 height 9
click at [95, 223] on icon "button" at bounding box center [91, 220] width 9 height 9
type input "12"
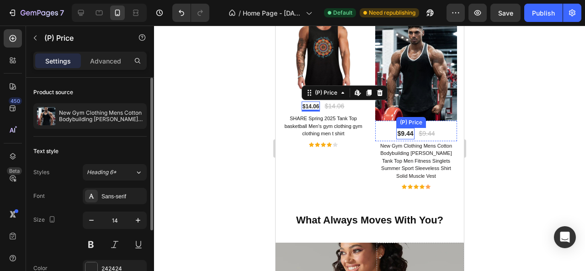
click at [402, 128] on div "$9.44" at bounding box center [405, 133] width 18 height 11
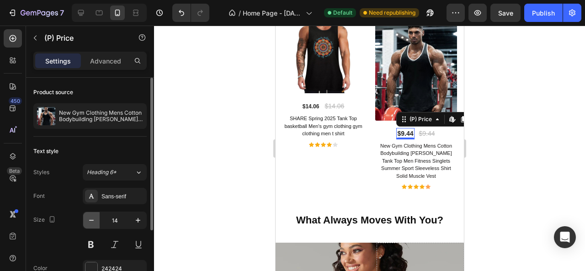
click at [97, 217] on button "button" at bounding box center [91, 220] width 16 height 16
click at [140, 217] on icon "button" at bounding box center [138, 220] width 9 height 9
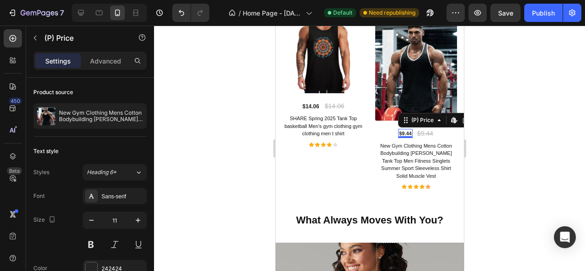
type input "12"
click at [334, 103] on div "$14.06" at bounding box center [333, 106] width 21 height 11
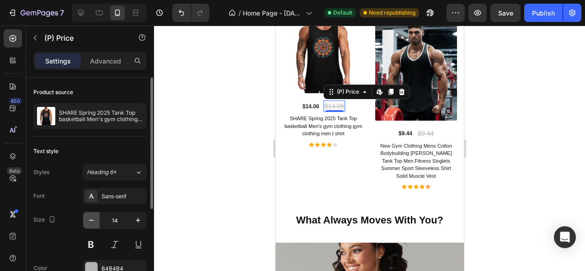
click at [95, 221] on icon "button" at bounding box center [91, 220] width 9 height 9
type input "12"
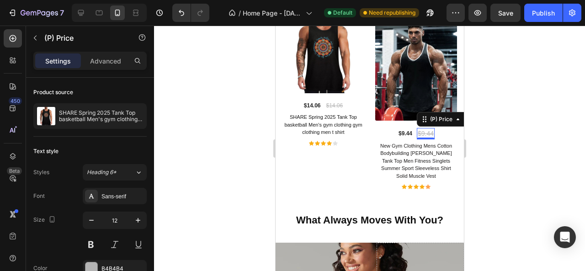
click at [417, 128] on div "$9.44" at bounding box center [426, 133] width 18 height 11
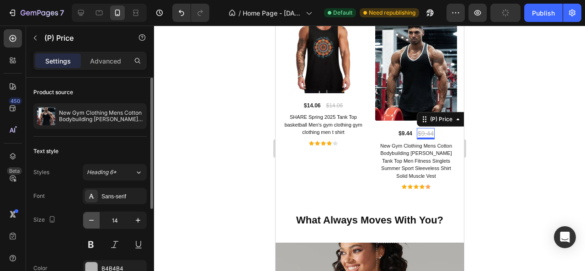
click at [93, 216] on icon "button" at bounding box center [91, 220] width 9 height 9
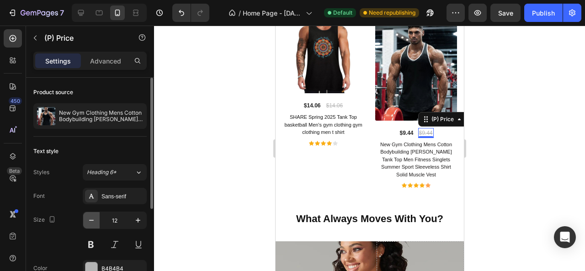
click at [93, 216] on icon "button" at bounding box center [91, 220] width 9 height 9
click at [140, 220] on icon "button" at bounding box center [138, 220] width 9 height 9
type input "12"
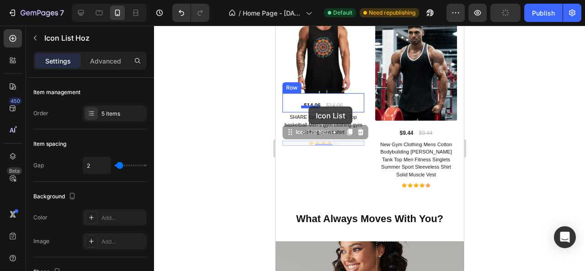
drag, startPoint x: 305, startPoint y: 139, endPoint x: 308, endPoint y: 107, distance: 33.1
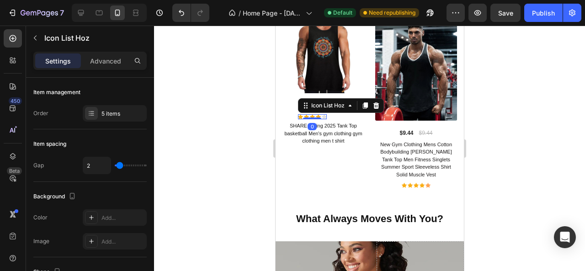
click at [235, 107] on div at bounding box center [369, 149] width 431 height 246
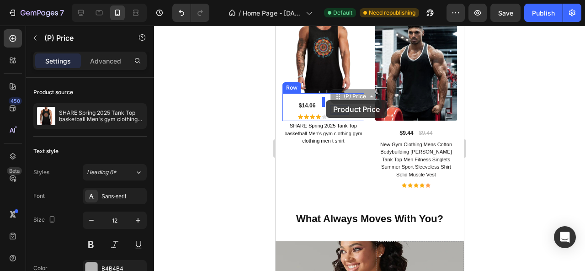
drag, startPoint x: 338, startPoint y: 102, endPoint x: 326, endPoint y: 100, distance: 12.0
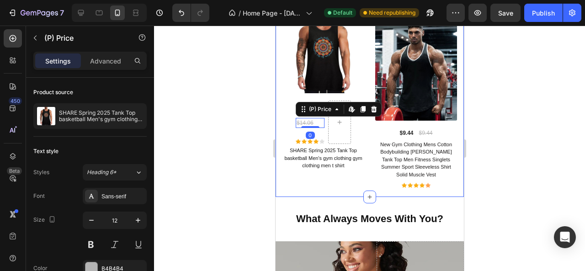
click at [241, 112] on div at bounding box center [369, 149] width 431 height 246
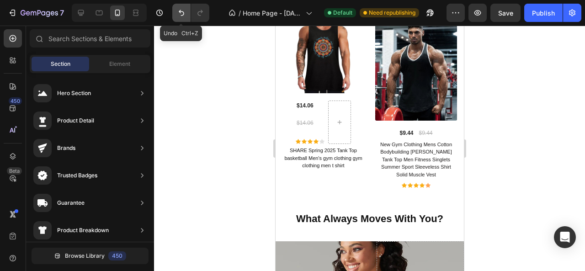
click at [184, 17] on button "Undo/Redo" at bounding box center [181, 13] width 18 height 18
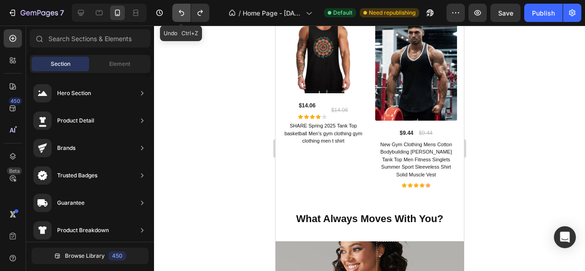
click at [184, 17] on button "Undo/Redo" at bounding box center [181, 13] width 18 height 18
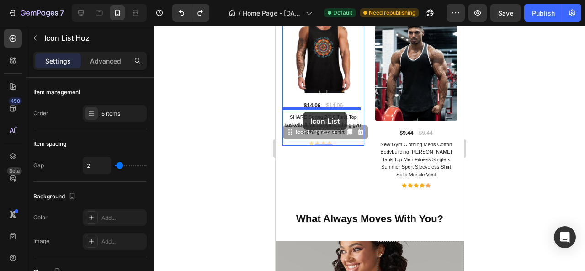
drag, startPoint x: 305, startPoint y: 139, endPoint x: 303, endPoint y: 112, distance: 27.5
click at [303, 112] on div "Pixel 7 ( 412 px) iPhone 13 Mini iPhone 13 Pro iPhone 11 Pro Max iPhone 15 Pro …" at bounding box center [369, 173] width 188 height 3481
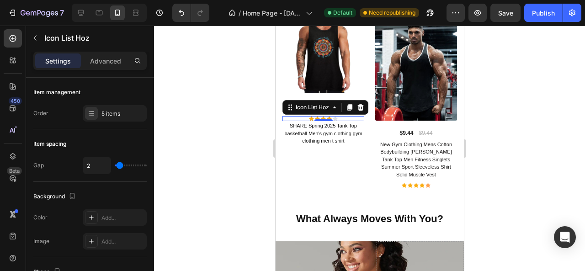
click at [263, 118] on div at bounding box center [369, 149] width 431 height 246
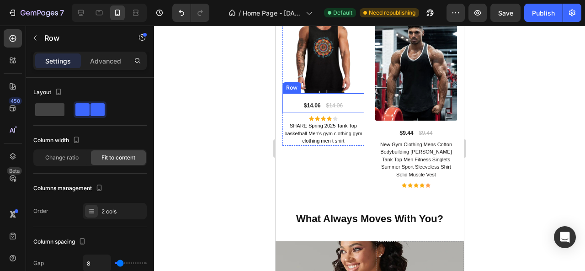
click at [316, 107] on div "$14.06 (P) Price (P) Price $14.06 (P) Price (P) Price Row" at bounding box center [323, 102] width 82 height 19
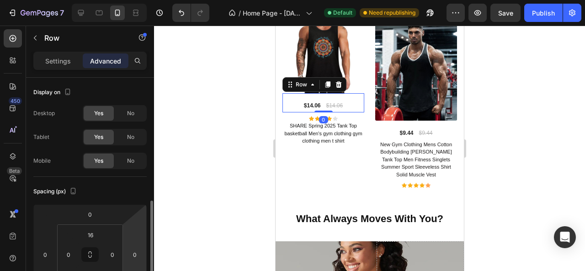
scroll to position [91, 0]
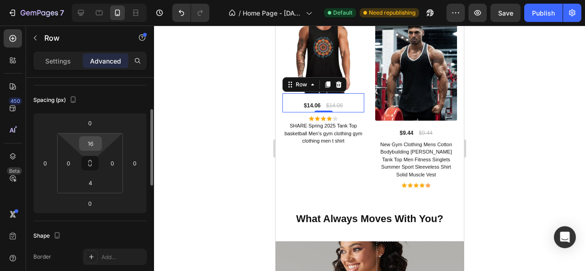
click at [96, 144] on input "16" at bounding box center [90, 144] width 18 height 14
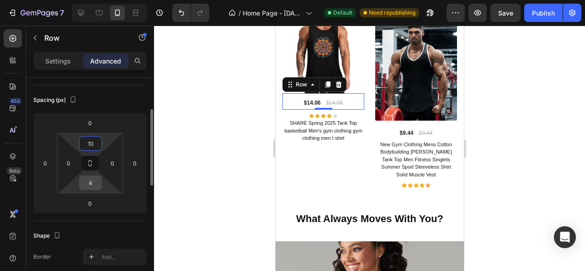
type input "10"
click at [96, 180] on input "4" at bounding box center [90, 183] width 18 height 14
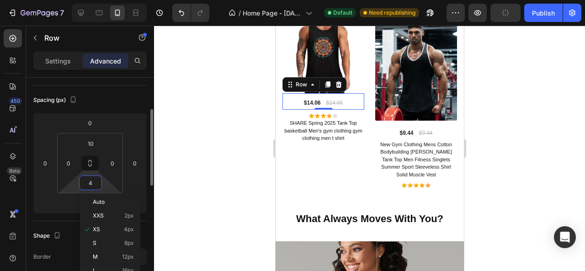
type input "0"
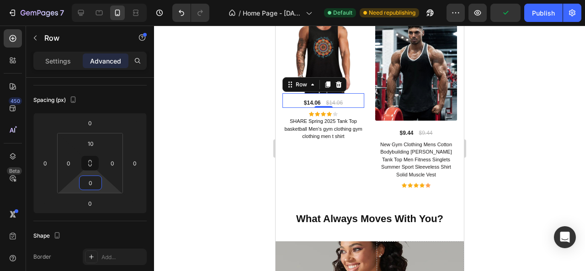
click at [214, 144] on div at bounding box center [369, 149] width 431 height 246
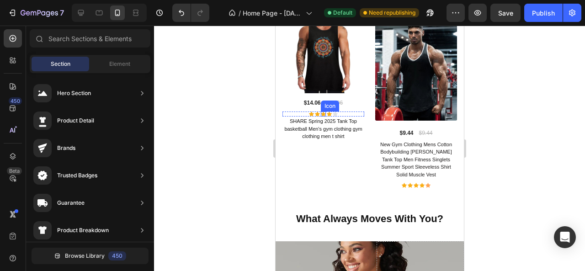
click at [321, 112] on div "Icon" at bounding box center [323, 114] width 5 height 5
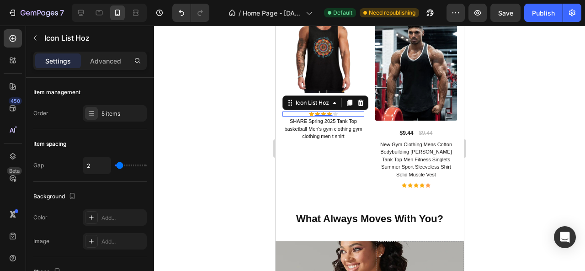
click at [298, 112] on div "Icon Icon Icon Icon Icon" at bounding box center [323, 114] width 82 height 5
click at [116, 65] on div "Advanced" at bounding box center [106, 61] width 46 height 15
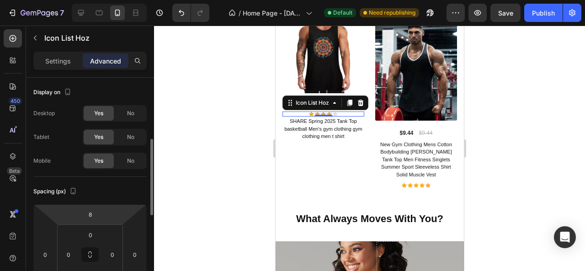
scroll to position [46, 0]
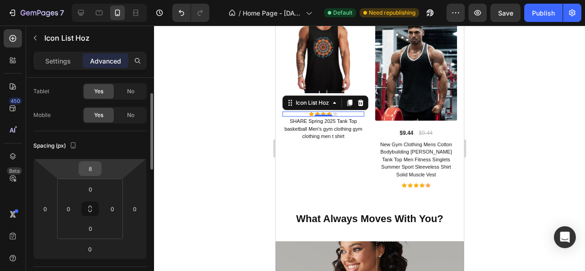
click at [97, 169] on input "8" at bounding box center [90, 169] width 18 height 14
type input "0"
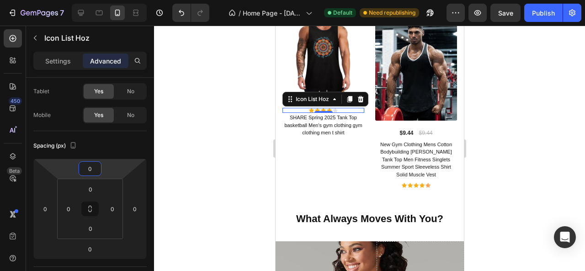
click at [201, 138] on div at bounding box center [369, 149] width 431 height 246
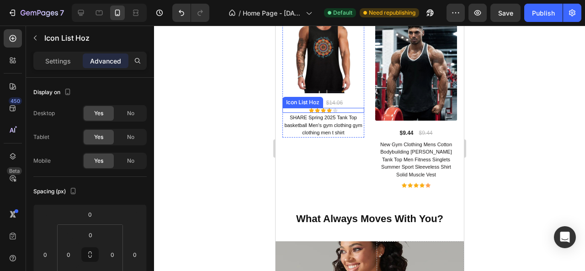
click at [303, 108] on div "Icon Icon Icon Icon Icon" at bounding box center [323, 110] width 82 height 5
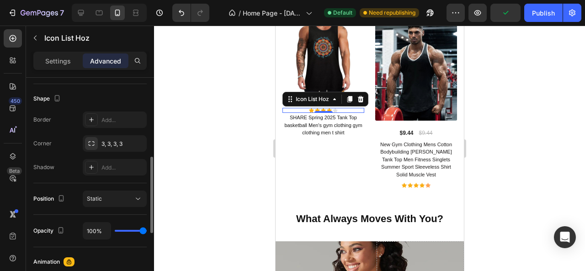
scroll to position [320, 0]
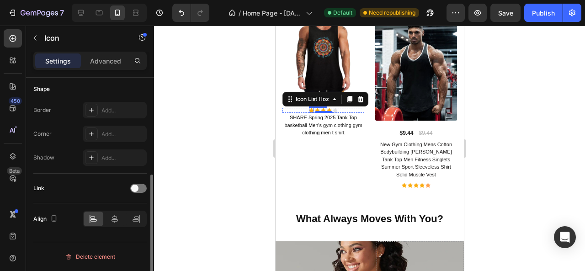
click at [311, 108] on div "Icon" at bounding box center [311, 110] width 5 height 5
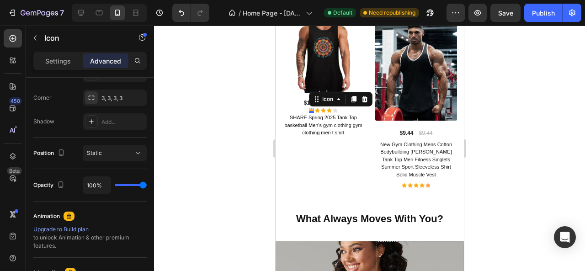
scroll to position [0, 0]
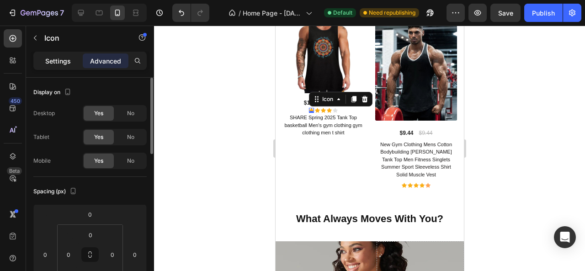
click at [69, 62] on p "Settings" at bounding box center [58, 61] width 26 height 10
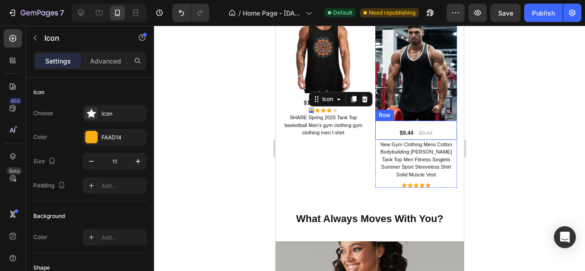
click at [380, 126] on div "$9.44 (P) Price (P) Price $9.44 (P) Price (P) Price Row" at bounding box center [416, 130] width 82 height 19
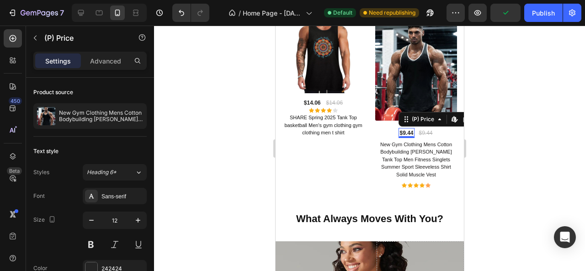
click at [399, 129] on div "$9.44 (P) Price Edit content in Shopify 0 (P) Price Edit content in Shopify 0" at bounding box center [406, 133] width 16 height 10
click at [268, 122] on div at bounding box center [369, 149] width 431 height 246
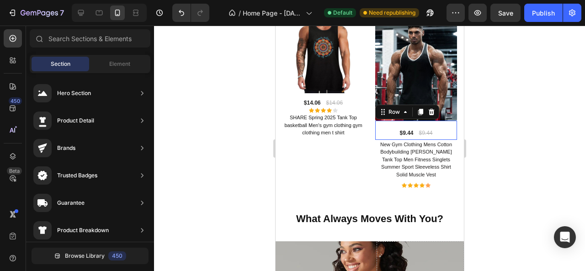
click at [382, 123] on div "$9.44 (P) Price (P) Price $9.44 (P) Price (P) Price Row 0" at bounding box center [416, 130] width 82 height 19
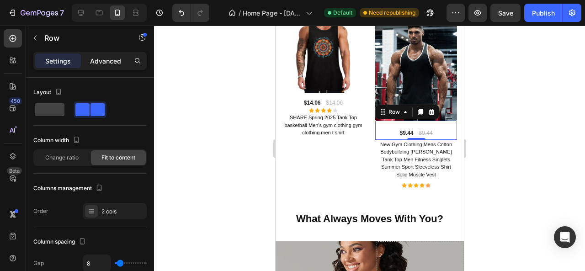
click at [95, 57] on p "Advanced" at bounding box center [105, 61] width 31 height 10
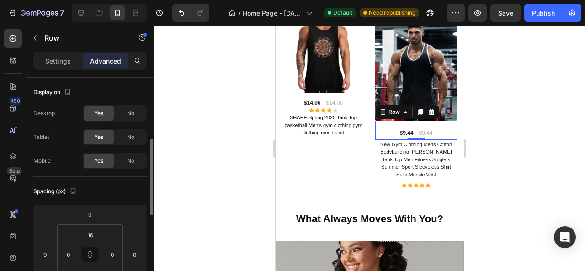
scroll to position [91, 0]
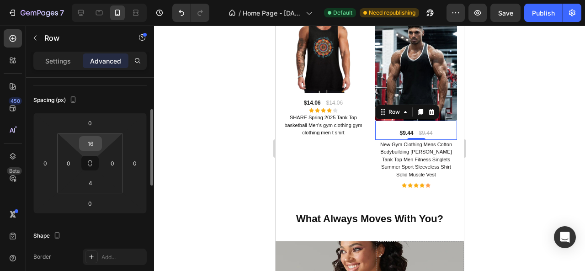
click at [95, 143] on input "16" at bounding box center [90, 144] width 18 height 14
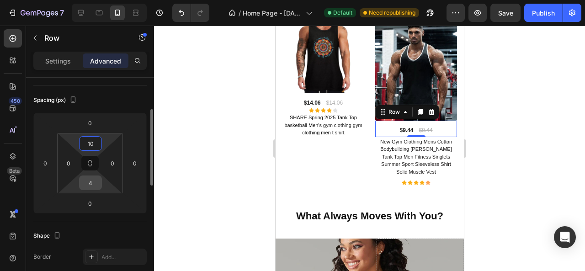
type input "10"
click at [96, 185] on input "4" at bounding box center [90, 183] width 18 height 14
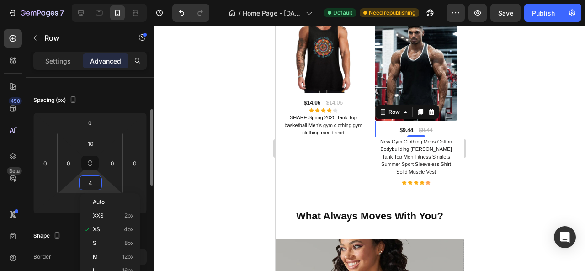
type input "0"
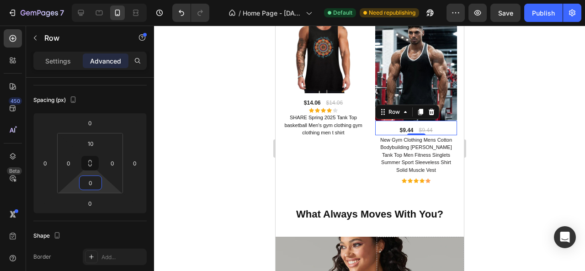
click at [239, 152] on div at bounding box center [369, 149] width 431 height 246
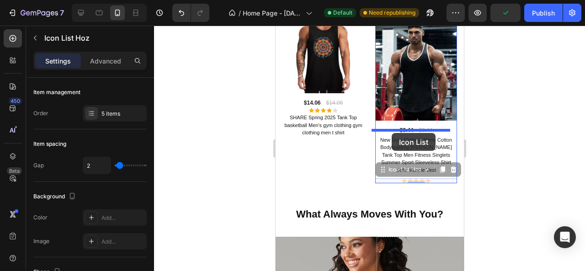
drag, startPoint x: 392, startPoint y: 177, endPoint x: 392, endPoint y: 133, distance: 44.4
click at [392, 133] on div "Pixel 7 ( 412 px) iPhone 13 Mini iPhone 13 Pro iPhone 11 Pro Max iPhone 15 Pro …" at bounding box center [369, 171] width 188 height 3477
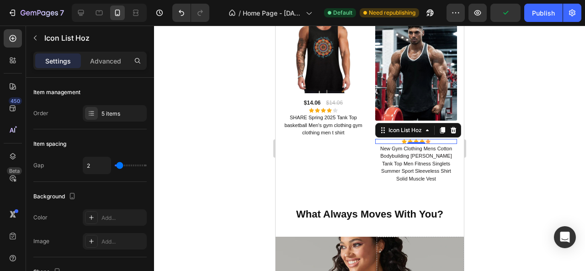
click at [242, 143] on div at bounding box center [369, 149] width 431 height 246
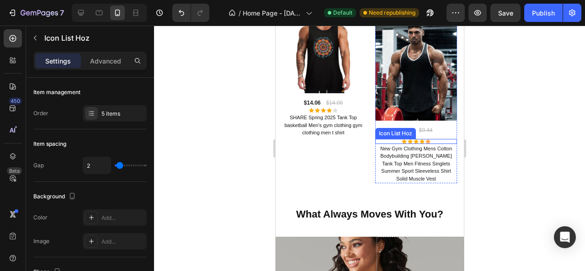
click at [387, 139] on div "Icon Icon Icon Icon Icon" at bounding box center [416, 141] width 82 height 5
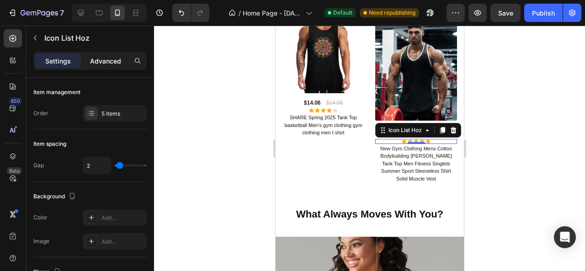
click at [103, 67] on div "Advanced" at bounding box center [106, 61] width 46 height 15
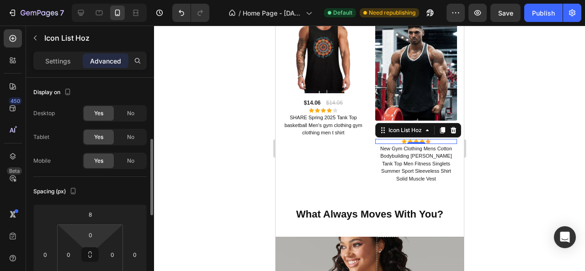
scroll to position [46, 0]
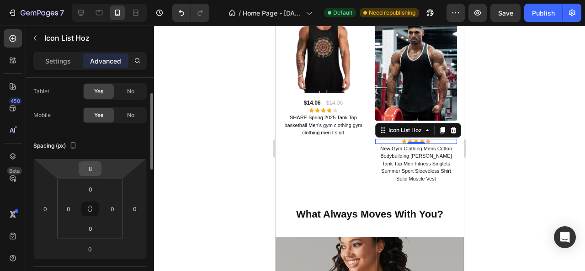
click at [97, 168] on input "8" at bounding box center [90, 169] width 18 height 14
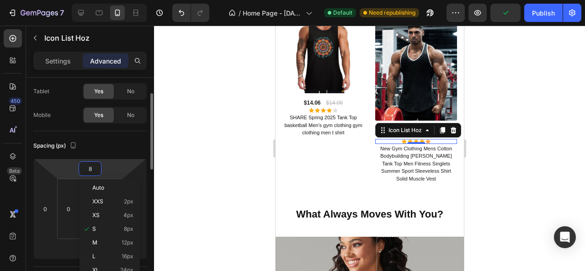
type input "0"
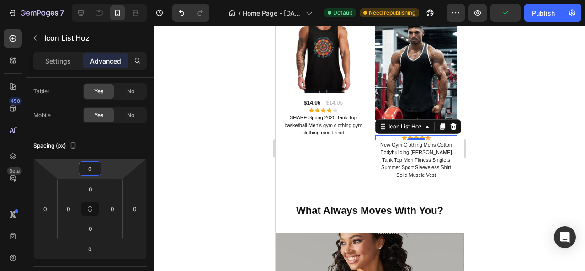
click at [218, 178] on div at bounding box center [369, 149] width 431 height 246
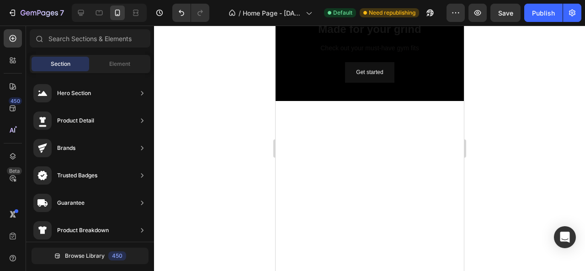
scroll to position [1044, 0]
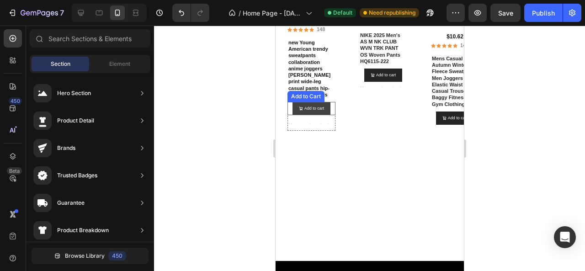
click at [324, 114] on button "Add to cart" at bounding box center [311, 108] width 38 height 13
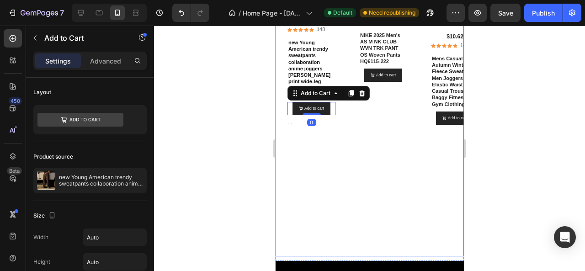
click at [352, 94] on div "Product Images $105.20 Product Price Product Price Icon Icon Icon Icon Icon Ico…" at bounding box center [383, 105] width 63 height 303
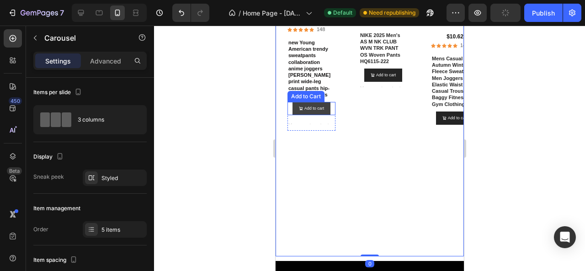
click at [326, 113] on button "Add to cart" at bounding box center [311, 108] width 38 height 13
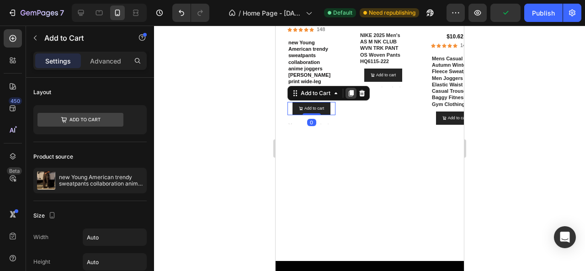
click at [349, 94] on icon at bounding box center [351, 94] width 5 height 6
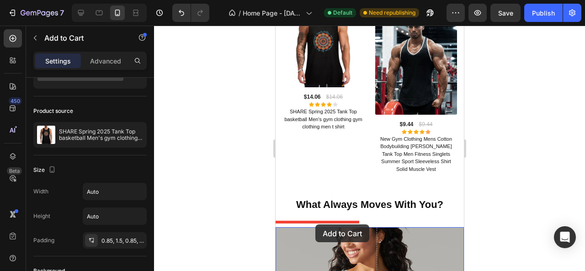
scroll to position [1635, 0]
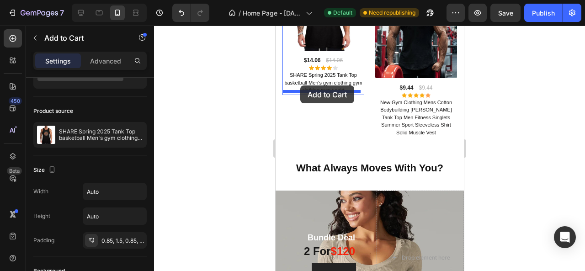
drag, startPoint x: 327, startPoint y: 121, endPoint x: 300, endPoint y: 86, distance: 44.5
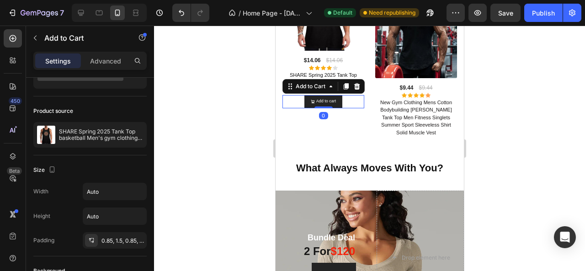
click at [234, 92] on div at bounding box center [369, 149] width 431 height 246
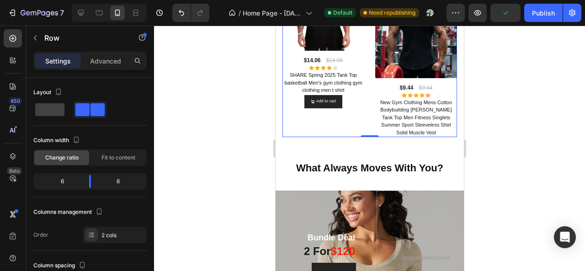
click at [337, 104] on div "(P) Images & Gallery $14.06 (P) Price (P) Price $14.06 (P) Price (P) Price Row …" at bounding box center [323, 53] width 82 height 168
click at [337, 101] on button "Add to cart" at bounding box center [323, 101] width 38 height 13
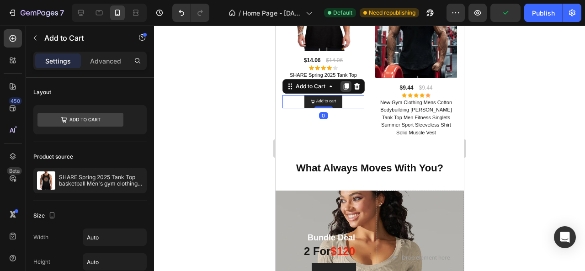
click at [347, 84] on icon at bounding box center [345, 86] width 5 height 6
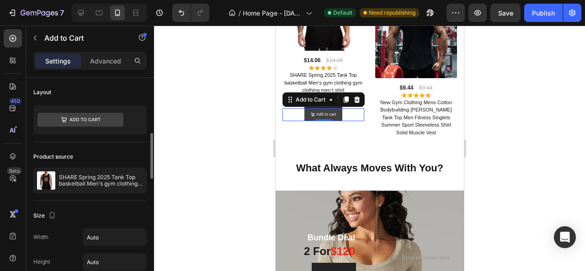
scroll to position [46, 0]
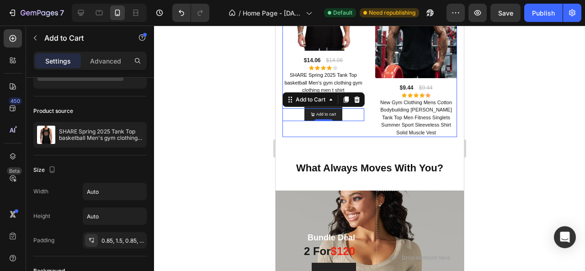
click at [230, 115] on div at bounding box center [369, 149] width 431 height 246
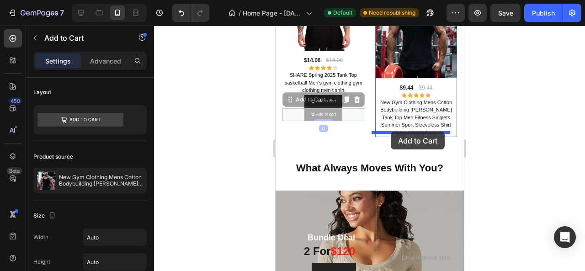
drag, startPoint x: 309, startPoint y: 107, endPoint x: 391, endPoint y: 132, distance: 84.9
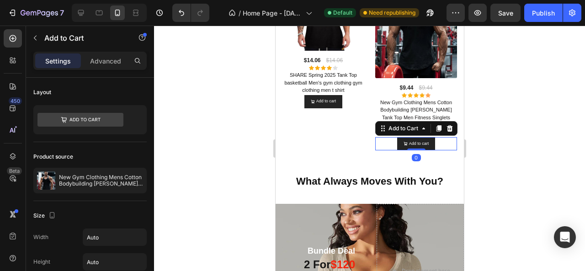
click at [258, 127] on div at bounding box center [369, 149] width 431 height 246
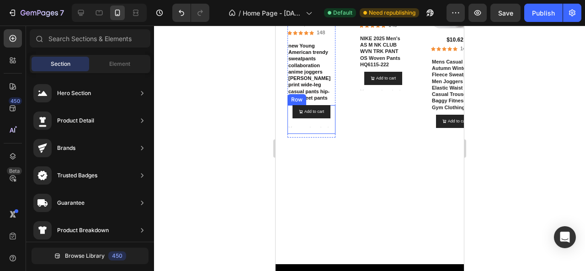
scroll to position [949, 0]
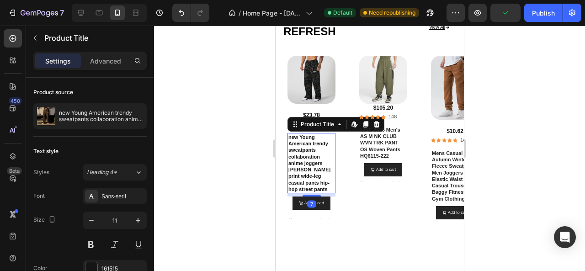
click at [303, 152] on h1 "new Young American trendy sweatpants collaboration anime joggers [PERSON_NAME] …" at bounding box center [311, 163] width 48 height 61
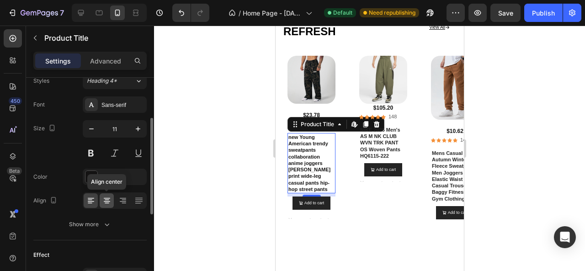
click at [112, 201] on div at bounding box center [107, 200] width 14 height 15
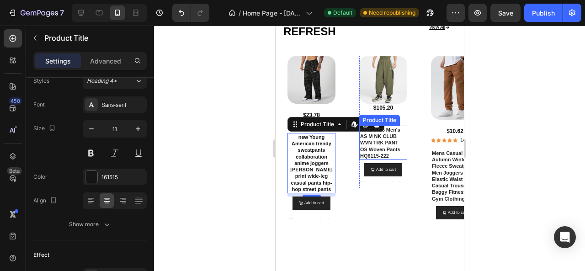
click at [385, 150] on h1 "NIKE 2025 Men's AS M NK CLUB WVN TRK PANT OS Woven Pants HQ6115-222" at bounding box center [383, 143] width 48 height 34
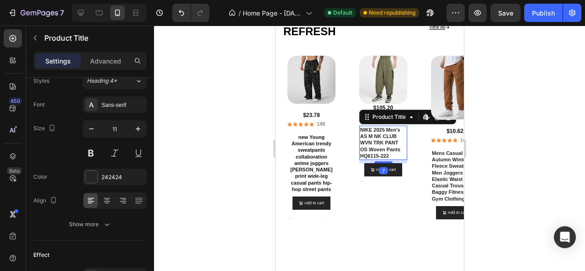
click at [190, 150] on div at bounding box center [369, 149] width 431 height 246
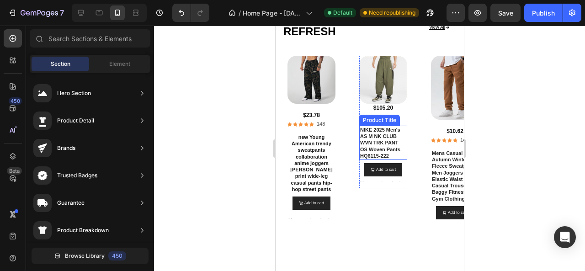
click at [366, 141] on h1 "NIKE 2025 Men's AS M NK CLUB WVN TRK PANT OS Woven Pants HQ6115-222" at bounding box center [383, 143] width 48 height 34
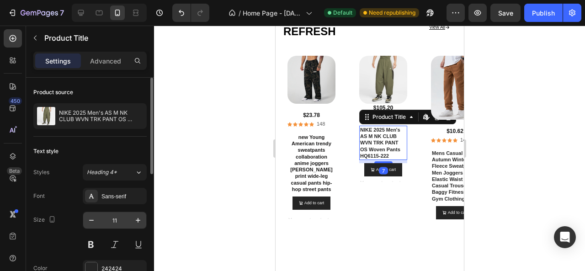
scroll to position [46, 0]
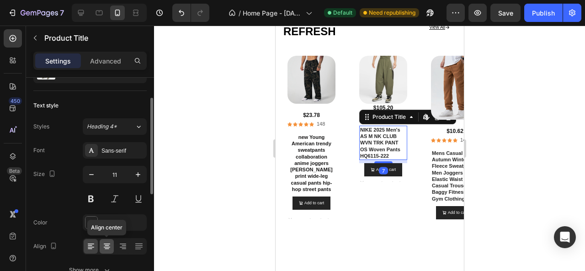
click at [108, 244] on icon at bounding box center [106, 246] width 9 height 9
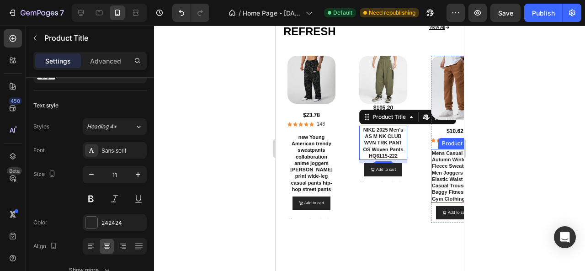
click at [438, 171] on h1 "Mens Casual Pants Autumn Winter Fleece Sweatpants Men Joggers Elastic Waist Spo…" at bounding box center [455, 176] width 48 height 54
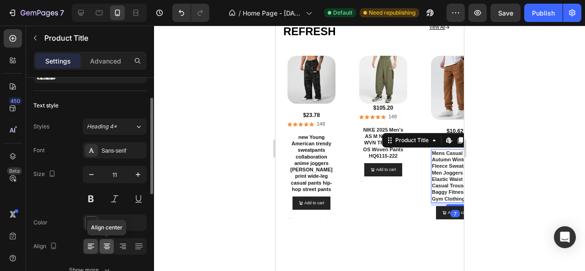
click at [101, 247] on div at bounding box center [107, 246] width 14 height 15
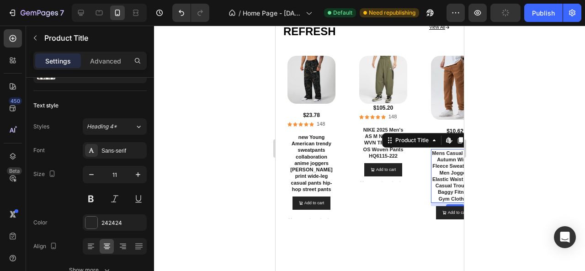
click at [225, 162] on div at bounding box center [369, 149] width 431 height 246
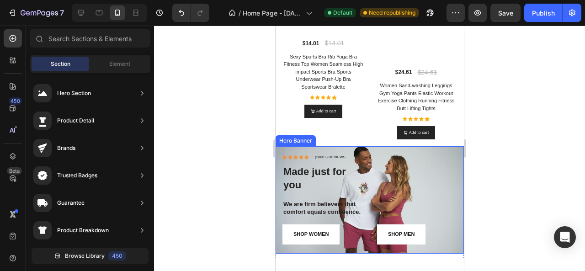
scroll to position [629, 0]
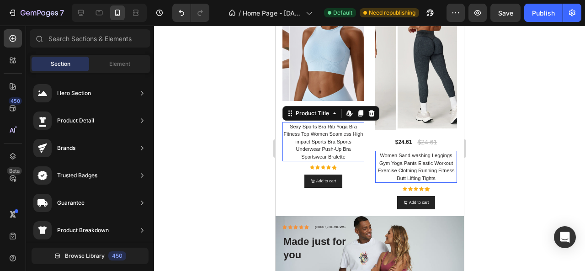
click at [327, 127] on h2 "Sexy Sports Bra Rib Yoga Bra Fitness Top Women Seamless High impact Sports Bra …" at bounding box center [323, 142] width 82 height 40
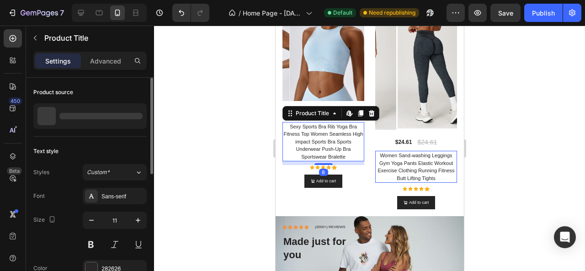
scroll to position [46, 0]
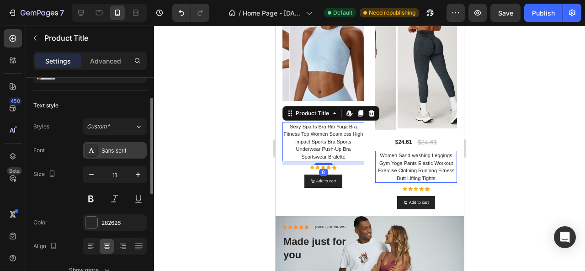
click at [105, 150] on div "Sans-serif" at bounding box center [123, 151] width 43 height 8
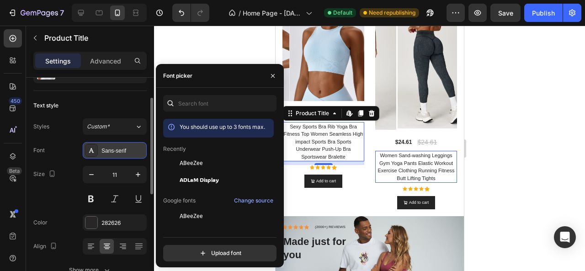
click at [105, 150] on div "Sans-serif" at bounding box center [123, 151] width 43 height 8
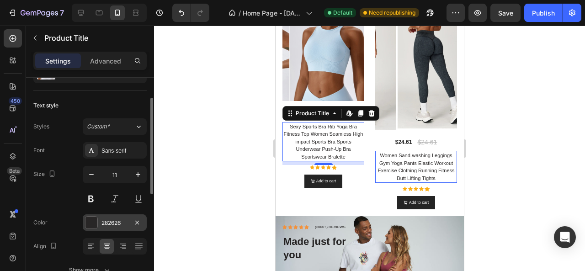
click at [102, 222] on div "282626" at bounding box center [115, 223] width 27 height 8
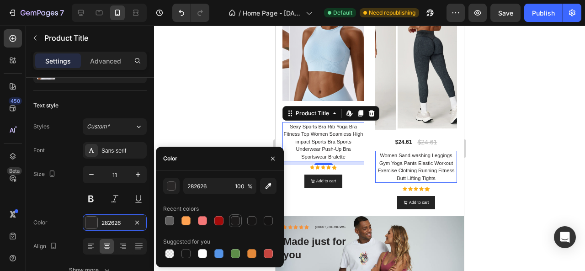
click at [239, 220] on div at bounding box center [235, 220] width 9 height 9
type input "1C1A1A"
click at [401, 156] on h2 "Women Sand-washing Leggings Gym Yoga Pants Elastic Workout Exercise Clothing Ru…" at bounding box center [416, 167] width 82 height 32
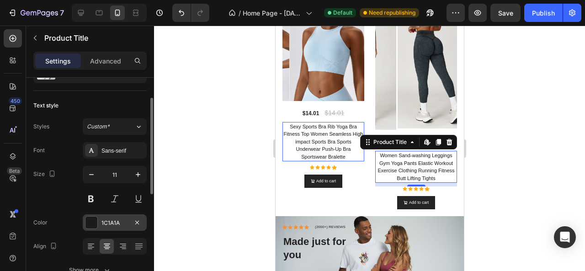
click at [86, 219] on div at bounding box center [92, 223] width 12 height 12
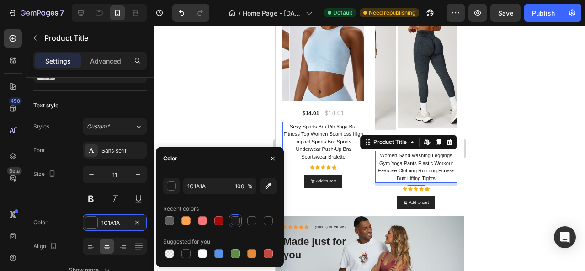
click at [232, 219] on div at bounding box center [235, 220] width 9 height 9
click at [198, 118] on div at bounding box center [369, 149] width 431 height 246
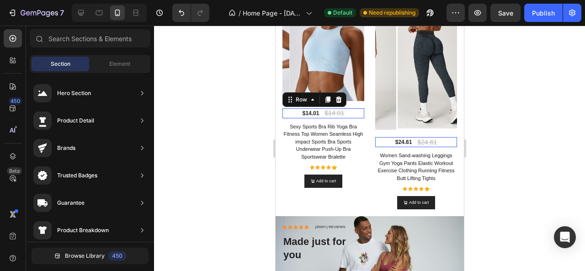
click at [293, 108] on div "$14.01 Product Price Product Price $14.01 Compare Price Compare Price Row 0" at bounding box center [323, 113] width 82 height 10
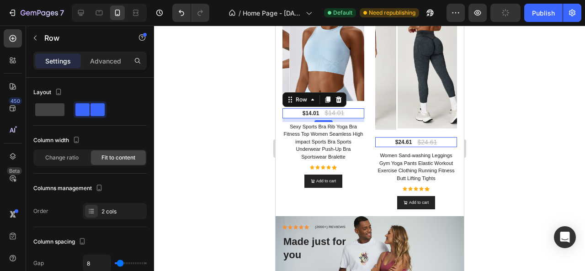
click at [245, 108] on div at bounding box center [369, 149] width 431 height 246
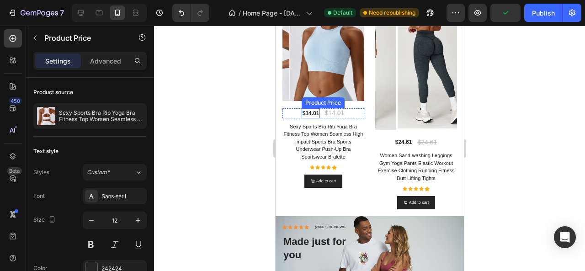
click at [316, 108] on div "$14.01" at bounding box center [310, 113] width 19 height 10
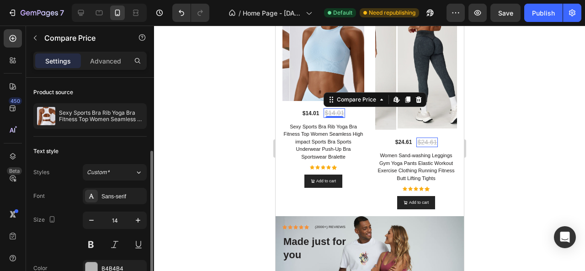
click at [335, 108] on div "$14.01" at bounding box center [333, 113] width 21 height 10
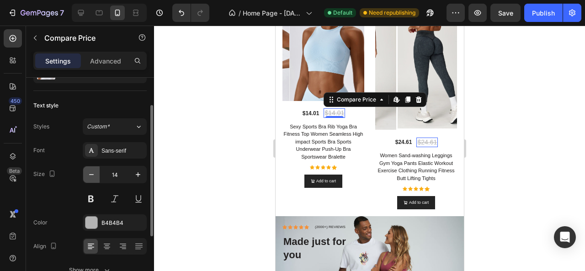
click at [90, 172] on icon "button" at bounding box center [91, 174] width 9 height 9
type input "12"
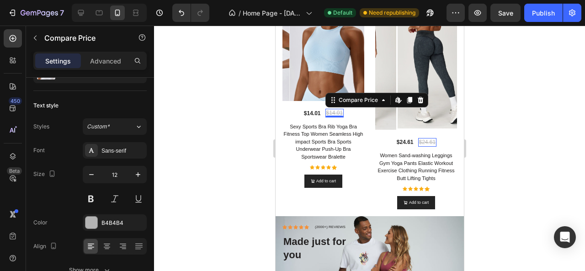
click at [240, 168] on div at bounding box center [369, 149] width 431 height 246
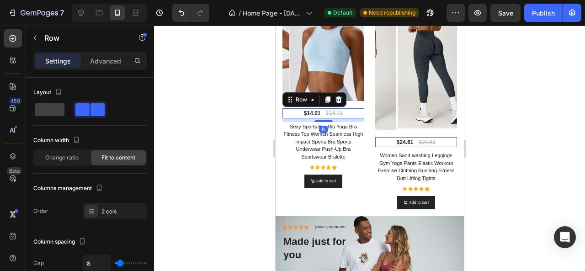
drag, startPoint x: 295, startPoint y: 100, endPoint x: 428, endPoint y: 114, distance: 133.4
click at [295, 108] on div "$14.01 Product Price Product Price $14.01 Compare Price Compare Price Row 8" at bounding box center [323, 113] width 82 height 10
click at [97, 66] on div "Advanced" at bounding box center [106, 61] width 46 height 15
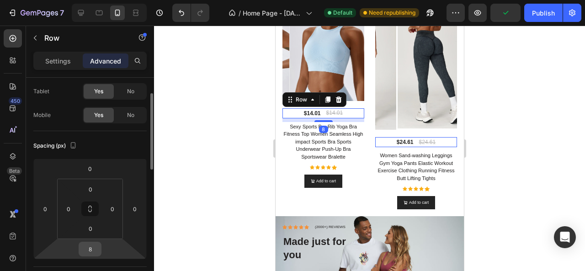
click at [94, 246] on input "8" at bounding box center [90, 249] width 18 height 14
type input "0"
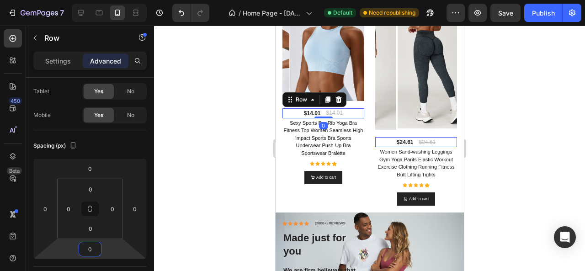
click at [232, 165] on div at bounding box center [369, 149] width 431 height 246
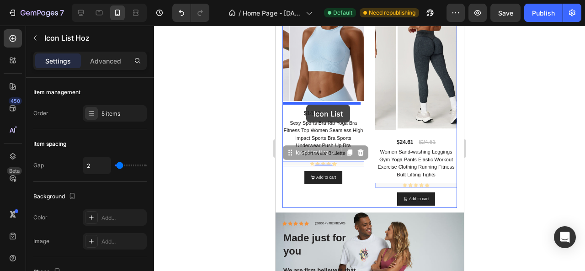
drag, startPoint x: 303, startPoint y: 148, endPoint x: 306, endPoint y: 105, distance: 43.6
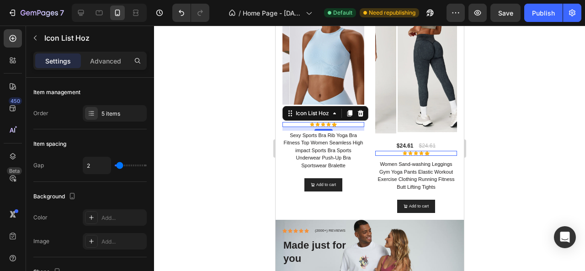
scroll to position [629, 0]
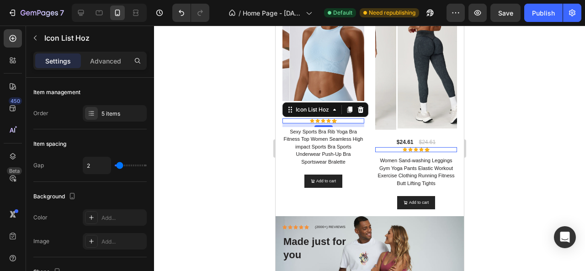
click at [243, 124] on div at bounding box center [369, 149] width 431 height 246
drag, startPoint x: 341, startPoint y: 106, endPoint x: 490, endPoint y: 161, distance: 158.3
click at [341, 118] on div "Icon Icon Icon Icon Icon" at bounding box center [323, 120] width 82 height 5
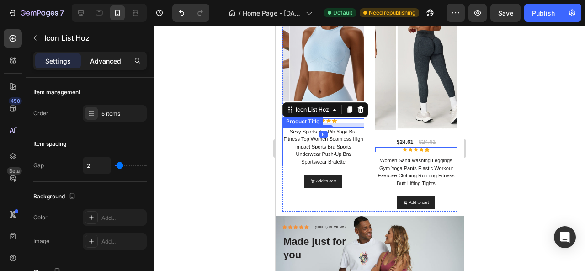
click at [114, 64] on p "Advanced" at bounding box center [105, 61] width 31 height 10
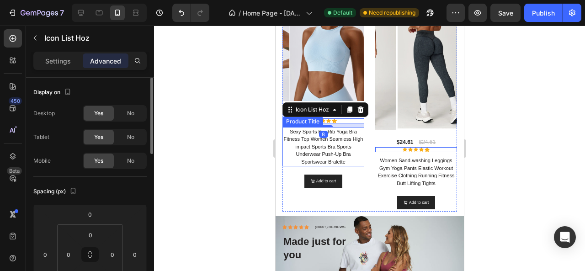
scroll to position [91, 0]
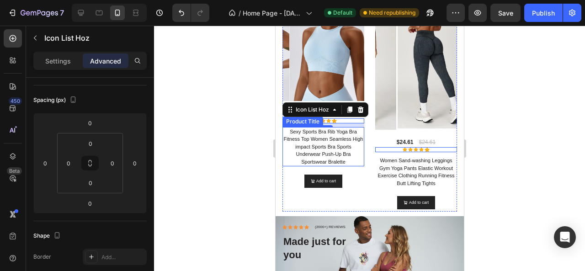
click at [290, 127] on h2 "Sexy Sports Bra Rib Yoga Bra Fitness Top Women Seamless High impact Sports Bra …" at bounding box center [323, 147] width 82 height 40
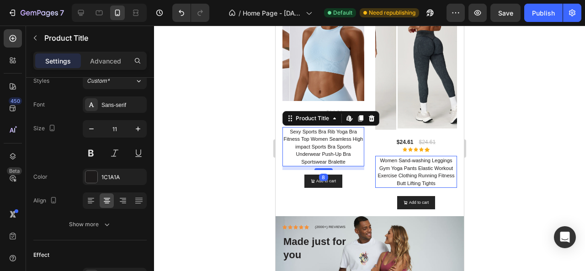
scroll to position [0, 0]
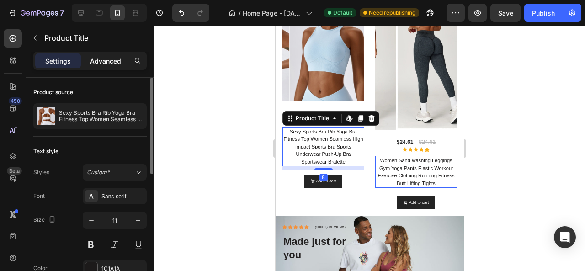
click at [97, 62] on p "Advanced" at bounding box center [105, 61] width 31 height 10
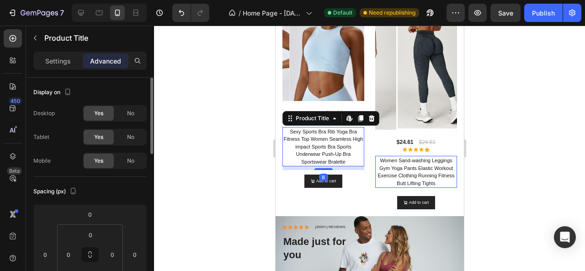
scroll to position [46, 0]
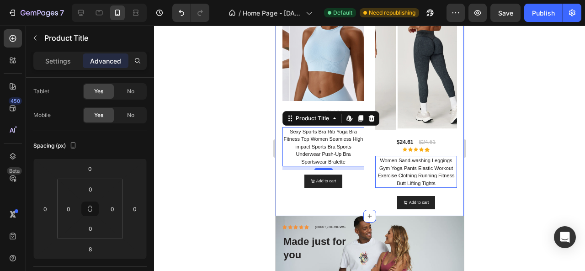
click at [216, 176] on div at bounding box center [369, 149] width 431 height 246
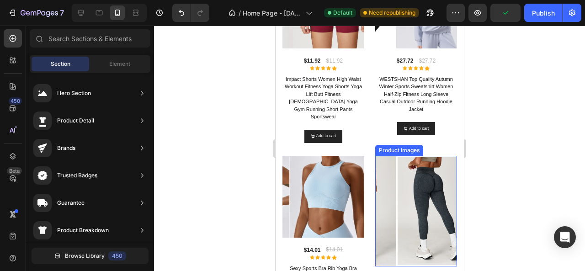
scroll to position [492, 0]
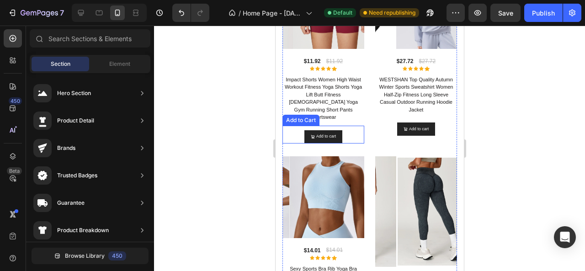
click at [335, 126] on div "Add to cart Add to Cart" at bounding box center [323, 135] width 82 height 18
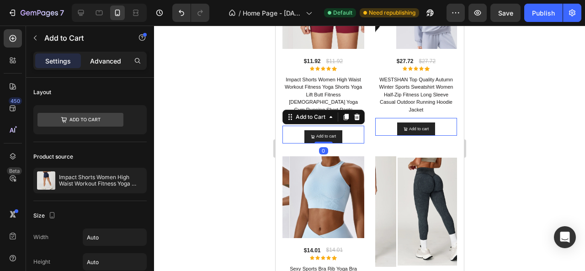
click at [94, 64] on p "Advanced" at bounding box center [105, 61] width 31 height 10
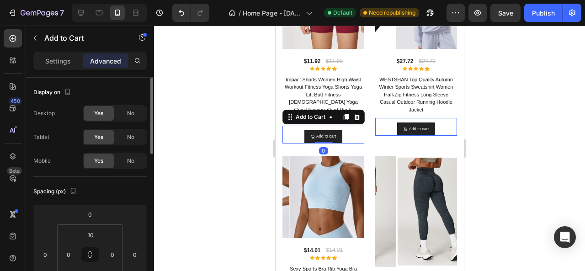
scroll to position [46, 0]
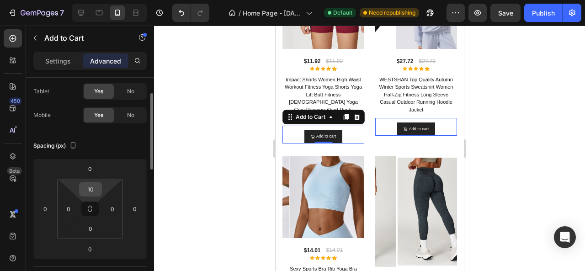
click at [96, 188] on input "10" at bounding box center [90, 189] width 18 height 14
type input "8"
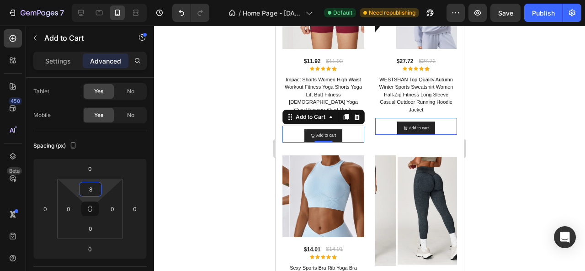
click at [209, 148] on div at bounding box center [369, 149] width 431 height 246
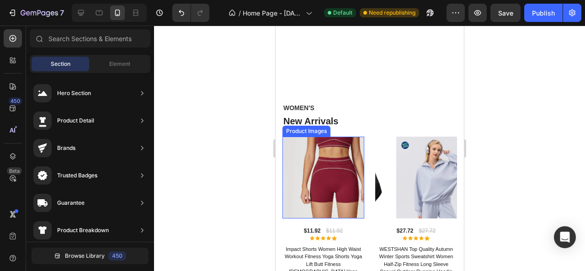
scroll to position [273, 0]
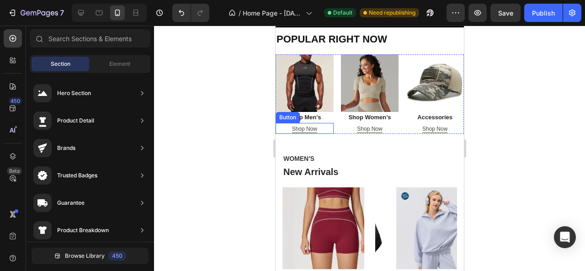
click at [323, 128] on div "Shop Now Button" at bounding box center [304, 128] width 58 height 11
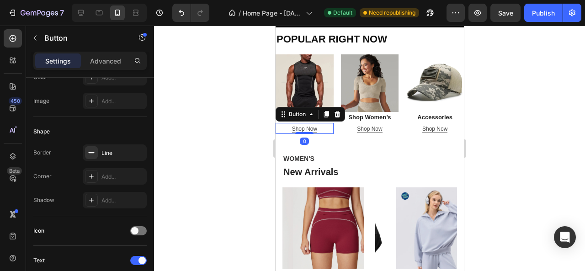
scroll to position [320, 0]
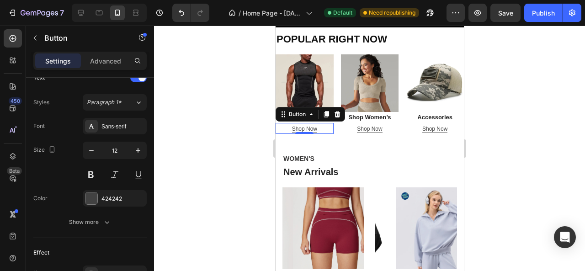
click at [198, 123] on div at bounding box center [369, 149] width 431 height 246
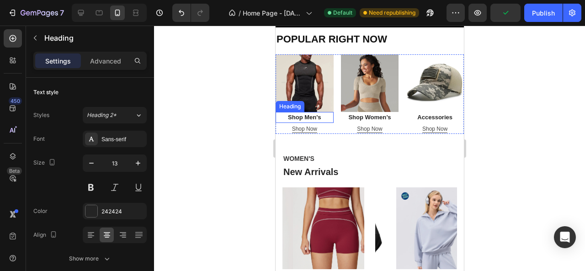
click at [290, 113] on h2 "Shop Men's" at bounding box center [304, 117] width 58 height 11
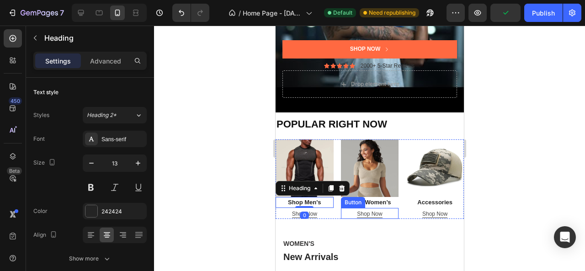
scroll to position [182, 0]
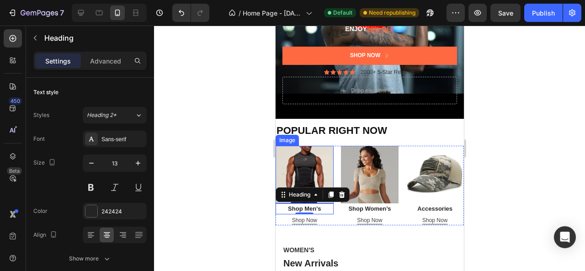
click at [215, 129] on div at bounding box center [369, 149] width 431 height 246
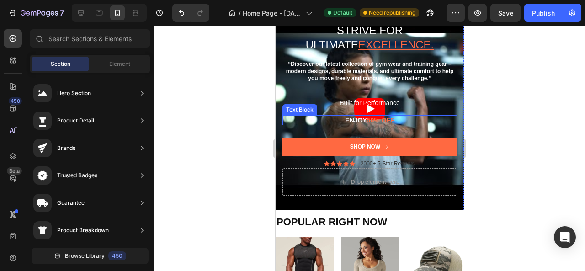
scroll to position [0, 0]
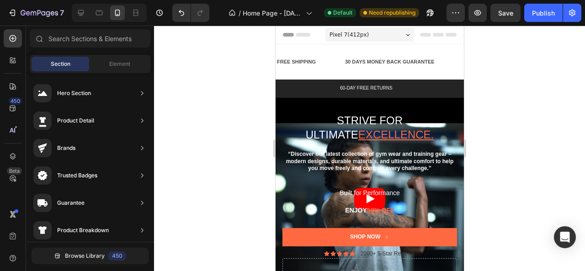
click at [385, 34] on div "Pixel 7 ( 412 px)" at bounding box center [369, 35] width 89 height 14
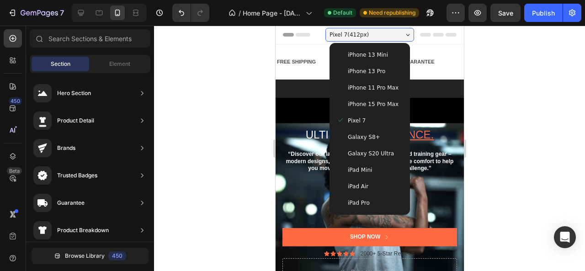
click at [368, 91] on span "iPhone 11 Pro Max" at bounding box center [373, 87] width 51 height 9
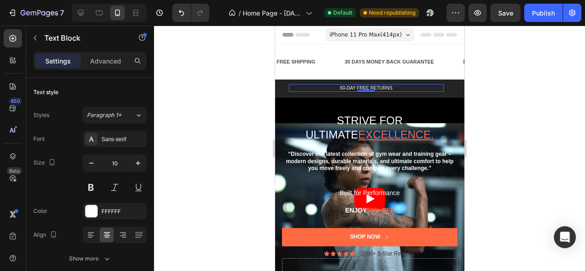
click at [363, 91] on div "60-DAY FREE RETURNS Text Block 0" at bounding box center [366, 88] width 155 height 8
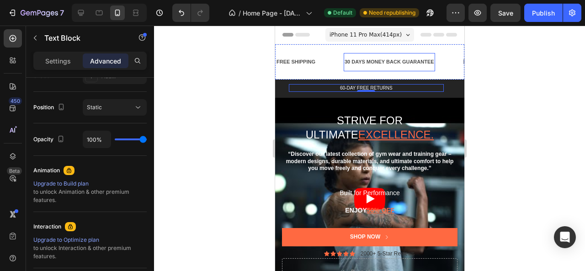
click at [377, 63] on div "30 DAYS MONEY BACK GUARANTEE" at bounding box center [388, 62] width 91 height 11
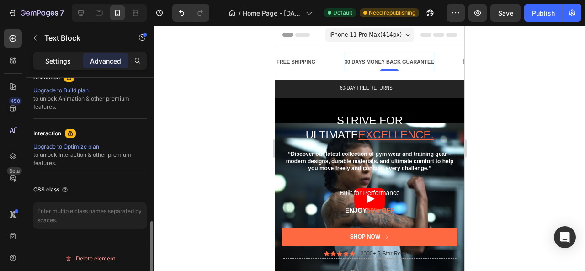
click at [50, 58] on p "Settings" at bounding box center [58, 61] width 26 height 10
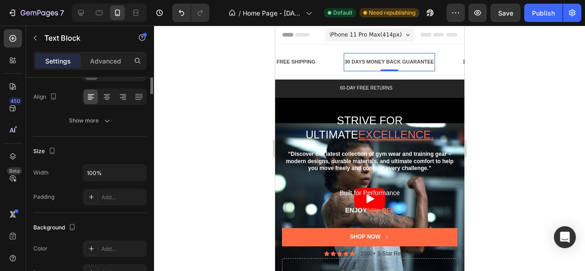
scroll to position [47, 0]
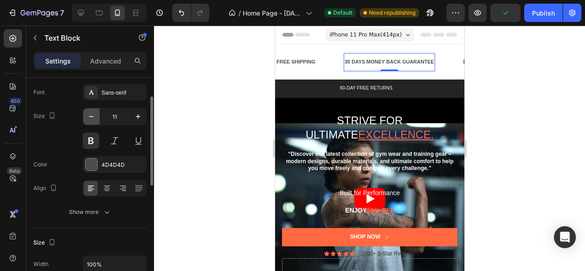
click at [88, 115] on icon "button" at bounding box center [91, 116] width 9 height 9
type input "10"
click at [309, 64] on div "FREE SHIPPING" at bounding box center [295, 62] width 41 height 11
click at [352, 64] on div "30 DAYS MONEY BACK GUARANTEE" at bounding box center [384, 62] width 83 height 10
click at [141, 118] on icon "button" at bounding box center [138, 116] width 9 height 9
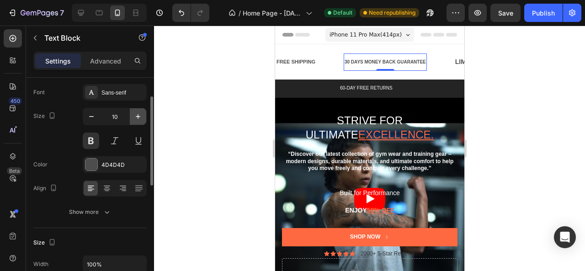
type input "11"
click at [193, 106] on div at bounding box center [369, 149] width 431 height 246
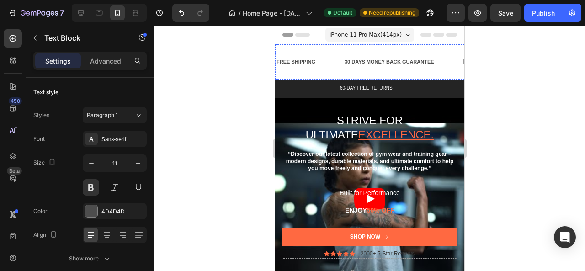
click at [285, 63] on div "FREE SHIPPING" at bounding box center [295, 62] width 41 height 11
click at [91, 164] on icon "button" at bounding box center [91, 163] width 9 height 9
type input "10"
click at [364, 63] on div "30 DAYS MONEY BACK GUARANTEE" at bounding box center [385, 62] width 91 height 11
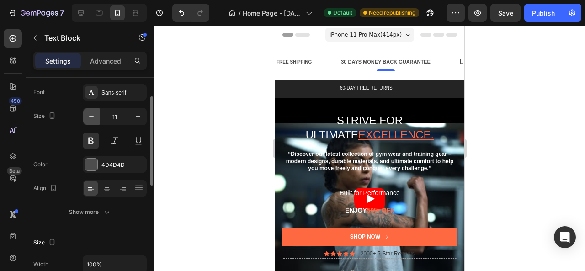
click at [94, 117] on icon "button" at bounding box center [91, 116] width 9 height 9
type input "10"
click at [197, 92] on div at bounding box center [369, 149] width 431 height 246
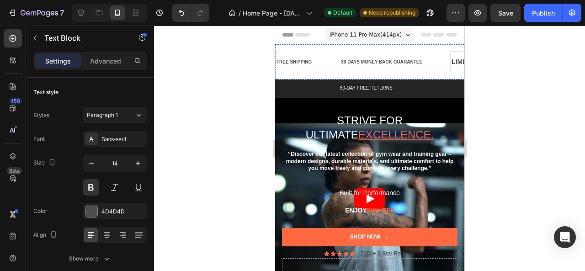
click at [454, 62] on div "LIMITED TIME 50% OFF SALE" at bounding box center [497, 61] width 92 height 13
click at [86, 161] on button "button" at bounding box center [91, 163] width 16 height 16
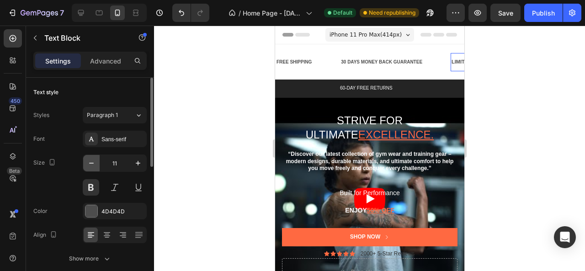
type input "10"
click at [203, 102] on div at bounding box center [369, 149] width 431 height 246
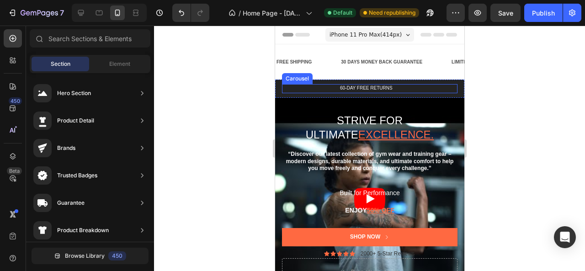
click at [367, 92] on div "60-DAY FREE RETURNS Text Block Row FREE Shipping On All U.S. Orders Over $150 T…" at bounding box center [370, 88] width 176 height 9
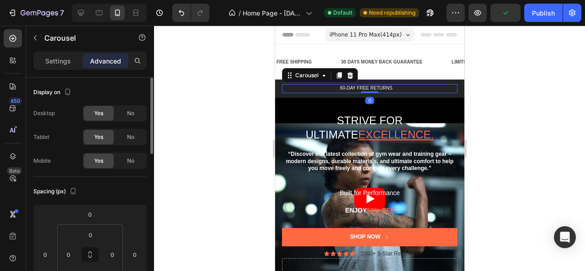
click at [70, 64] on p "Settings" at bounding box center [58, 61] width 26 height 10
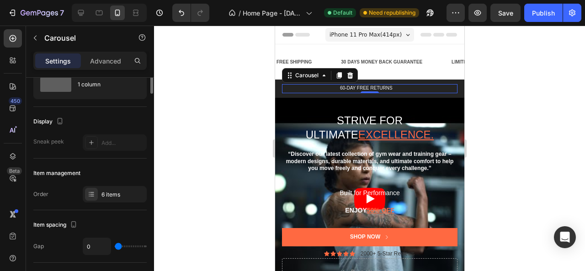
scroll to position [0, 0]
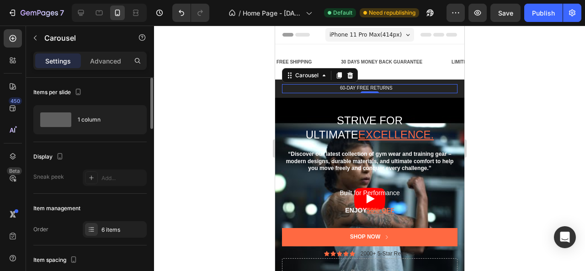
click at [92, 54] on div "Advanced" at bounding box center [106, 61] width 46 height 15
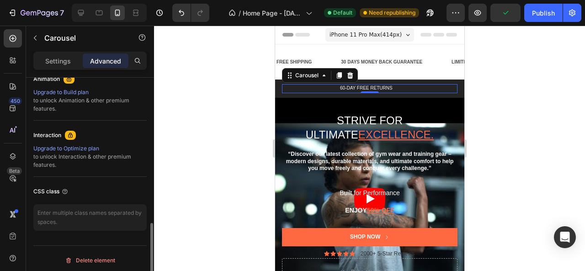
scroll to position [413, 0]
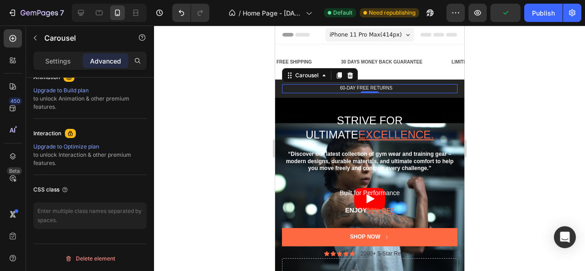
click at [226, 129] on div at bounding box center [369, 149] width 431 height 246
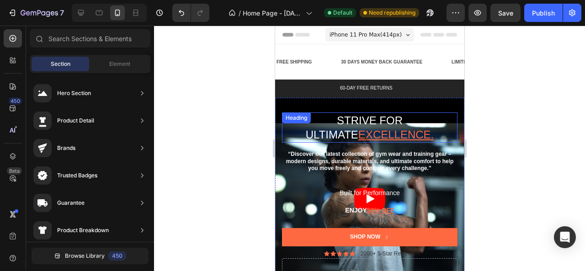
click at [360, 124] on h2 "Strive for ultimate excellence." at bounding box center [370, 128] width 176 height 30
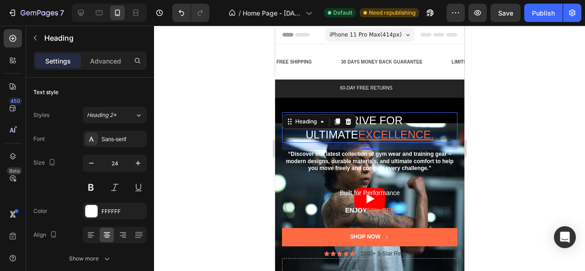
click at [204, 123] on div at bounding box center [369, 149] width 431 height 246
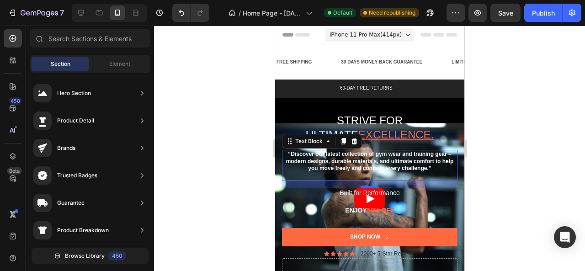
click at [394, 172] on p at bounding box center [370, 175] width 174 height 7
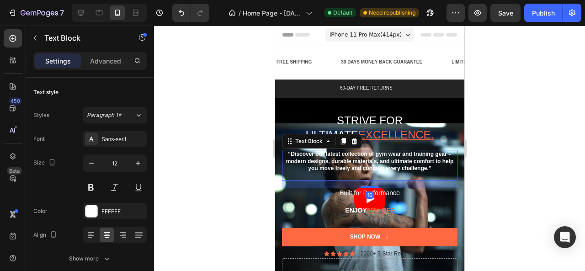
click at [486, 144] on div at bounding box center [369, 149] width 431 height 246
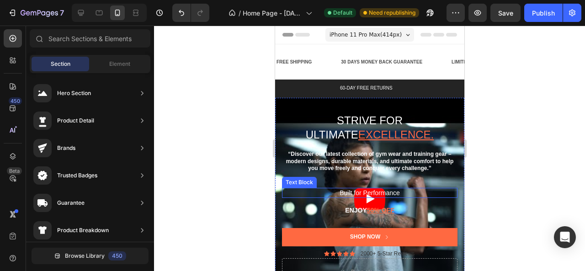
scroll to position [46, 0]
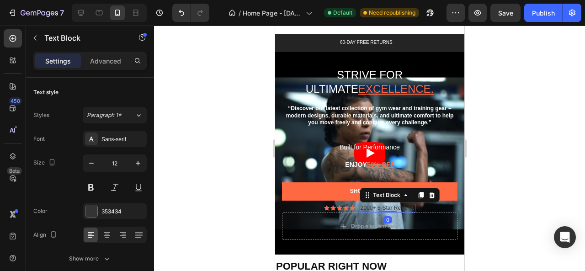
click at [408, 211] on p "2000+ 5-Star Reviews" at bounding box center [387, 208] width 54 height 7
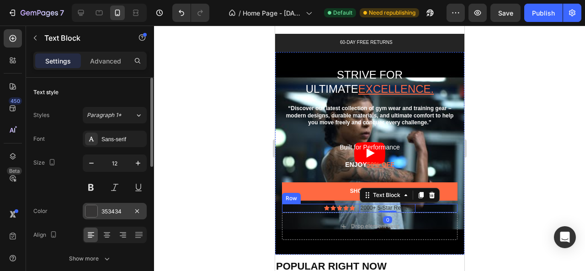
click at [127, 210] on div "353434" at bounding box center [115, 212] width 27 height 8
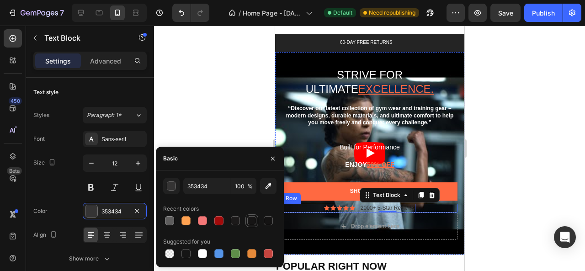
click at [250, 221] on div at bounding box center [251, 220] width 9 height 9
click at [202, 252] on div at bounding box center [202, 253] width 9 height 9
type input "FFFFFF"
click at [196, 126] on div at bounding box center [369, 149] width 431 height 246
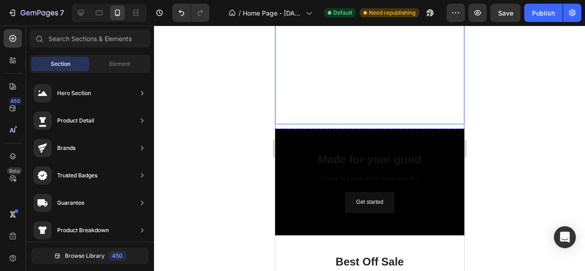
scroll to position [1189, 0]
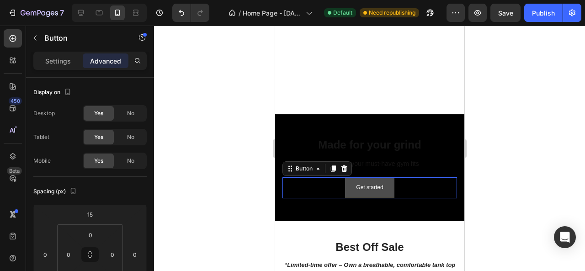
click at [346, 193] on link "Get started" at bounding box center [369, 187] width 49 height 21
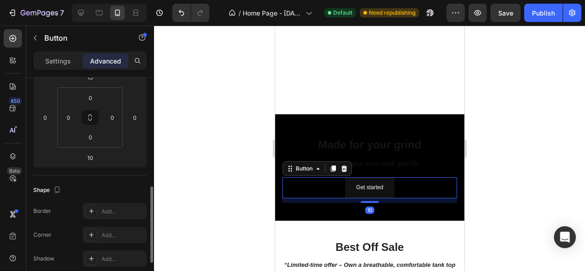
scroll to position [320, 0]
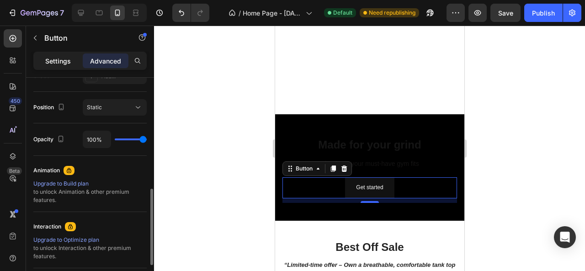
click at [59, 56] on p "Settings" at bounding box center [58, 61] width 26 height 10
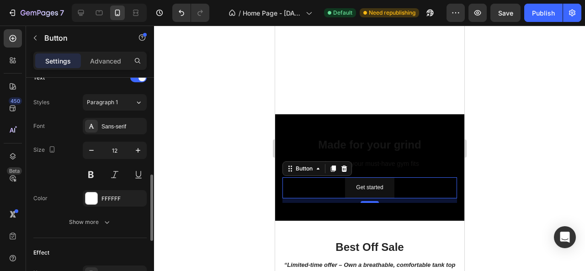
scroll to position [366, 0]
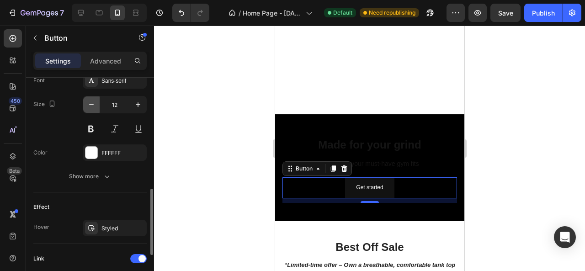
click at [91, 100] on icon "button" at bounding box center [91, 104] width 9 height 9
type input "11"
click at [214, 114] on div at bounding box center [369, 149] width 431 height 246
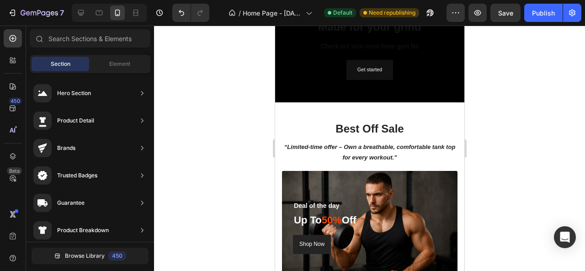
scroll to position [1326, 0]
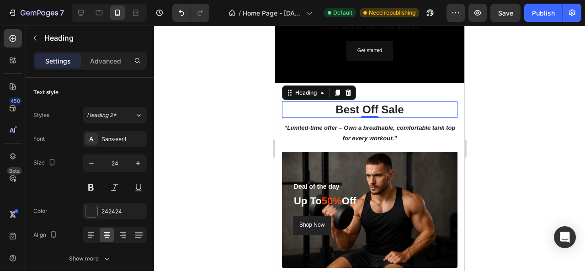
click at [401, 108] on h2 "Best Off Sale" at bounding box center [370, 110] width 176 height 16
click at [96, 162] on button "button" at bounding box center [91, 163] width 16 height 16
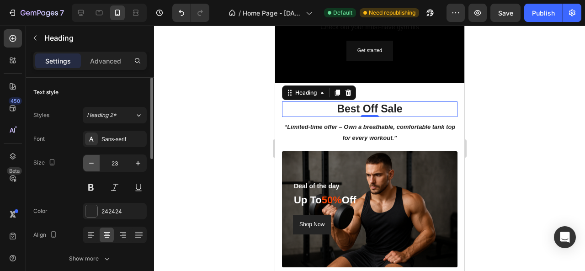
click at [96, 162] on button "button" at bounding box center [91, 163] width 16 height 16
type input "22"
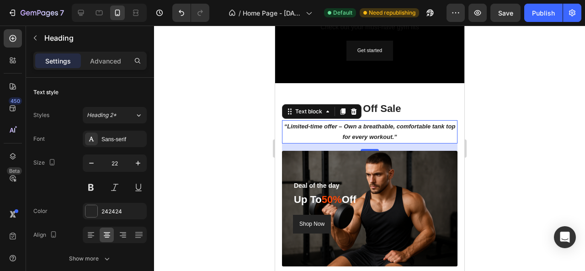
click at [305, 129] on p "“Limited-time offer – Own a breathable, comfortable tank top for every workout.”" at bounding box center [370, 131] width 174 height 21
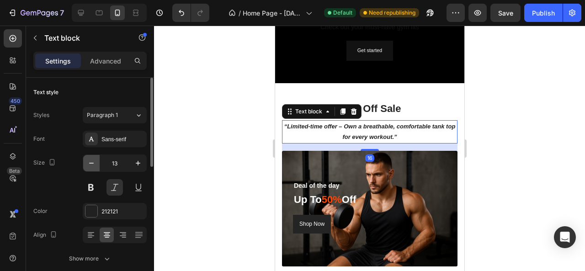
click at [87, 162] on icon "button" at bounding box center [91, 163] width 9 height 9
type input "12"
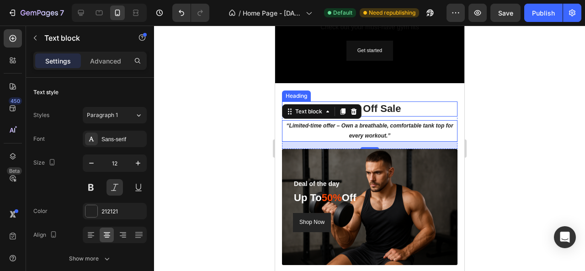
click at [393, 106] on h2 "Best Off Sale" at bounding box center [370, 109] width 176 height 15
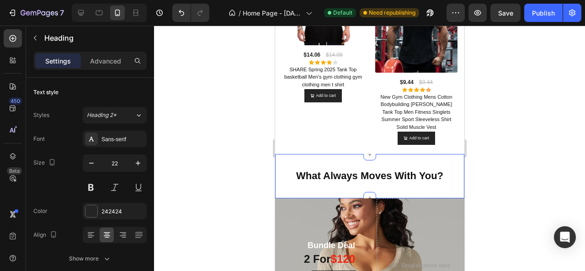
scroll to position [1647, 0]
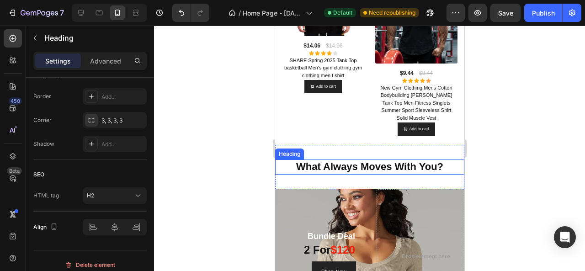
click at [354, 162] on h2 "What Always Moves With You?" at bounding box center [369, 167] width 189 height 15
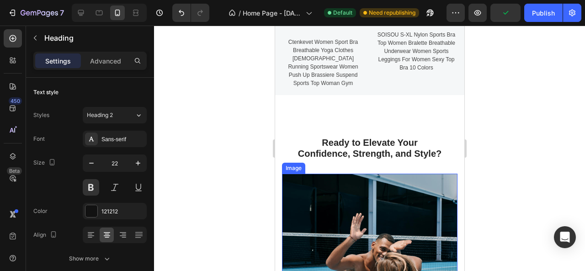
scroll to position [2012, 0]
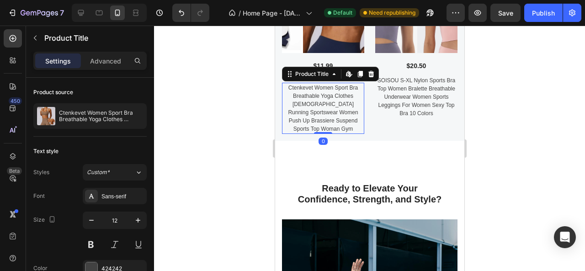
click at [325, 119] on h2 "Ctenkevet Women Sport Bra Breathable Yoga Clothes [DEMOGRAPHIC_DATA] Running Sp…" at bounding box center [323, 108] width 82 height 51
click at [95, 220] on icon "button" at bounding box center [91, 220] width 9 height 9
type input "11"
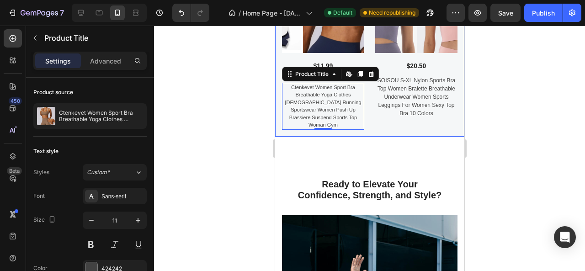
click at [409, 91] on h2 "SOISOU S-XL Nylon Sports Bra Top Women Bralette Breathable Underwear Women Spor…" at bounding box center [416, 96] width 82 height 43
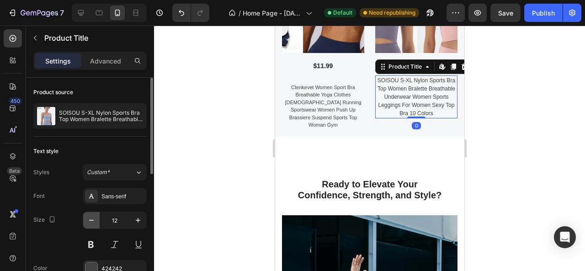
click at [90, 218] on icon "button" at bounding box center [91, 220] width 9 height 9
type input "11"
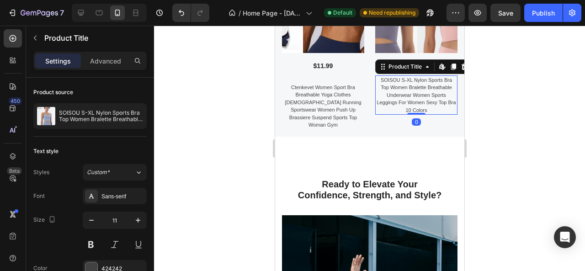
click at [165, 145] on div at bounding box center [369, 149] width 431 height 246
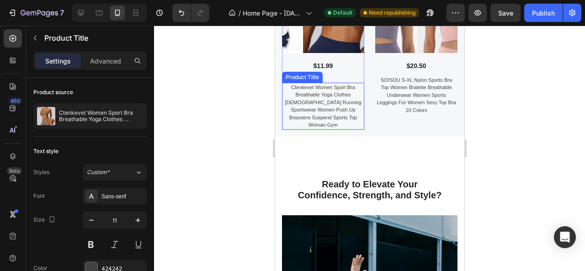
click at [309, 83] on h2 "Ctenkevet Women Sport Bra Breathable Yoga Clothes [DEMOGRAPHIC_DATA] Running Sp…" at bounding box center [323, 106] width 82 height 47
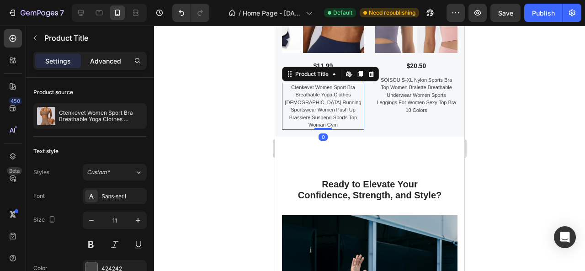
click at [111, 63] on p "Advanced" at bounding box center [105, 61] width 31 height 10
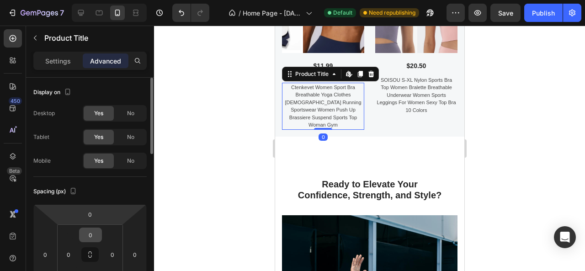
scroll to position [91, 0]
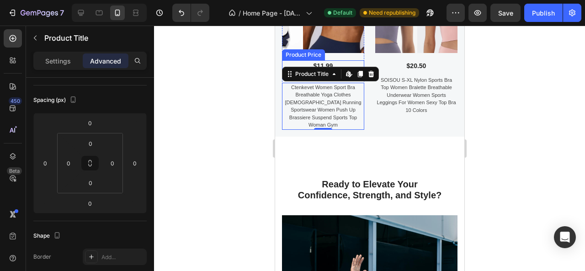
click at [325, 60] on div "$11.99" at bounding box center [323, 65] width 82 height 11
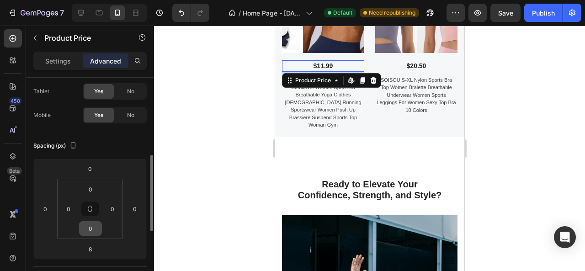
scroll to position [137, 0]
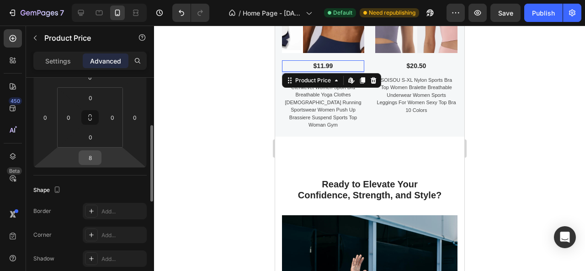
click at [93, 157] on input "8" at bounding box center [90, 158] width 18 height 14
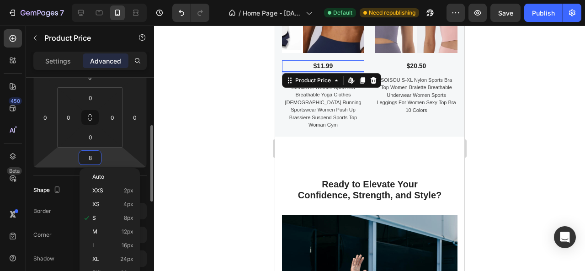
type input "0"
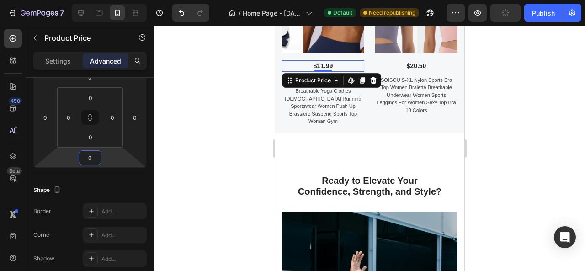
click at [214, 129] on div at bounding box center [369, 149] width 431 height 246
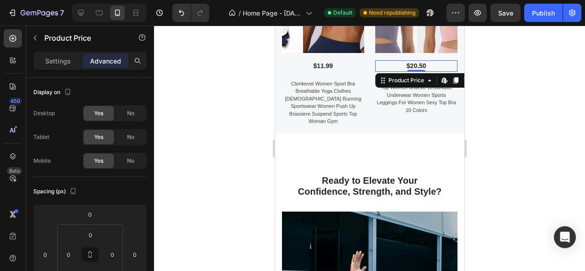
drag, startPoint x: 418, startPoint y: 62, endPoint x: 477, endPoint y: 152, distance: 107.5
click at [419, 62] on div "$20.50" at bounding box center [416, 65] width 82 height 11
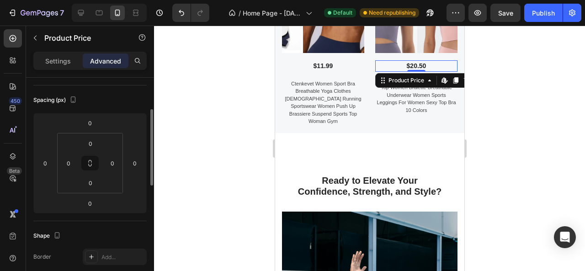
click at [200, 124] on div at bounding box center [369, 149] width 431 height 246
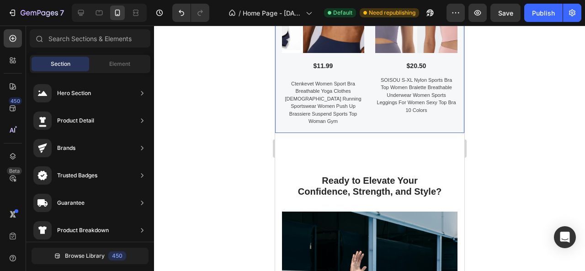
click at [250, 97] on div at bounding box center [369, 149] width 431 height 246
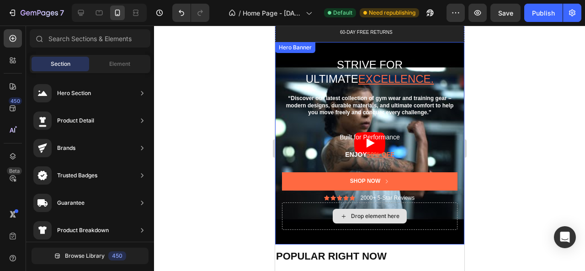
scroll to position [0, 0]
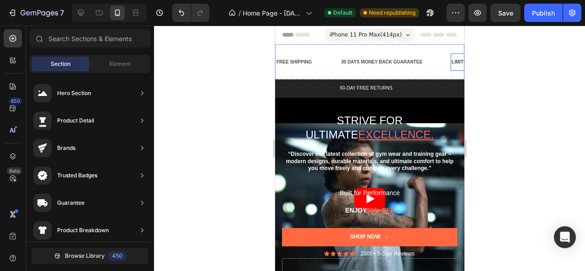
click at [452, 62] on div "LIMITED TIME 50% OFF SALE" at bounding box center [484, 62] width 67 height 10
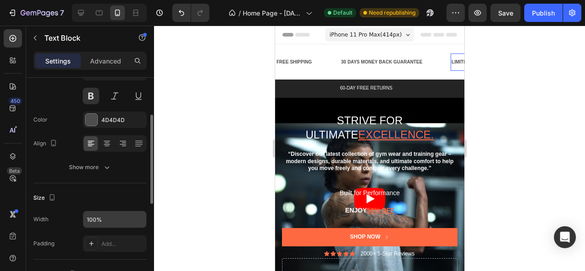
scroll to position [137, 0]
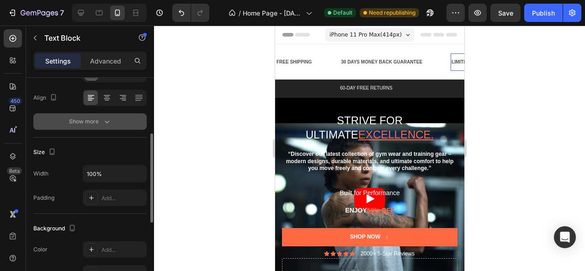
click at [103, 121] on icon "button" at bounding box center [106, 121] width 9 height 9
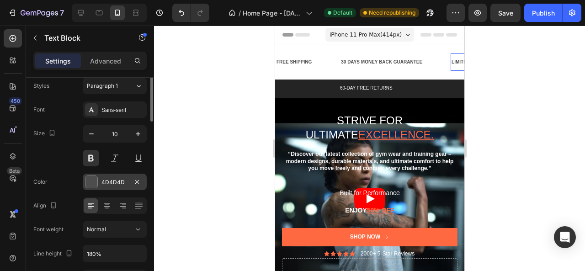
scroll to position [0, 0]
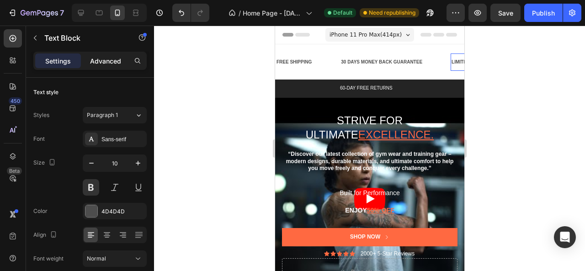
click at [95, 61] on p "Advanced" at bounding box center [105, 61] width 31 height 10
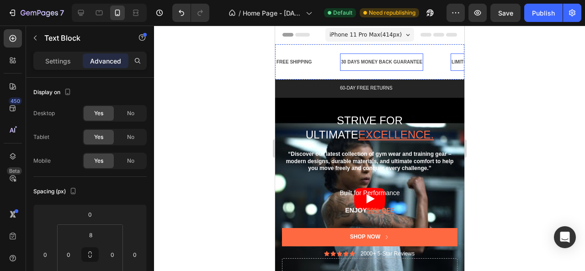
click at [342, 61] on div "30 DAYS MONEY BACK GUARANTEE" at bounding box center [381, 62] width 83 height 10
click at [68, 58] on p "Settings" at bounding box center [58, 61] width 26 height 10
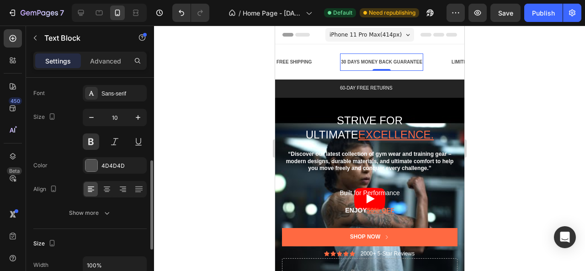
scroll to position [91, 0]
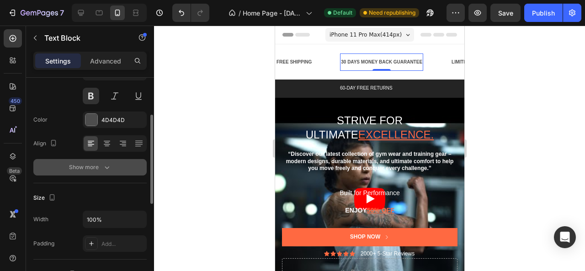
click at [105, 166] on icon "button" at bounding box center [106, 167] width 9 height 9
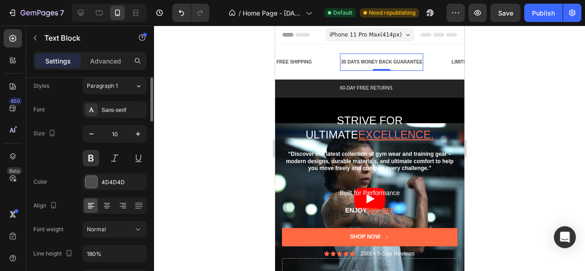
scroll to position [0, 0]
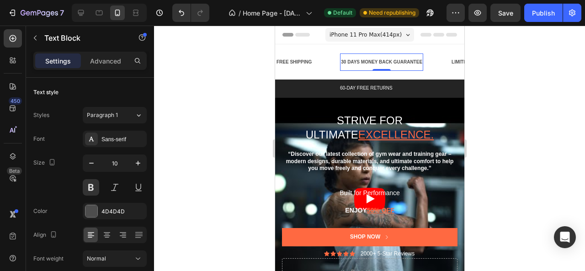
click at [206, 114] on div at bounding box center [369, 149] width 431 height 246
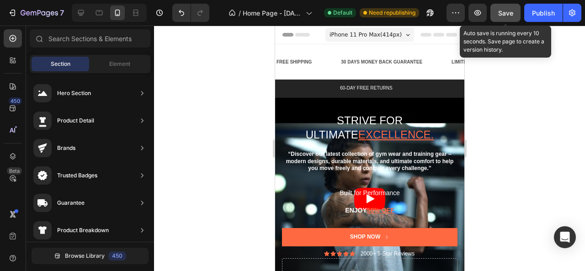
click at [509, 11] on span "Save" at bounding box center [506, 13] width 15 height 8
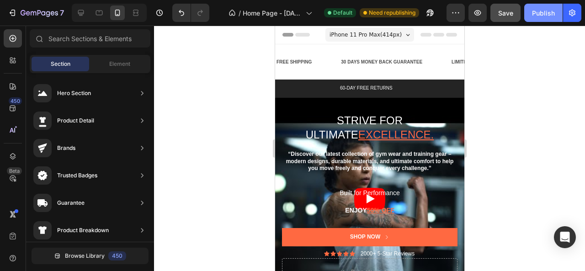
click at [538, 13] on div "Publish" at bounding box center [543, 13] width 23 height 10
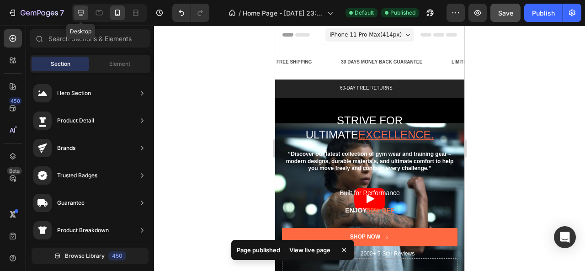
click at [81, 14] on icon at bounding box center [81, 13] width 6 height 6
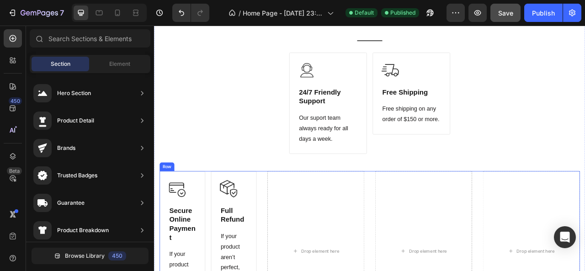
scroll to position [3430, 0]
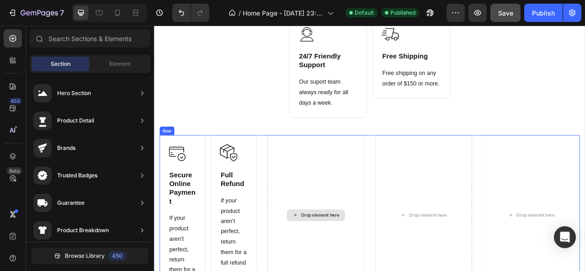
click at [341, 207] on div "Drop element here" at bounding box center [359, 267] width 123 height 204
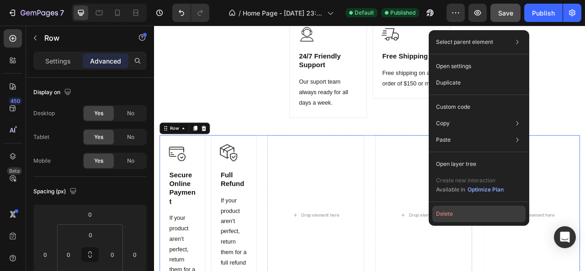
click at [471, 215] on button "Delete" at bounding box center [479, 214] width 93 height 16
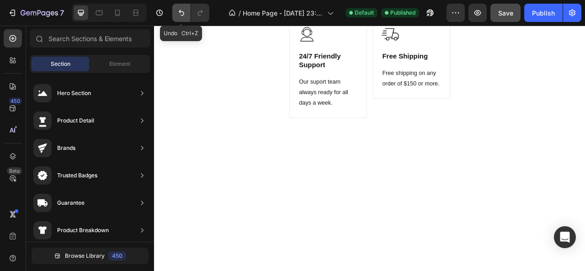
click at [178, 15] on icon "Undo/Redo" at bounding box center [181, 12] width 9 height 9
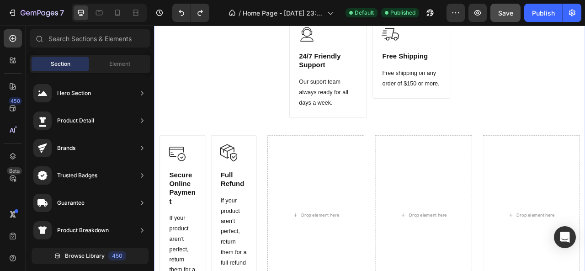
click at [288, 140] on div "Why should you choose our product? Heading Experience our prestigious after-sal…" at bounding box center [428, 142] width 535 height 453
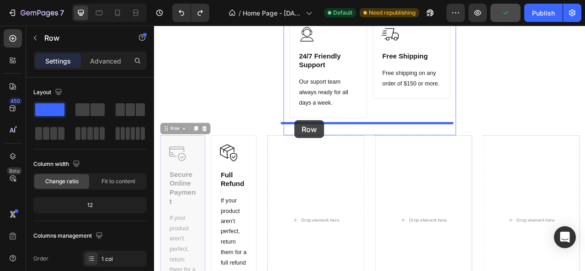
drag, startPoint x: 208, startPoint y: 172, endPoint x: 333, endPoint y: 146, distance: 128.0
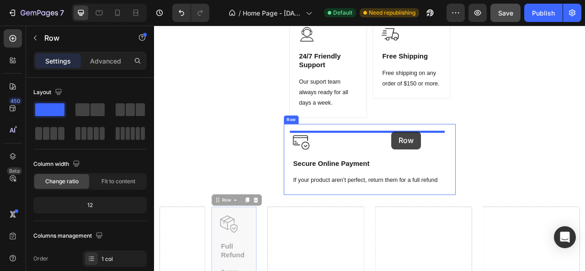
drag, startPoint x: 274, startPoint y: 274, endPoint x: 456, endPoint y: 161, distance: 214.7
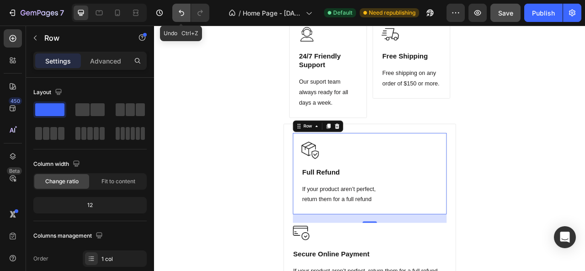
click at [180, 14] on icon "Undo/Redo" at bounding box center [181, 12] width 9 height 9
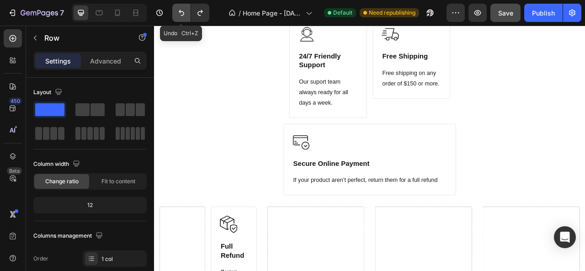
click at [180, 14] on icon "Undo/Redo" at bounding box center [181, 12] width 9 height 9
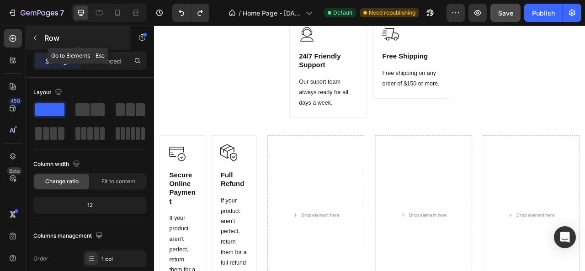
click at [34, 33] on button "button" at bounding box center [35, 38] width 15 height 15
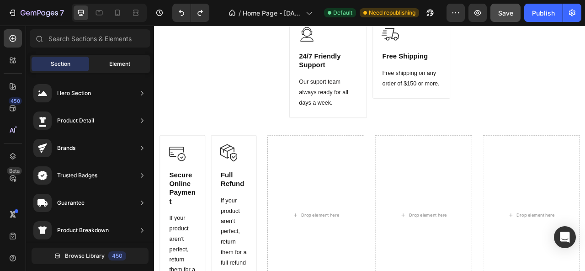
click at [110, 66] on span "Element" at bounding box center [119, 64] width 21 height 8
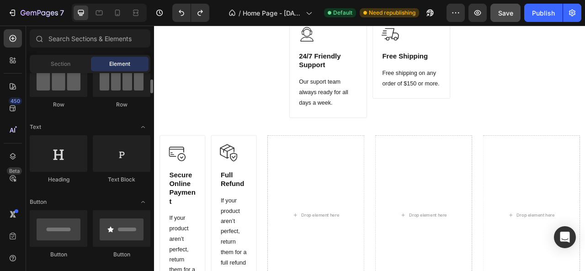
scroll to position [0, 0]
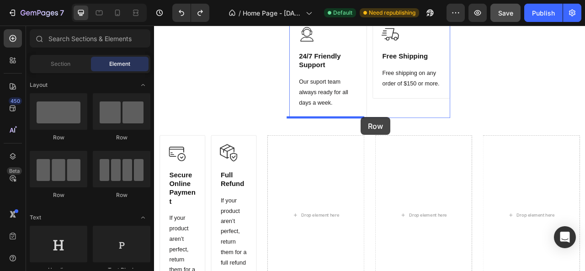
drag, startPoint x: 274, startPoint y: 146, endPoint x: 417, endPoint y: 142, distance: 143.7
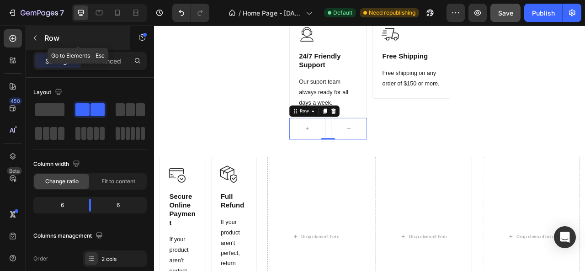
click at [37, 37] on icon "button" at bounding box center [35, 37] width 7 height 7
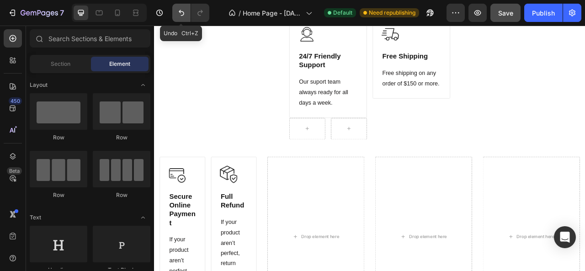
click at [183, 12] on icon "Undo/Redo" at bounding box center [181, 13] width 5 height 6
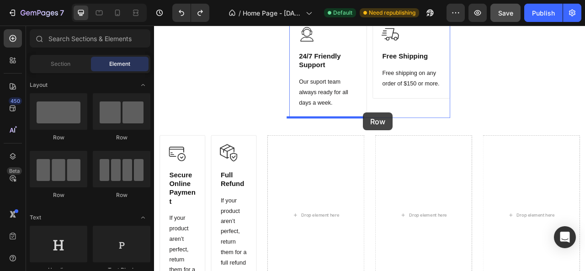
drag, startPoint x: 214, startPoint y: 143, endPoint x: 420, endPoint y: 136, distance: 206.4
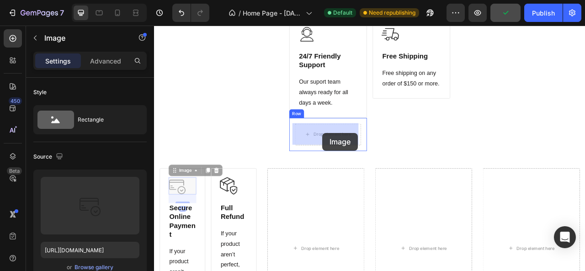
drag, startPoint x: 205, startPoint y: 224, endPoint x: 368, endPoint y: 162, distance: 174.6
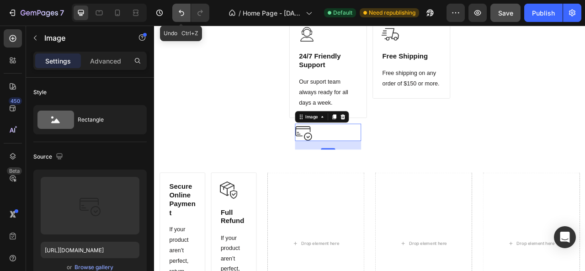
click at [180, 11] on icon "Undo/Redo" at bounding box center [181, 13] width 5 height 6
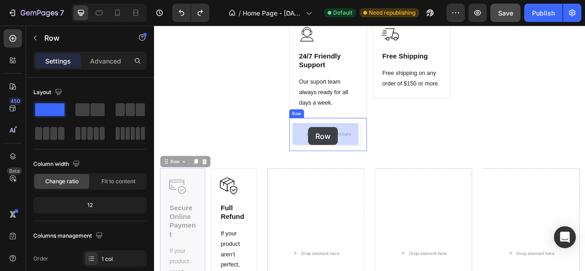
drag, startPoint x: 206, startPoint y: 246, endPoint x: 350, endPoint y: 155, distance: 170.2
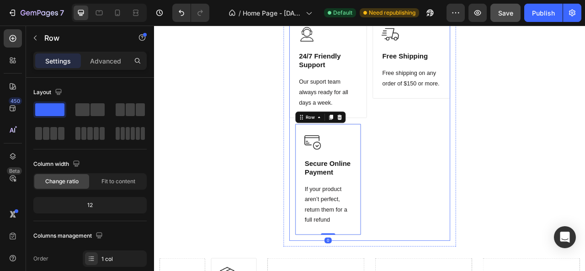
click at [468, 150] on div "Image Free Shipping Heading Free shipping on any order of $150 or more. Text bl…" at bounding box center [481, 156] width 99 height 285
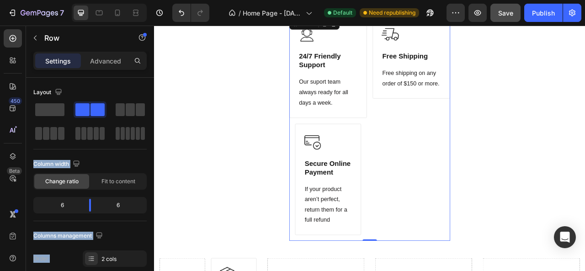
drag, startPoint x: 208, startPoint y: 137, endPoint x: 463, endPoint y: 136, distance: 255.2
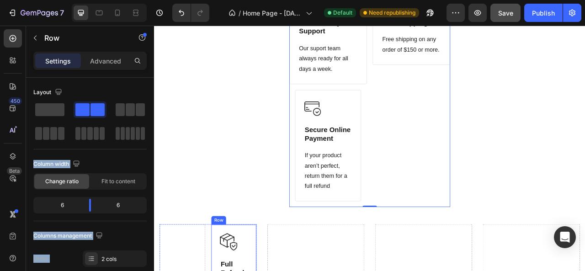
scroll to position [3522, 0]
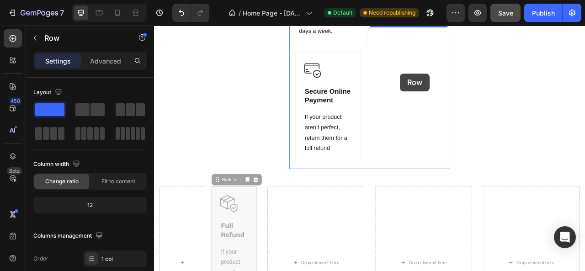
drag, startPoint x: 264, startPoint y: 268, endPoint x: 467, endPoint y: 86, distance: 272.7
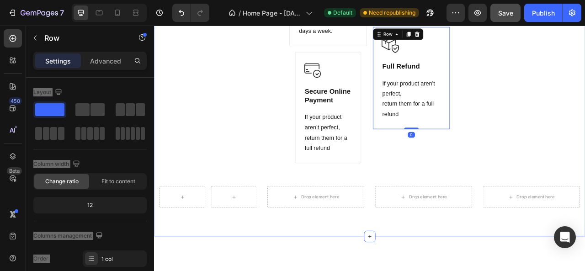
click at [268, 140] on div "Why should you choose our product? Heading Experience our prestigious after-sal…" at bounding box center [428, 41] width 535 height 434
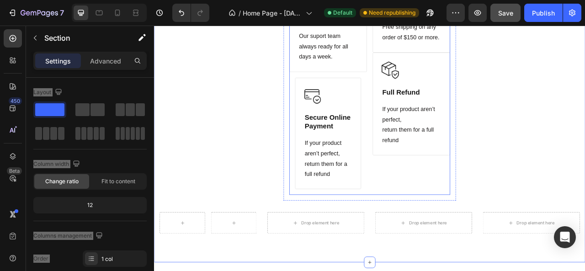
scroll to position [3476, 0]
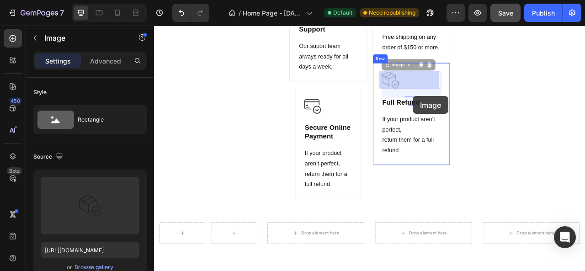
drag, startPoint x: 483, startPoint y: 93, endPoint x: 483, endPoint y: 115, distance: 22.4
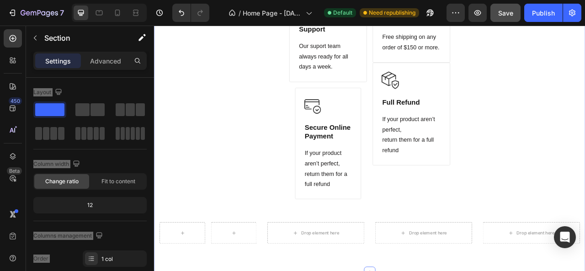
click at [585, 114] on div "Why should you choose our product? Heading Experience our prestigious after-sal…" at bounding box center [428, 87] width 535 height 434
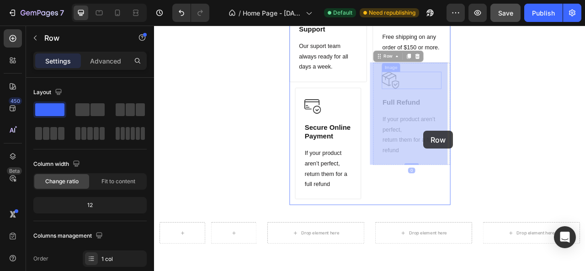
drag, startPoint x: 515, startPoint y: 76, endPoint x: 497, endPoint y: 160, distance: 85.2
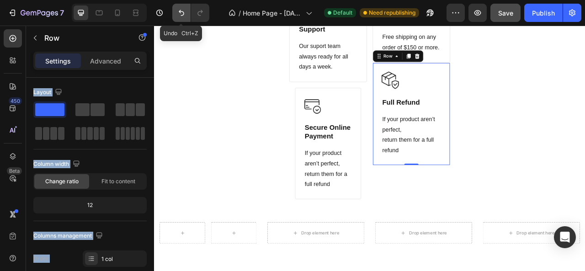
click at [184, 16] on icon "Undo/Redo" at bounding box center [181, 12] width 9 height 9
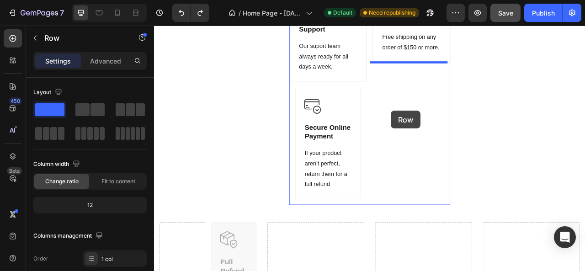
drag, startPoint x: 268, startPoint y: 280, endPoint x: 456, endPoint y: 134, distance: 237.2
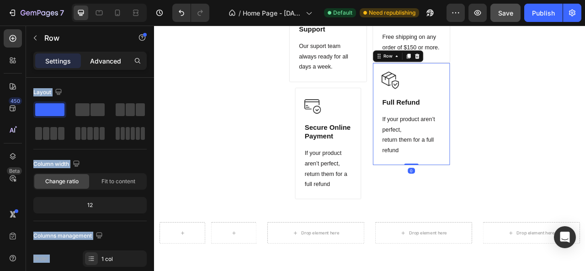
click at [112, 66] on div "Advanced" at bounding box center [106, 61] width 46 height 15
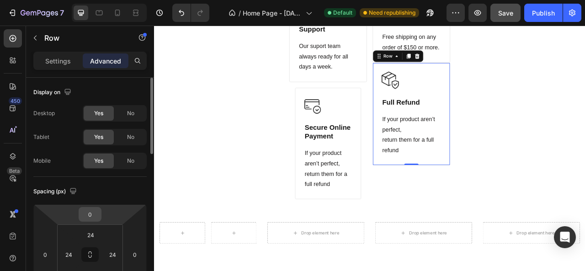
click at [97, 214] on input "0" at bounding box center [90, 215] width 18 height 14
type input "1"
type input "5"
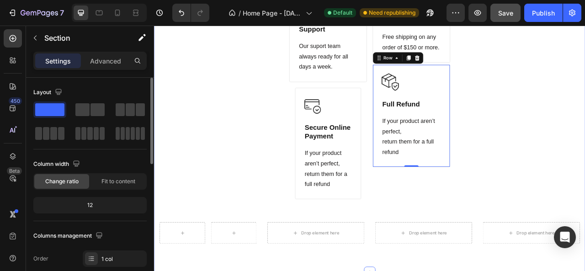
click at [237, 172] on div "Why should you choose our product? Heading Experience our prestigious after-sal…" at bounding box center [428, 87] width 535 height 434
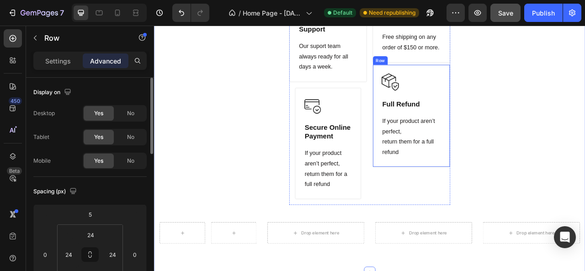
click at [434, 86] on div "Image Full Refund Heading If your product aren’t perfect, return them for a ful…" at bounding box center [481, 140] width 99 height 131
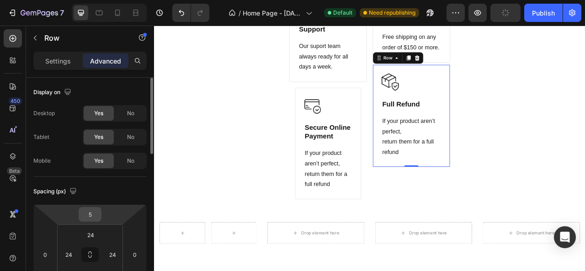
click at [96, 219] on input "5" at bounding box center [90, 215] width 18 height 14
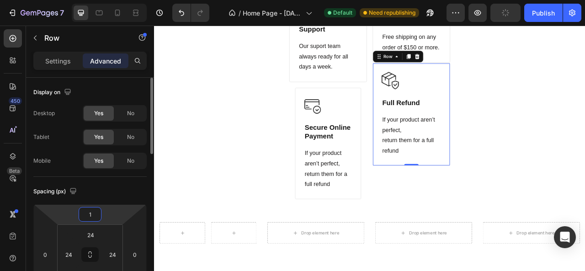
type input "10"
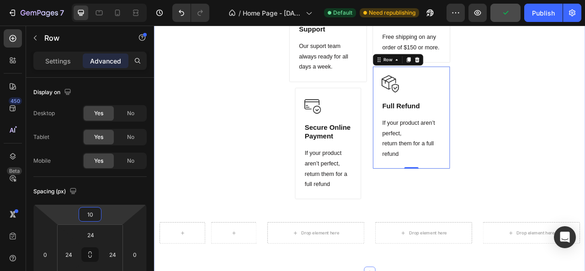
click at [236, 164] on div "Why should you choose our product? Heading Experience our prestigious after-sal…" at bounding box center [428, 87] width 535 height 434
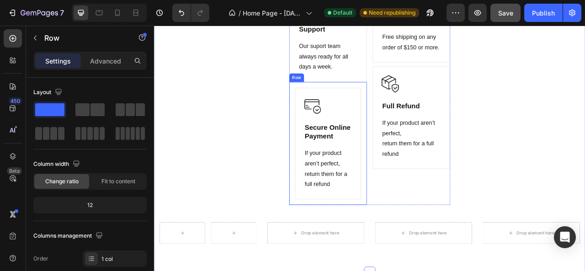
click at [328, 141] on div "Image Secure Online Payment Heading If your product aren’t perfect, return them…" at bounding box center [375, 175] width 99 height 157
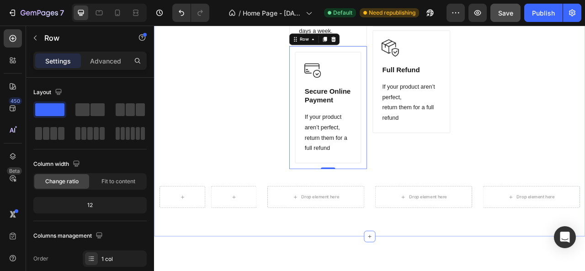
scroll to position [3613, 0]
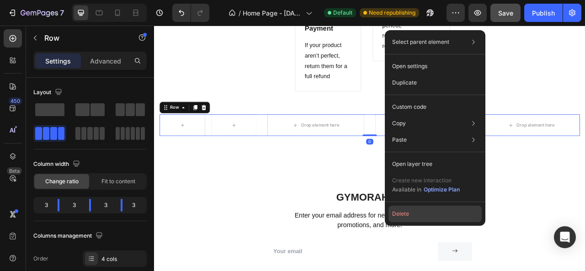
drag, startPoint x: 398, startPoint y: 213, endPoint x: 311, endPoint y: 239, distance: 91.0
click at [398, 213] on button "Delete" at bounding box center [435, 214] width 93 height 16
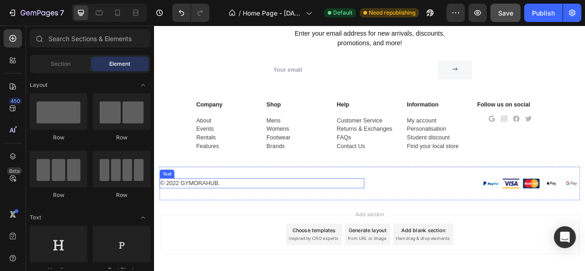
scroll to position [3965, 0]
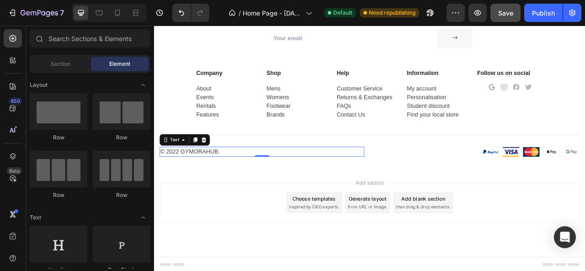
click at [237, 188] on p "© 2022 Gymorahub." at bounding box center [291, 186] width 259 height 11
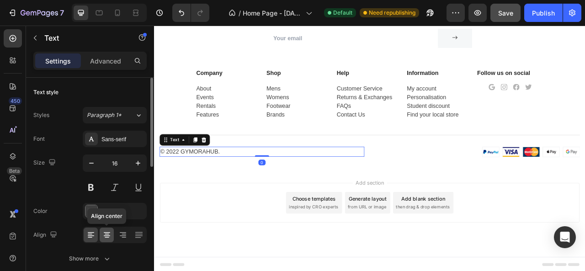
click at [111, 235] on icon at bounding box center [106, 235] width 9 height 9
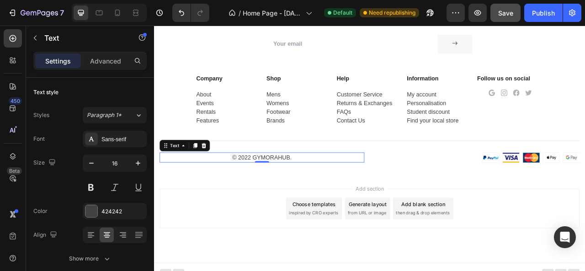
scroll to position [3919, 0]
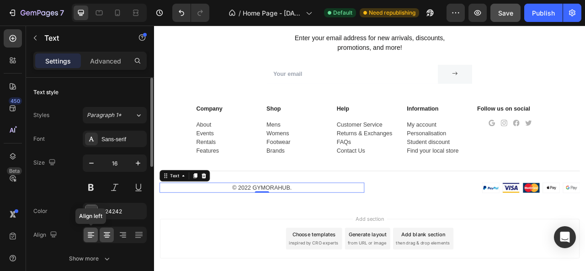
click at [88, 228] on div at bounding box center [91, 235] width 14 height 15
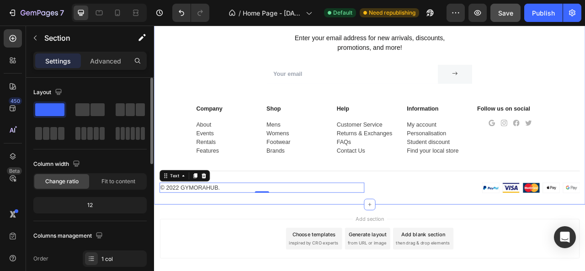
click at [187, 123] on div "Gymorahub Heading Enter your email address for new arrivals, discounts, promoti…" at bounding box center [428, 131] width 535 height 243
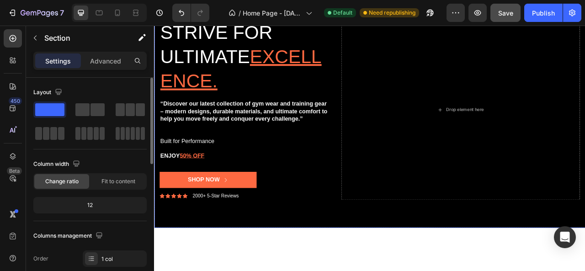
scroll to position [0, 0]
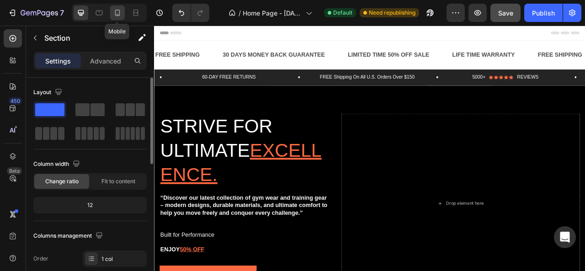
click at [118, 14] on icon at bounding box center [117, 12] width 9 height 9
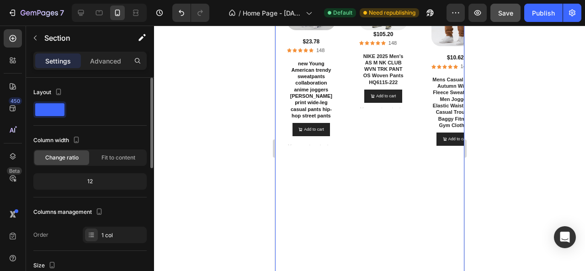
scroll to position [1355, 0]
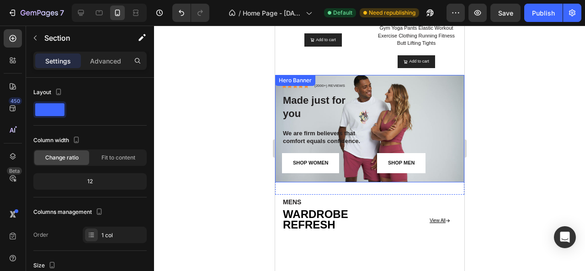
scroll to position [778, 0]
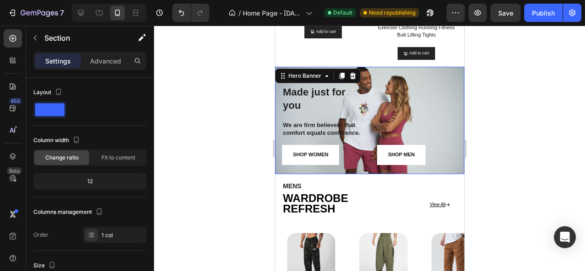
click at [431, 86] on div "SHOP MEN Button" at bounding box center [417, 119] width 80 height 91
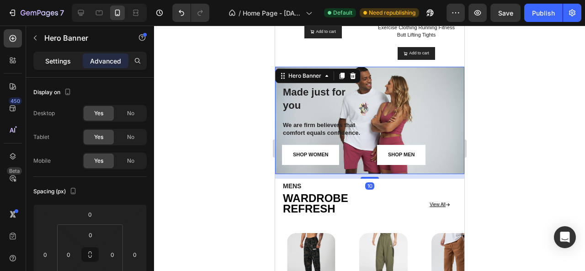
click at [53, 57] on p "Settings" at bounding box center [58, 61] width 26 height 10
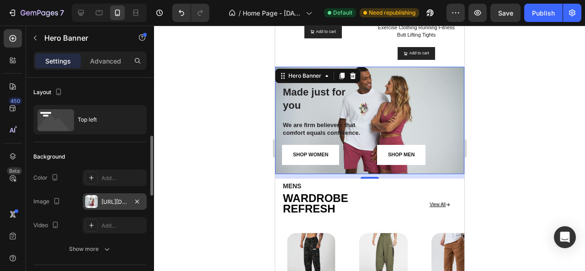
scroll to position [46, 0]
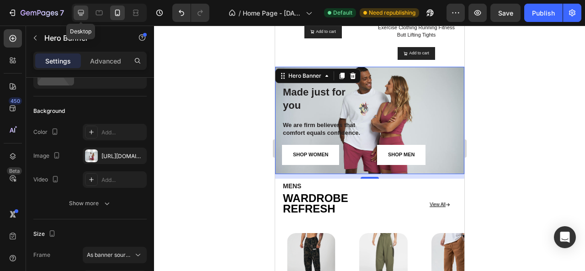
click at [83, 9] on icon at bounding box center [80, 12] width 9 height 9
type input "1230"
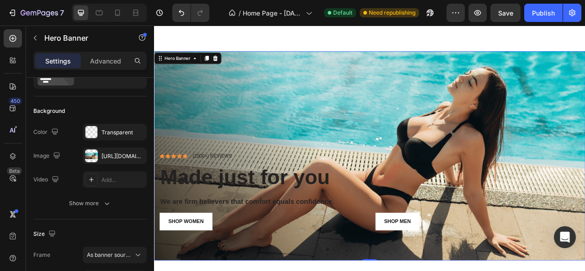
scroll to position [851, 0]
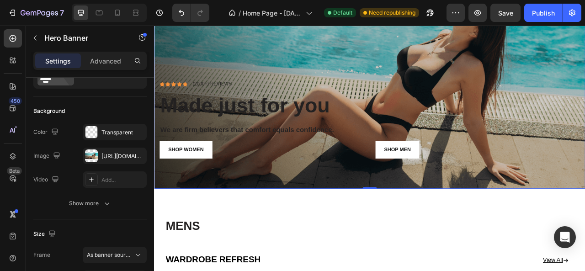
click at [268, 59] on div "Overlay" at bounding box center [428, 100] width 549 height 267
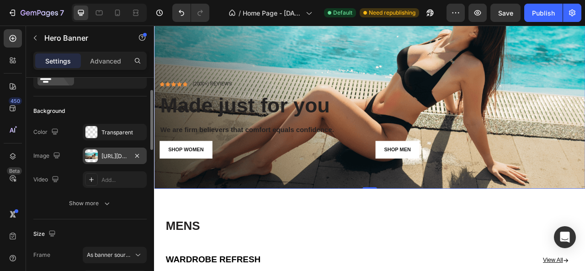
click at [93, 157] on div at bounding box center [91, 156] width 13 height 13
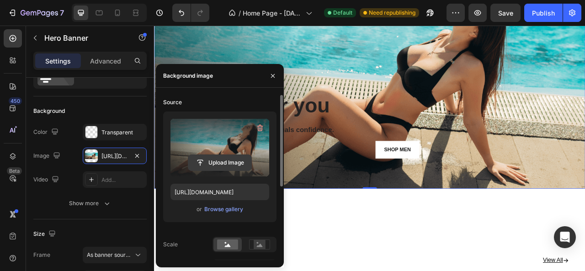
click at [220, 157] on input "file" at bounding box center [219, 163] width 63 height 16
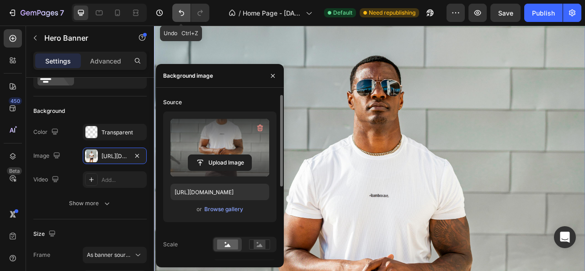
click at [176, 9] on button "Undo/Redo" at bounding box center [181, 13] width 18 height 18
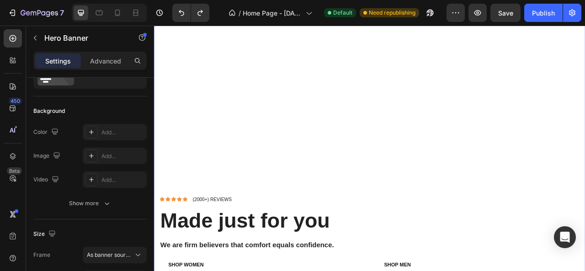
scroll to position [1034, 0]
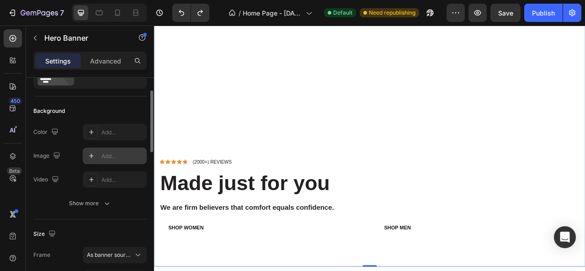
click at [120, 161] on div "Add..." at bounding box center [115, 156] width 64 height 16
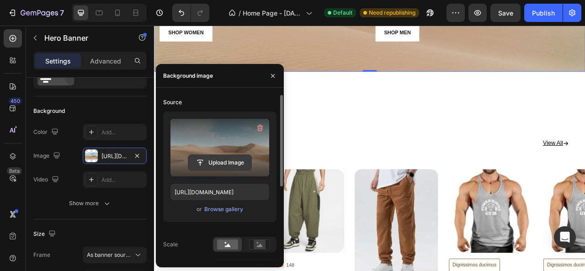
click at [210, 163] on input "file" at bounding box center [219, 163] width 63 height 16
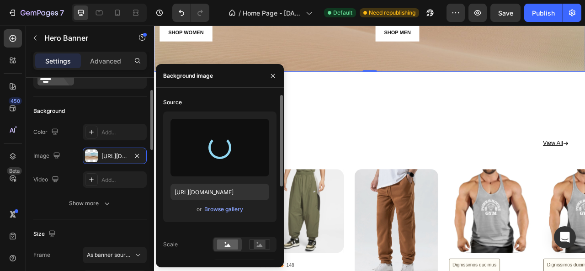
type input "[URL][DOMAIN_NAME]"
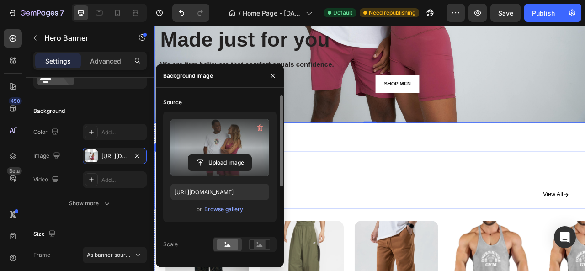
click at [403, 207] on div "MENS Heading WARDROBE REFRESH Text Block View All Button Row" at bounding box center [428, 222] width 521 height 73
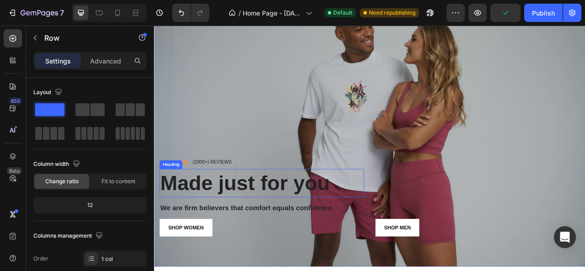
scroll to position [805, 0]
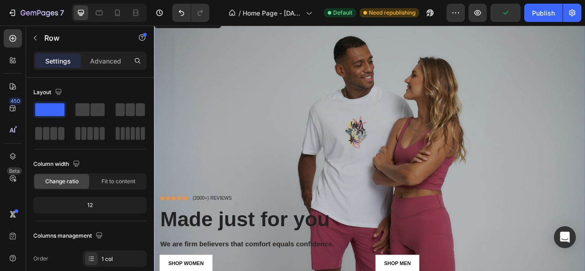
click at [216, 120] on div "Overlay" at bounding box center [428, 195] width 549 height 366
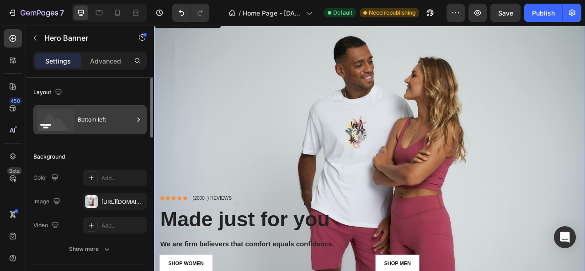
click at [78, 127] on div "Bottom left" at bounding box center [106, 119] width 56 height 21
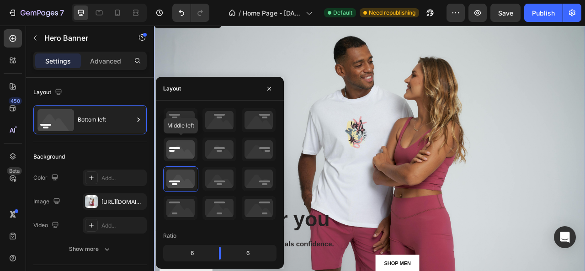
click at [175, 148] on icon at bounding box center [181, 150] width 34 height 24
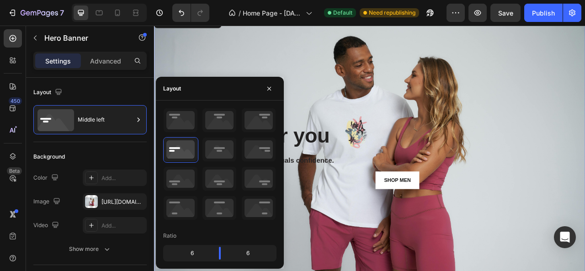
click at [460, 167] on div "SHOP MEN Button" at bounding box center [566, 183] width 260 height 101
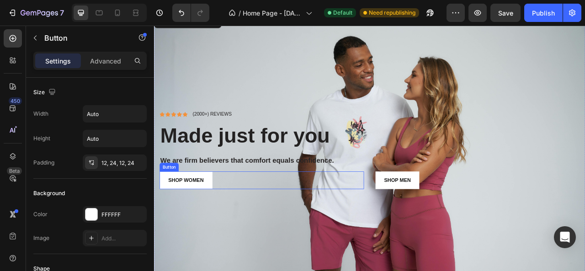
click at [279, 220] on div "SHOP WOMEN Button" at bounding box center [291, 222] width 260 height 22
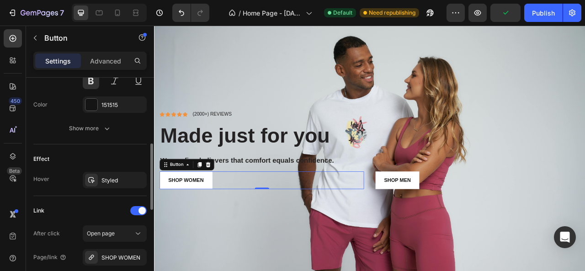
scroll to position [277, 0]
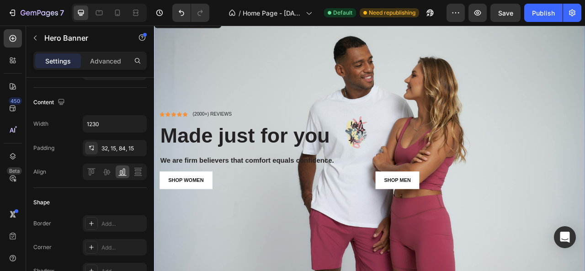
click at [303, 262] on div "Icon Icon Icon Icon Icon Icon List (2000+) REVIEWS Text Block Row Made just for…" at bounding box center [428, 195] width 549 height 154
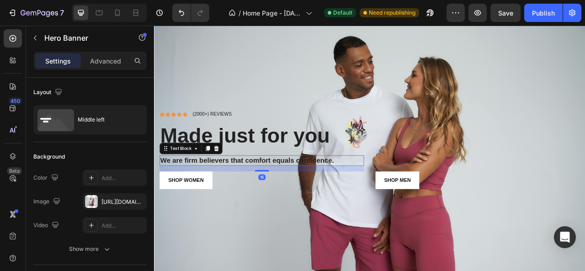
click at [304, 198] on p "We are firm believers that comfort equals confidence." at bounding box center [291, 197] width 258 height 11
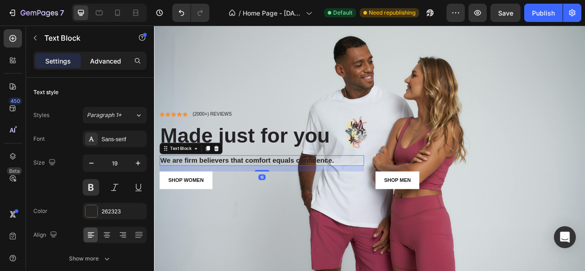
click at [115, 56] on p "Advanced" at bounding box center [105, 61] width 31 height 10
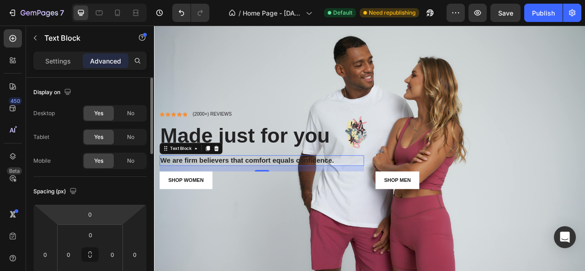
scroll to position [46, 0]
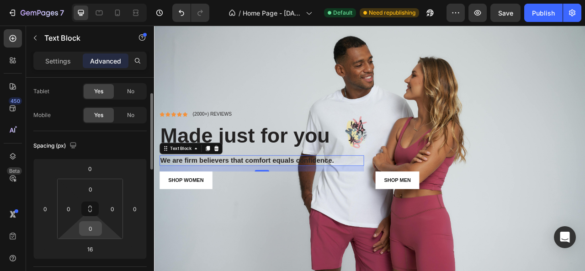
click at [93, 231] on input "0" at bounding box center [90, 229] width 18 height 14
type input "10"
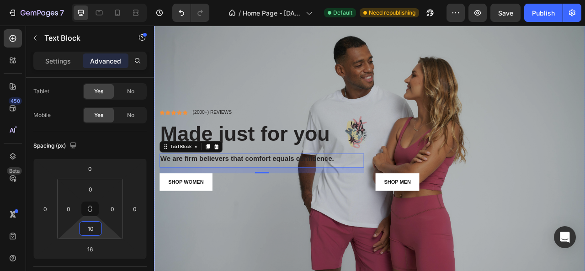
click at [209, 271] on div "Overlay" at bounding box center [428, 195] width 549 height 366
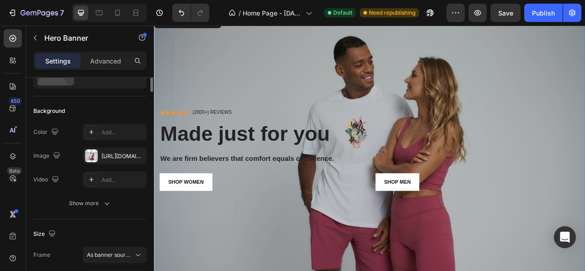
scroll to position [0, 0]
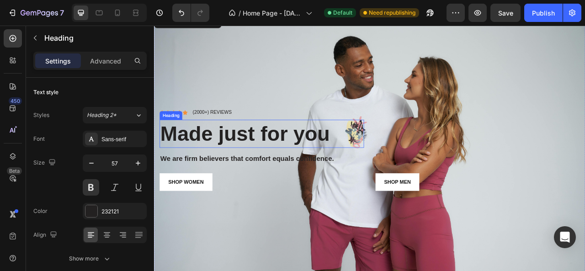
click at [243, 158] on strong "Made just for you" at bounding box center [270, 163] width 216 height 29
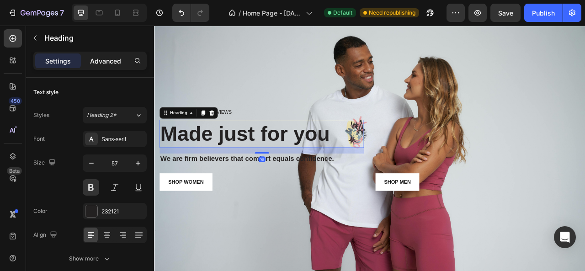
click at [103, 63] on p "Advanced" at bounding box center [105, 61] width 31 height 10
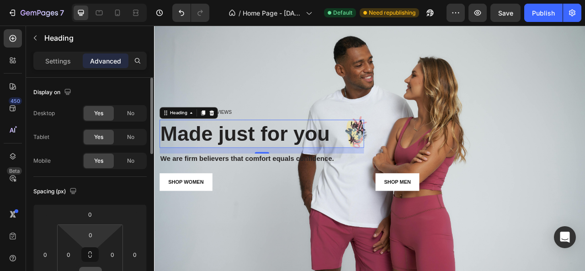
scroll to position [46, 0]
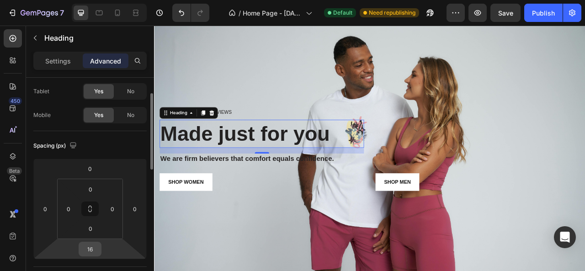
click at [97, 251] on input "16" at bounding box center [90, 249] width 18 height 14
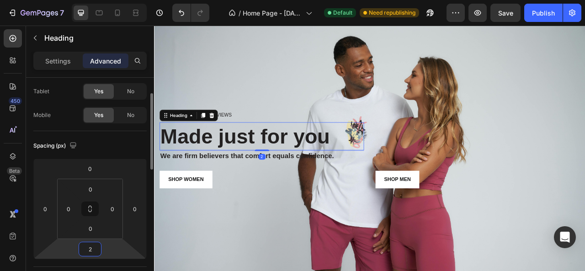
type input "20"
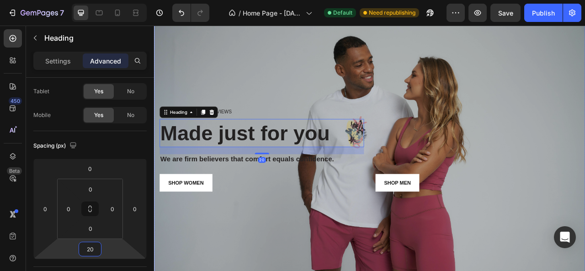
click at [215, 271] on div "Overlay" at bounding box center [428, 195] width 549 height 366
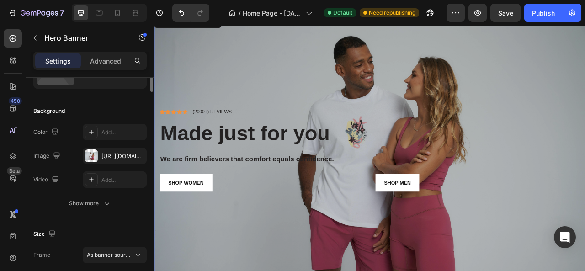
scroll to position [0, 0]
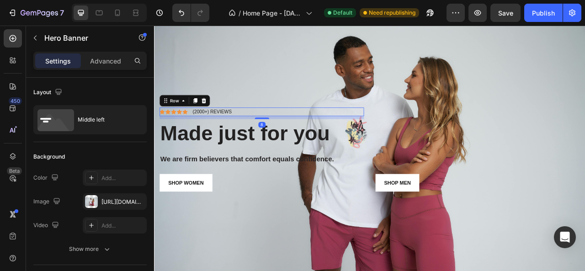
click at [265, 134] on div "Icon Icon Icon Icon Icon Icon List (2000+) REVIEWS Text Block Row 8" at bounding box center [291, 135] width 260 height 11
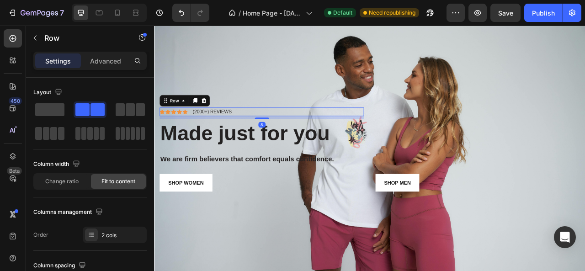
click at [100, 53] on div "Settings Advanced" at bounding box center [89, 61] width 113 height 18
click at [99, 62] on p "Advanced" at bounding box center [105, 61] width 31 height 10
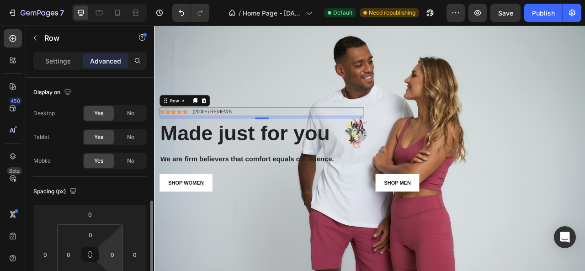
scroll to position [91, 0]
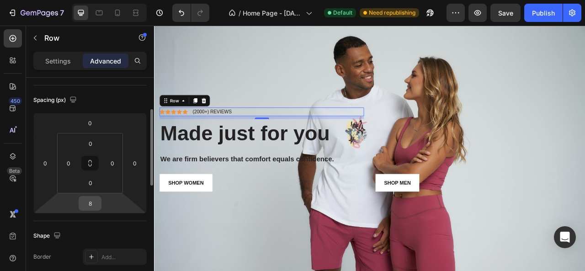
click at [94, 204] on input "8" at bounding box center [90, 204] width 18 height 14
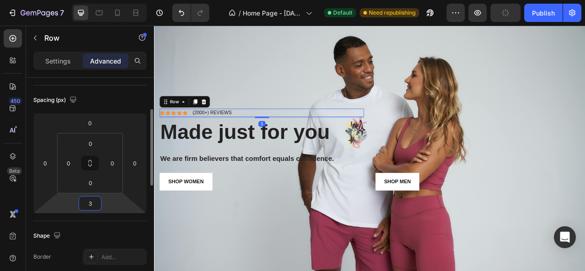
type input "30"
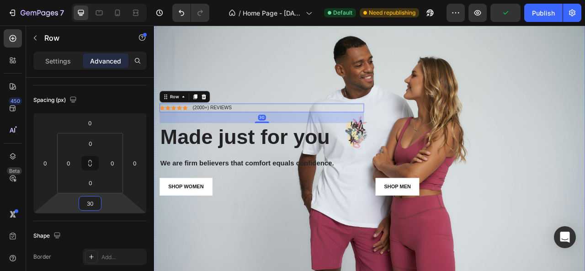
click at [580, 194] on div "SHOP MEN Button" at bounding box center [566, 183] width 260 height 117
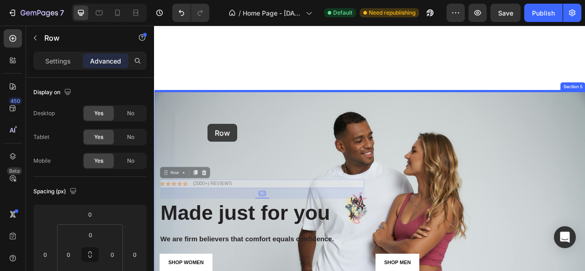
scroll to position [706, 0]
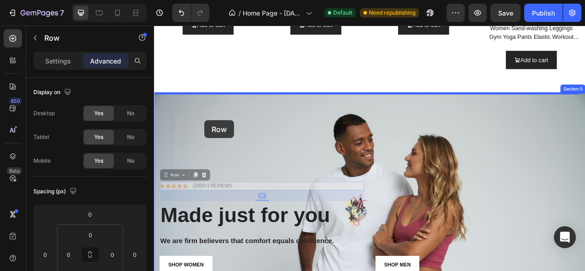
drag, startPoint x: 260, startPoint y: 126, endPoint x: 218, endPoint y: 146, distance: 46.6
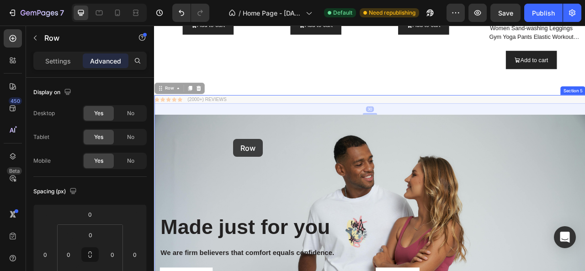
drag, startPoint x: 264, startPoint y: 115, endPoint x: 255, endPoint y: 170, distance: 56.1
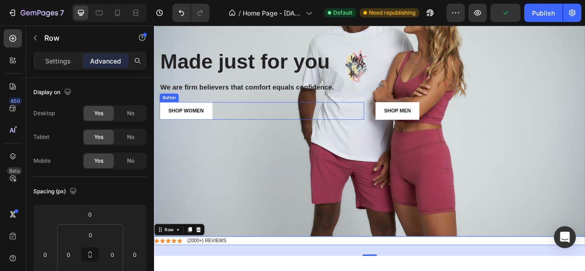
scroll to position [934, 0]
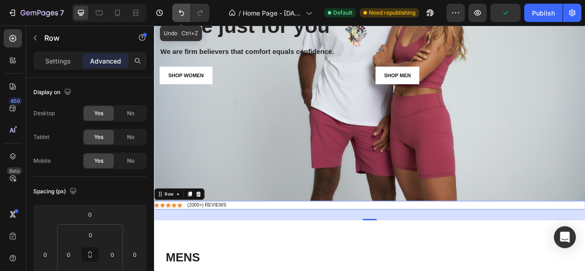
click at [179, 11] on icon "Undo/Redo" at bounding box center [181, 12] width 9 height 9
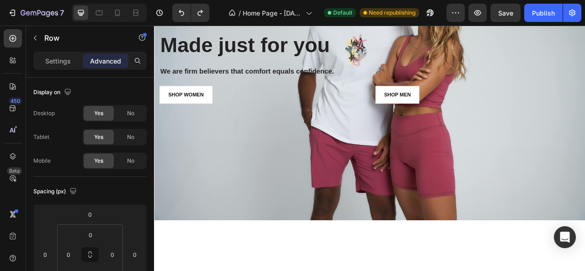
scroll to position [573, 0]
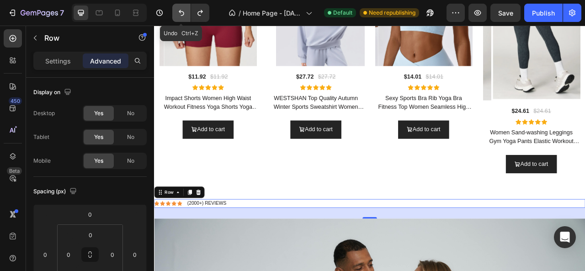
click at [184, 12] on icon "Undo/Redo" at bounding box center [181, 12] width 9 height 9
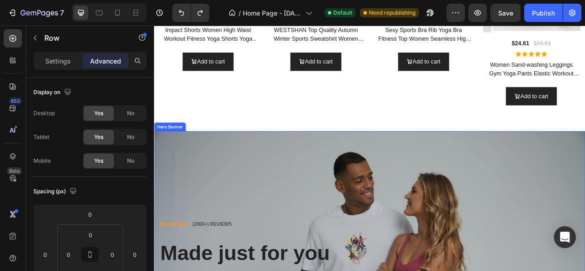
scroll to position [710, 0]
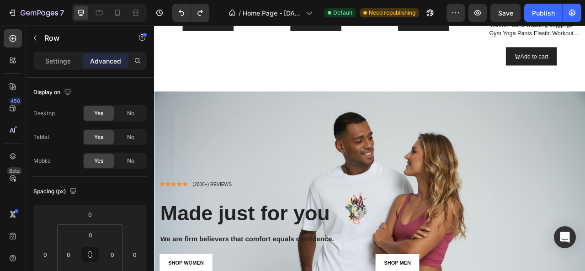
click at [266, 223] on div "Icon Icon Icon Icon Icon Icon List (2000+) REVIEWS Text Block Row" at bounding box center [291, 227] width 260 height 11
click at [201, 224] on div "Icon Icon Icon Icon Icon Icon List (2000+) REVIEWS Text Block Row" at bounding box center [291, 227] width 260 height 11
click at [257, 225] on div "Icon Icon Icon Icon Icon Icon List (2000+) REVIEWS Text Block Row" at bounding box center [291, 227] width 260 height 11
click at [247, 223] on p "(2000+) REVIEWS" at bounding box center [228, 227] width 50 height 9
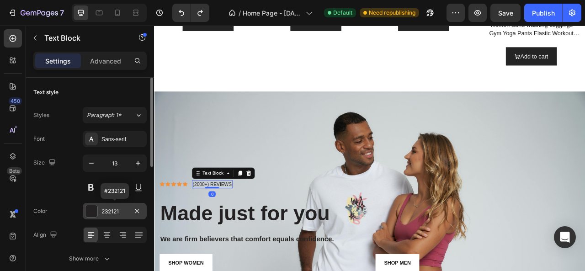
click at [113, 212] on div "232121" at bounding box center [115, 212] width 27 height 8
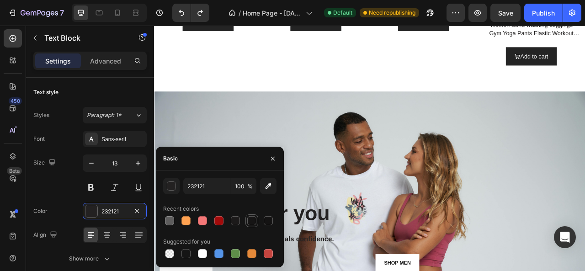
click at [249, 220] on div at bounding box center [251, 220] width 9 height 9
type input "161515"
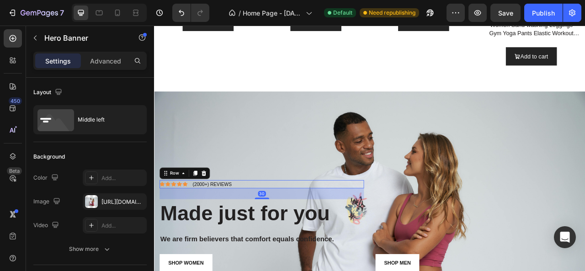
click at [262, 222] on div "Icon Icon Icon Icon Icon Icon List (2000+) REVIEWS Text Block Row 30" at bounding box center [291, 227] width 260 height 11
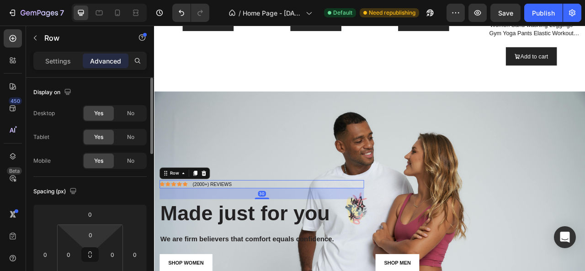
scroll to position [46, 0]
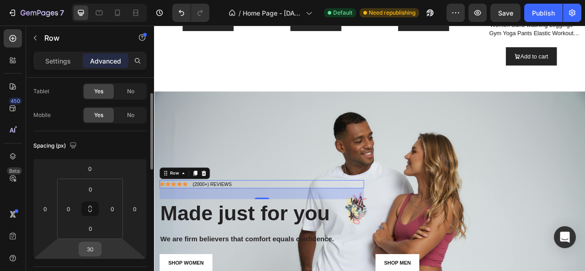
click at [99, 250] on input "30" at bounding box center [90, 249] width 18 height 14
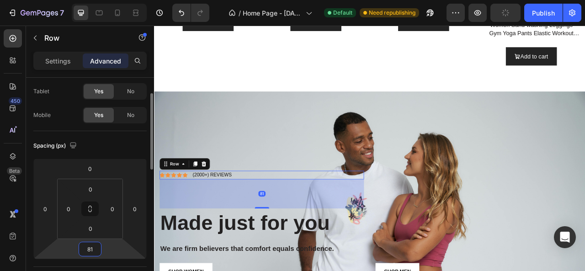
type input "8"
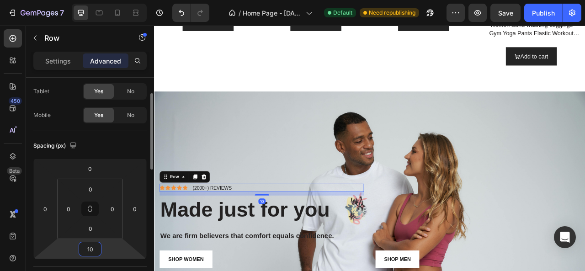
type input "1"
type input "80"
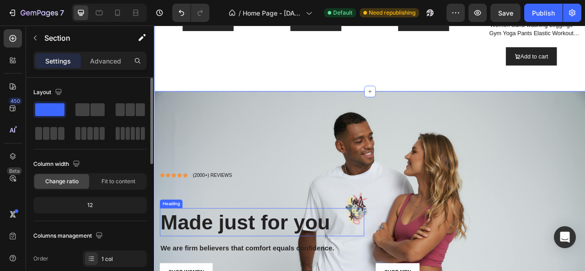
scroll to position [802, 0]
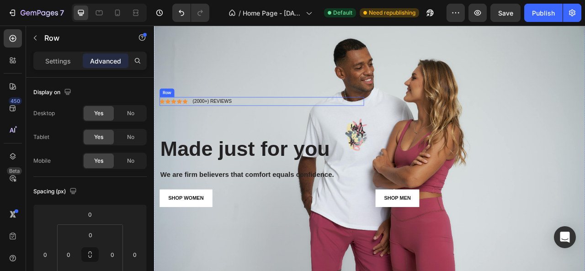
click at [262, 118] on div "Icon Icon Icon Icon Icon Icon List (2000+) REVIEWS Text Block Row" at bounding box center [291, 122] width 260 height 11
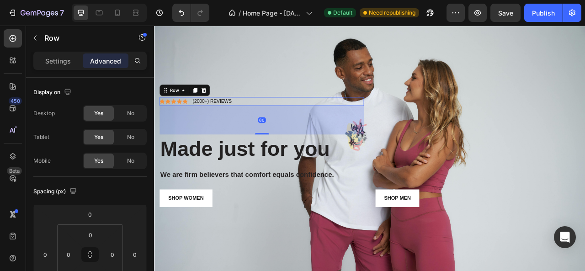
click at [272, 117] on div "Icon Icon Icon Icon Icon Icon List (2000+) REVIEWS Text Block Row 80" at bounding box center [291, 122] width 260 height 11
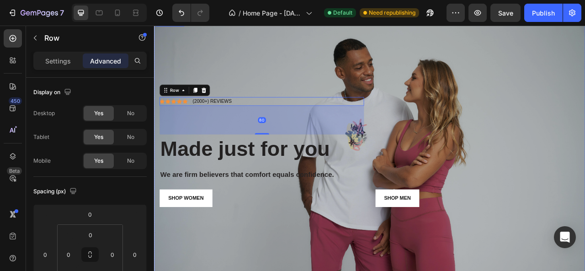
click at [310, 81] on div "Overlay" at bounding box center [428, 199] width 549 height 366
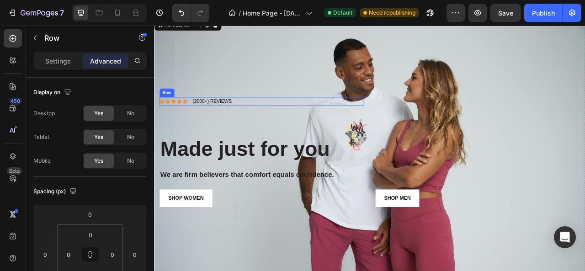
click at [290, 118] on div "Icon Icon Icon Icon Icon Icon List (2000+) REVIEWS Text Block Row" at bounding box center [291, 122] width 260 height 11
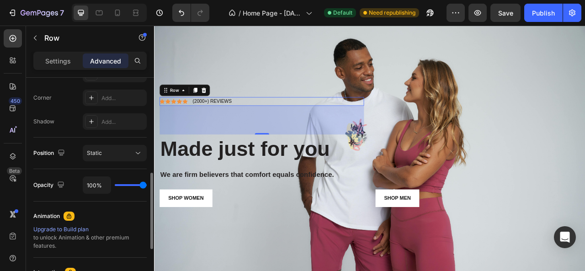
scroll to position [366, 0]
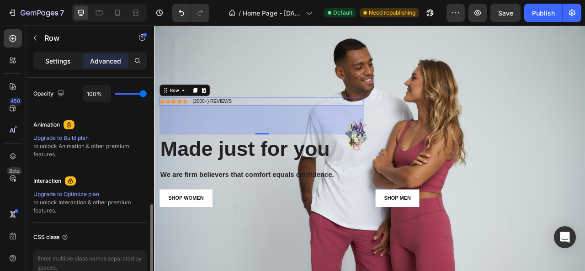
click at [62, 60] on p "Settings" at bounding box center [58, 61] width 26 height 10
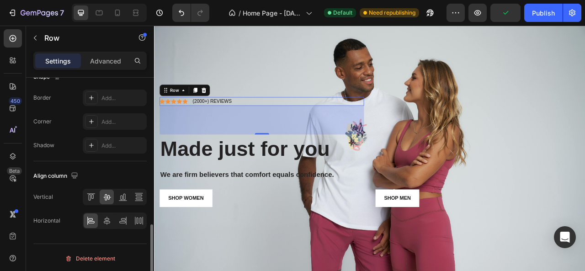
scroll to position [441, 0]
click at [92, 198] on icon at bounding box center [90, 197] width 9 height 9
click at [224, 120] on p "(2000+) REVIEWS" at bounding box center [228, 122] width 50 height 9
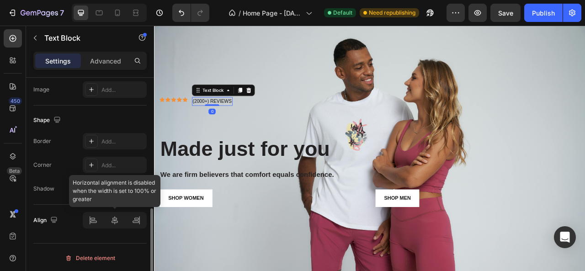
scroll to position [321, 0]
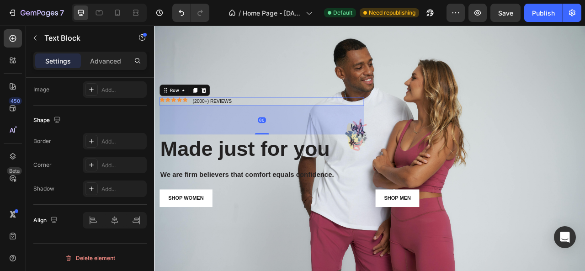
click at [193, 123] on div "Icon Icon Icon Icon Icon Icon List" at bounding box center [179, 122] width 36 height 11
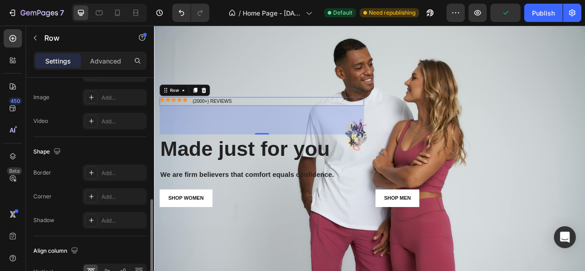
scroll to position [441, 0]
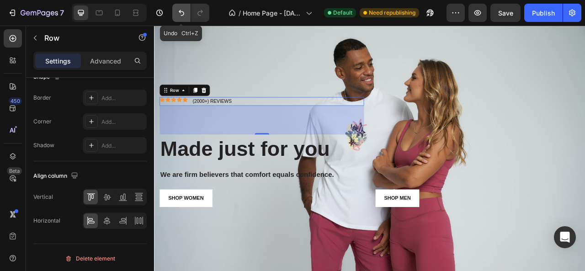
click at [181, 11] on icon "Undo/Redo" at bounding box center [181, 13] width 5 height 6
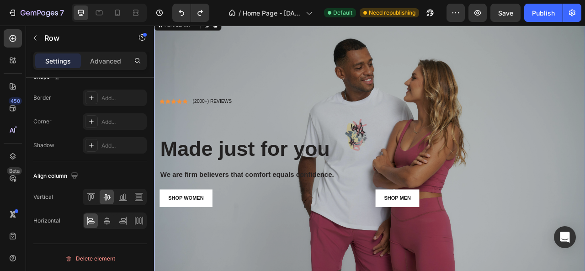
click at [250, 72] on div "Overlay" at bounding box center [428, 199] width 549 height 366
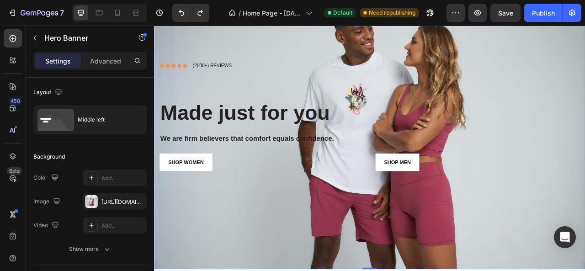
scroll to position [893, 0]
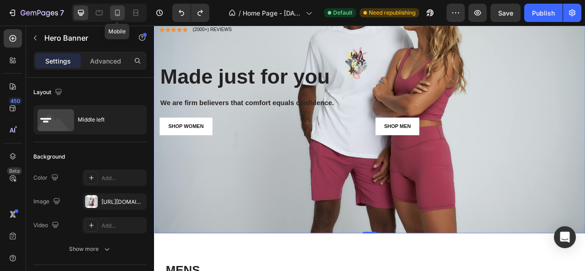
click at [115, 15] on icon at bounding box center [117, 13] width 5 height 6
type input "Auto"
type input "100%"
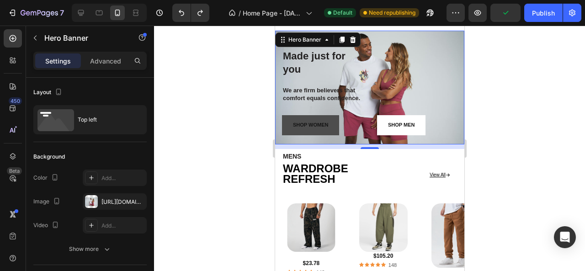
scroll to position [805, 0]
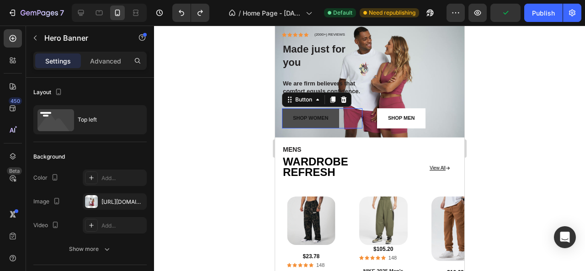
click at [335, 129] on link "SHOP WOMEN" at bounding box center [310, 118] width 57 height 20
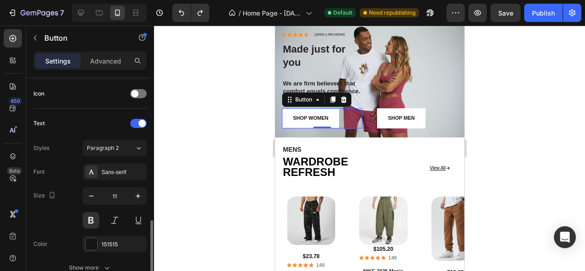
scroll to position [320, 0]
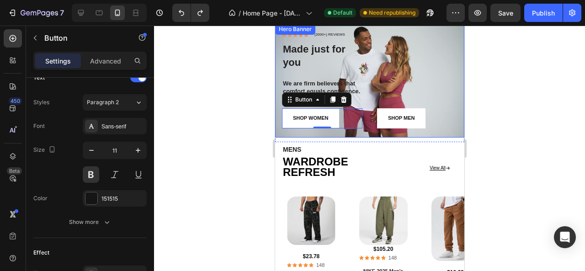
click at [251, 126] on div at bounding box center [369, 149] width 431 height 246
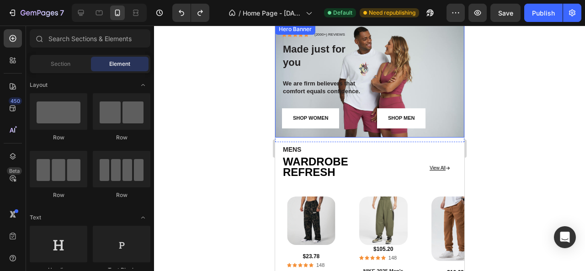
scroll to position [759, 0]
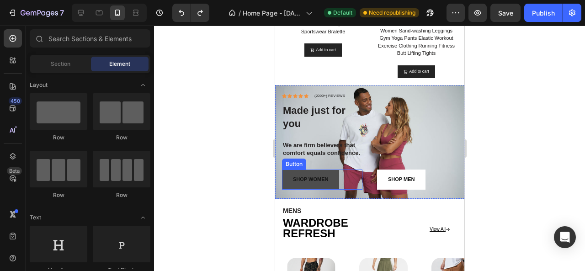
click at [287, 176] on link "SHOP WOMEN" at bounding box center [310, 180] width 57 height 20
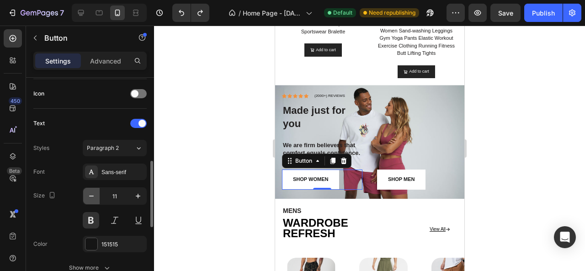
scroll to position [320, 0]
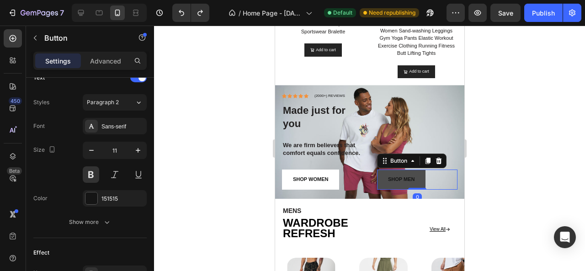
click at [379, 175] on link "SHOP MEN" at bounding box center [401, 180] width 48 height 20
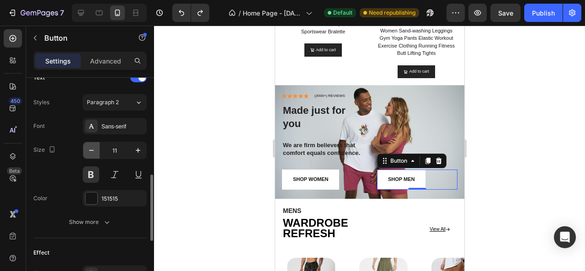
click at [91, 146] on icon "button" at bounding box center [91, 150] width 9 height 9
type input "10"
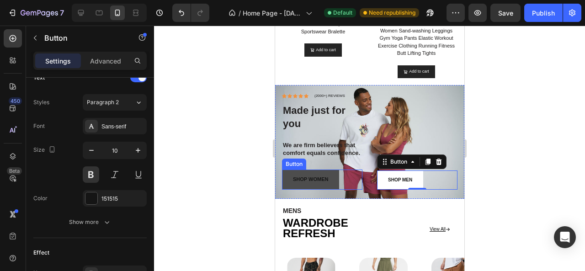
click at [288, 175] on link "SHOP WOMEN" at bounding box center [310, 180] width 57 height 20
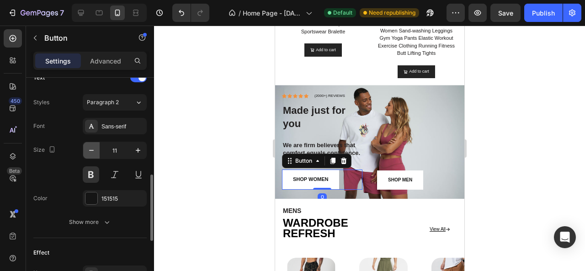
click at [90, 146] on icon "button" at bounding box center [91, 150] width 9 height 9
type input "10"
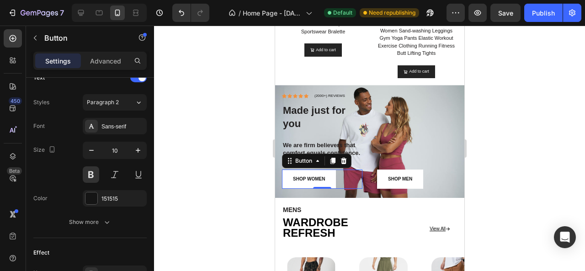
click at [212, 133] on div at bounding box center [369, 149] width 431 height 246
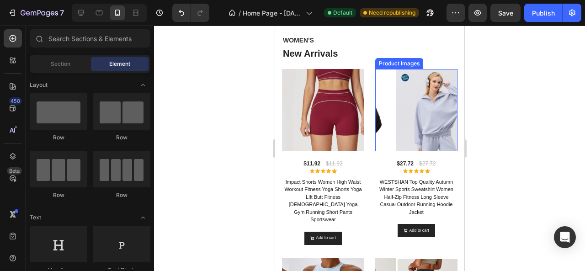
scroll to position [302, 0]
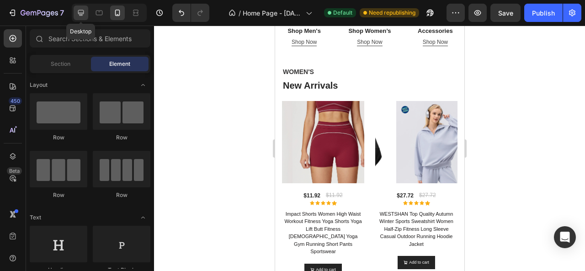
click at [86, 16] on div at bounding box center [81, 12] width 15 height 15
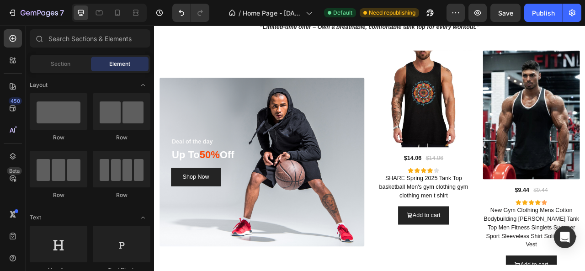
scroll to position [2131, 0]
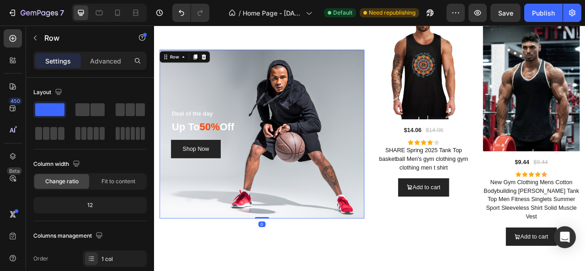
click at [306, 111] on div "Deal of the day Text block Up To 50% Off Heading Shop Now Button Row 0" at bounding box center [291, 163] width 261 height 215
click at [115, 19] on div at bounding box center [117, 12] width 15 height 15
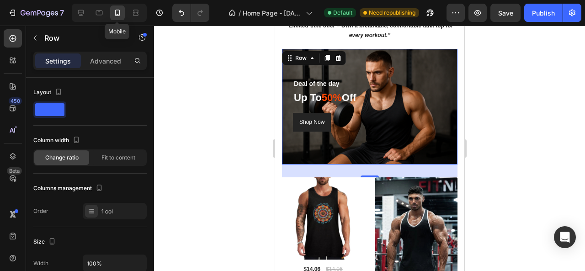
scroll to position [2062, 0]
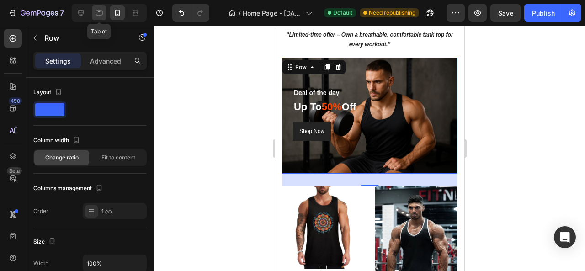
click at [96, 14] on icon at bounding box center [99, 13] width 7 height 5
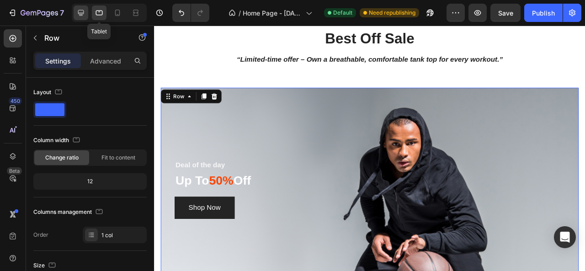
scroll to position [2095, 0]
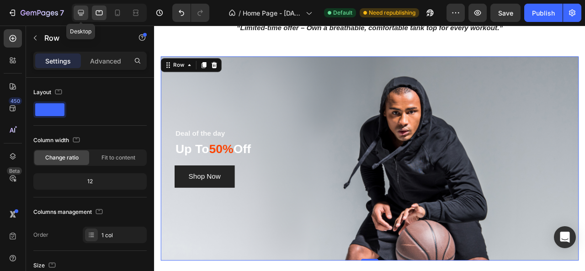
click at [86, 15] on div at bounding box center [81, 12] width 15 height 15
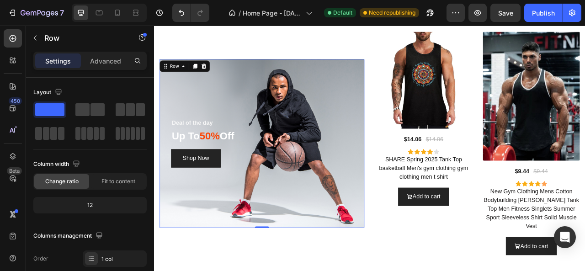
scroll to position [2123, 0]
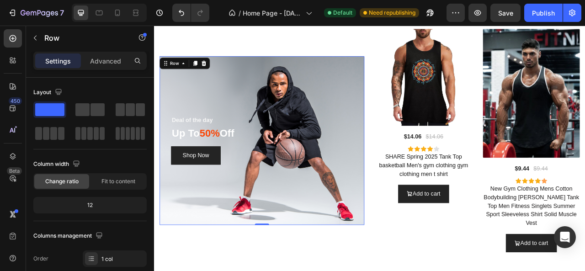
click at [270, 106] on div "Deal of the day Text block Up To 50% Off Heading Shop Now Button Row 0" at bounding box center [291, 171] width 261 height 215
click at [100, 64] on p "Advanced" at bounding box center [105, 61] width 31 height 10
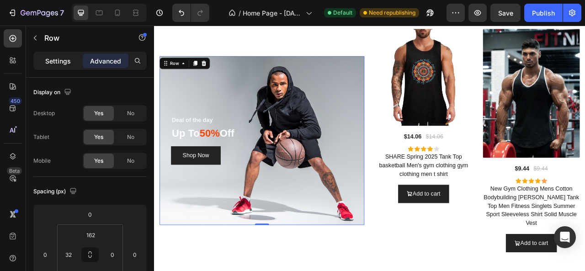
click at [56, 56] on p "Settings" at bounding box center [58, 61] width 26 height 10
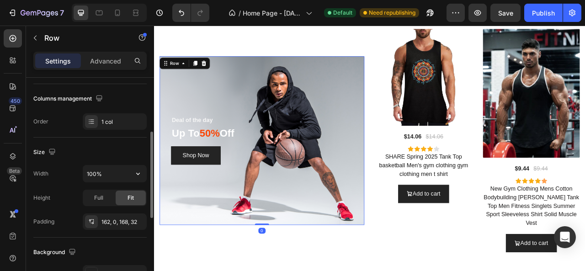
scroll to position [229, 0]
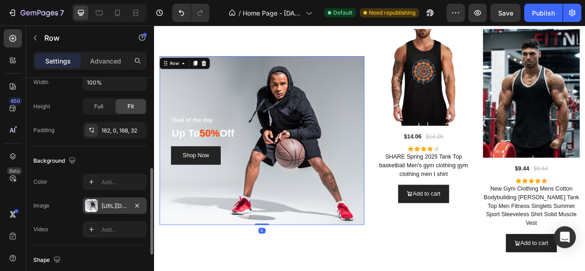
click at [107, 203] on div "https://ucarecdn.com/68b7778b-d1fd-4286-a960-d272f172b7ff/-/format/auto/" at bounding box center [115, 206] width 27 height 8
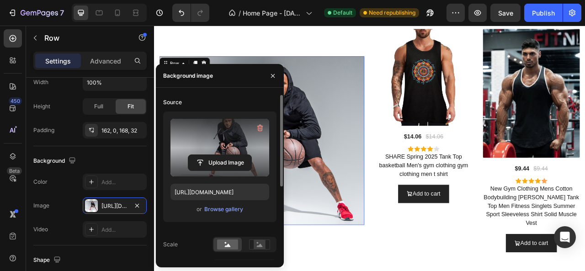
click at [217, 139] on label at bounding box center [220, 148] width 99 height 58
click at [217, 155] on input "file" at bounding box center [219, 163] width 63 height 16
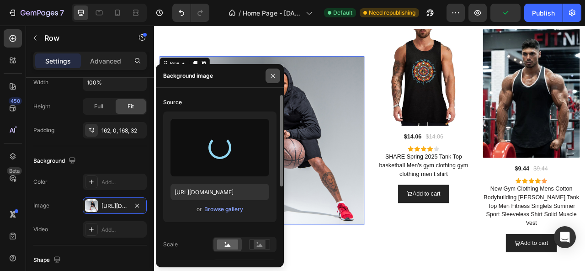
type input "[URL][DOMAIN_NAME]"
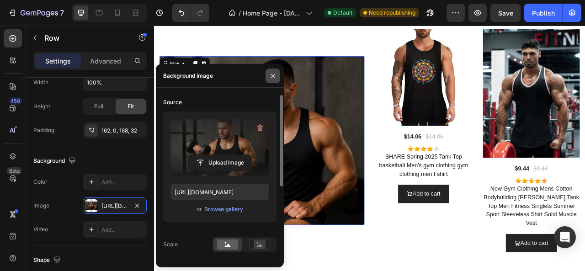
click at [269, 79] on button "button" at bounding box center [273, 76] width 15 height 15
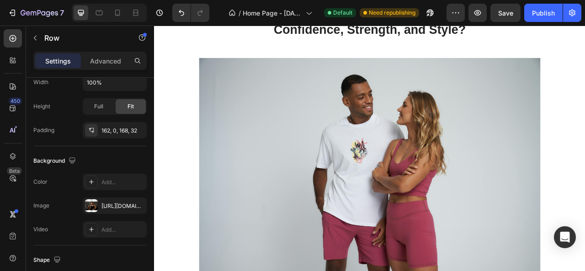
scroll to position [2763, 0]
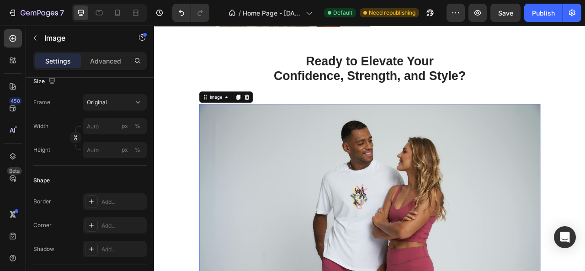
click at [255, 182] on img at bounding box center [428, 270] width 434 height 290
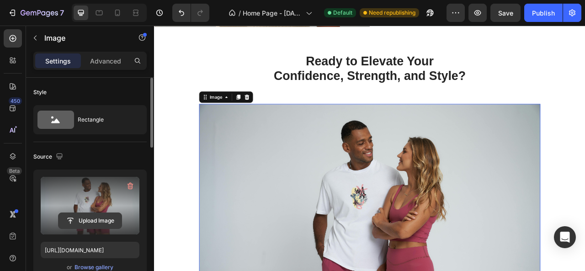
click at [92, 215] on input "file" at bounding box center [90, 221] width 63 height 16
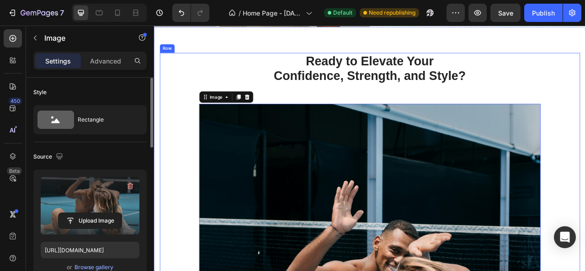
type input "https://cdn.shopify.com/s/files/1/0975/7324/0913/files/gempages_585123964674638…"
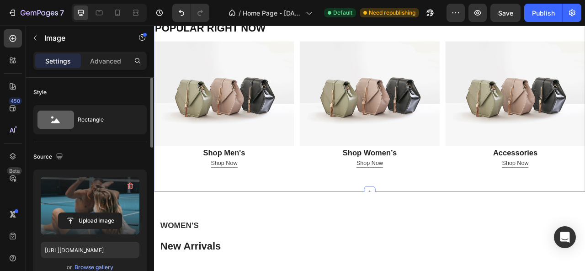
scroll to position [250, 0]
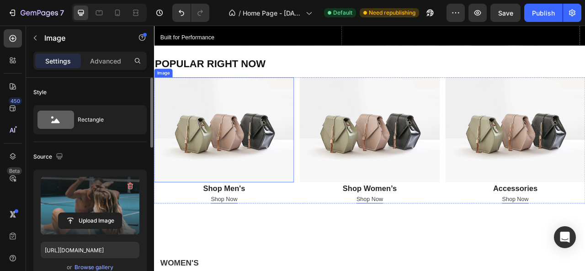
click at [243, 176] on img at bounding box center [243, 158] width 178 height 134
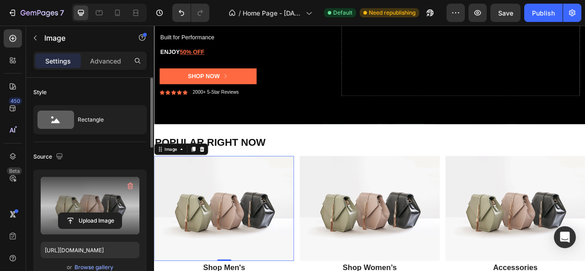
click at [94, 209] on label at bounding box center [90, 206] width 99 height 58
click at [94, 213] on input "file" at bounding box center [90, 221] width 63 height 16
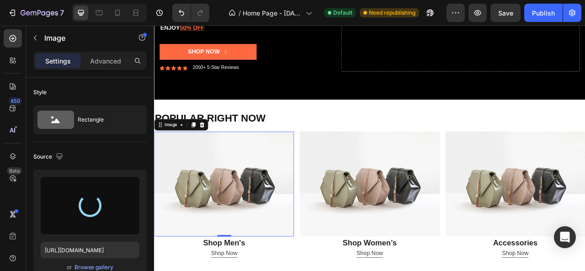
scroll to position [295, 0]
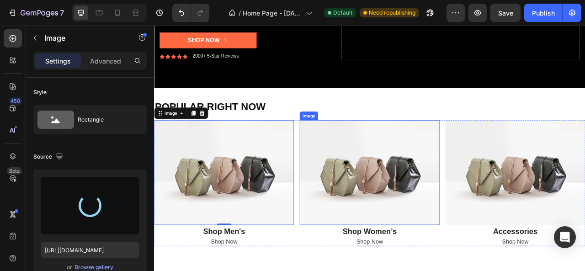
type input "[URL][DOMAIN_NAME]"
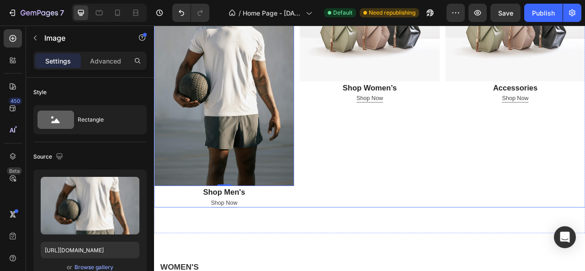
scroll to position [433, 0]
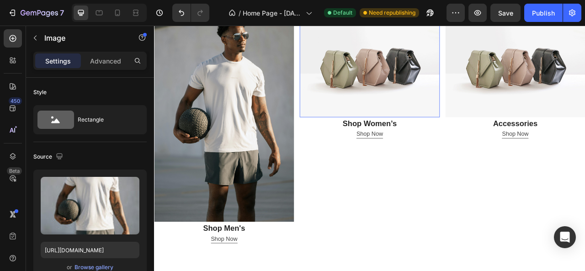
click at [391, 120] on img at bounding box center [428, 75] width 178 height 134
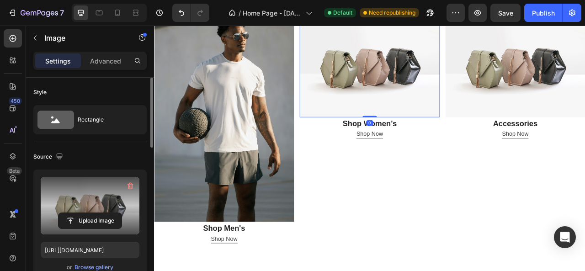
click at [83, 210] on label at bounding box center [90, 206] width 99 height 58
click at [83, 213] on input "file" at bounding box center [90, 221] width 63 height 16
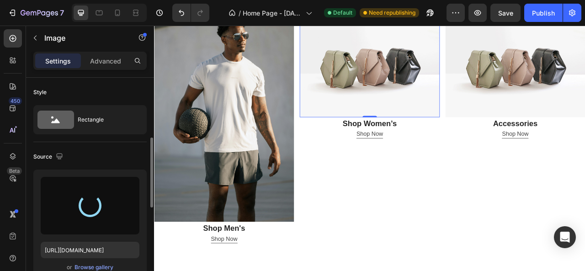
scroll to position [46, 0]
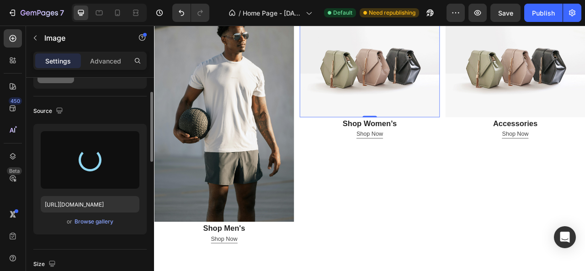
type input "[URL][DOMAIN_NAME]"
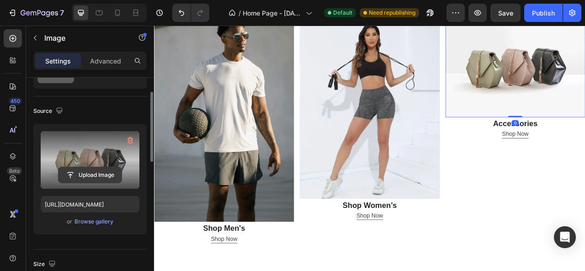
click at [95, 171] on input "file" at bounding box center [90, 175] width 63 height 16
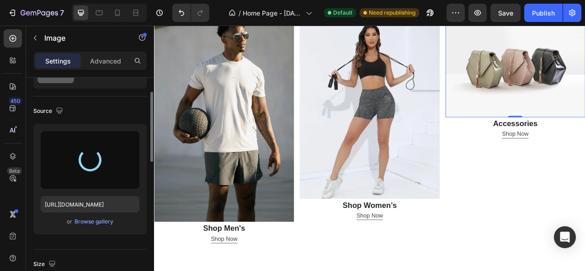
type input "https://cdn.shopify.com/s/files/1/0975/7324/0913/files/gempages_585123964674638…"
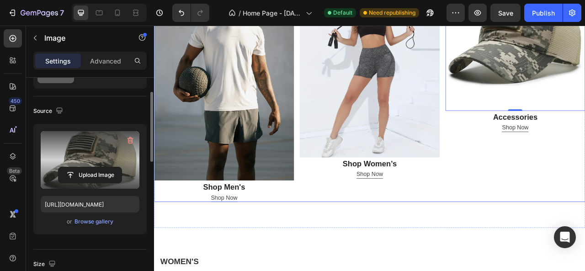
scroll to position [524, 0]
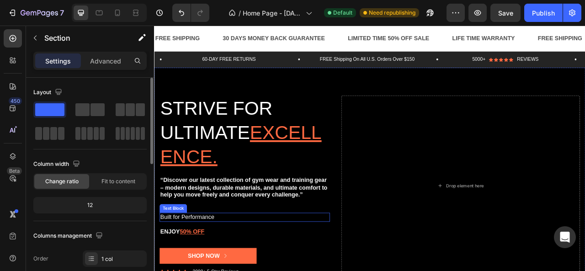
scroll to position [0, 0]
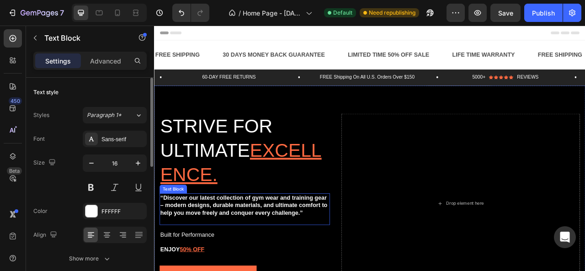
click at [349, 253] on strong "“Discover our latest collection of gym wear and training gear – modern designs,…" at bounding box center [268, 254] width 213 height 27
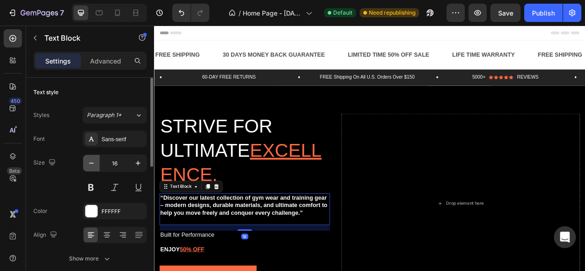
click at [91, 167] on icon "button" at bounding box center [91, 163] width 9 height 9
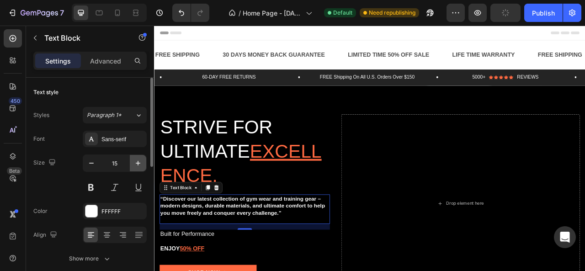
click at [140, 163] on icon "button" at bounding box center [138, 163] width 9 height 9
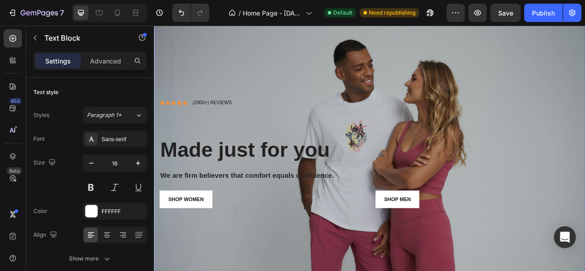
scroll to position [1418, 0]
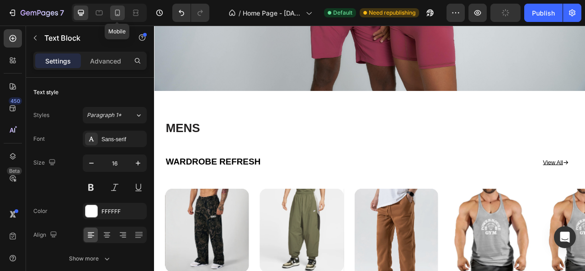
click at [116, 14] on icon at bounding box center [117, 12] width 9 height 9
type input "12"
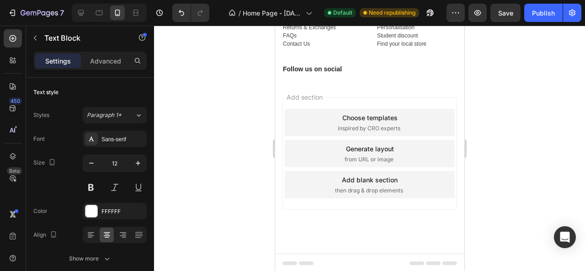
scroll to position [3079, 0]
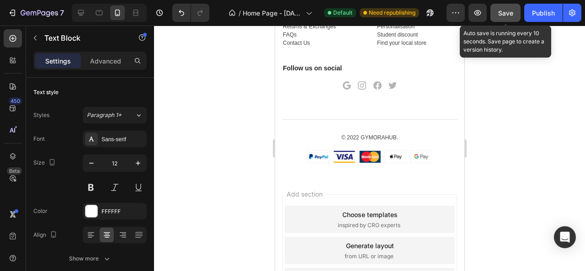
click at [507, 11] on span "Save" at bounding box center [506, 13] width 15 height 8
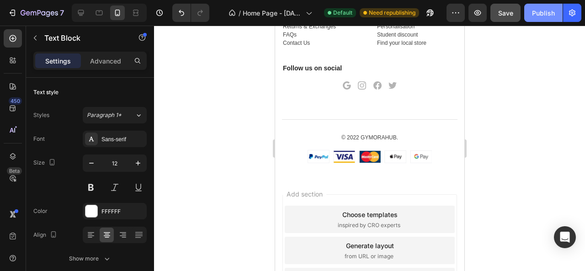
click at [537, 15] on div "Publish" at bounding box center [543, 13] width 23 height 10
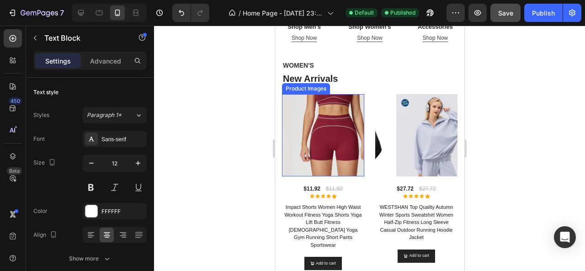
scroll to position [412, 0]
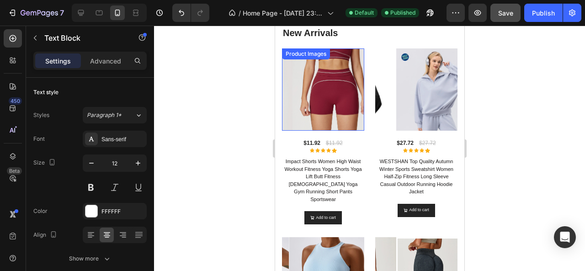
click at [314, 106] on img at bounding box center [333, 89] width 82 height 82
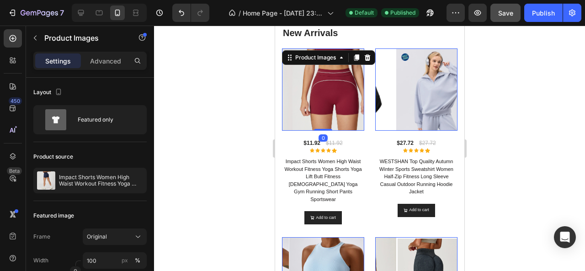
click at [210, 110] on div at bounding box center [369, 149] width 431 height 246
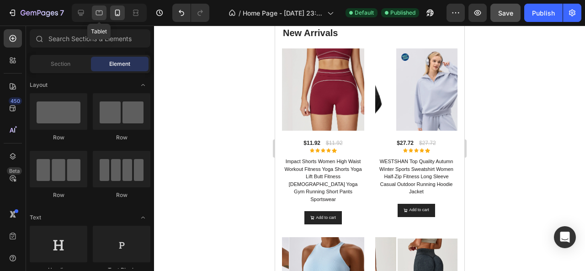
click at [100, 11] on icon at bounding box center [99, 12] width 9 height 9
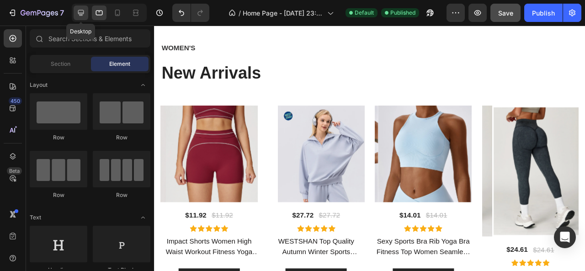
click at [84, 9] on icon at bounding box center [80, 12] width 9 height 9
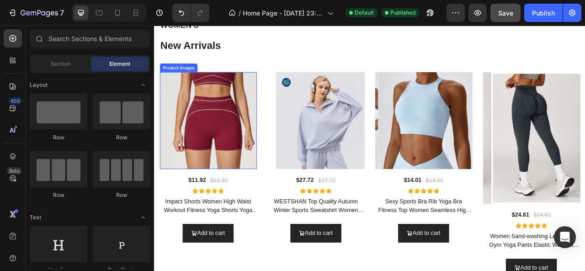
scroll to position [457, 0]
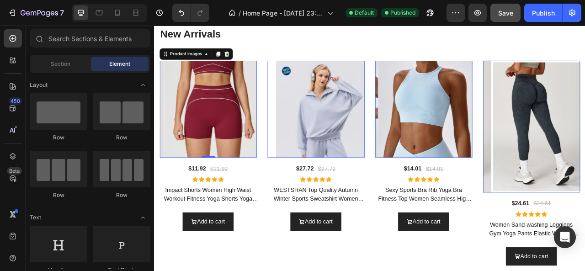
click at [221, 146] on img at bounding box center [227, 131] width 123 height 123
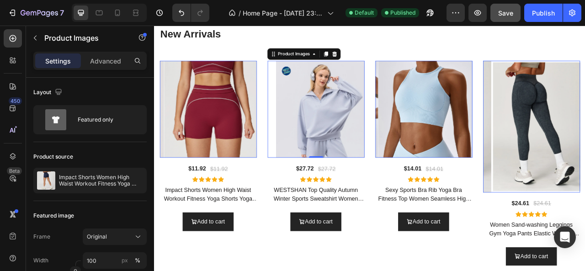
click at [311, 157] on img at bounding box center [370, 131] width 123 height 123
click at [482, 145] on img at bounding box center [500, 131] width 123 height 123
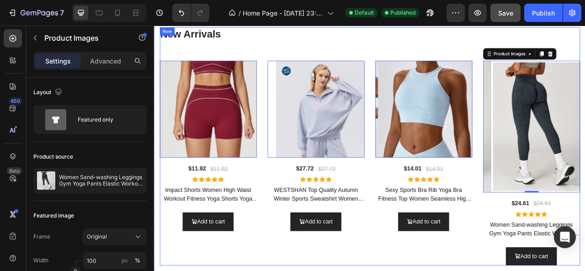
click at [272, 48] on div "New Arrivals Heading Product Images 0 Row $11.92 Product Price Product Price $1…" at bounding box center [428, 179] width 535 height 303
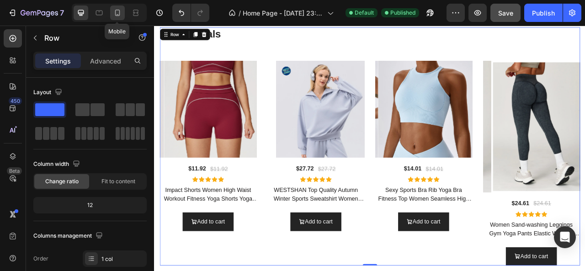
click at [114, 9] on icon at bounding box center [117, 12] width 9 height 9
type input "100%"
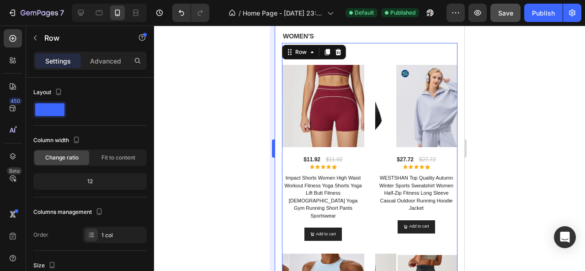
scroll to position [381, 0]
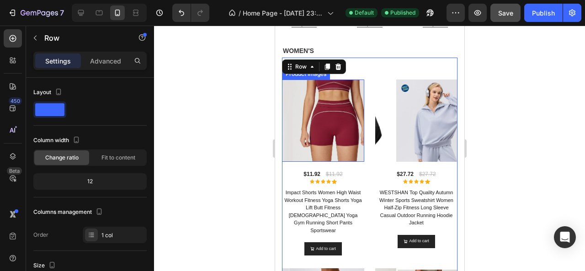
click at [322, 111] on img at bounding box center [333, 121] width 82 height 82
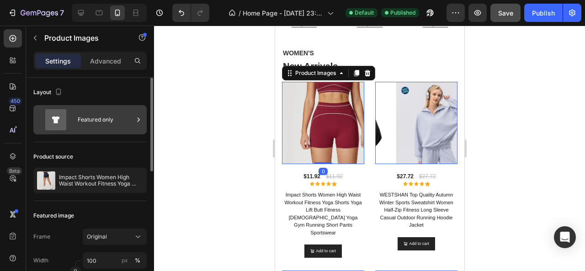
click at [114, 124] on div "Featured only" at bounding box center [106, 119] width 56 height 21
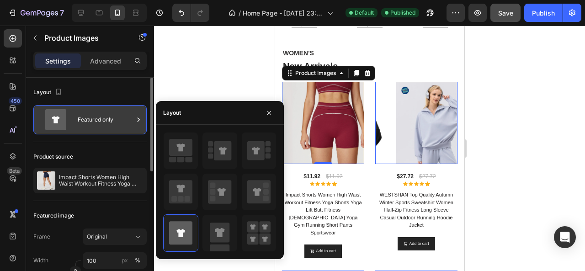
click at [114, 124] on div "Featured only" at bounding box center [106, 119] width 56 height 21
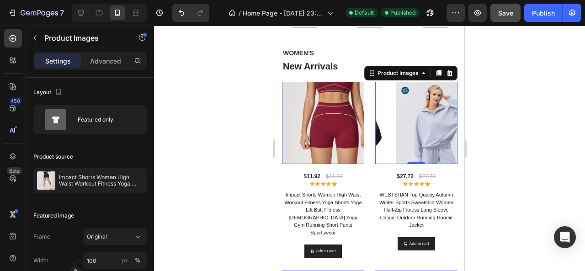
click at [405, 147] on img at bounding box center [437, 123] width 82 height 82
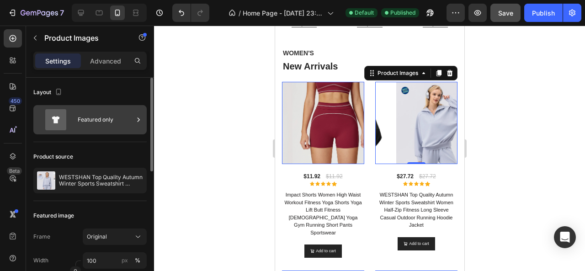
click at [86, 121] on div "Featured only" at bounding box center [106, 119] width 56 height 21
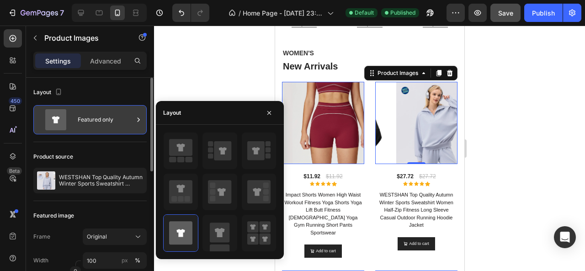
click at [86, 121] on div "Featured only" at bounding box center [106, 119] width 56 height 21
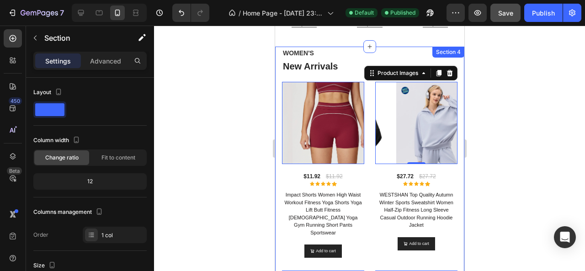
click at [279, 79] on div "WOMEN'S Text Block New Arrivals Heading Product Images 0 Row $11.92 Product Pri…" at bounding box center [369, 257] width 189 height 421
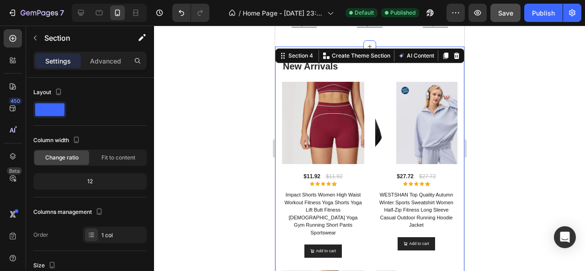
click at [216, 87] on div at bounding box center [369, 149] width 431 height 246
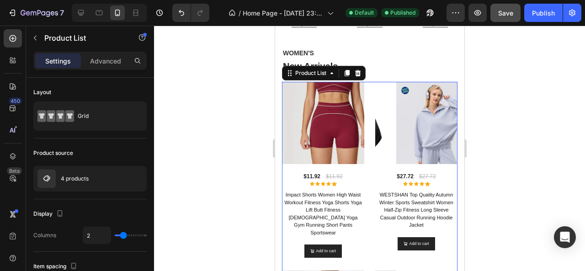
click at [371, 84] on div "Product Images Row $11.92 Product Price Product Price $11.92 Compare Price Comp…" at bounding box center [370, 271] width 176 height 379
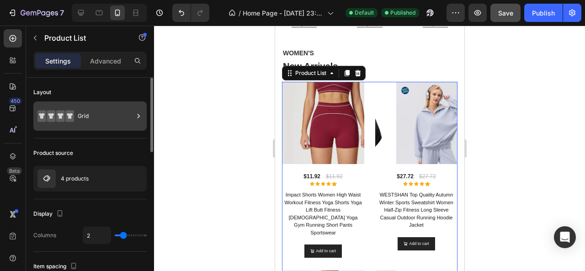
click at [95, 120] on div "Grid" at bounding box center [106, 116] width 56 height 21
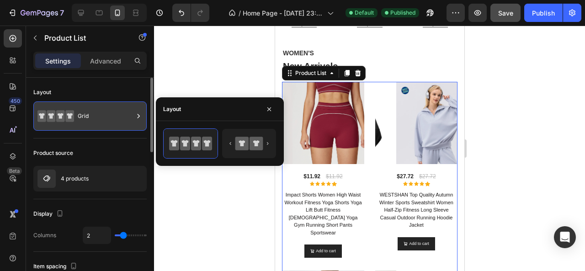
click at [95, 120] on div "Grid" at bounding box center [106, 116] width 56 height 21
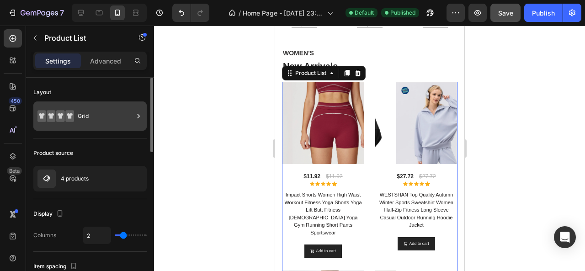
click at [95, 120] on div "Grid" at bounding box center [106, 116] width 56 height 21
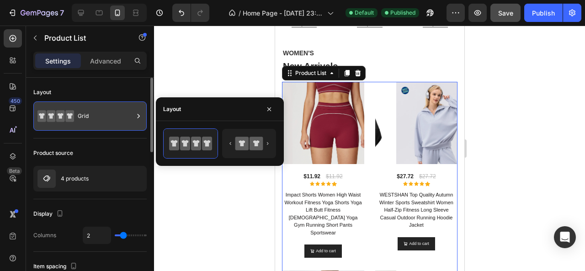
click at [95, 120] on div "Grid" at bounding box center [106, 116] width 56 height 21
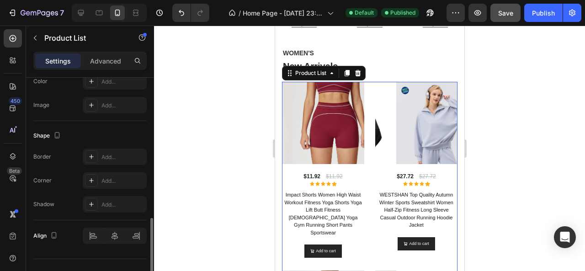
scroll to position [426, 0]
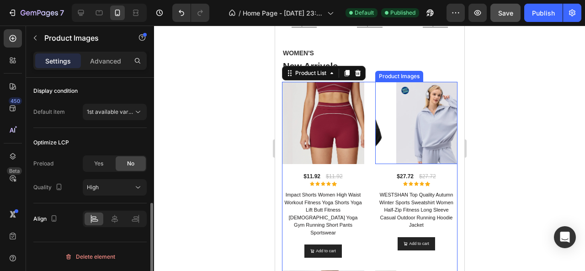
click at [408, 136] on img at bounding box center [437, 123] width 82 height 82
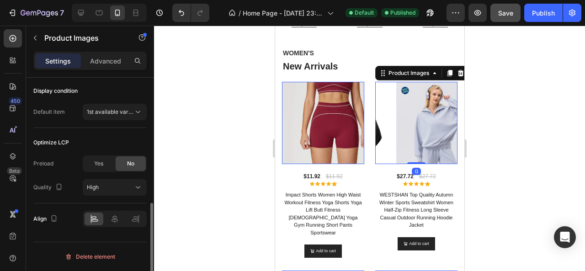
scroll to position [0, 0]
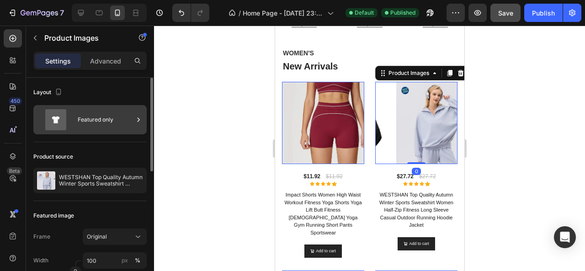
click at [91, 122] on div "Featured only" at bounding box center [106, 119] width 56 height 21
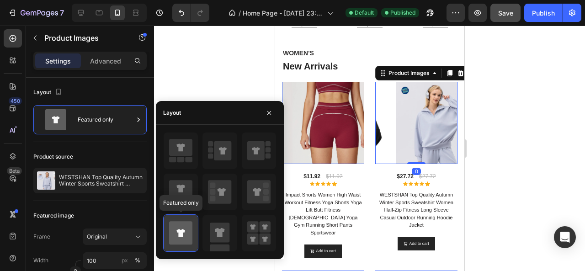
click at [192, 231] on icon at bounding box center [180, 233] width 23 height 23
click at [172, 225] on icon at bounding box center [180, 233] width 23 height 23
click at [188, 78] on div at bounding box center [369, 149] width 431 height 246
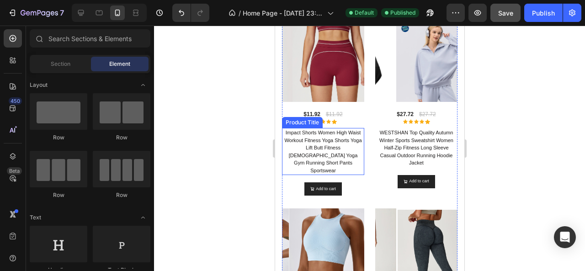
scroll to position [472, 0]
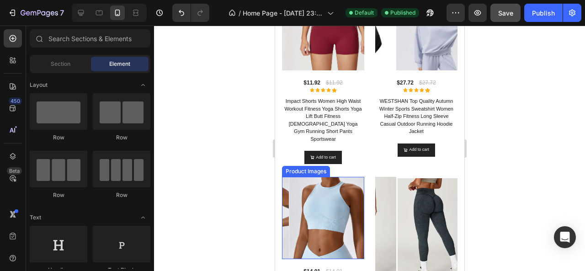
click at [310, 215] on img at bounding box center [330, 218] width 82 height 82
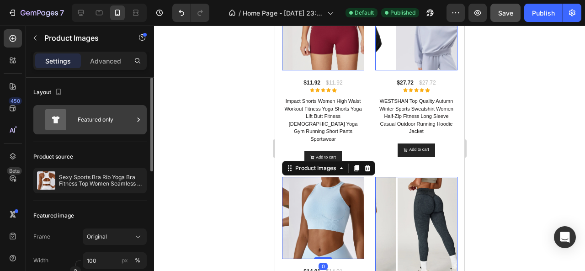
click at [92, 127] on div "Featured only" at bounding box center [106, 119] width 56 height 21
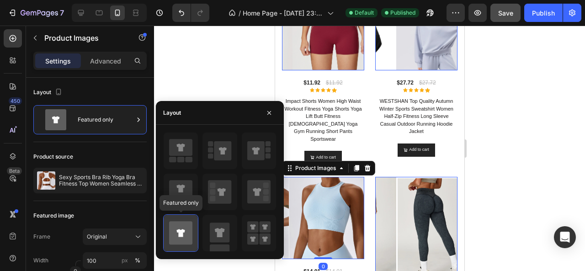
click at [190, 233] on icon at bounding box center [180, 233] width 23 height 23
click at [396, 216] on img at bounding box center [437, 233] width 82 height 112
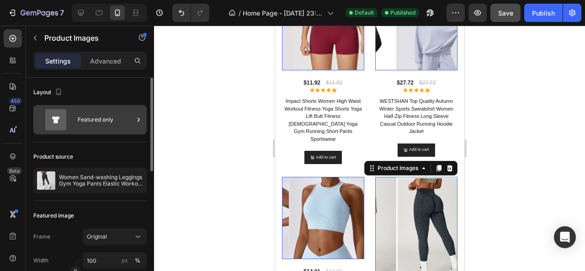
click at [55, 129] on icon at bounding box center [55, 119] width 21 height 21
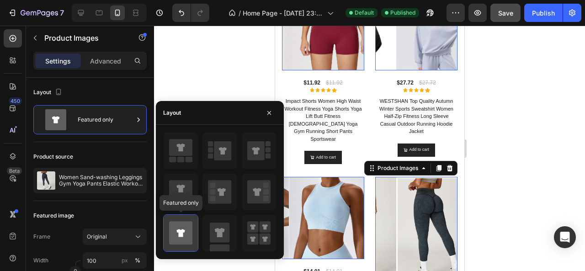
click at [183, 238] on icon at bounding box center [180, 233] width 23 height 23
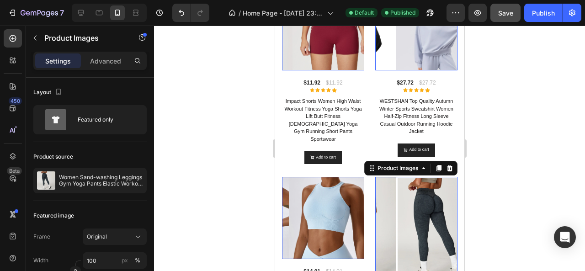
click at [221, 77] on div at bounding box center [369, 149] width 431 height 246
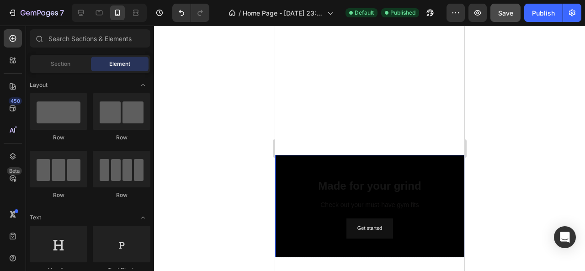
scroll to position [1158, 0]
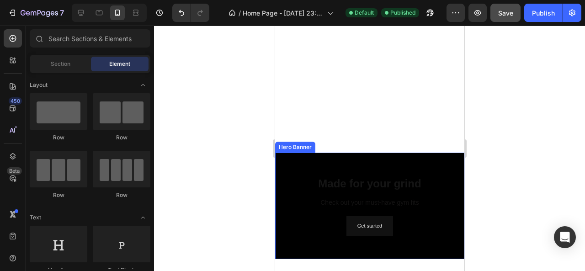
click at [409, 164] on div "Made for your grind Heading Check out your must-have gym fits Text Block Get st…" at bounding box center [369, 206] width 189 height 85
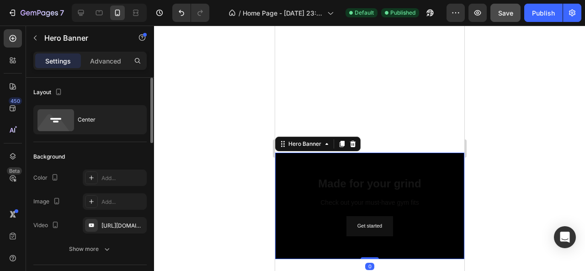
scroll to position [91, 0]
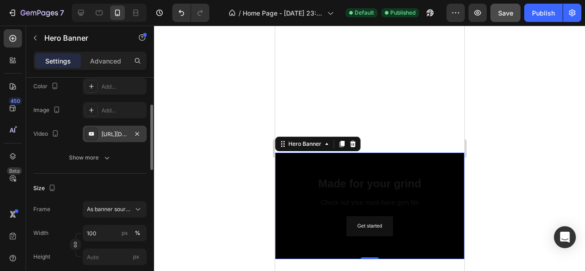
click at [111, 135] on div "https://www.youtube.com/watch?v=drIt4RH_kyQ" at bounding box center [115, 134] width 27 height 8
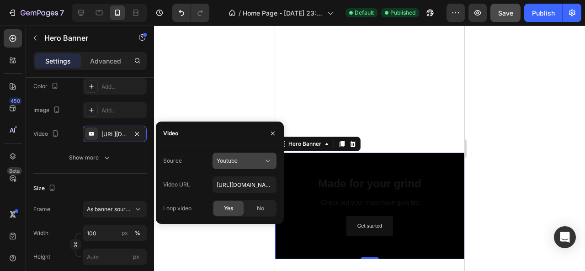
click at [259, 156] on button "Youtube" at bounding box center [245, 161] width 64 height 16
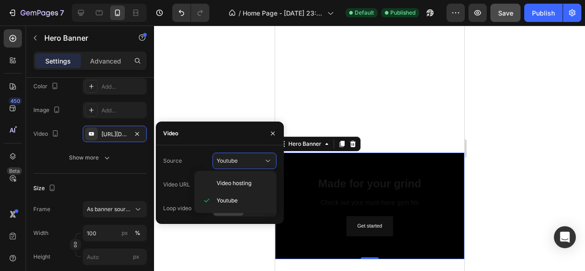
click at [228, 90] on div at bounding box center [369, 149] width 431 height 246
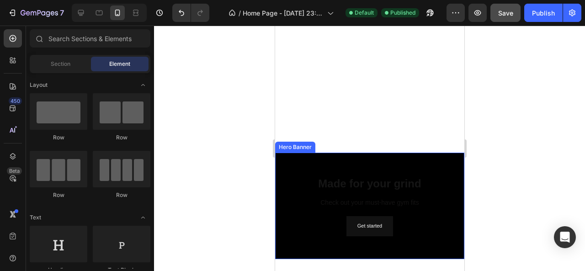
click at [297, 171] on div "Made for your grind Heading Check out your must-have gym fits Text Block Get st…" at bounding box center [369, 206] width 175 height 70
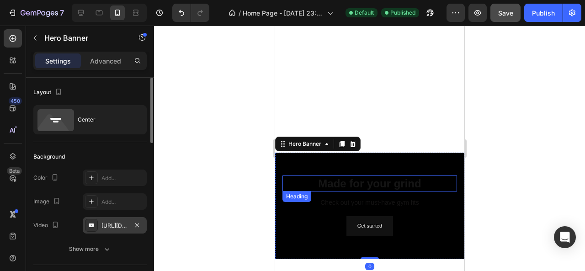
click at [107, 220] on div "https://www.youtube.com/watch?v=drIt4RH_kyQ" at bounding box center [115, 225] width 64 height 16
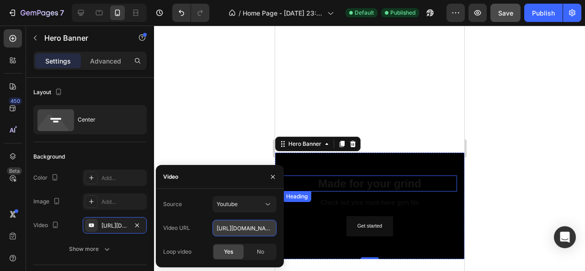
click at [246, 232] on input "https://www.youtube.com/watch?v=drIt4RH_kyQ" at bounding box center [245, 228] width 64 height 16
click at [247, 232] on input "https://www.youtube.com/watch?v=drIt4RH_kyQ" at bounding box center [245, 228] width 64 height 16
paste input "youtu.be/rne71_WnZZ4"
type input "[URL][DOMAIN_NAME]"
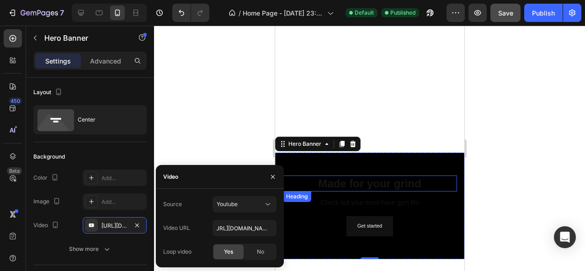
click at [247, 131] on div at bounding box center [369, 149] width 431 height 246
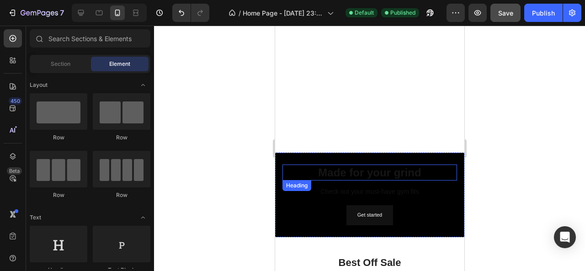
click at [349, 175] on h2 "Made for your grind" at bounding box center [369, 173] width 175 height 16
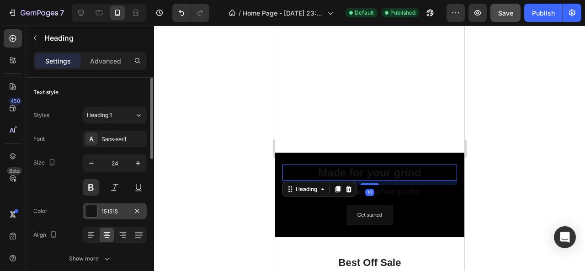
click at [102, 208] on div "151515" at bounding box center [115, 212] width 27 height 8
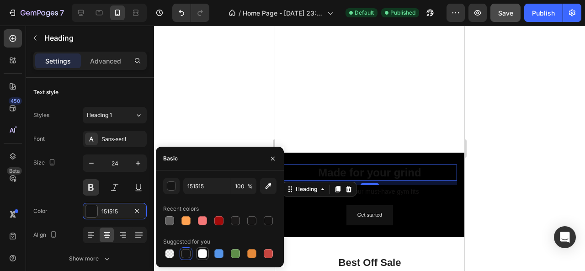
click at [201, 256] on div at bounding box center [202, 253] width 9 height 9
type input "FFFFFF"
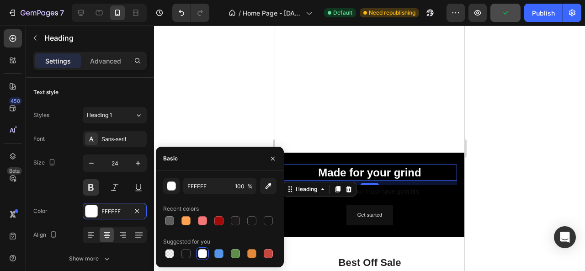
click at [195, 107] on div at bounding box center [369, 149] width 431 height 246
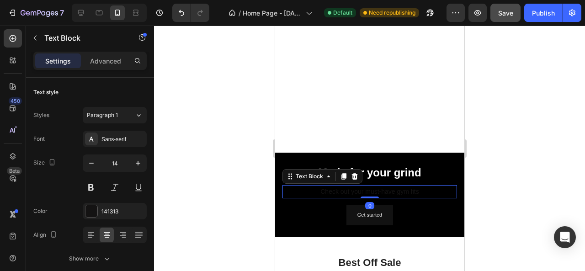
click at [320, 193] on p "Check out your must-have gym fits" at bounding box center [369, 191] width 173 height 11
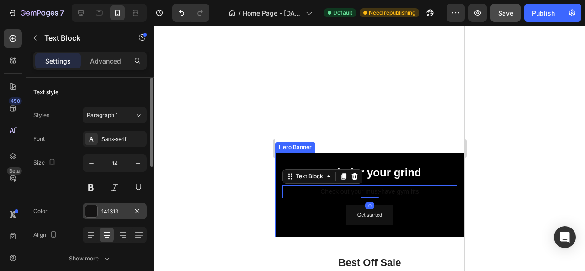
click at [98, 205] on div "141313" at bounding box center [115, 211] width 64 height 16
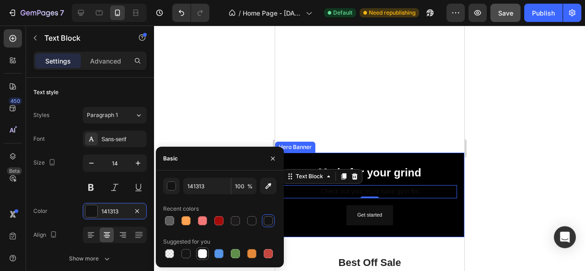
click at [202, 252] on div at bounding box center [202, 253] width 9 height 9
type input "FFFFFF"
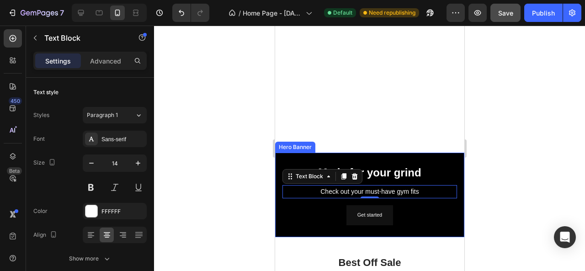
click at [204, 125] on div at bounding box center [369, 149] width 431 height 246
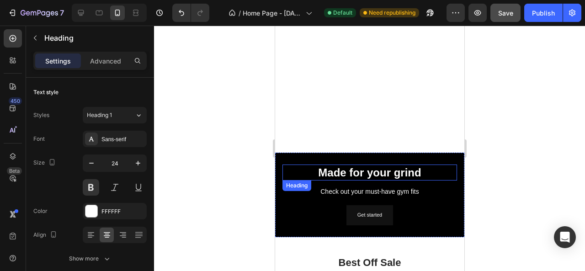
click at [351, 174] on h2 "Made for your grind" at bounding box center [369, 173] width 175 height 16
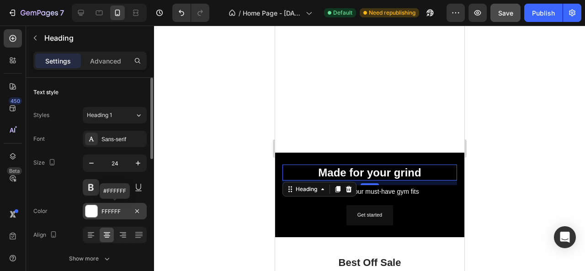
click at [90, 206] on div at bounding box center [92, 211] width 12 height 12
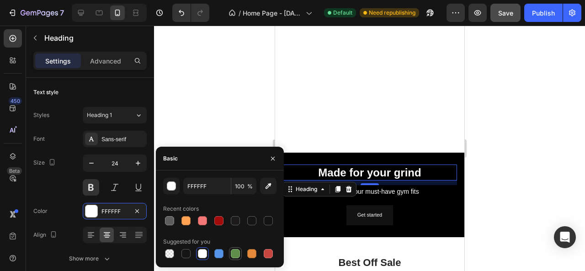
click at [236, 255] on div at bounding box center [235, 253] width 9 height 9
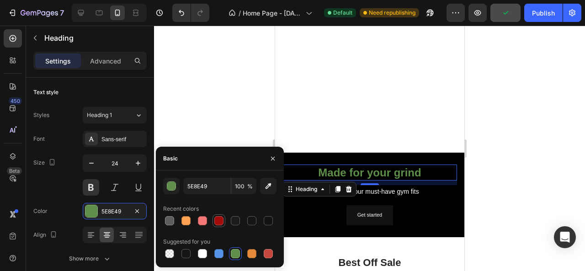
click at [223, 220] on div at bounding box center [219, 220] width 9 height 9
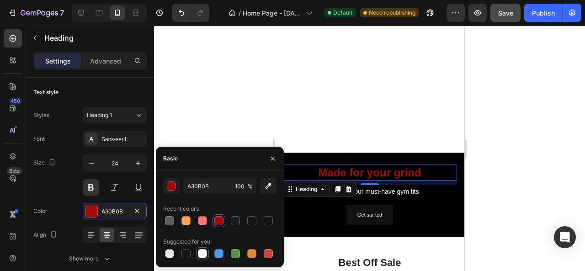
click at [204, 255] on div at bounding box center [202, 253] width 9 height 9
type input "FFFFFF"
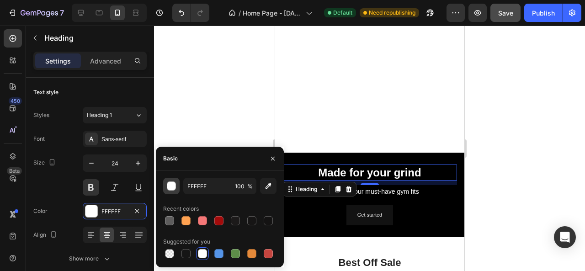
click at [172, 189] on div "button" at bounding box center [171, 186] width 9 height 9
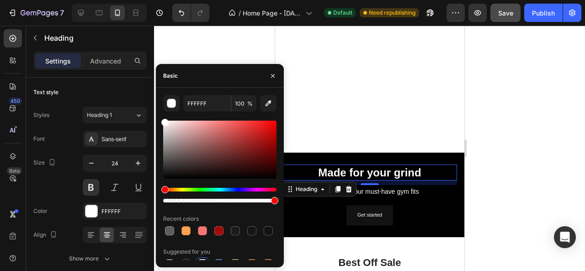
click at [213, 48] on div at bounding box center [369, 149] width 431 height 246
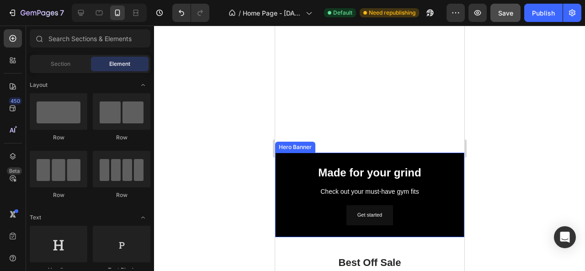
scroll to position [1204, 0]
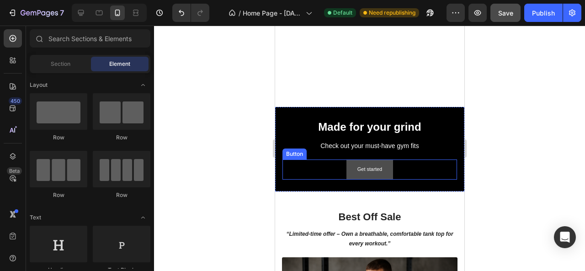
click at [388, 173] on link "Get started" at bounding box center [369, 170] width 47 height 20
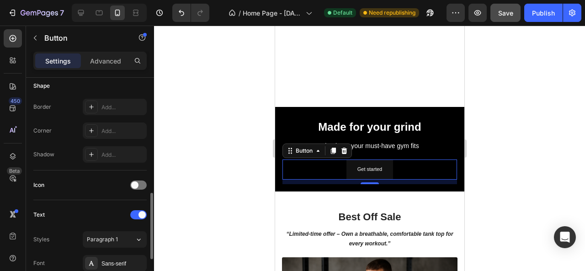
scroll to position [274, 0]
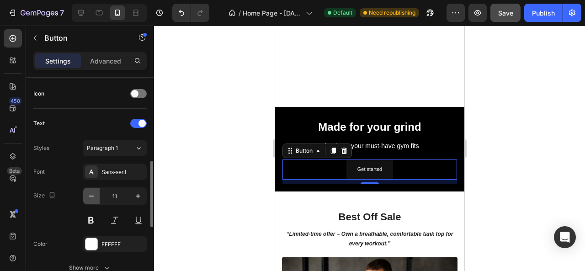
click at [86, 191] on button "button" at bounding box center [91, 196] width 16 height 16
type input "10"
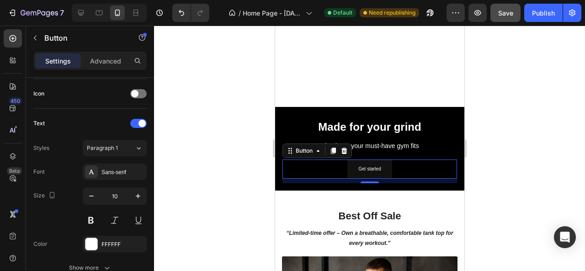
click at [224, 135] on div at bounding box center [369, 149] width 431 height 246
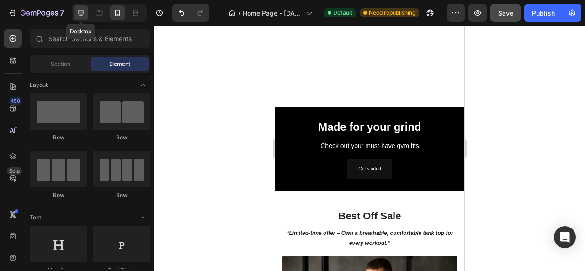
click at [78, 13] on icon at bounding box center [80, 12] width 9 height 9
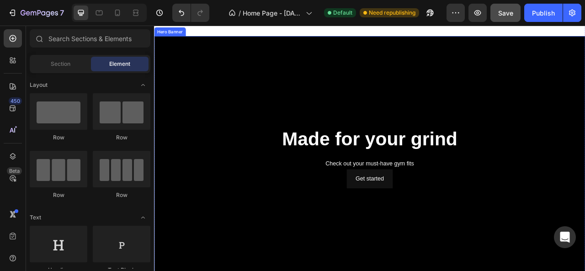
scroll to position [1381, 0]
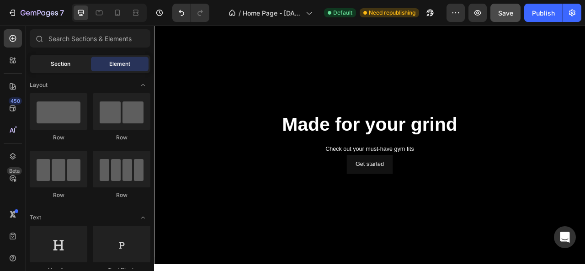
click at [64, 61] on span "Section" at bounding box center [61, 64] width 20 height 8
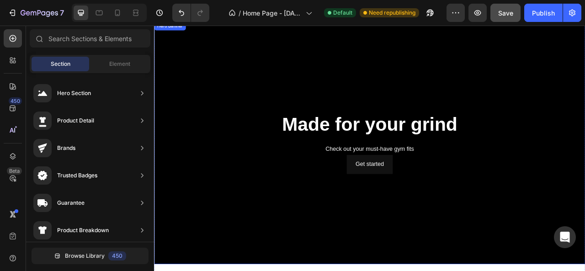
click at [373, 98] on div "Background Image" at bounding box center [428, 175] width 549 height 309
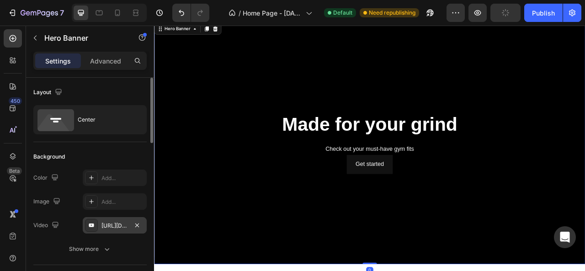
click at [111, 225] on div "https://www.youtube.com/watch?v=drIt4RH_kyQ" at bounding box center [115, 226] width 27 height 8
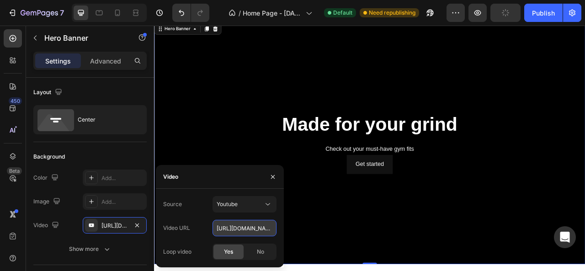
click at [255, 232] on input "https://www.youtube.com/watch?v=drIt4RH_kyQ" at bounding box center [245, 228] width 64 height 16
paste input "youtu.be/rne71_WnZZ4"
type input "[URL][DOMAIN_NAME]"
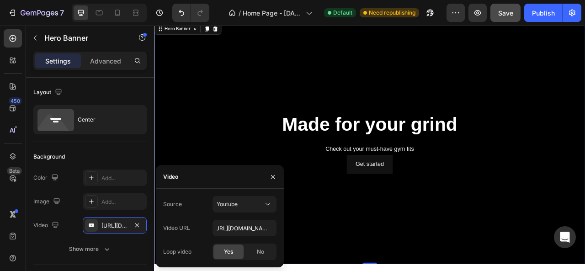
type input "Auto"
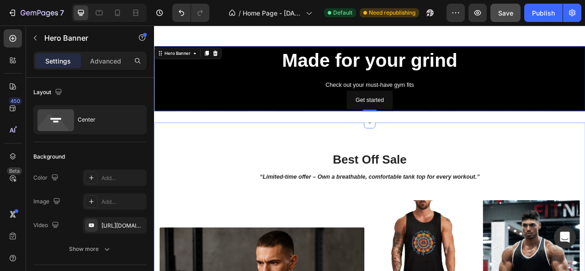
scroll to position [1244, 0]
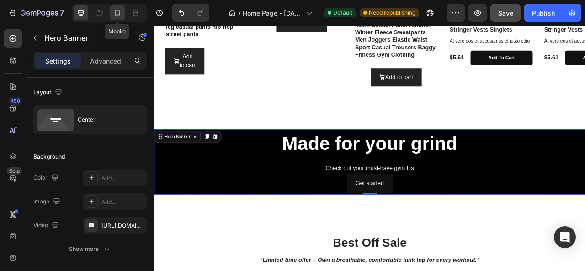
click at [113, 13] on icon at bounding box center [117, 12] width 9 height 9
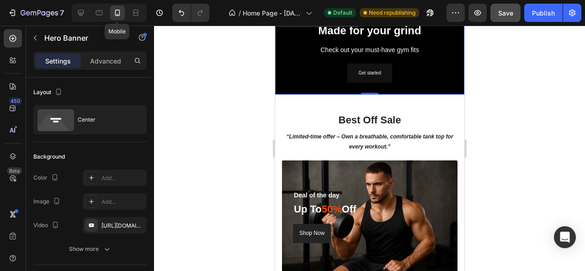
scroll to position [1253, 0]
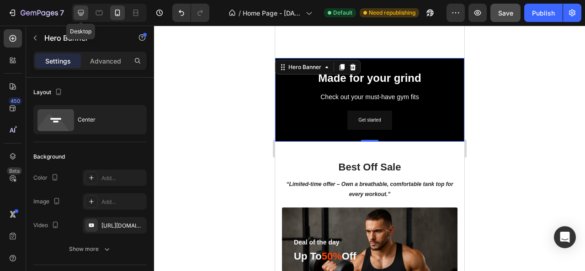
click at [81, 12] on icon at bounding box center [80, 12] width 9 height 9
type input "1200"
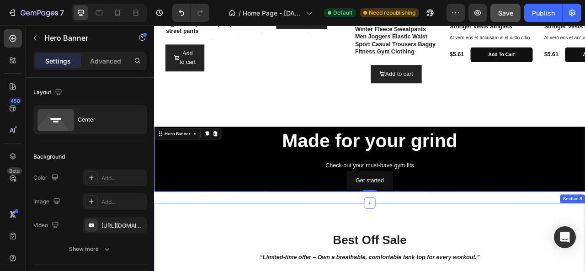
scroll to position [1344, 0]
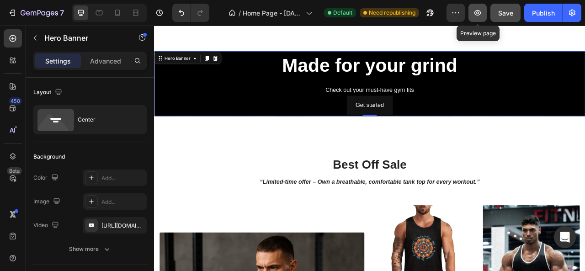
click at [481, 17] on button "button" at bounding box center [478, 13] width 18 height 18
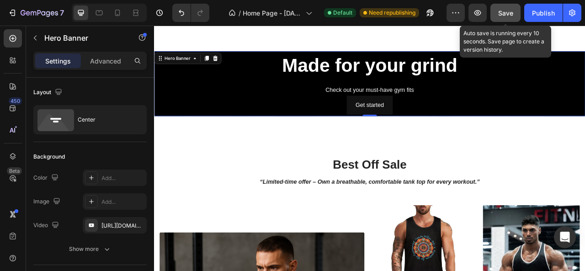
click at [503, 16] on span "Save" at bounding box center [506, 13] width 15 height 8
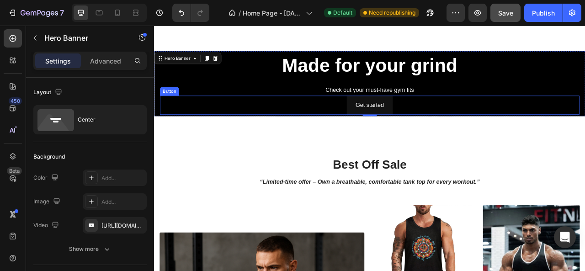
click at [293, 118] on div "Get started Button" at bounding box center [428, 127] width 534 height 24
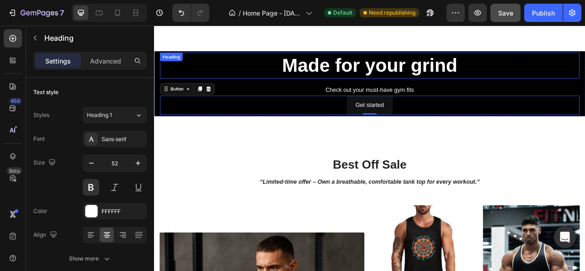
click at [243, 73] on h2 "Made for your grind" at bounding box center [428, 76] width 534 height 33
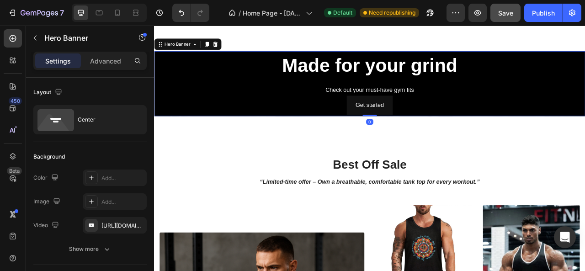
click at [156, 135] on div "Made for your grind Heading Check out your must-have gym fits Text Block Get st…" at bounding box center [428, 99] width 549 height 83
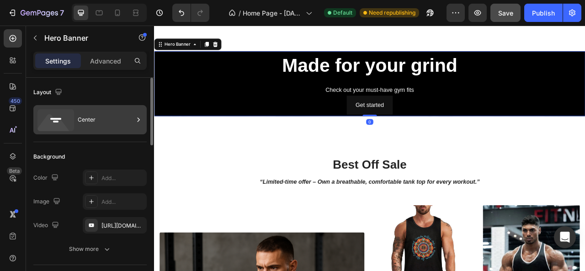
click at [118, 121] on div "Center" at bounding box center [106, 119] width 56 height 21
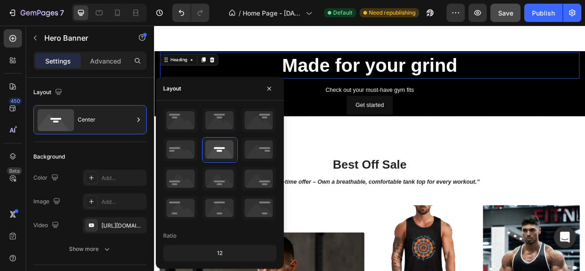
click at [187, 72] on div "Made for your grind Heading 0" at bounding box center [428, 76] width 534 height 33
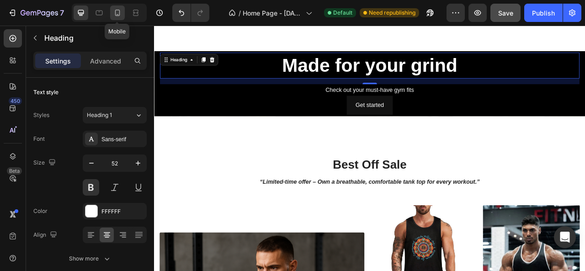
click at [116, 11] on icon at bounding box center [117, 12] width 9 height 9
type input "24"
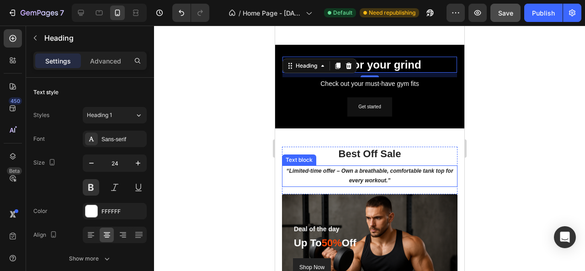
scroll to position [1265, 0]
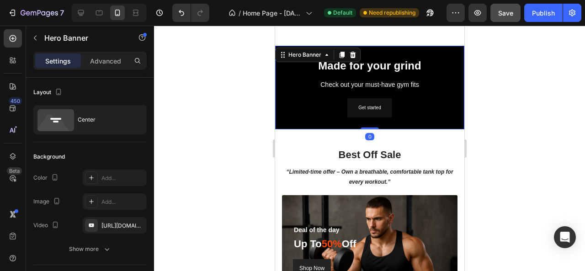
click at [298, 123] on div "Made for your grind Heading Check out your must-have gym fits Text Block Get st…" at bounding box center [369, 88] width 189 height 84
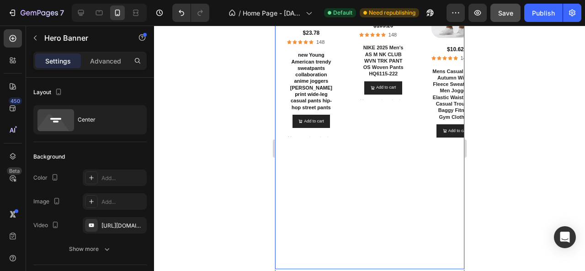
scroll to position [1036, 0]
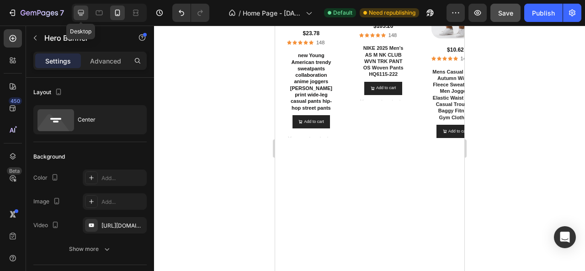
click at [84, 11] on icon at bounding box center [80, 12] width 9 height 9
type input "1200"
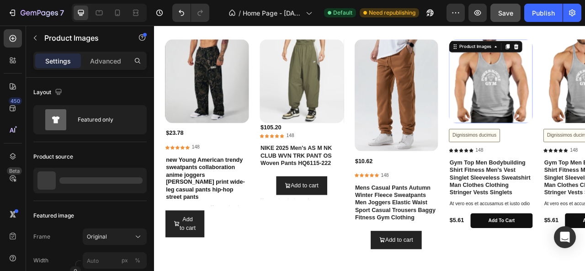
click at [585, 56] on div "Product Images 0" at bounding box center [582, 96] width 107 height 107
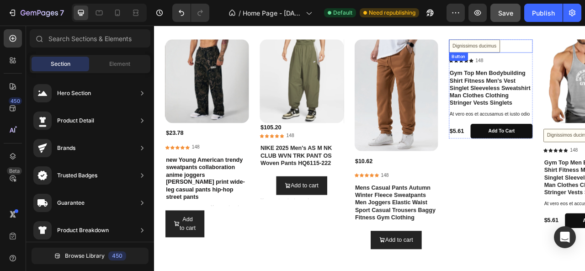
click at [585, 47] on div "Dignissimos ducimus Button" at bounding box center [582, 51] width 107 height 17
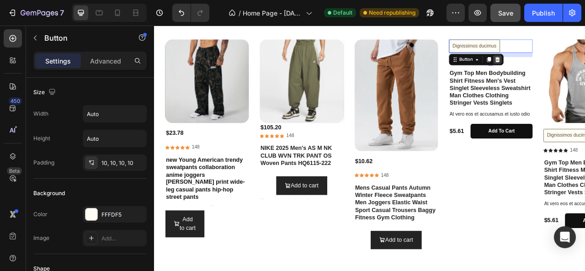
click at [585, 68] on icon at bounding box center [591, 69] width 6 height 6
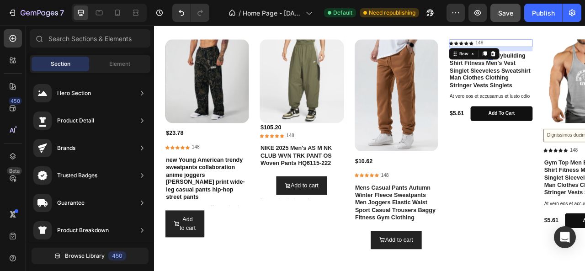
click at [585, 49] on div "Icon Icon Icon Icon Icon Icon List 148 Text Block Row 12" at bounding box center [582, 48] width 107 height 10
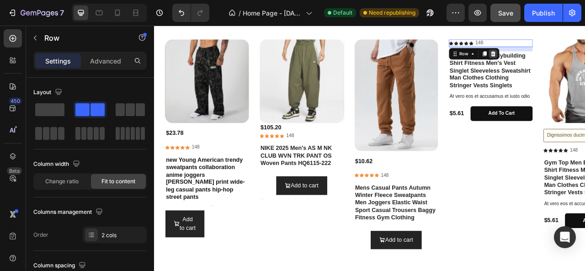
click at [585, 60] on icon at bounding box center [585, 61] width 7 height 7
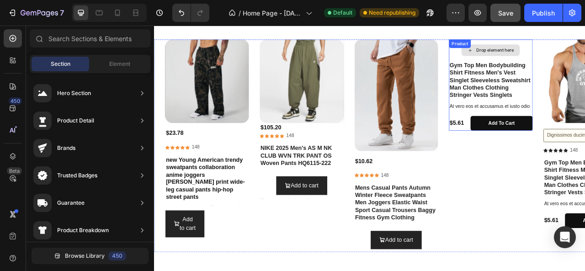
click at [585, 50] on div "Drop element here" at bounding box center [582, 57] width 74 height 15
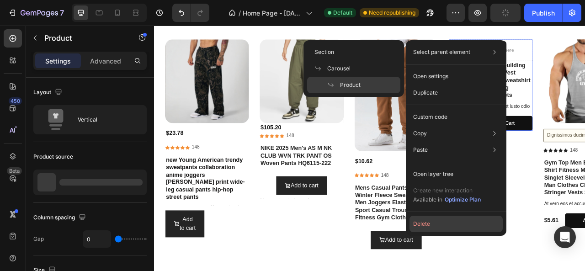
click at [456, 221] on button "Delete" at bounding box center [456, 224] width 93 height 16
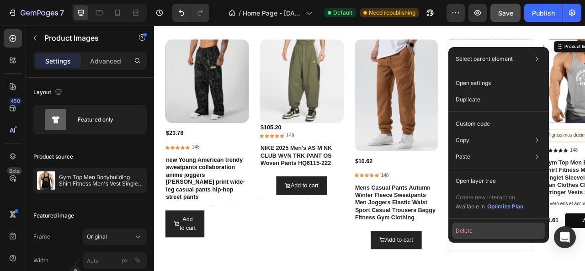
drag, startPoint x: 487, startPoint y: 230, endPoint x: 424, endPoint y: 260, distance: 70.4
click at [487, 230] on button "Delete" at bounding box center [498, 231] width 93 height 16
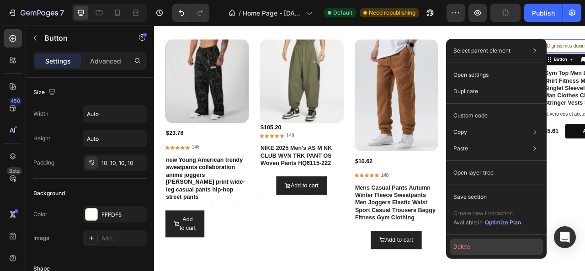
click at [489, 242] on button "Delete" at bounding box center [496, 247] width 93 height 16
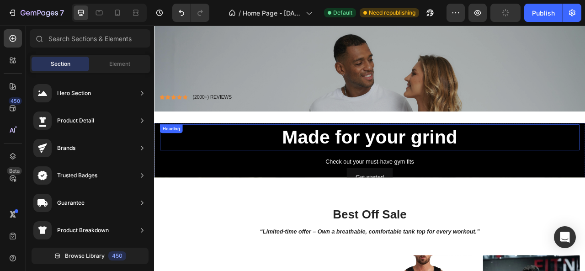
scroll to position [808, 0]
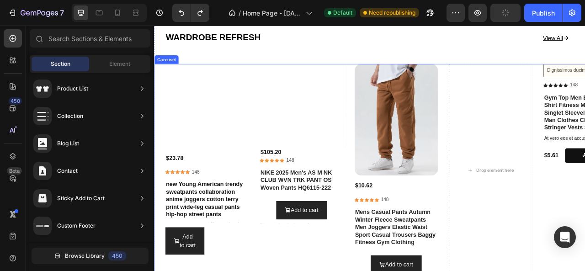
scroll to position [1265, 0]
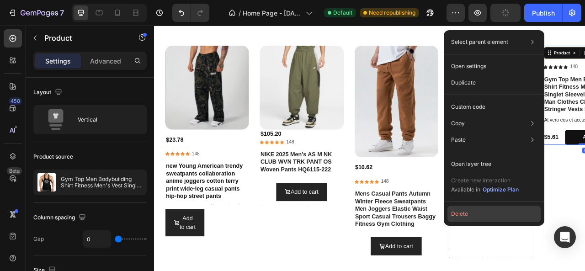
click at [478, 220] on button "Delete" at bounding box center [494, 214] width 93 height 16
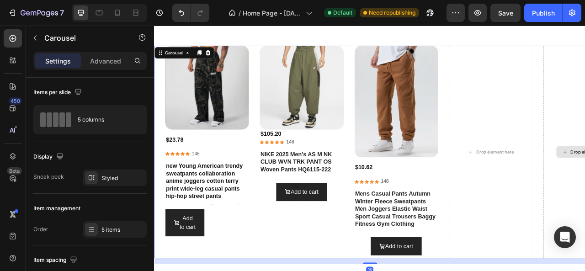
click at [579, 160] on div "Drop element here" at bounding box center [582, 186] width 107 height 271
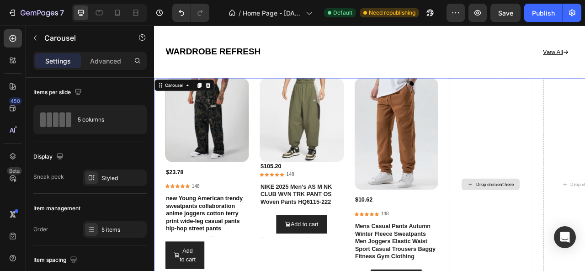
scroll to position [1219, 0]
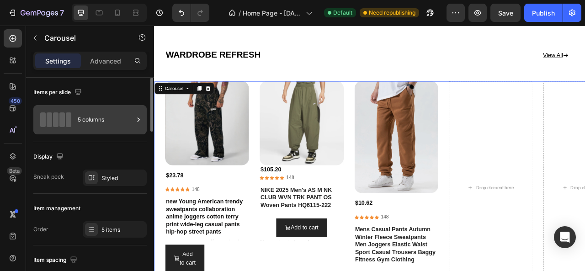
click at [95, 123] on div "5 columns" at bounding box center [106, 119] width 56 height 21
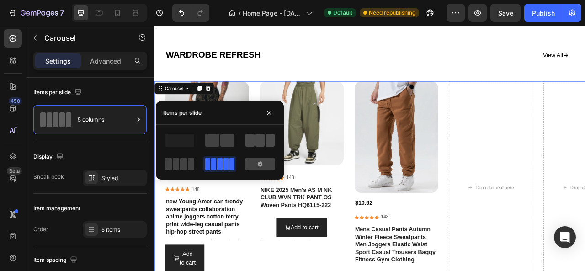
click at [247, 139] on span at bounding box center [250, 140] width 9 height 13
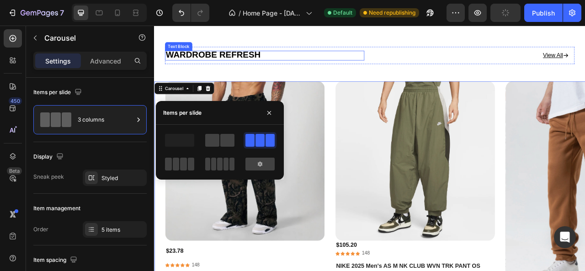
click at [346, 59] on p "WARDROBE REFRESH" at bounding box center [295, 64] width 252 height 11
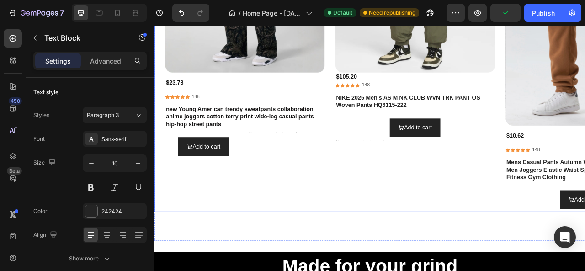
scroll to position [1448, 0]
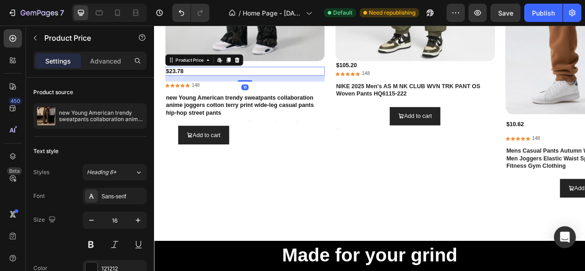
click at [237, 81] on div "$23.78" at bounding box center [269, 83] width 203 height 11
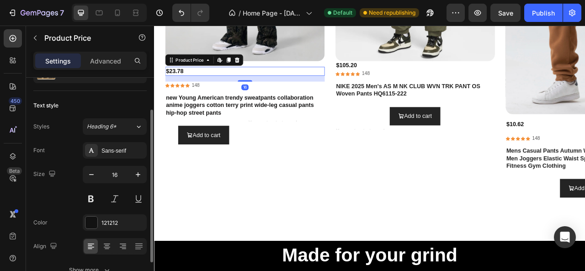
scroll to position [91, 0]
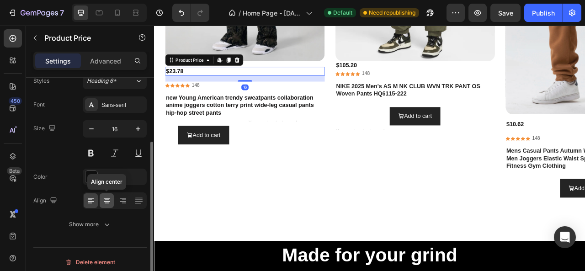
click at [110, 202] on icon at bounding box center [106, 200] width 9 height 9
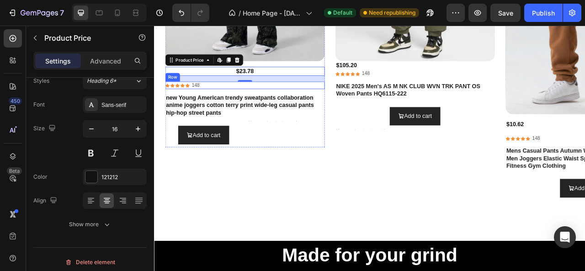
click at [214, 101] on div "Icon Icon Icon Icon Icon Icon List [STREET_ADDRESS]" at bounding box center [269, 102] width 203 height 10
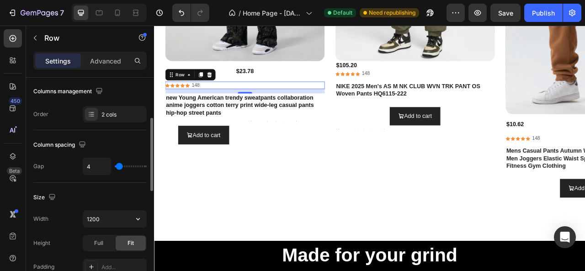
scroll to position [0, 0]
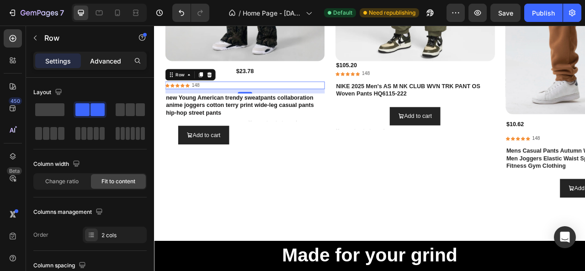
click at [101, 58] on p "Advanced" at bounding box center [105, 61] width 31 height 10
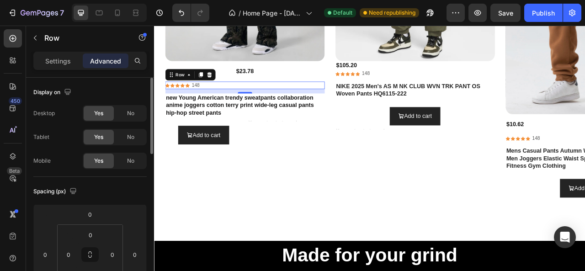
click at [63, 54] on div "Settings" at bounding box center [58, 61] width 46 height 15
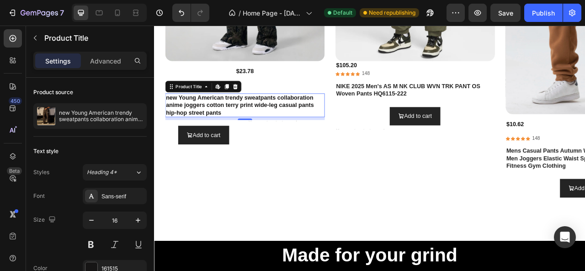
click at [210, 120] on h1 "new Young American trendy sweatpants collaboration anime joggers cotton terry p…" at bounding box center [269, 127] width 203 height 30
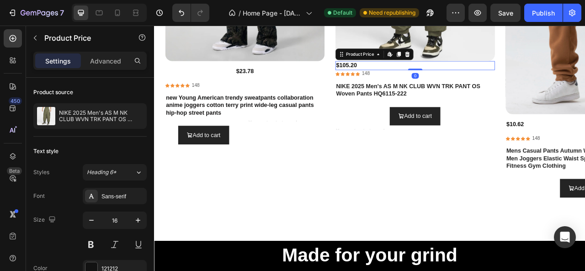
click at [427, 75] on div "$105.20" at bounding box center [486, 76] width 203 height 11
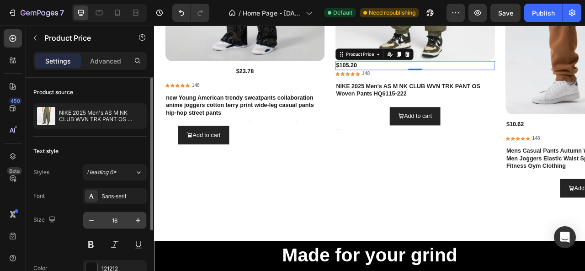
scroll to position [91, 0]
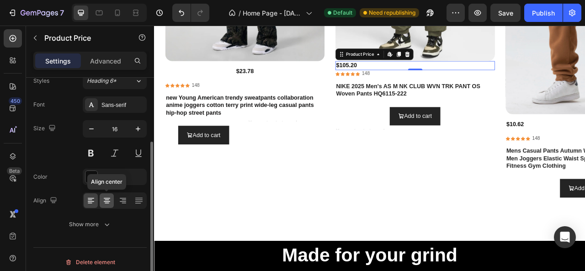
click at [112, 197] on div at bounding box center [107, 200] width 14 height 15
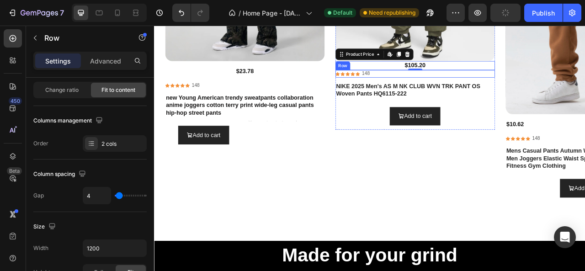
click at [437, 88] on div "Icon Icon Icon Icon Icon Icon List [STREET_ADDRESS]" at bounding box center [486, 87] width 203 height 10
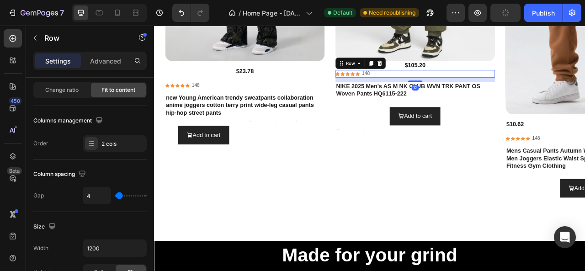
scroll to position [0, 0]
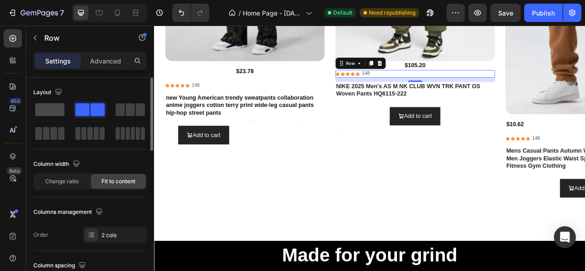
click at [50, 110] on span at bounding box center [49, 109] width 29 height 13
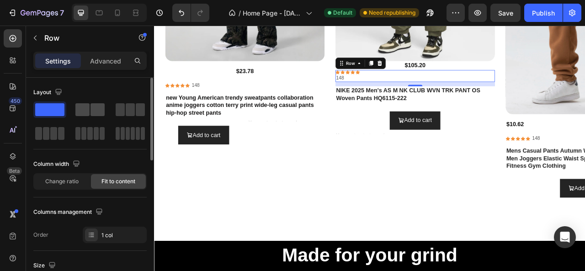
click at [85, 107] on span at bounding box center [82, 109] width 14 height 13
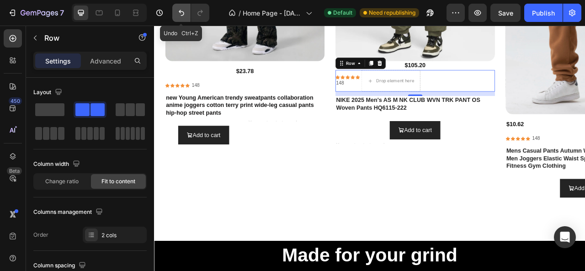
click at [181, 9] on icon "Undo/Redo" at bounding box center [181, 12] width 9 height 9
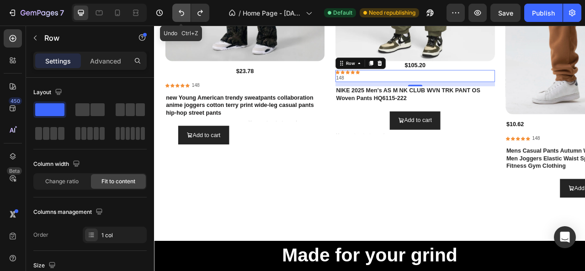
click at [181, 9] on icon "Undo/Redo" at bounding box center [181, 12] width 9 height 9
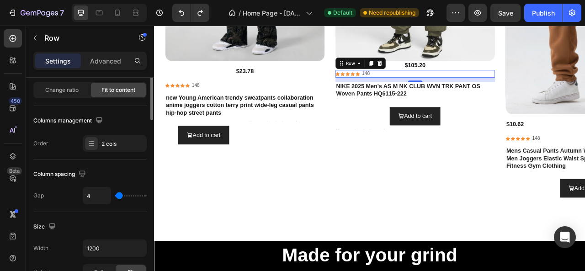
scroll to position [137, 0]
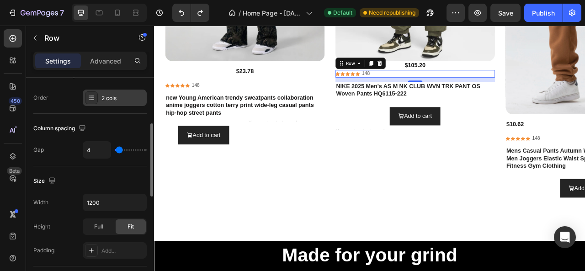
click at [94, 99] on icon at bounding box center [91, 97] width 7 height 7
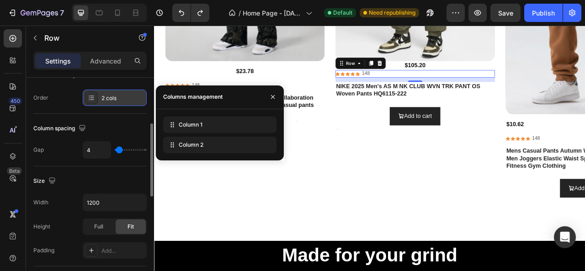
click at [94, 99] on icon at bounding box center [91, 97] width 7 height 7
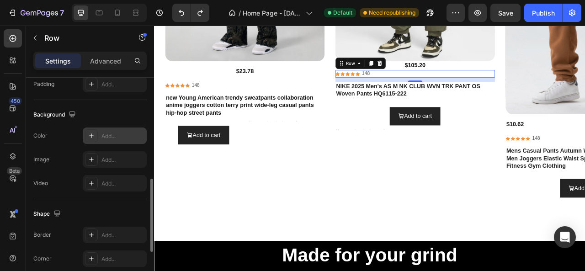
scroll to position [212, 0]
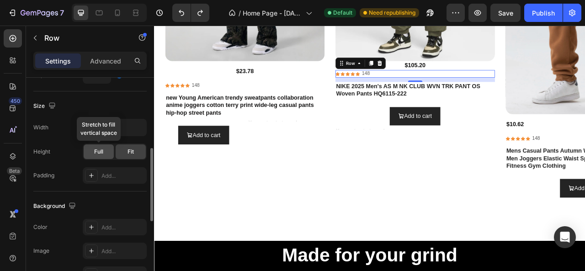
click at [101, 148] on span "Full" at bounding box center [98, 152] width 9 height 8
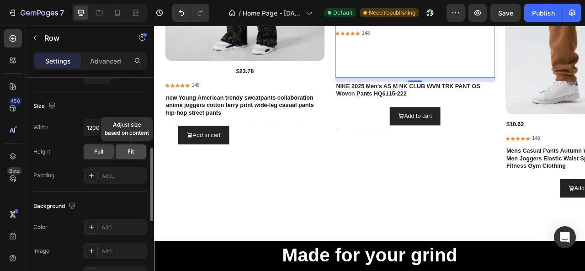
click at [122, 148] on div "Fit" at bounding box center [131, 152] width 30 height 15
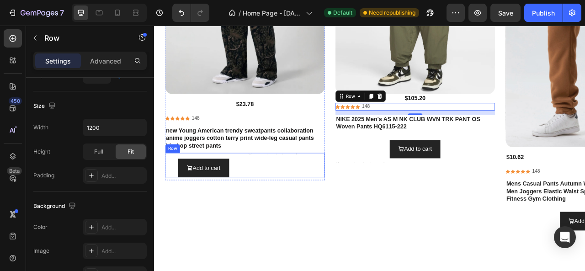
scroll to position [1357, 0]
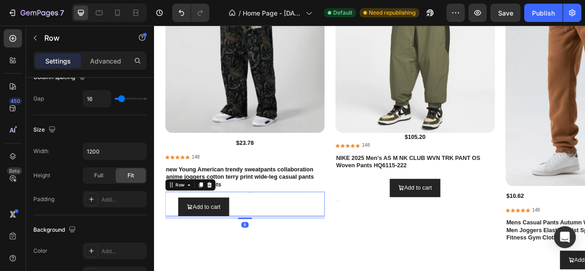
click at [289, 256] on div "Text Block" at bounding box center [322, 252] width 98 height 31
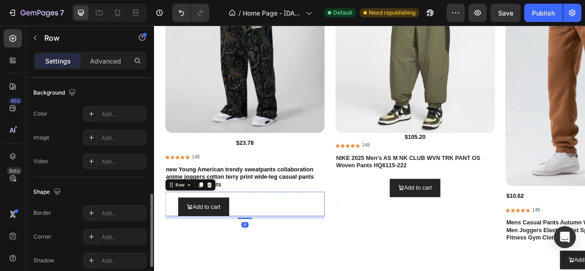
scroll to position [441, 0]
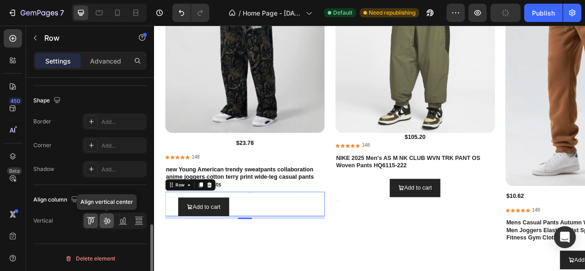
click at [105, 222] on icon at bounding box center [106, 220] width 9 height 9
click at [92, 219] on icon at bounding box center [90, 220] width 9 height 9
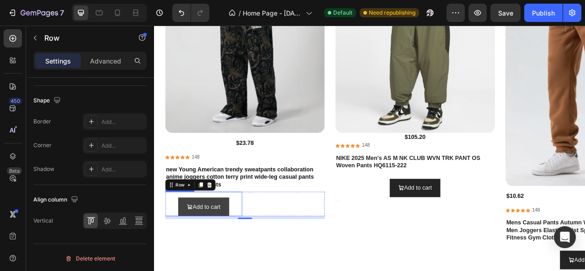
click at [185, 257] on button "Add to cart" at bounding box center [216, 256] width 64 height 23
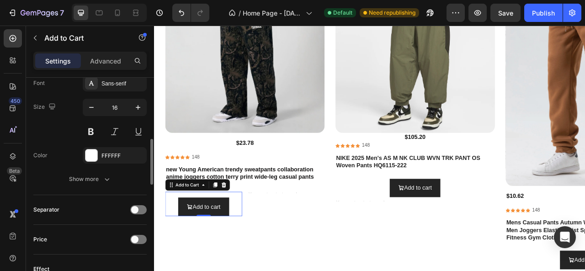
scroll to position [510, 0]
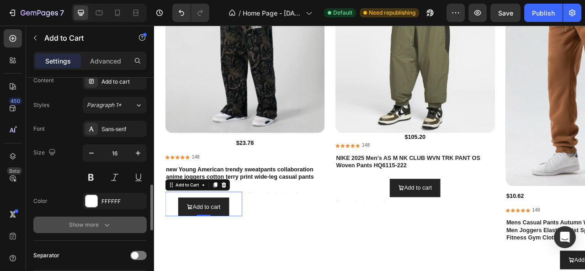
click at [100, 224] on div "Show more" at bounding box center [90, 224] width 43 height 9
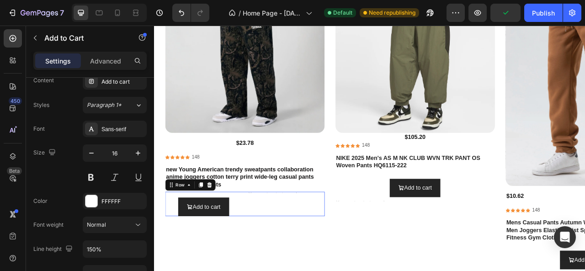
scroll to position [0, 0]
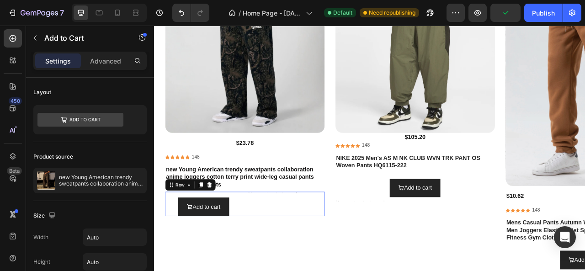
click at [310, 244] on div "Text Block" at bounding box center [322, 252] width 98 height 31
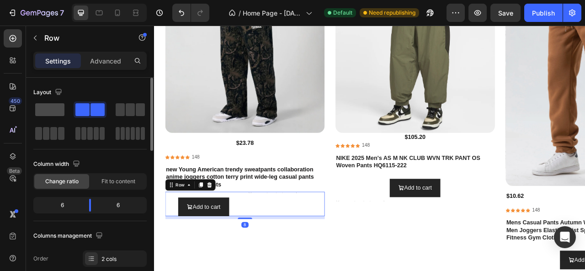
click at [51, 104] on span at bounding box center [49, 109] width 29 height 13
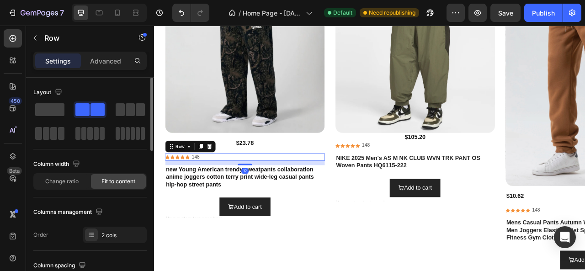
click at [172, 187] on div "Product Images $23.78 Product Price Product Price Icon Icon Icon Icon Icon Icon…" at bounding box center [269, 81] width 203 height 244
click at [432, 177] on div "Icon Icon Icon Icon Icon Icon List [STREET_ADDRESS]" at bounding box center [486, 179] width 203 height 10
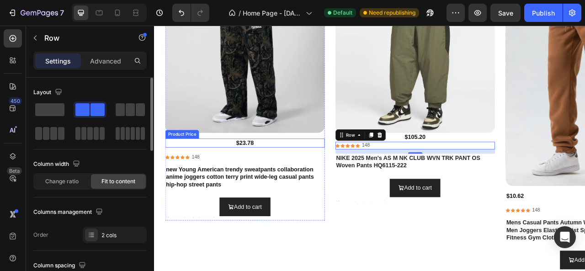
click at [302, 175] on div "$23.78" at bounding box center [269, 175] width 203 height 11
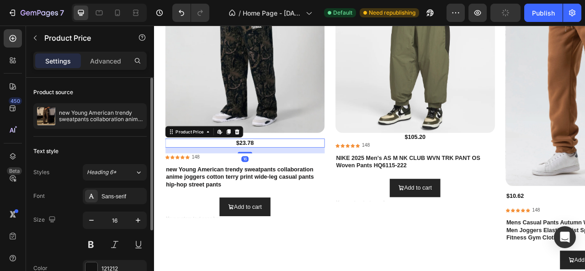
scroll to position [91, 0]
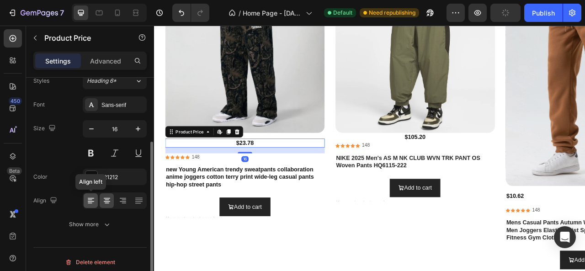
click at [90, 198] on icon at bounding box center [90, 200] width 9 height 9
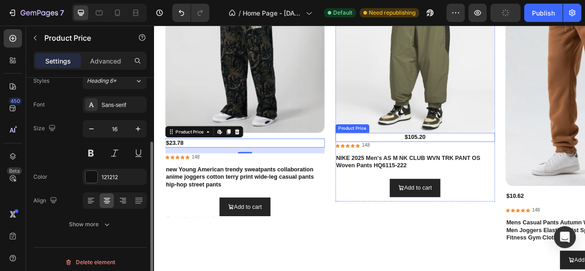
click at [418, 164] on div "$105.20" at bounding box center [486, 167] width 203 height 11
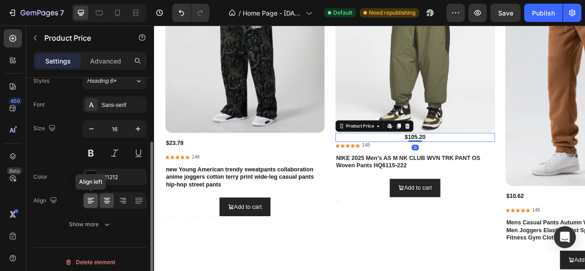
click at [86, 199] on icon at bounding box center [90, 200] width 9 height 9
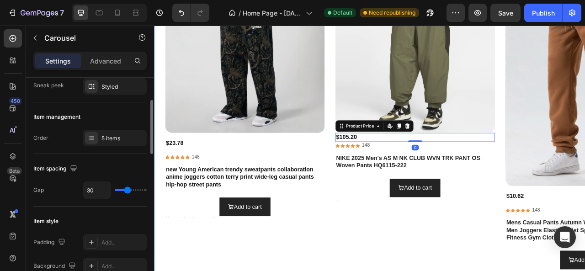
click at [334, 271] on div "Product Images $23.78 Product Price Product Price Icon Icon Icon Icon Icon Icon…" at bounding box center [269, 149] width 203 height 380
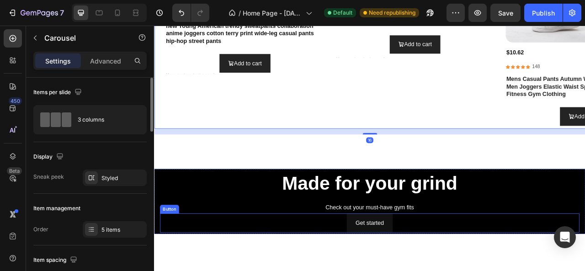
scroll to position [1631, 0]
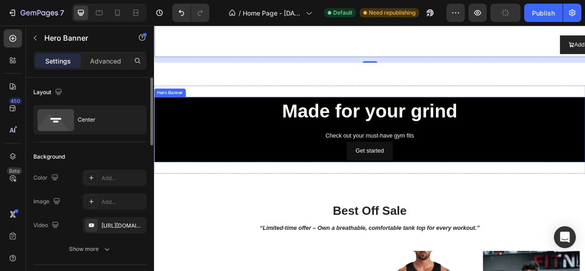
click at [218, 157] on div "Made for your grind Heading Check out your must-have gym fits Text Block Get st…" at bounding box center [428, 157] width 534 height 79
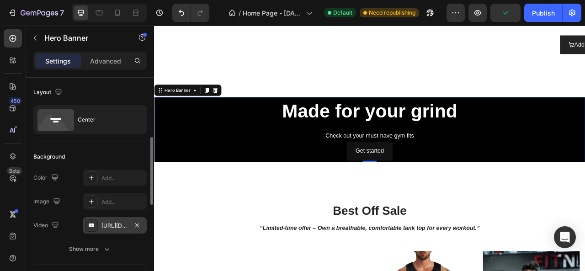
scroll to position [46, 0]
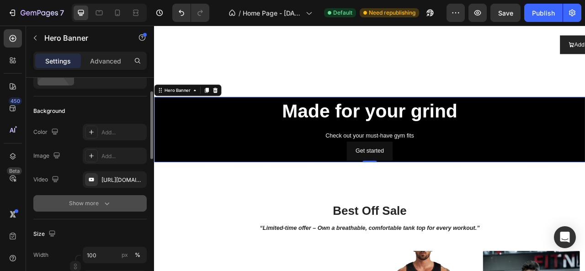
click at [93, 203] on div "Show more" at bounding box center [90, 203] width 43 height 9
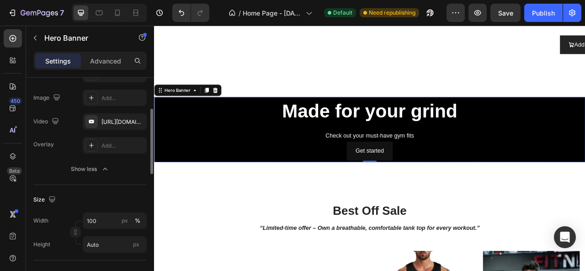
scroll to position [58, 0]
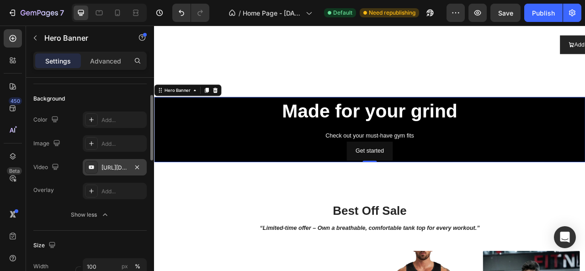
click at [123, 169] on div "[URL][DOMAIN_NAME]" at bounding box center [115, 168] width 27 height 8
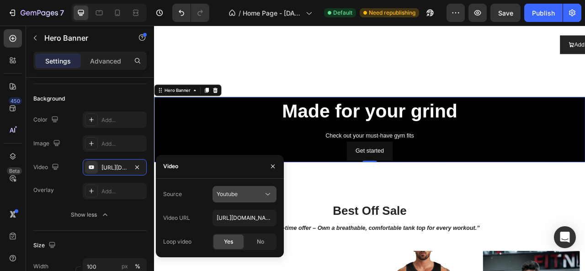
click at [266, 196] on icon at bounding box center [267, 194] width 9 height 9
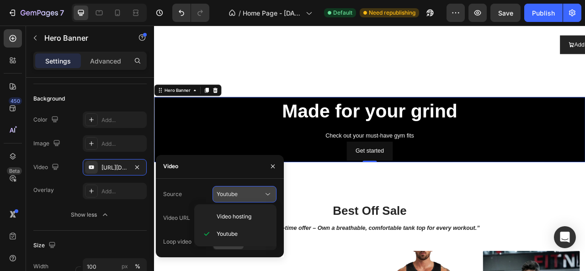
click at [266, 196] on icon at bounding box center [267, 194] width 9 height 9
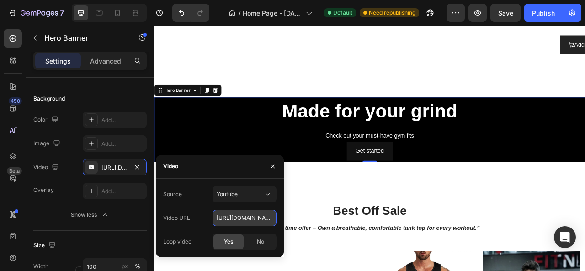
click at [264, 219] on input "[URL][DOMAIN_NAME]" at bounding box center [245, 218] width 64 height 16
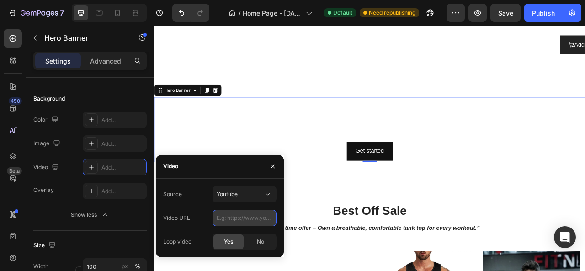
paste input "[URL][DOMAIN_NAME]"
type input "[URL][DOMAIN_NAME]"
click at [273, 165] on p "Check out your must-have gym fits" at bounding box center [428, 165] width 532 height 13
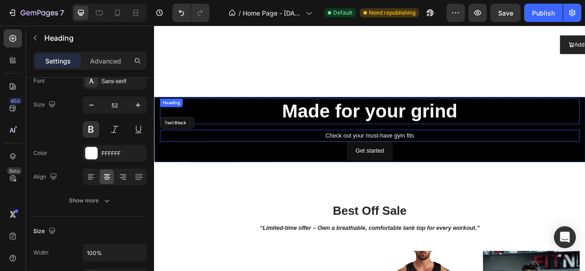
click at [284, 138] on h2 "Made for your grind" at bounding box center [428, 134] width 534 height 33
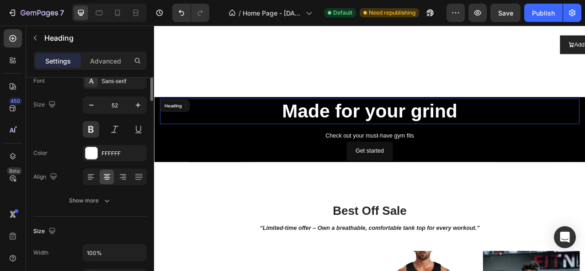
scroll to position [0, 0]
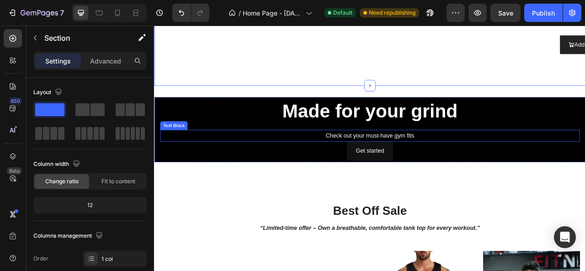
click at [273, 166] on p "Check out your must-have gym fits" at bounding box center [428, 165] width 532 height 13
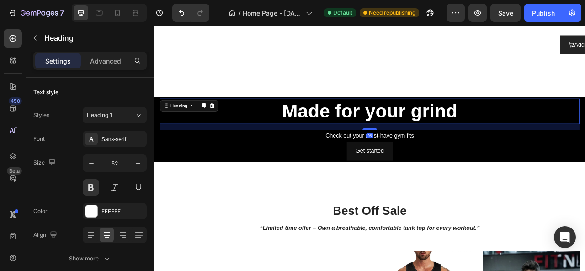
click at [260, 134] on h2 "Made for your grind" at bounding box center [428, 134] width 534 height 33
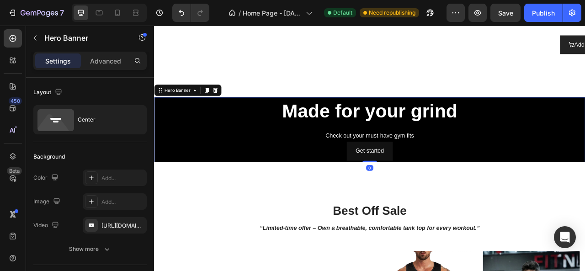
click at [158, 167] on div "Made for your grind Heading Check out your must-have gym fits Text Block Get st…" at bounding box center [428, 158] width 549 height 83
click at [128, 231] on div "[URL][DOMAIN_NAME]" at bounding box center [115, 225] width 64 height 16
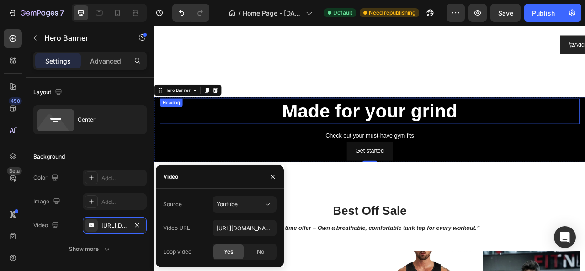
click at [244, 137] on h2 "Made for your grind" at bounding box center [428, 134] width 534 height 33
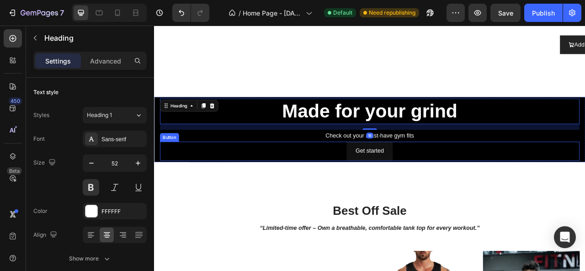
click at [226, 196] on div "Get started Button" at bounding box center [428, 185] width 534 height 24
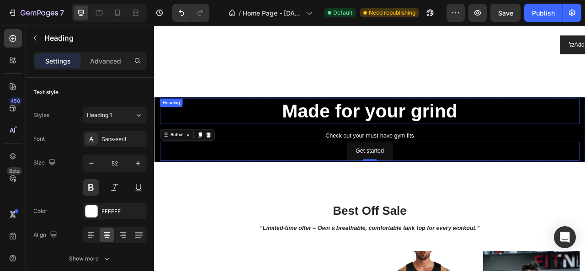
click at [161, 138] on h2 "Made for your grind" at bounding box center [428, 134] width 534 height 33
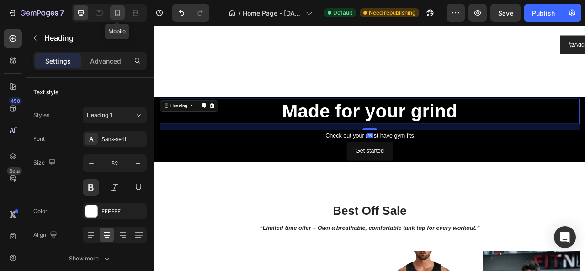
click at [119, 6] on div at bounding box center [117, 12] width 15 height 15
type input "24"
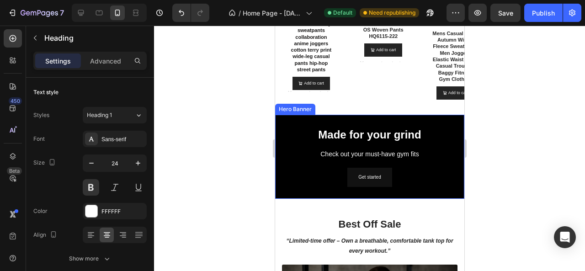
scroll to position [1265, 0]
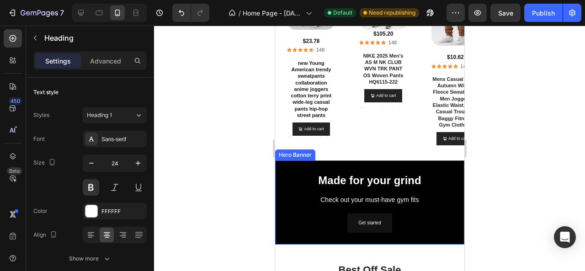
click at [299, 214] on div "Get started Button" at bounding box center [369, 223] width 175 height 19
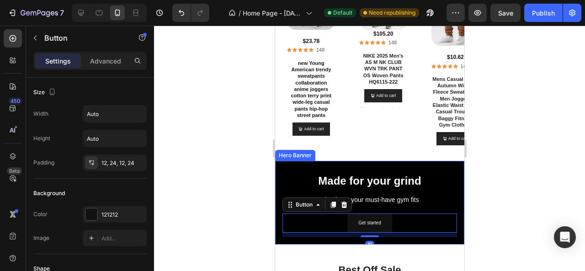
click at [216, 177] on div at bounding box center [369, 149] width 431 height 246
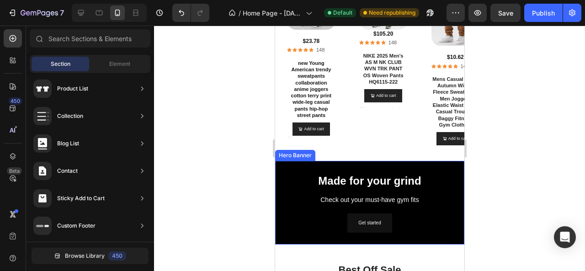
click at [279, 173] on div "Made for your grind Heading Check out your must-have gym fits Text Block Get st…" at bounding box center [369, 203] width 189 height 84
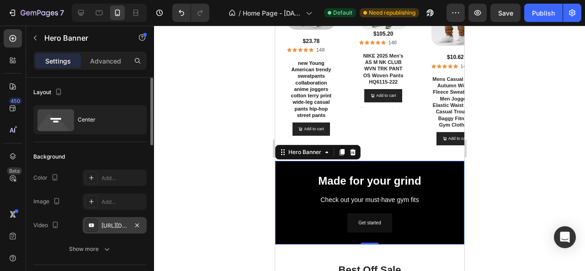
click at [120, 222] on div "[URL][DOMAIN_NAME]" at bounding box center [115, 226] width 27 height 8
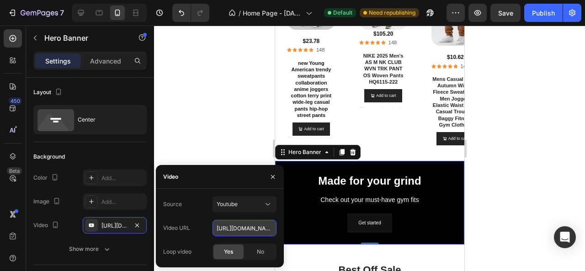
click at [248, 231] on input "[URL][DOMAIN_NAME]" at bounding box center [245, 228] width 64 height 16
paste input "Jv_lyfUFKqY"
type input "[URL][DOMAIN_NAME]"
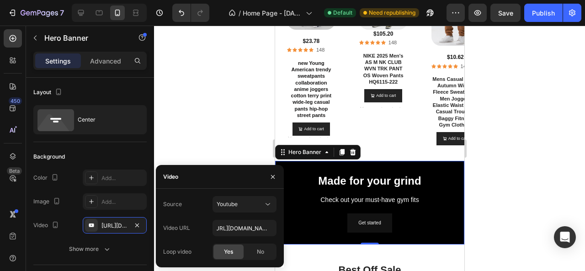
click at [218, 114] on div at bounding box center [369, 149] width 431 height 246
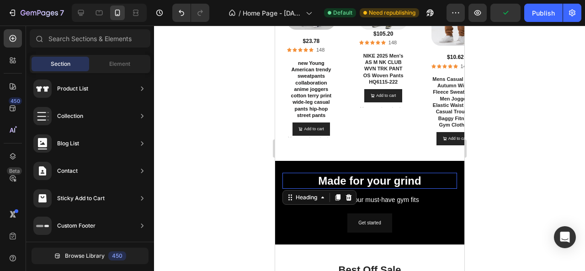
click at [313, 186] on h2 "Made for your grind" at bounding box center [369, 181] width 175 height 16
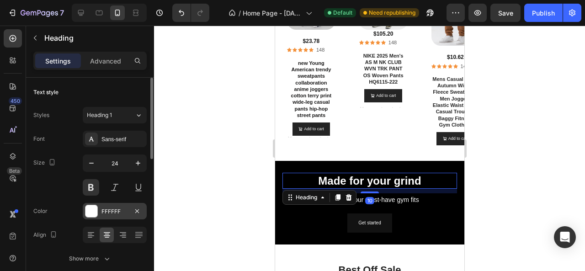
click at [108, 209] on div "FFFFFF" at bounding box center [115, 212] width 27 height 8
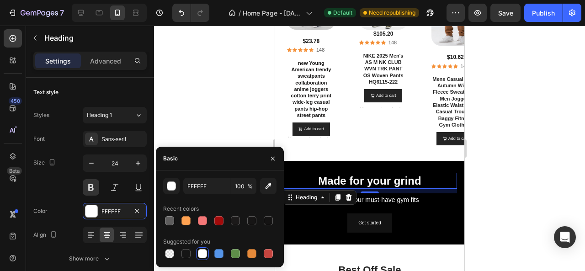
drag, startPoint x: 187, startPoint y: 251, endPoint x: 260, endPoint y: 233, distance: 75.3
click at [190, 250] on div at bounding box center [186, 253] width 9 height 9
type input "151515"
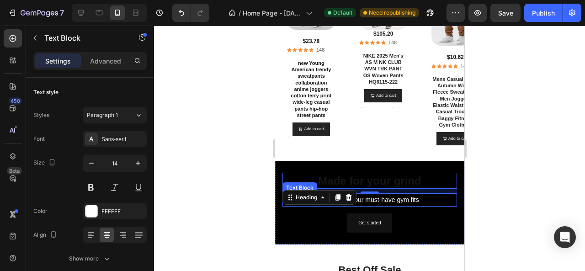
click at [382, 200] on p "Check out your must-have gym fits" at bounding box center [369, 199] width 173 height 11
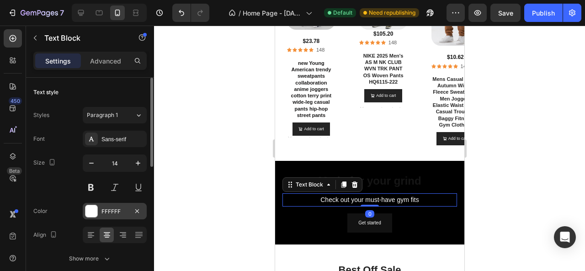
click at [98, 205] on div "FFFFFF" at bounding box center [115, 211] width 64 height 16
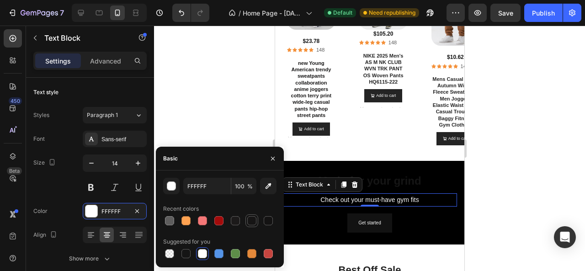
click at [249, 222] on div at bounding box center [251, 220] width 9 height 9
type input "161515"
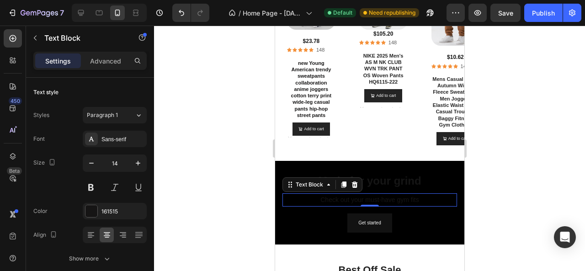
click at [230, 117] on div at bounding box center [369, 149] width 431 height 246
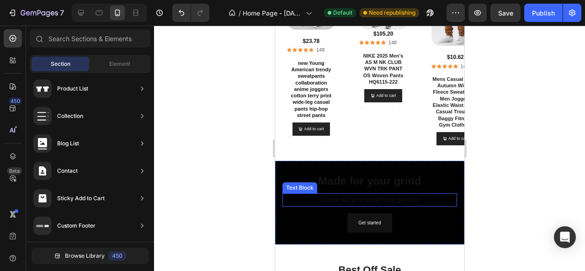
click at [349, 201] on p "Check out your must-have gym fits" at bounding box center [369, 199] width 173 height 11
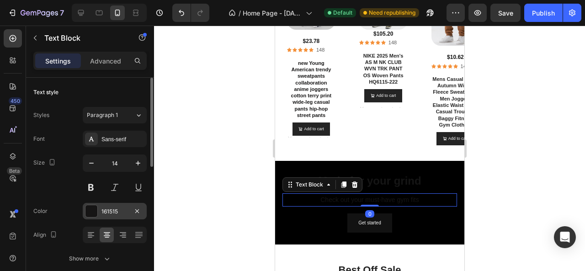
click at [118, 208] on div "161515" at bounding box center [115, 212] width 27 height 8
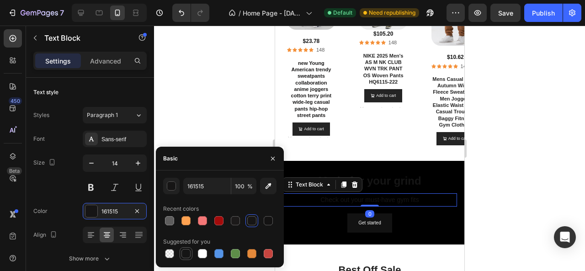
click at [188, 253] on div at bounding box center [186, 253] width 9 height 9
type input "151515"
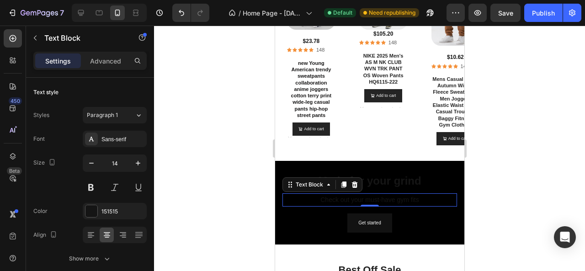
click at [196, 97] on div at bounding box center [369, 149] width 431 height 246
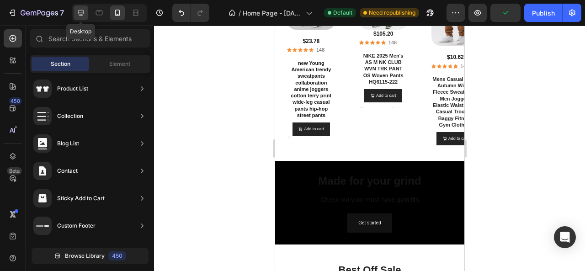
click at [83, 7] on div at bounding box center [81, 12] width 15 height 15
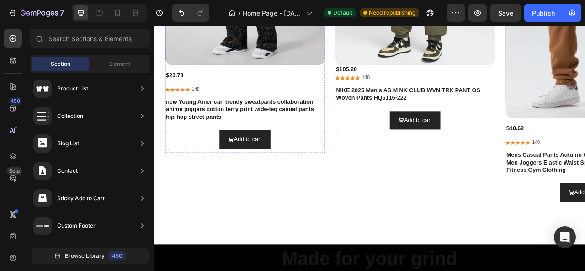
scroll to position [1626, 0]
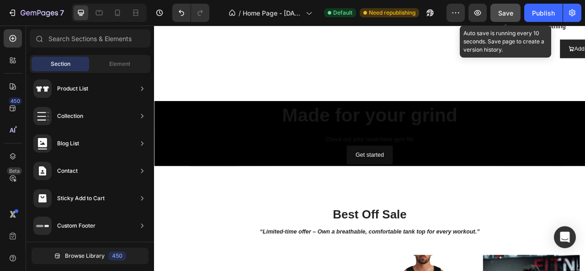
click at [497, 16] on button "Save" at bounding box center [506, 13] width 30 height 18
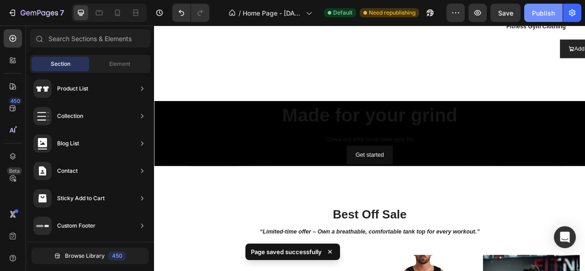
click at [542, 15] on div "Publish" at bounding box center [543, 13] width 23 height 10
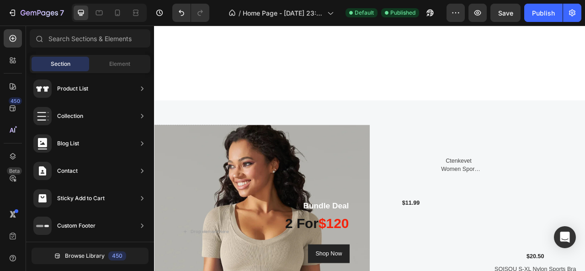
scroll to position [2312, 0]
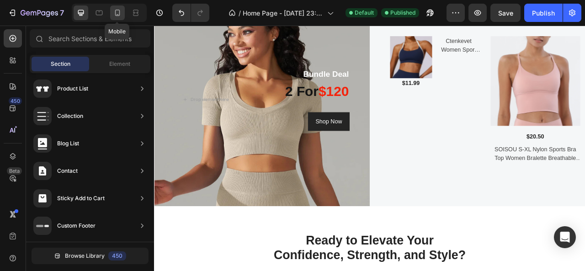
click at [116, 15] on icon at bounding box center [117, 12] width 9 height 9
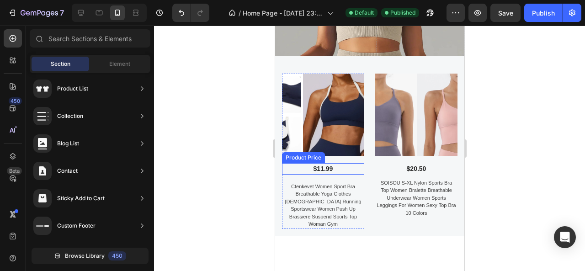
scroll to position [2413, 0]
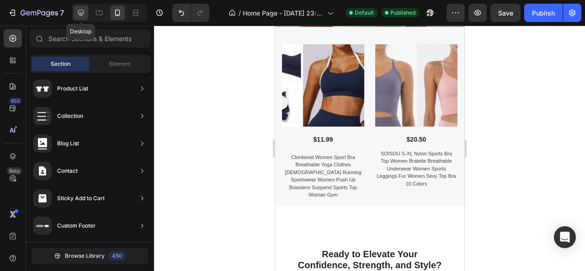
click at [79, 10] on icon at bounding box center [80, 12] width 9 height 9
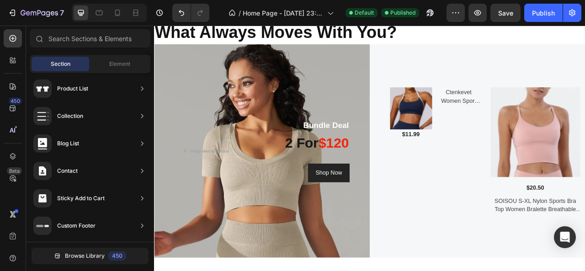
scroll to position [2184, 0]
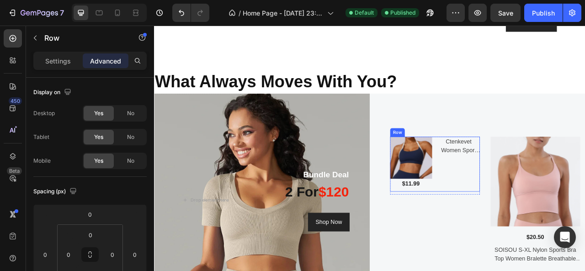
click at [545, 195] on div "Ctenkevet Women Sport Bra Breathable Yoga Clothes [DEMOGRAPHIC_DATA] Running Sp…" at bounding box center [542, 202] width 54 height 70
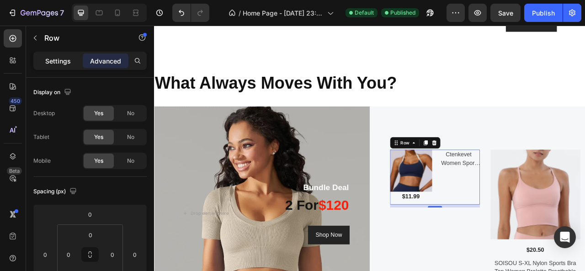
click at [64, 60] on p "Settings" at bounding box center [58, 61] width 26 height 10
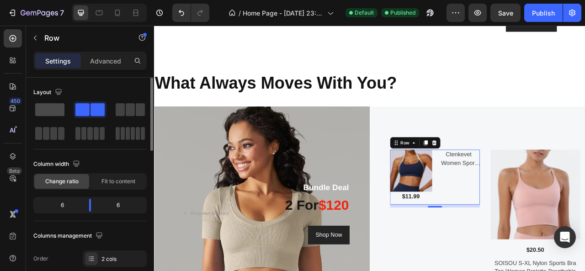
click at [52, 106] on span at bounding box center [49, 109] width 29 height 13
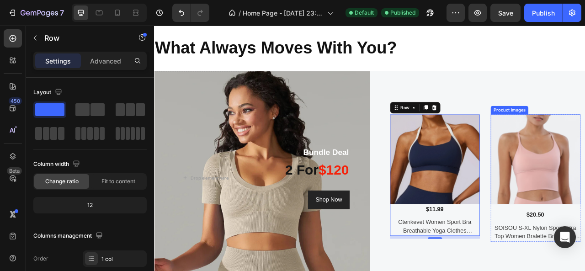
scroll to position [2275, 0]
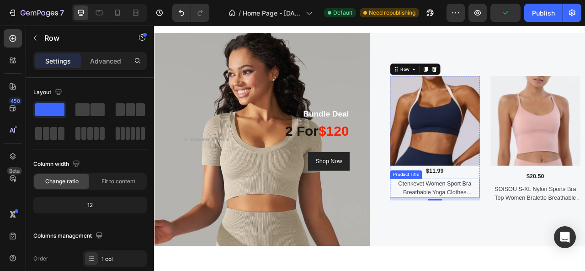
click at [515, 236] on h2 "Ctenkevet Women Sport Bra Breathable Yoga Clothes [DEMOGRAPHIC_DATA] Running Sp…" at bounding box center [511, 232] width 114 height 24
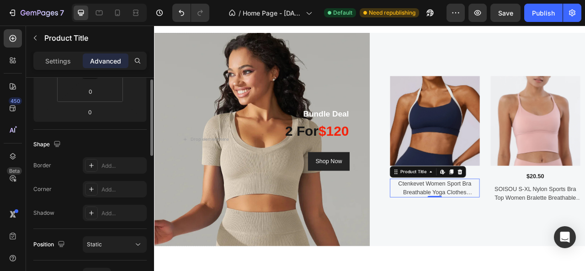
scroll to position [91, 0]
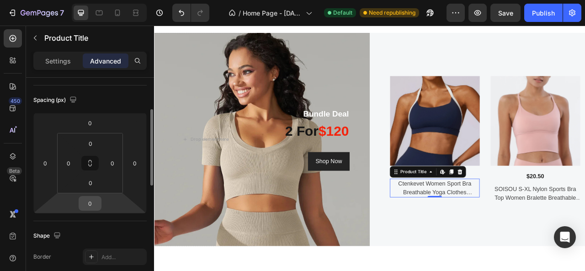
click at [95, 206] on input "0" at bounding box center [90, 204] width 18 height 14
type input "5"
click at [99, 183] on input "0" at bounding box center [90, 183] width 18 height 14
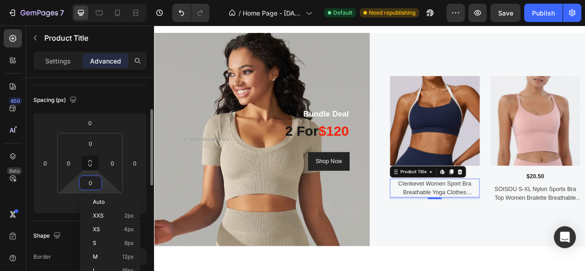
type input "5"
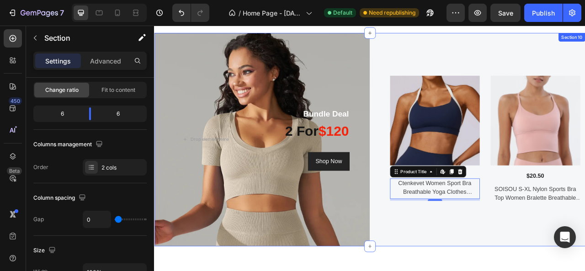
click at [455, 271] on div "Product Images $11.99 Product Price Product Price Ctenkevet Women Sport Bra Bre…" at bounding box center [566, 171] width 274 height 272
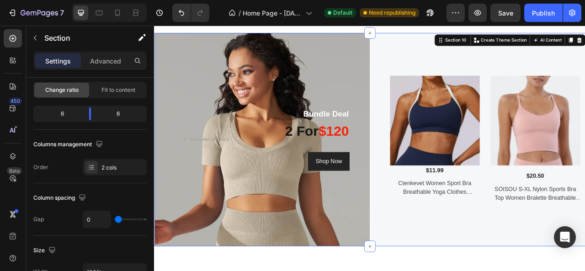
scroll to position [0, 0]
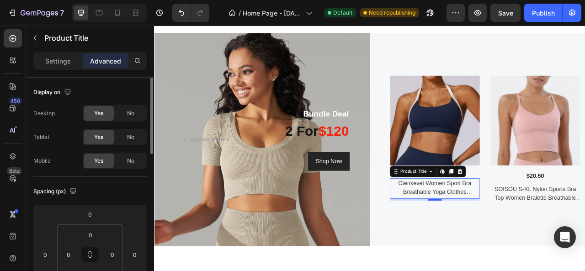
click at [502, 228] on h2 "Ctenkevet Women Sport Bra Breathable Yoga Clothes [DEMOGRAPHIC_DATA] Running Sp…" at bounding box center [511, 232] width 114 height 24
click at [119, 16] on icon at bounding box center [117, 12] width 9 height 9
type input "0"
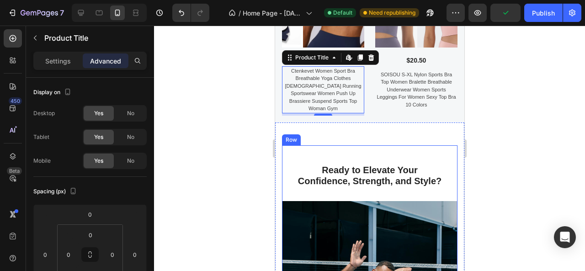
scroll to position [2496, 0]
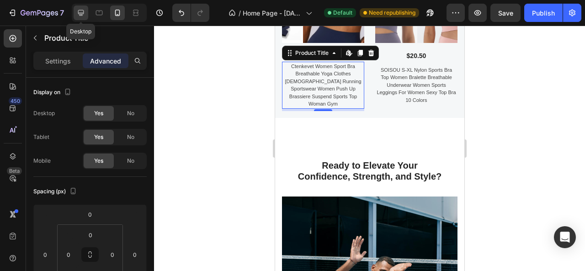
click at [84, 13] on icon at bounding box center [80, 12] width 9 height 9
type input "5"
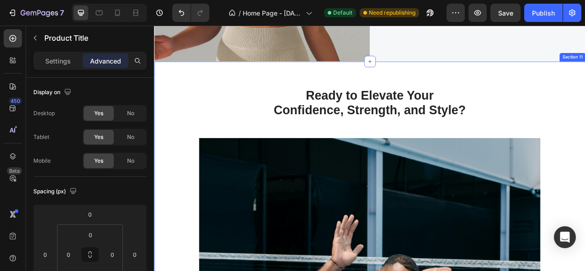
scroll to position [2423, 0]
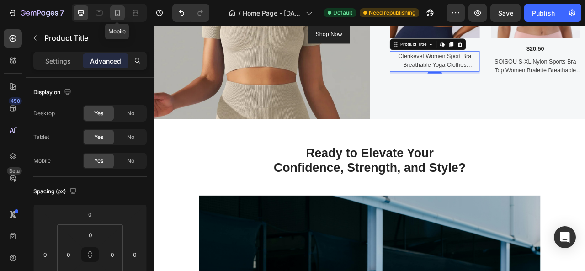
click at [113, 17] on div at bounding box center [117, 12] width 15 height 15
type input "0"
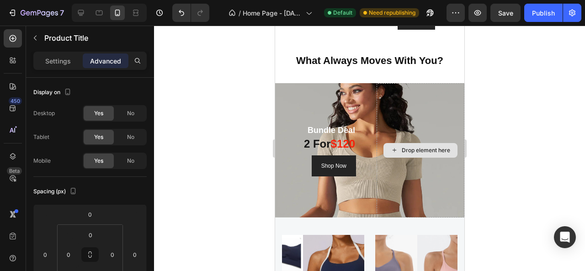
scroll to position [2085, 0]
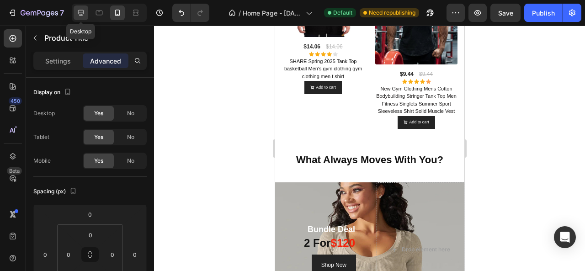
click at [84, 17] on icon at bounding box center [80, 12] width 9 height 9
type input "5"
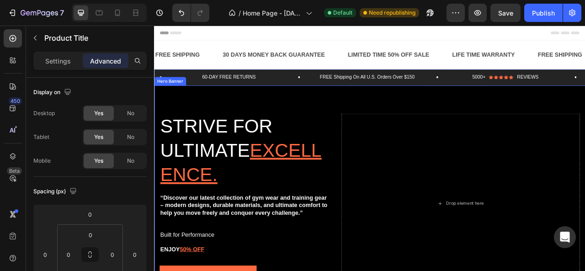
click at [378, 115] on div "Background Image" at bounding box center [428, 252] width 549 height 300
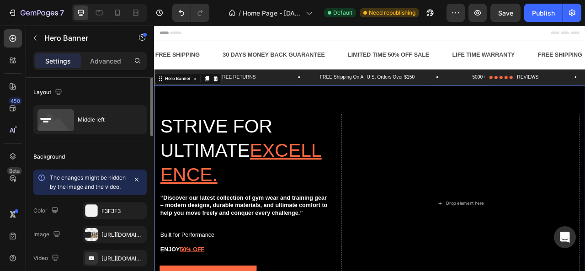
scroll to position [46, 0]
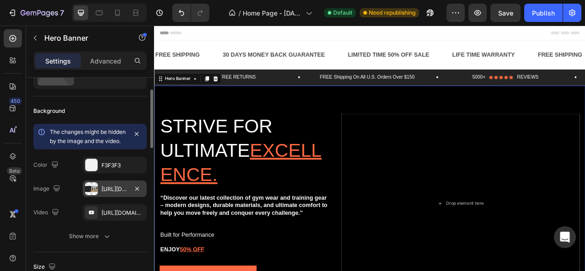
click at [114, 193] on div "[URL][DOMAIN_NAME]" at bounding box center [115, 189] width 27 height 8
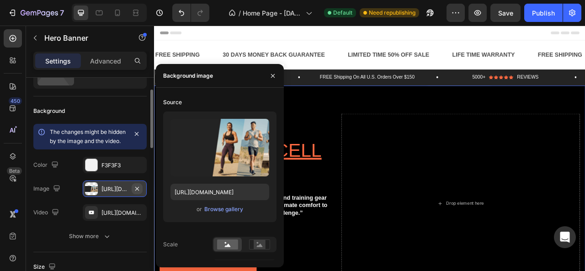
click at [136, 193] on icon "button" at bounding box center [137, 188] width 7 height 7
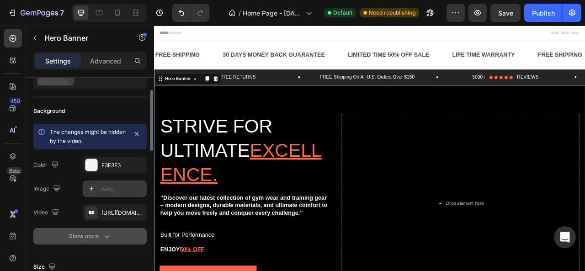
click at [104, 237] on icon "button" at bounding box center [106, 236] width 9 height 9
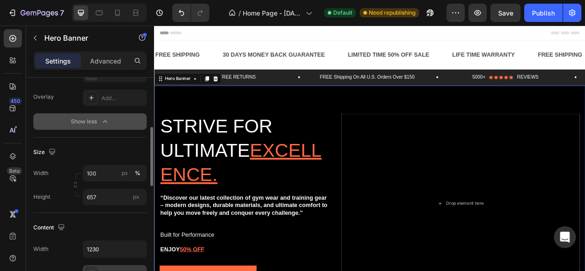
scroll to position [47, 0]
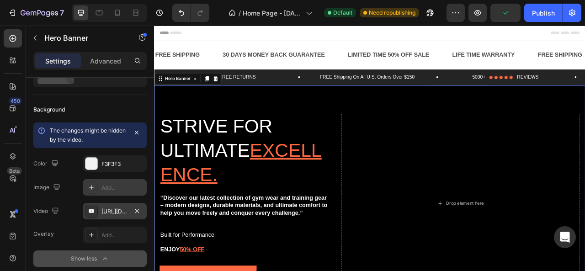
click at [106, 208] on div "[URL][DOMAIN_NAME]" at bounding box center [115, 212] width 27 height 8
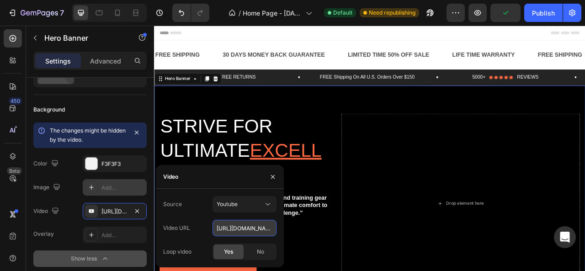
click at [253, 232] on input "[URL][DOMAIN_NAME]" at bounding box center [245, 228] width 64 height 16
paste input "rne71_WnZZ4"
type input "[URL][DOMAIN_NAME]"
click at [349, 132] on div "Strive for ultimate excellence. Heading “Discover our latest collection of gym …" at bounding box center [428, 252] width 549 height 258
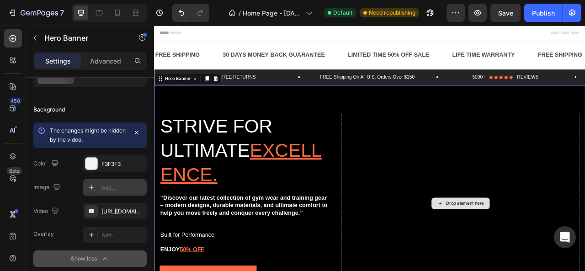
scroll to position [46, 0]
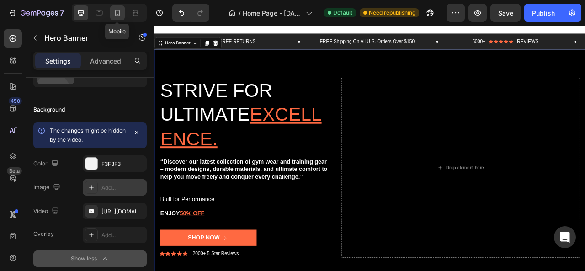
click at [116, 11] on icon at bounding box center [117, 12] width 9 height 9
type input "Auto"
type input "100%"
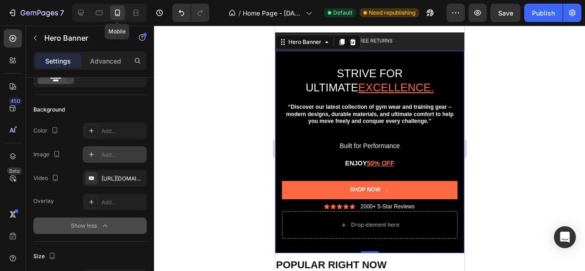
scroll to position [40, 0]
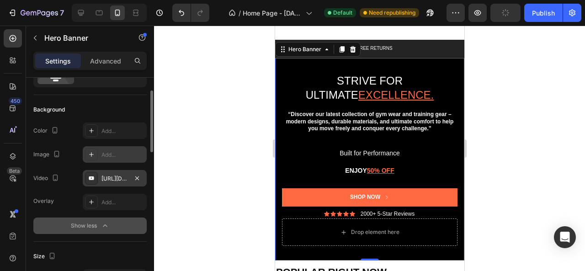
click at [117, 184] on div "[URL][DOMAIN_NAME]" at bounding box center [115, 178] width 64 height 16
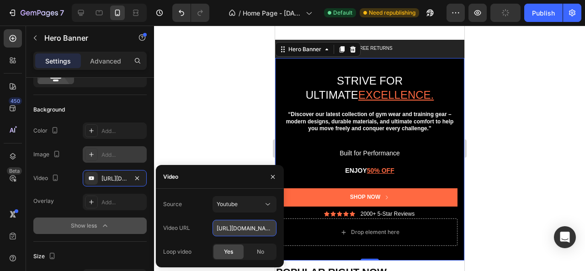
click at [242, 227] on input "[URL][DOMAIN_NAME]" at bounding box center [245, 228] width 64 height 16
paste input "rne71_WnZZ4"
type input "[URL][DOMAIN_NAME]"
click at [207, 112] on div at bounding box center [369, 149] width 431 height 246
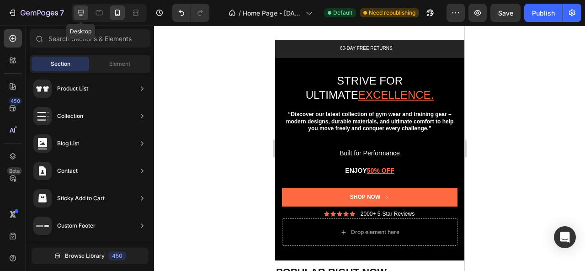
click at [85, 18] on div at bounding box center [81, 12] width 15 height 15
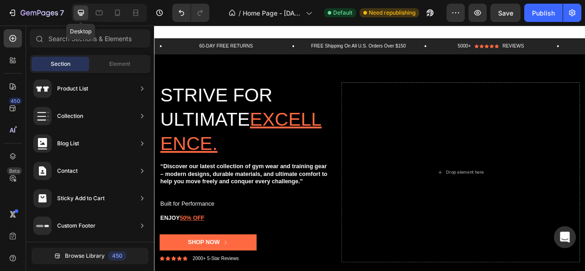
scroll to position [38, 0]
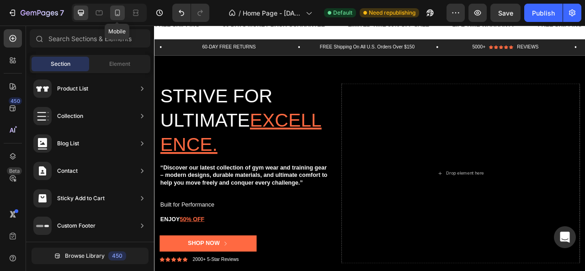
click at [121, 16] on icon at bounding box center [117, 12] width 9 height 9
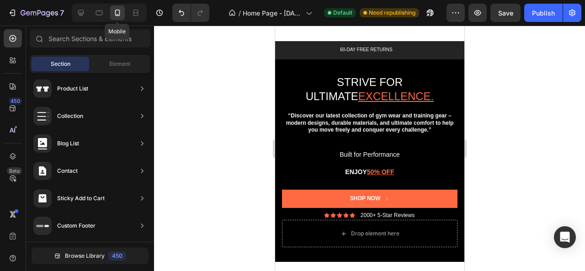
scroll to position [40, 0]
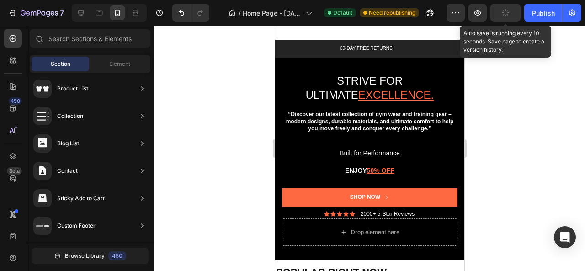
click at [502, 8] on button "button" at bounding box center [506, 13] width 30 height 18
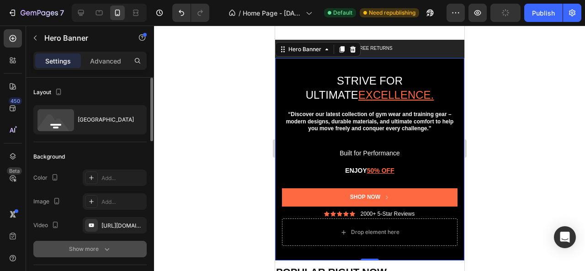
click at [103, 246] on icon "button" at bounding box center [106, 249] width 9 height 9
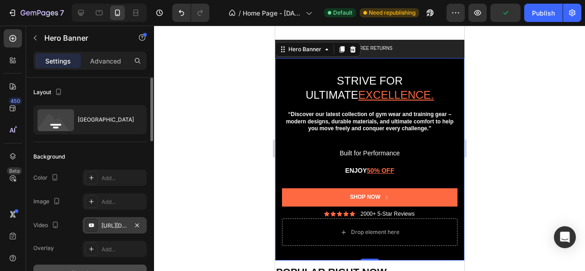
click at [109, 228] on div "[URL][DOMAIN_NAME]" at bounding box center [115, 226] width 27 height 8
click at [192, 86] on div at bounding box center [369, 149] width 431 height 246
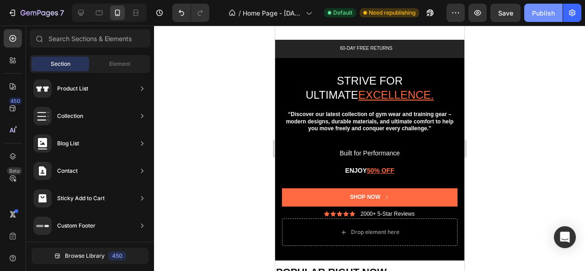
click at [539, 11] on div "Publish" at bounding box center [543, 13] width 23 height 10
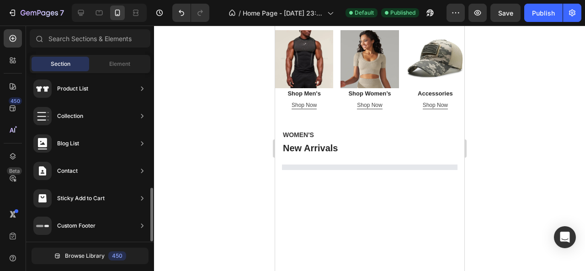
scroll to position [314, 0]
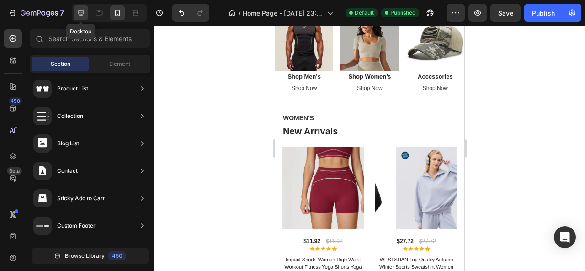
click at [80, 13] on icon at bounding box center [81, 13] width 6 height 6
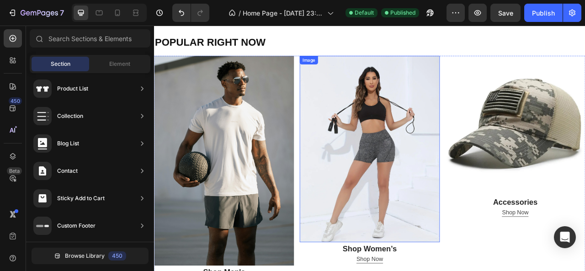
scroll to position [268, 0]
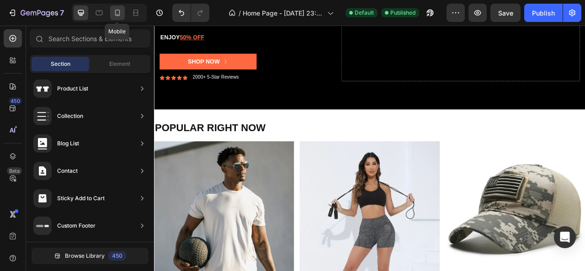
click at [115, 11] on icon at bounding box center [117, 13] width 5 height 6
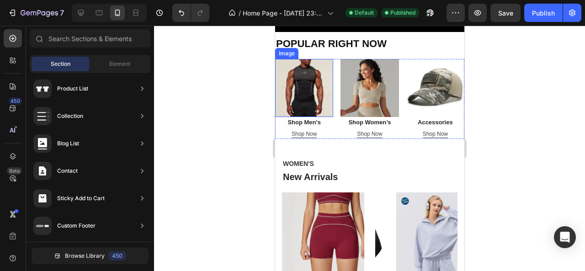
click at [306, 98] on img at bounding box center [304, 88] width 58 height 58
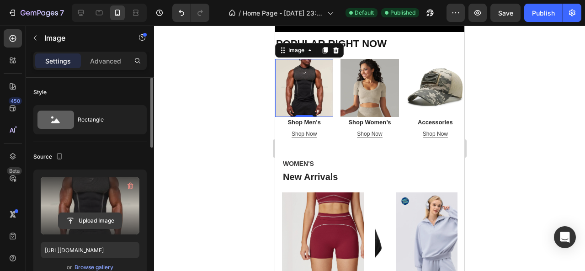
click at [102, 220] on input "file" at bounding box center [90, 221] width 63 height 16
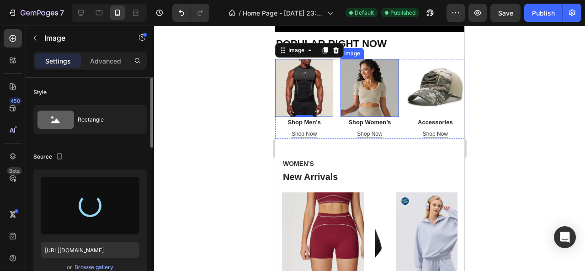
type input "[URL][DOMAIN_NAME]"
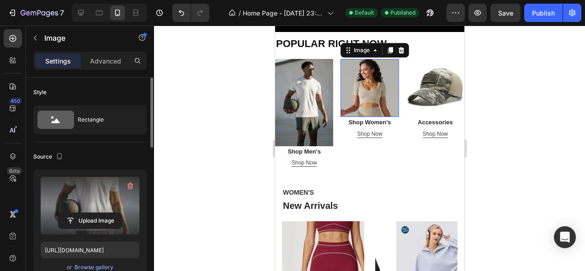
click at [367, 101] on img at bounding box center [369, 88] width 58 height 58
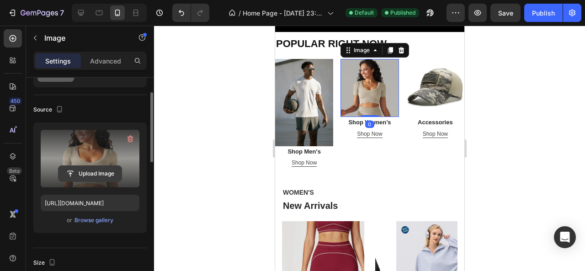
click at [98, 171] on input "file" at bounding box center [90, 174] width 63 height 16
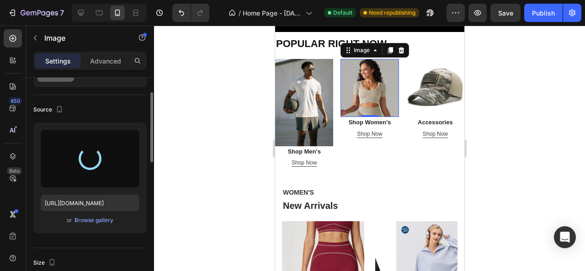
type input "[URL][DOMAIN_NAME]"
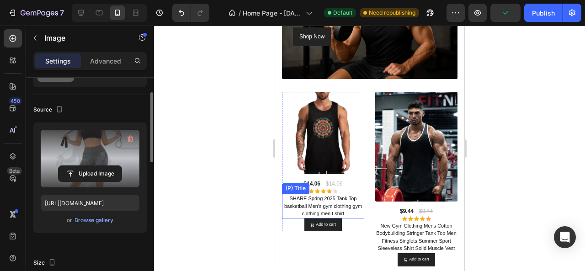
scroll to position [1458, 0]
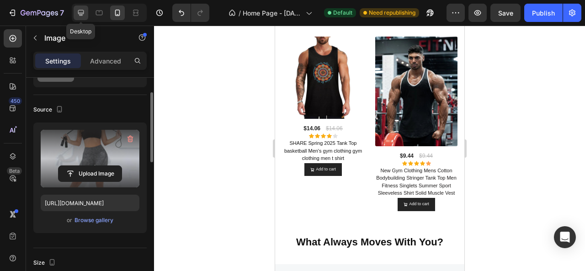
click at [85, 14] on icon at bounding box center [80, 12] width 9 height 9
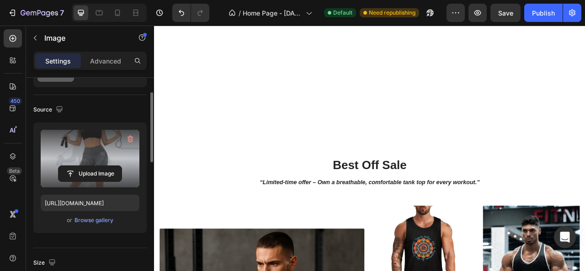
scroll to position [2100, 0]
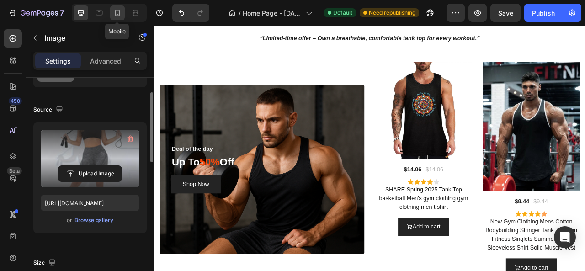
click at [119, 16] on icon at bounding box center [117, 13] width 5 height 6
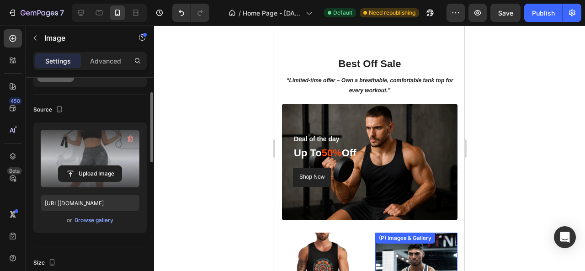
scroll to position [1601, 0]
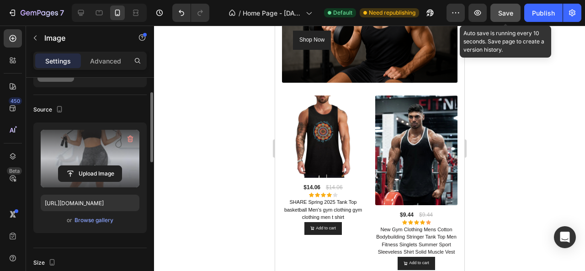
click at [501, 11] on span "Save" at bounding box center [506, 13] width 15 height 8
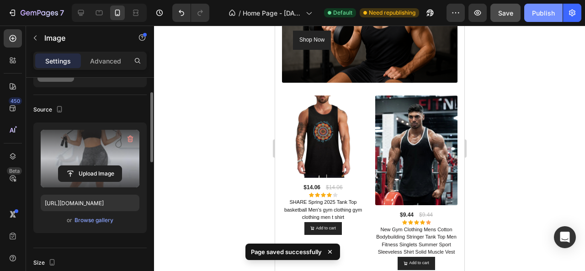
click at [538, 16] on div "Publish" at bounding box center [543, 13] width 23 height 10
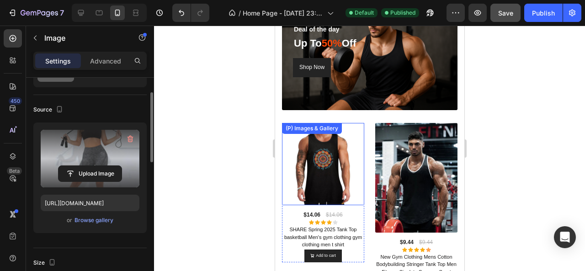
scroll to position [1555, 0]
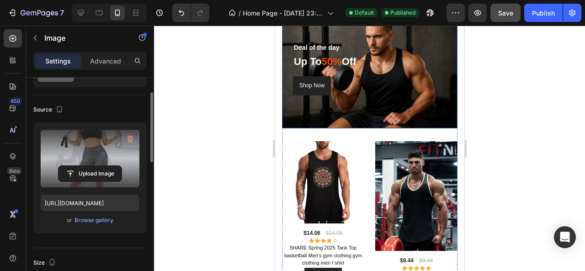
click at [364, 97] on div "Deal of the day Text block Up To 50% Off Heading Shop Now Button Row" at bounding box center [370, 71] width 176 height 116
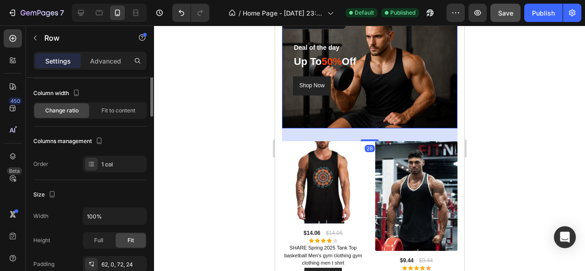
scroll to position [0, 0]
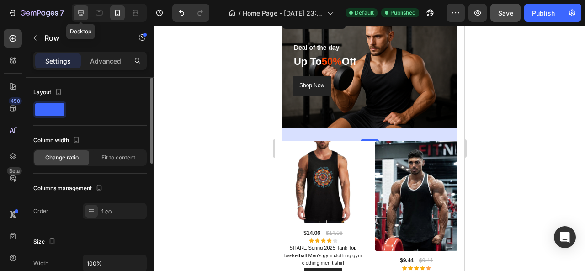
click at [86, 13] on div at bounding box center [81, 12] width 15 height 15
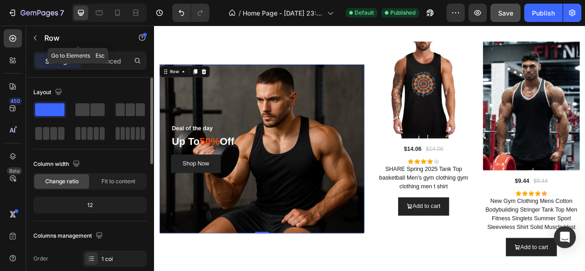
scroll to position [1571, 0]
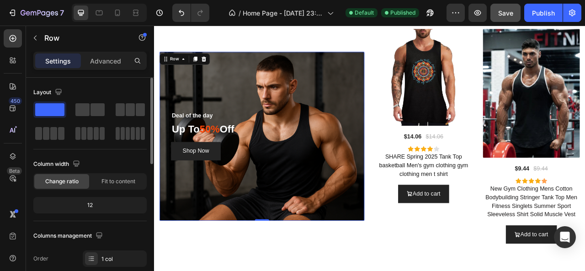
click at [335, 171] on div "Shop Now Button" at bounding box center [299, 181] width 246 height 31
